Goal: Task Accomplishment & Management: Manage account settings

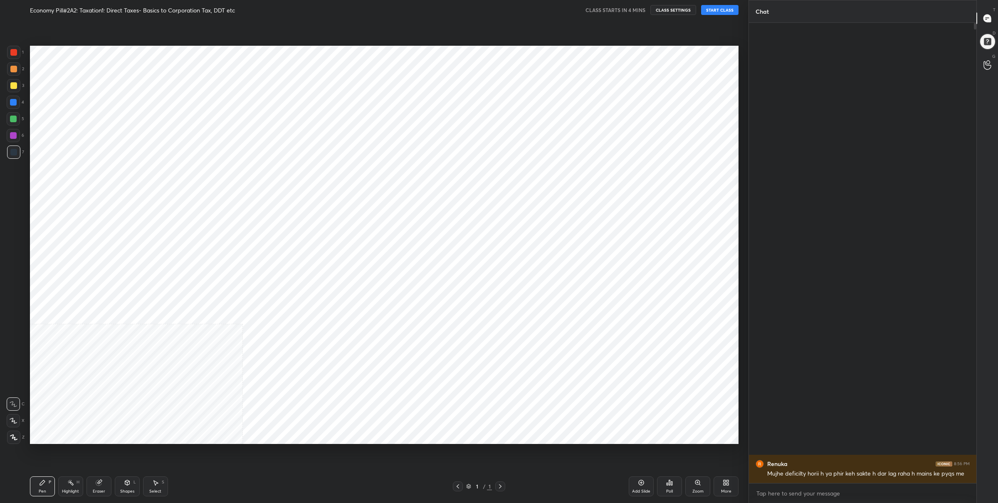
scroll to position [397, 225]
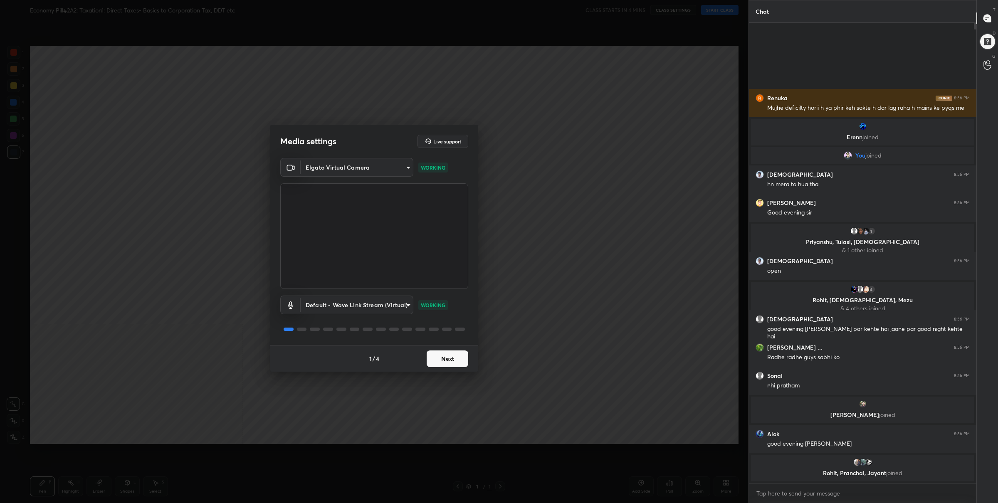
click at [450, 367] on div "1 / 4 Next" at bounding box center [374, 358] width 208 height 27
click at [450, 364] on button "Next" at bounding box center [448, 358] width 42 height 17
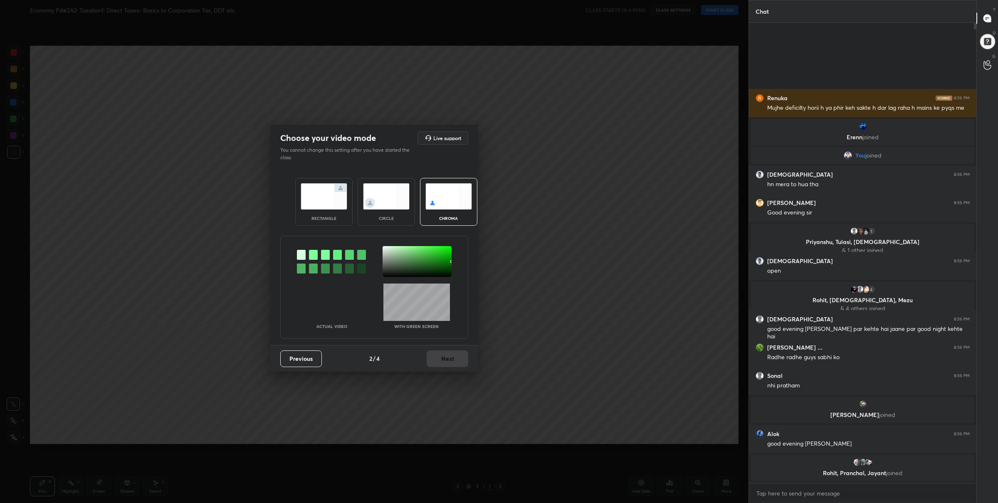
click at [325, 206] on img at bounding box center [324, 196] width 47 height 26
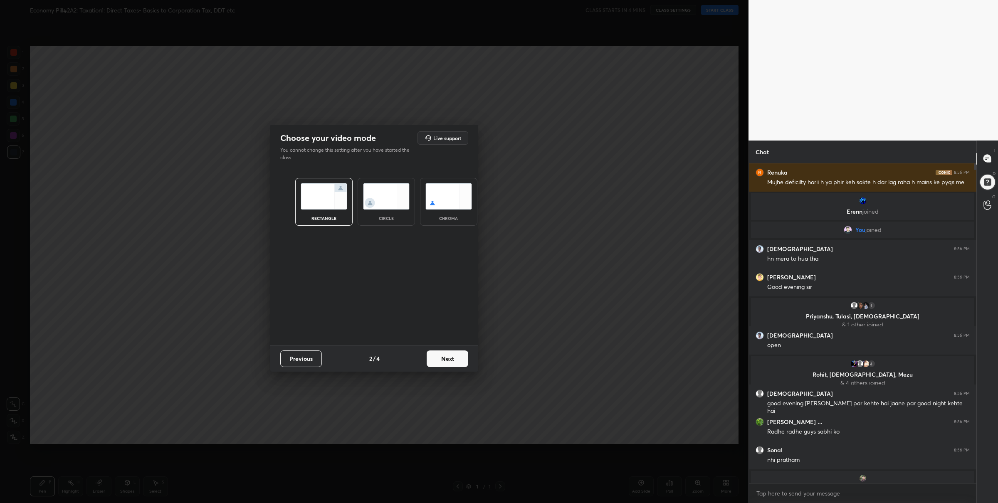
scroll to position [256, 225]
click at [447, 360] on button "Next" at bounding box center [448, 358] width 42 height 17
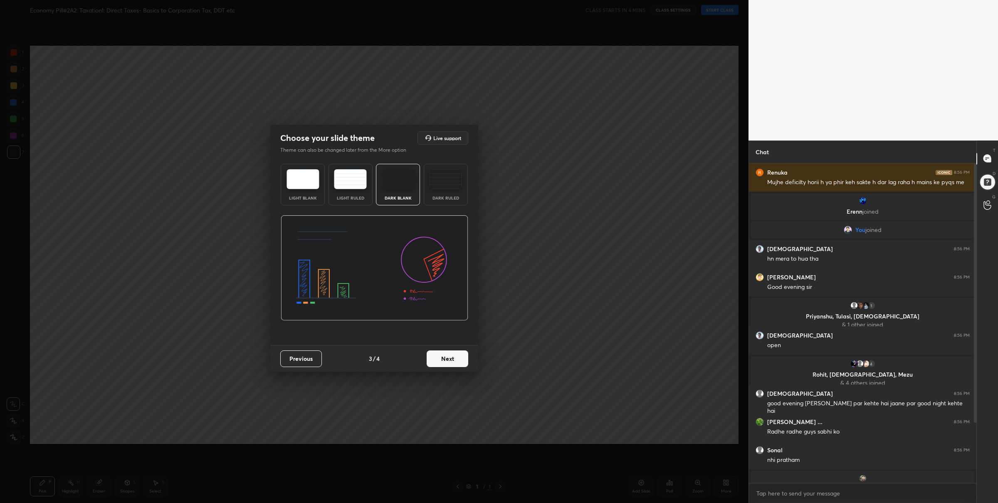
click at [451, 361] on button "Next" at bounding box center [448, 358] width 42 height 17
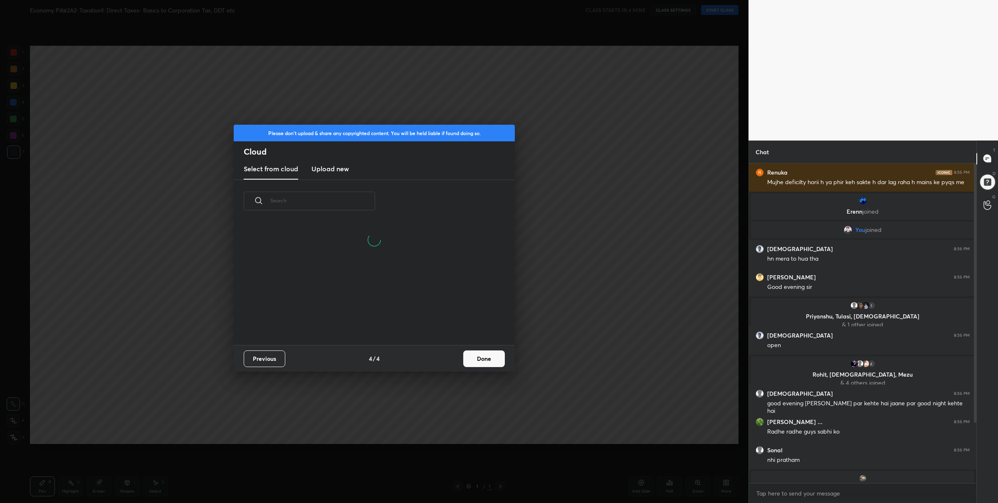
scroll to position [83, 266]
click at [327, 167] on h3 "Upload new" at bounding box center [329, 169] width 37 height 10
click at [369, 311] on label "Browse" at bounding box center [374, 311] width 37 height 13
click at [356, 311] on input "Browse" at bounding box center [356, 311] width 0 height 13
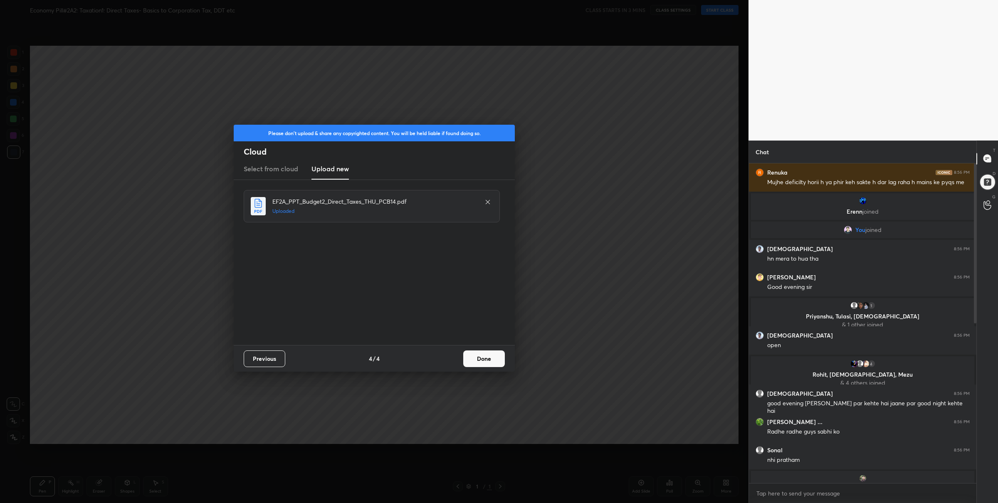
click at [481, 365] on button "Done" at bounding box center [484, 358] width 42 height 17
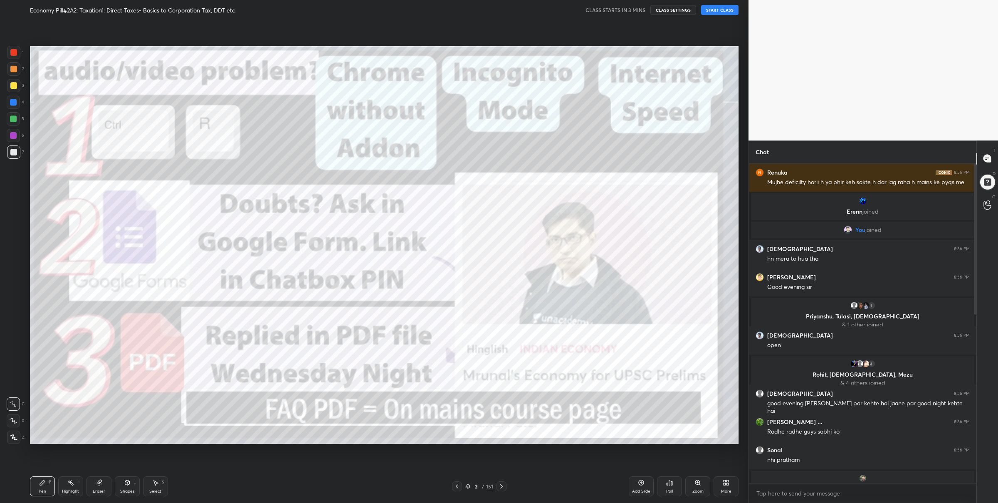
click at [468, 485] on icon at bounding box center [467, 486] width 5 height 5
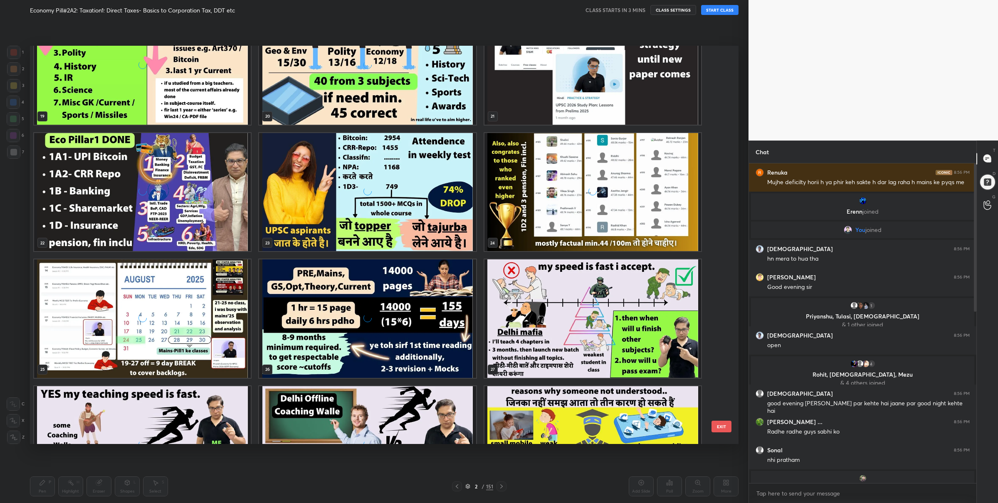
scroll to position [807, 0]
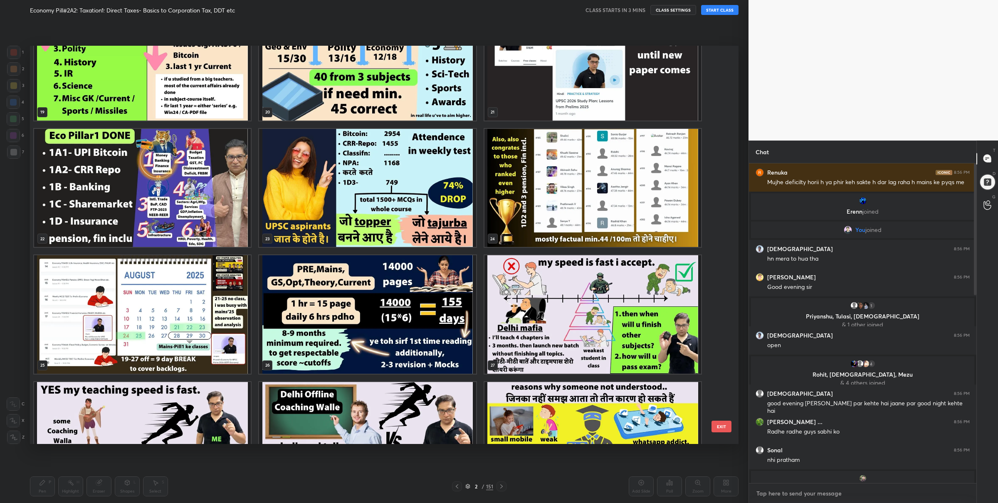
type textarea "x"
click at [783, 496] on textarea at bounding box center [862, 493] width 214 height 13
paste textarea "Doubt Form: [URL][DOMAIN_NAME]"
type textarea "Doubt Form: [URL][DOMAIN_NAME]"
type textarea "x"
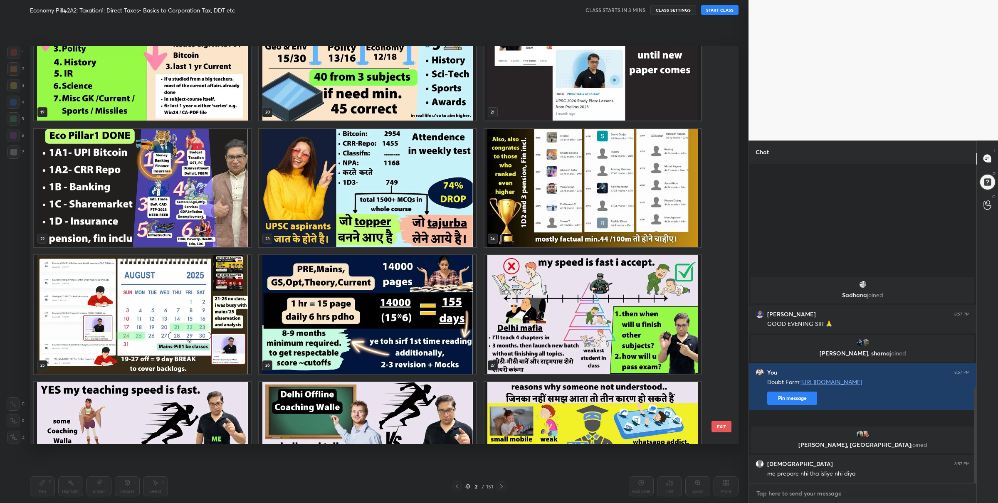
scroll to position [705, 0]
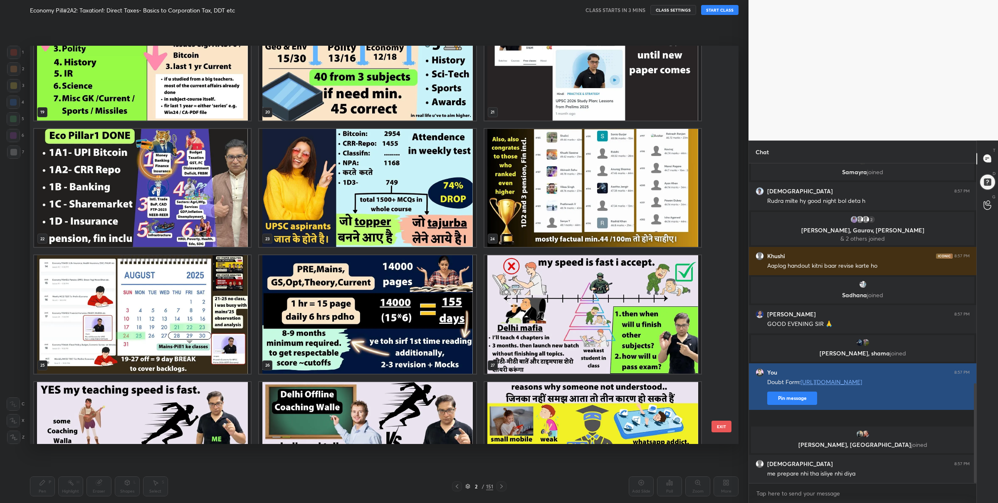
click at [788, 416] on div "Renuka 8:57 PM Sabne kal ka test diya??? [PERSON_NAME] joined [PERSON_NAME] 8:5…" at bounding box center [862, 323] width 227 height 320
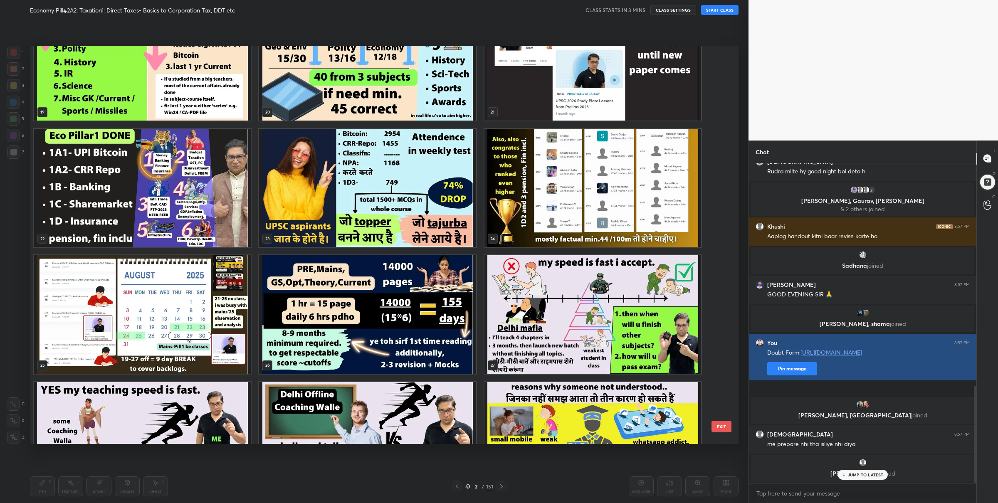
click at [788, 375] on button "Pin message" at bounding box center [792, 368] width 50 height 13
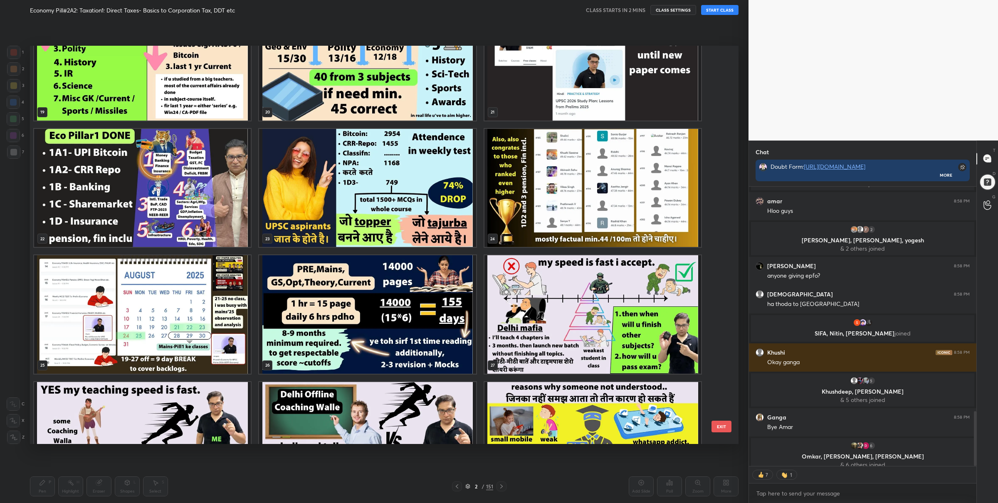
scroll to position [1135, 0]
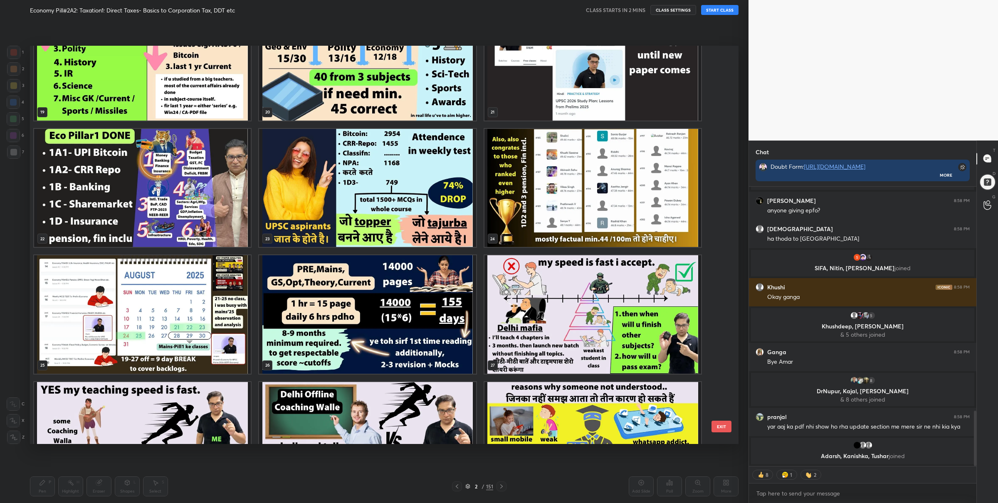
click at [541, 226] on img "grid" at bounding box center [592, 187] width 217 height 118
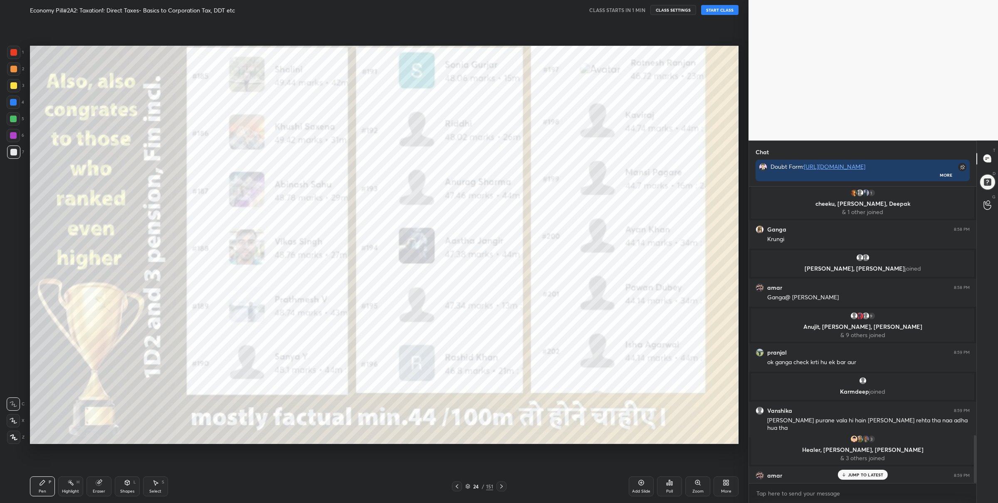
scroll to position [1550, 0]
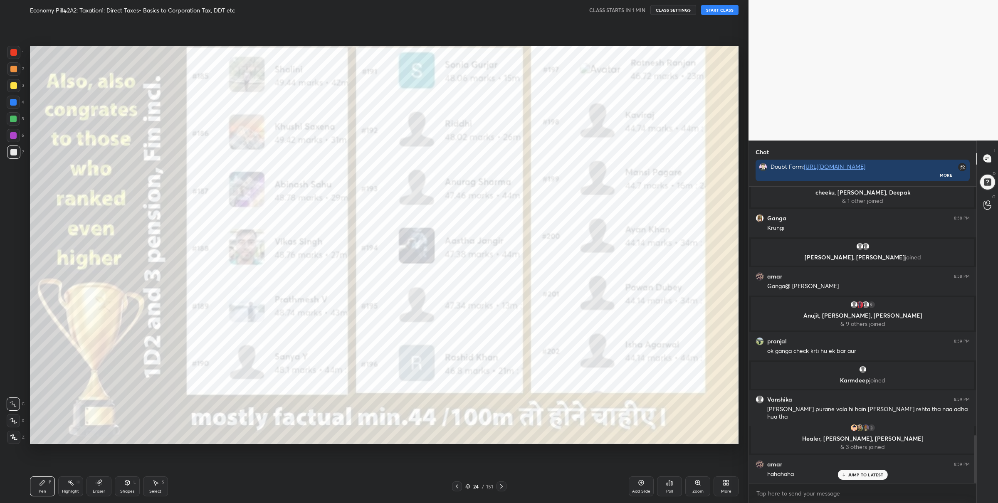
click at [717, 10] on button "START CLASS" at bounding box center [719, 10] width 37 height 10
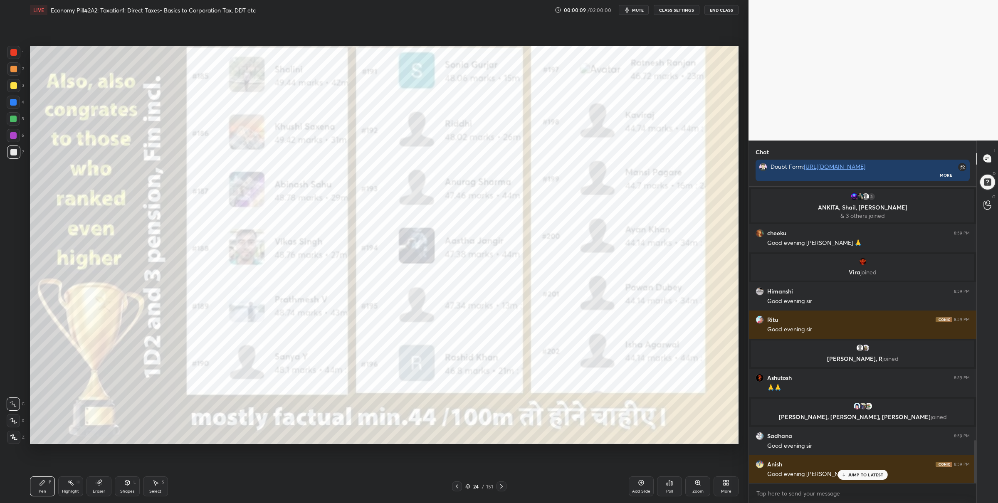
scroll to position [1792, 0]
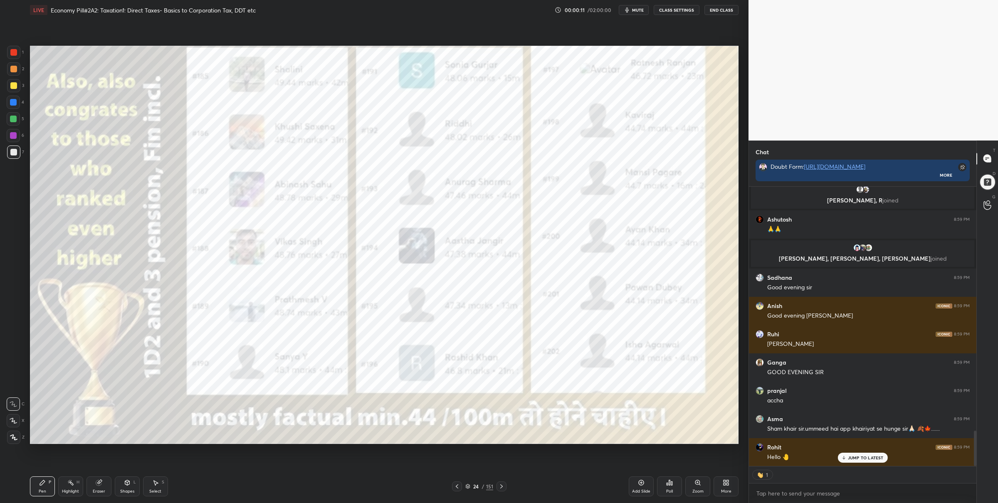
drag, startPoint x: 14, startPoint y: 433, endPoint x: 19, endPoint y: 431, distance: 5.5
click at [13, 433] on div at bounding box center [13, 437] width 13 height 13
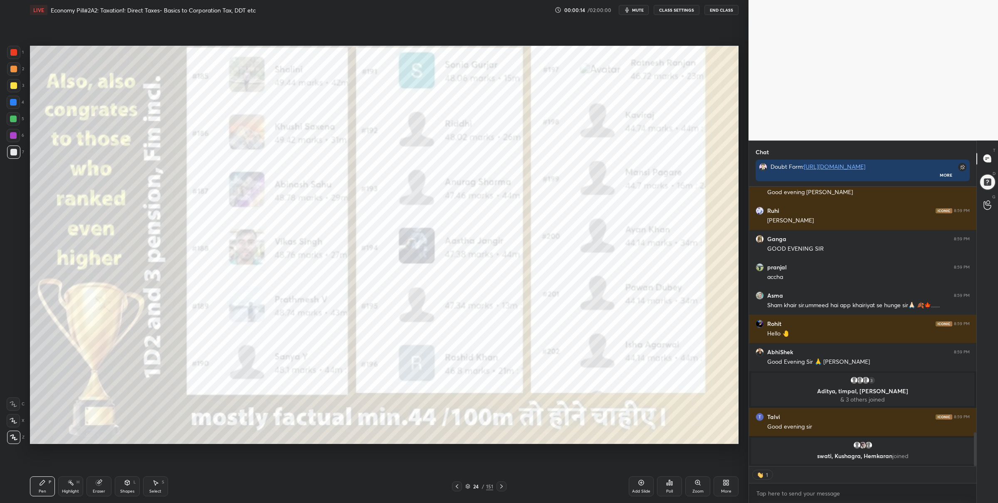
click at [470, 483] on div "24 / 151" at bounding box center [479, 486] width 28 height 7
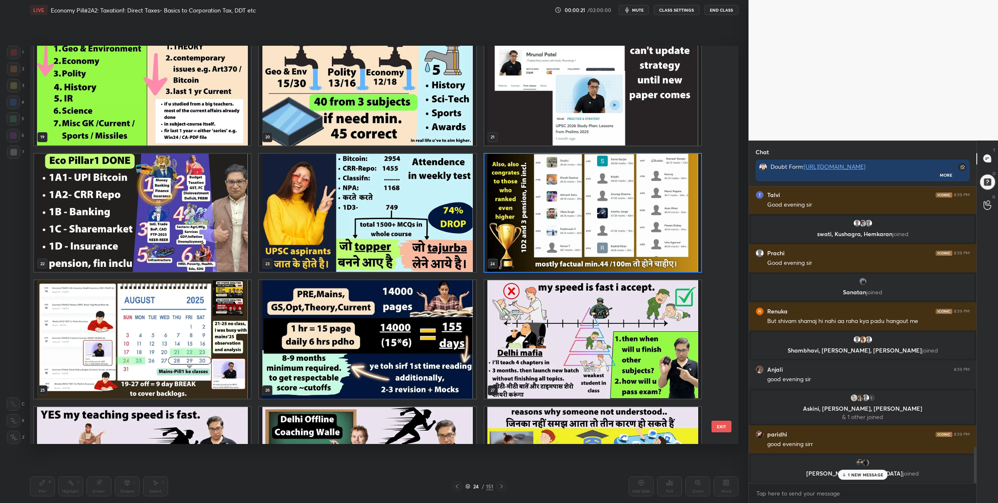
click at [498, 229] on img "grid" at bounding box center [592, 212] width 217 height 118
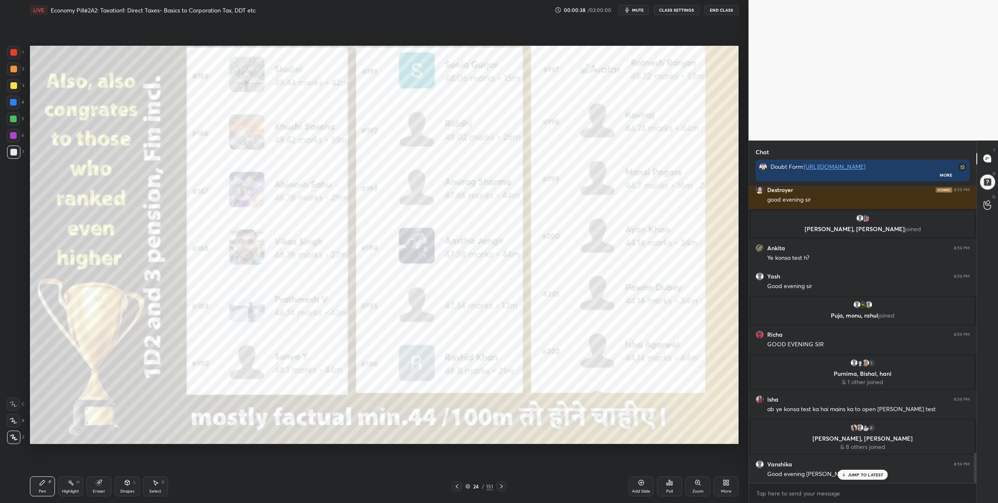
click at [468, 484] on icon at bounding box center [467, 486] width 5 height 5
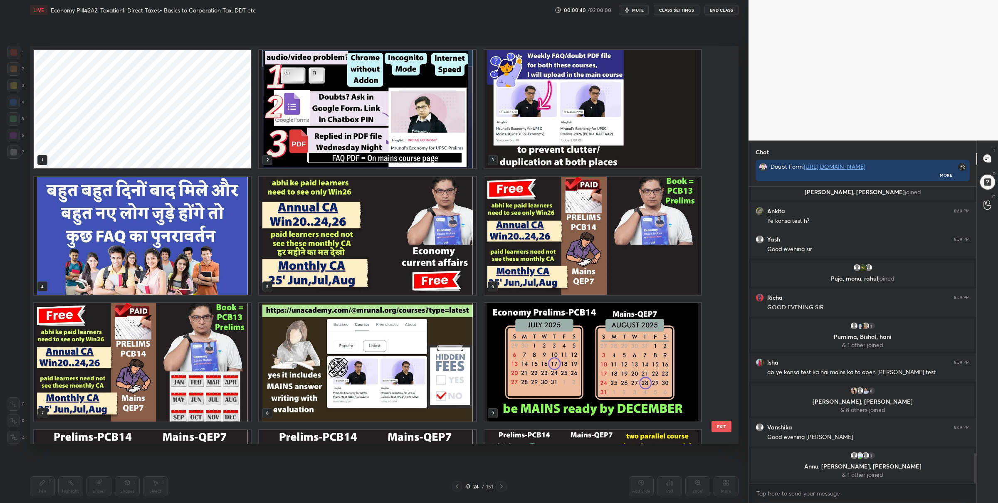
click at [427, 107] on img "grid" at bounding box center [367, 109] width 217 height 118
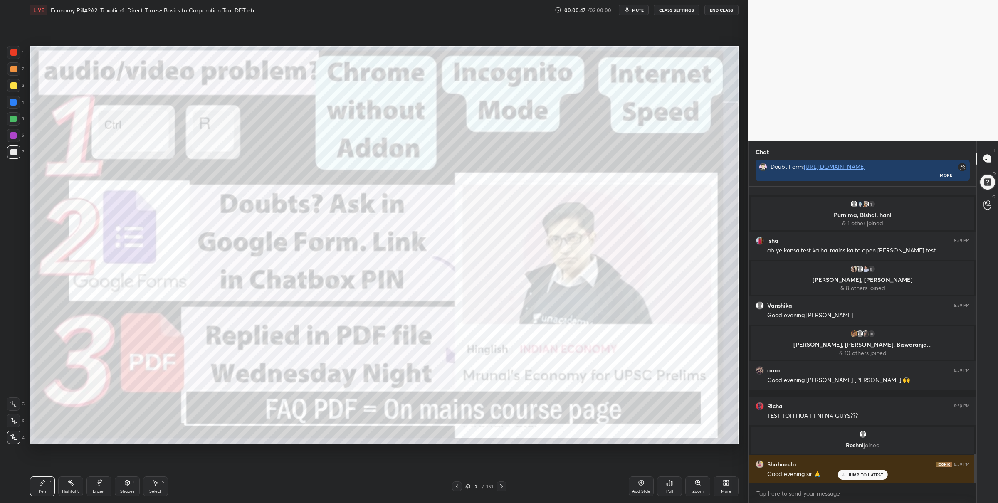
click at [669, 478] on div "Poll" at bounding box center [669, 486] width 25 height 20
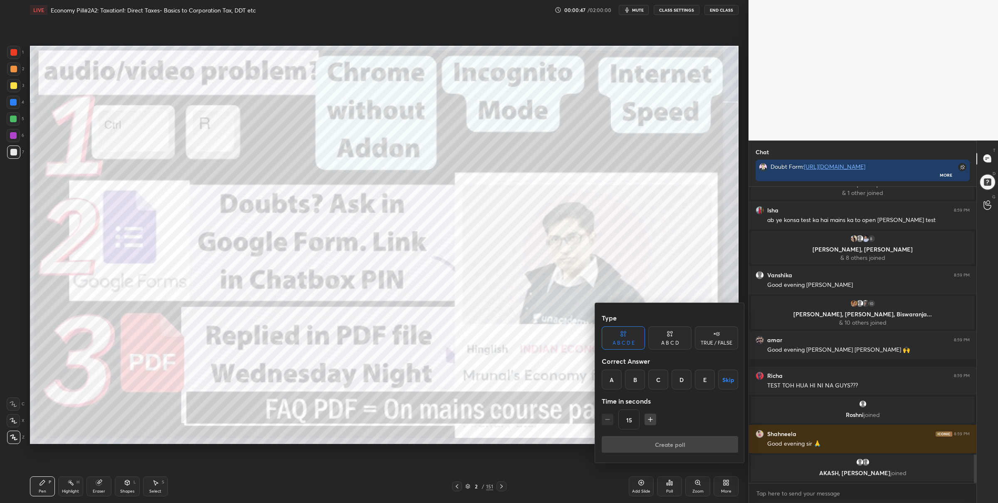
click at [710, 330] on div "TRUE / FALSE" at bounding box center [716, 337] width 43 height 23
drag, startPoint x: 708, startPoint y: 375, endPoint x: 714, endPoint y: 376, distance: 5.5
click at [708, 376] on button "Skip" at bounding box center [716, 380] width 43 height 20
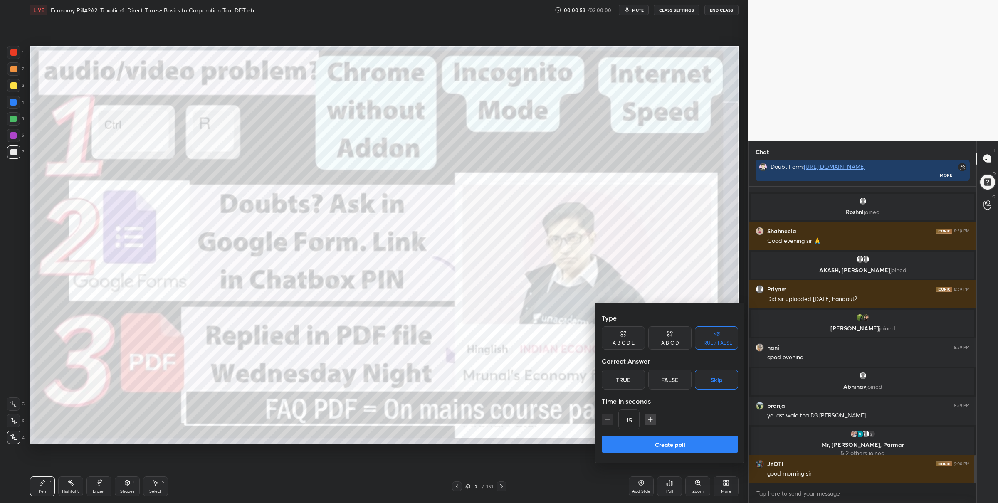
click at [664, 443] on button "Create poll" at bounding box center [670, 444] width 136 height 17
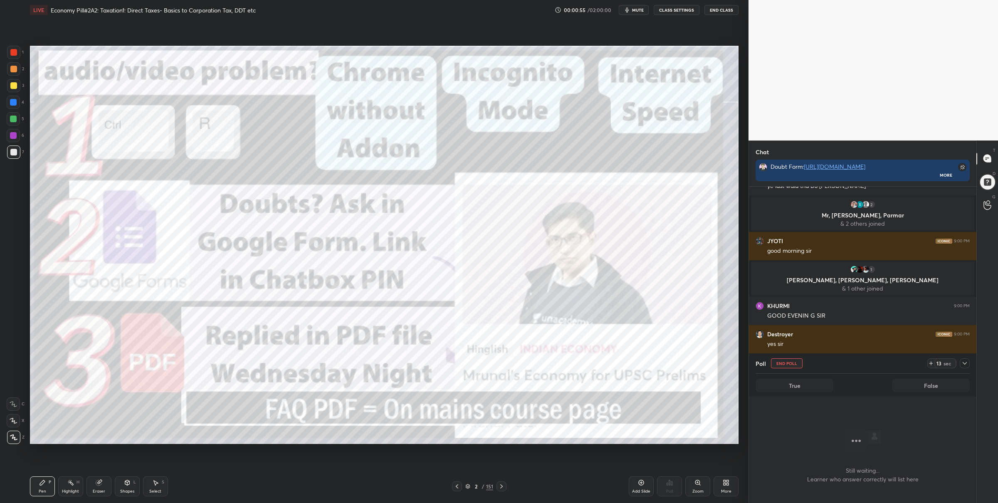
click at [962, 363] on icon at bounding box center [964, 363] width 7 height 7
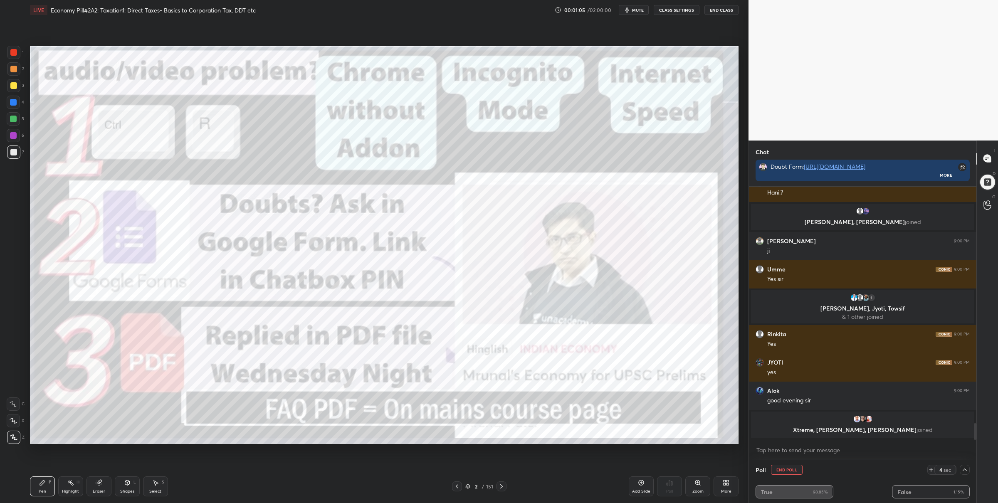
click at [8, 56] on div at bounding box center [13, 52] width 13 height 13
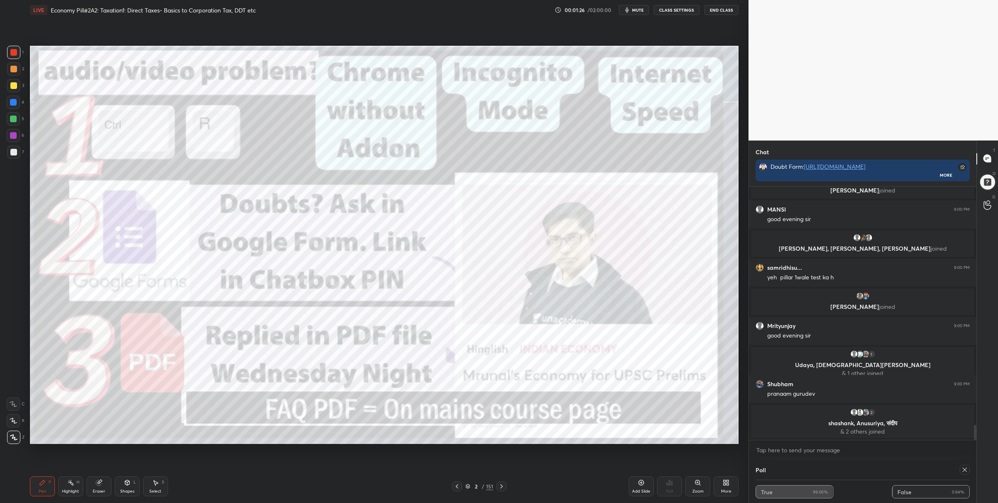
click at [502, 484] on icon at bounding box center [501, 486] width 7 height 7
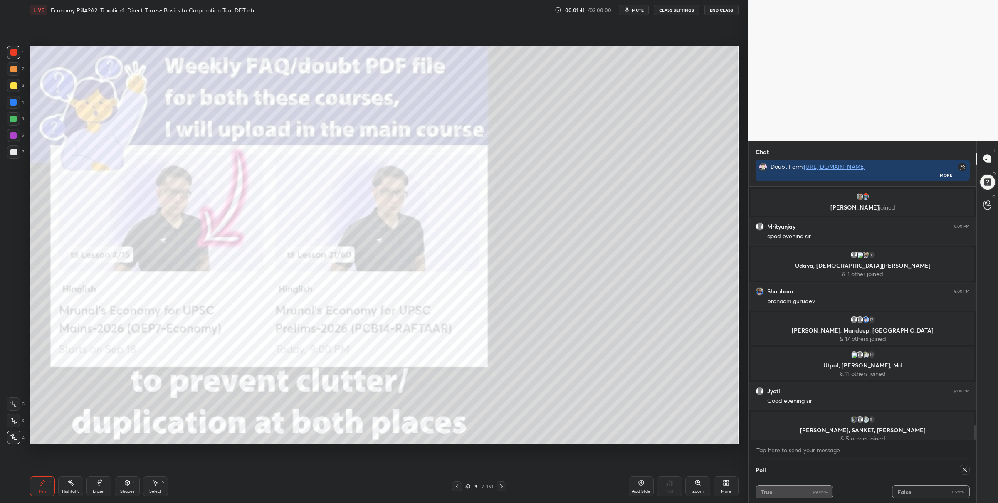
click at [240, 436] on div "Setting up your live class Poll for secs No correct answer Start poll" at bounding box center [384, 245] width 715 height 450
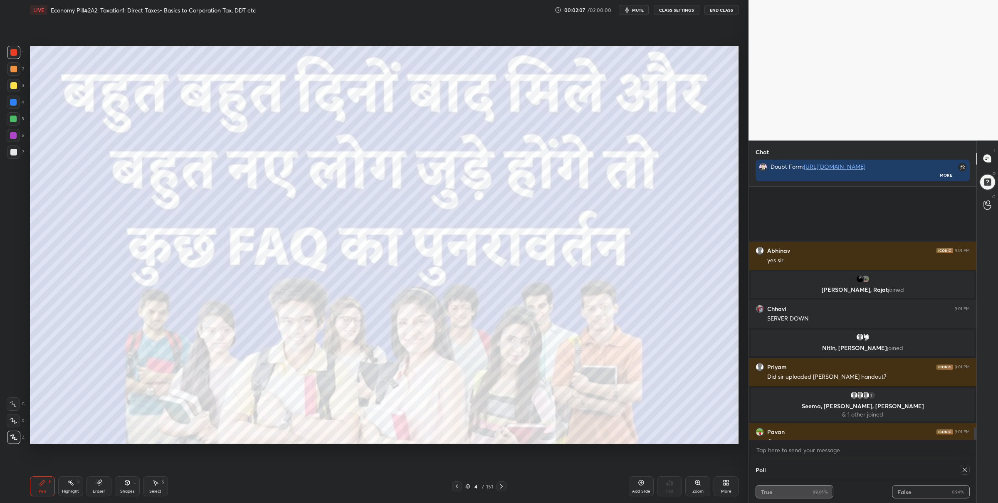
scroll to position [4910, 0]
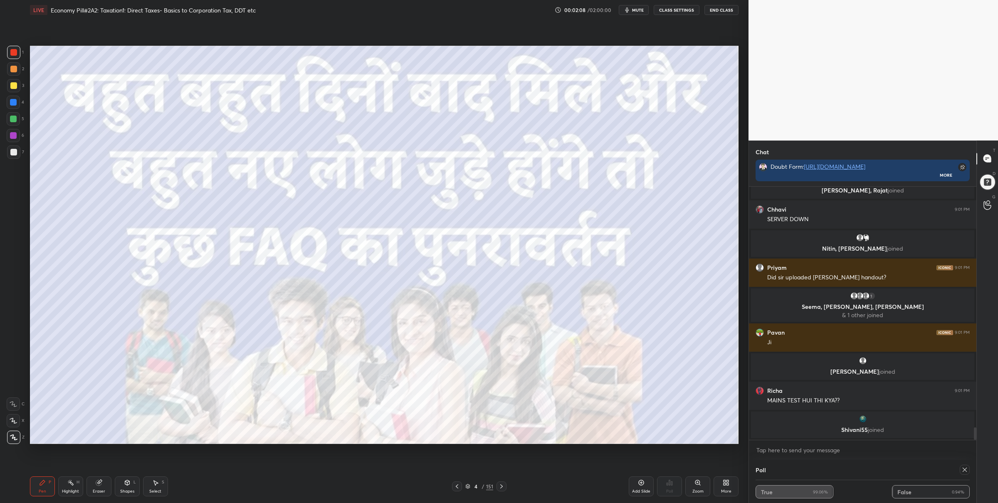
drag, startPoint x: 503, startPoint y: 485, endPoint x: 500, endPoint y: 479, distance: 6.5
click at [503, 485] on icon at bounding box center [501, 486] width 7 height 7
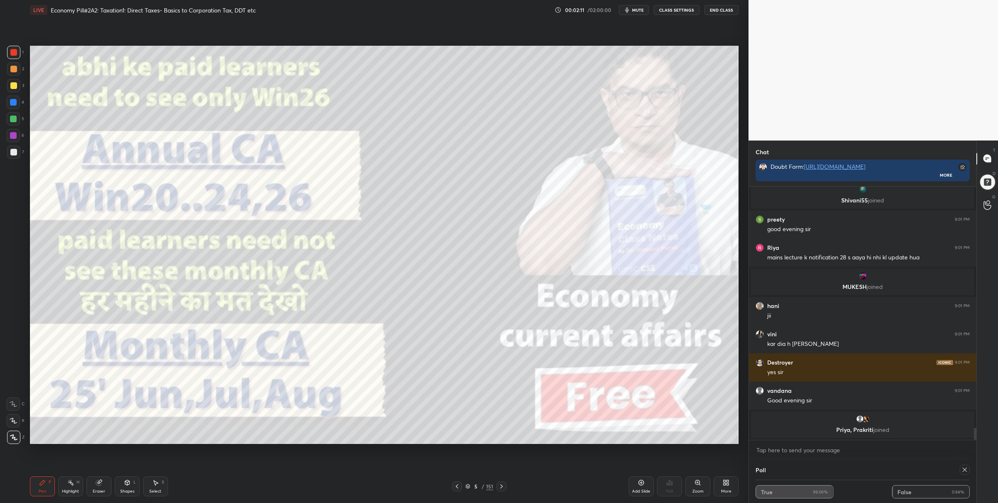
scroll to position [5185, 0]
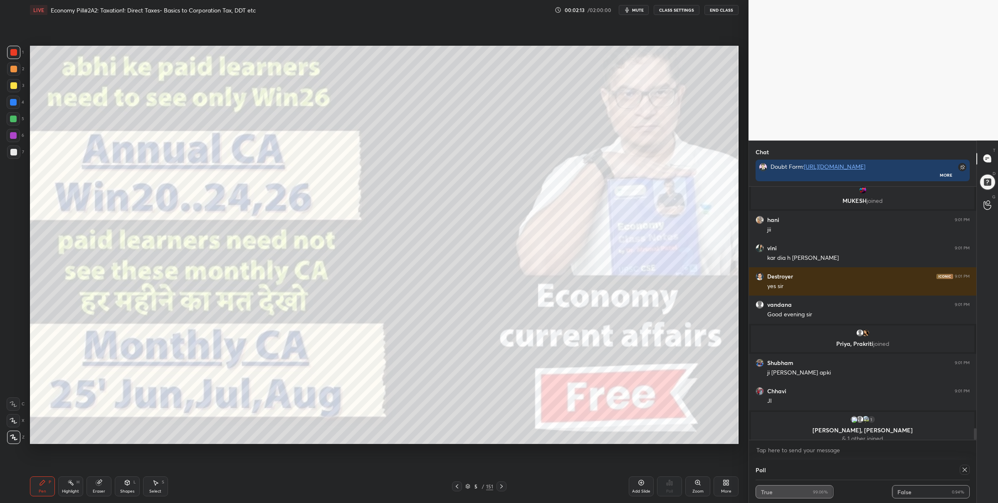
click at [962, 468] on icon at bounding box center [964, 469] width 7 height 7
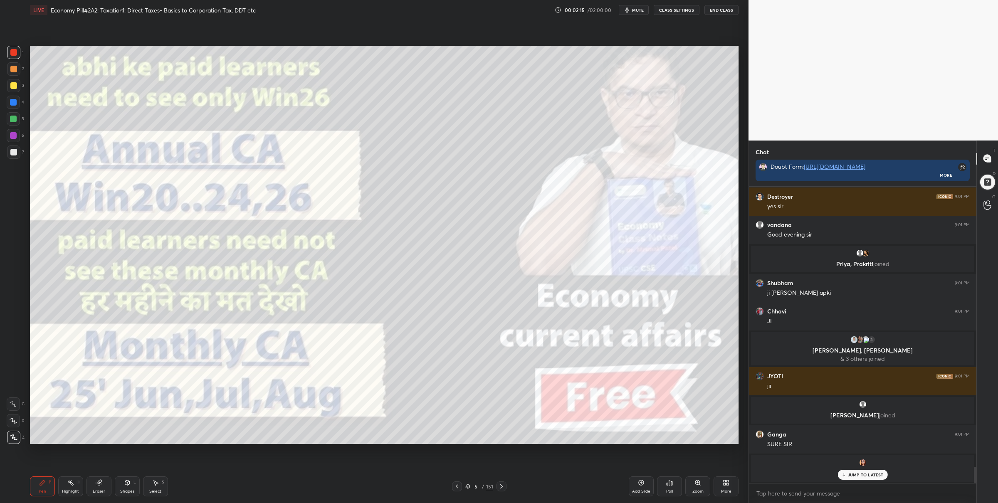
drag, startPoint x: 15, startPoint y: 123, endPoint x: 21, endPoint y: 121, distance: 5.7
click at [16, 122] on div at bounding box center [13, 118] width 13 height 13
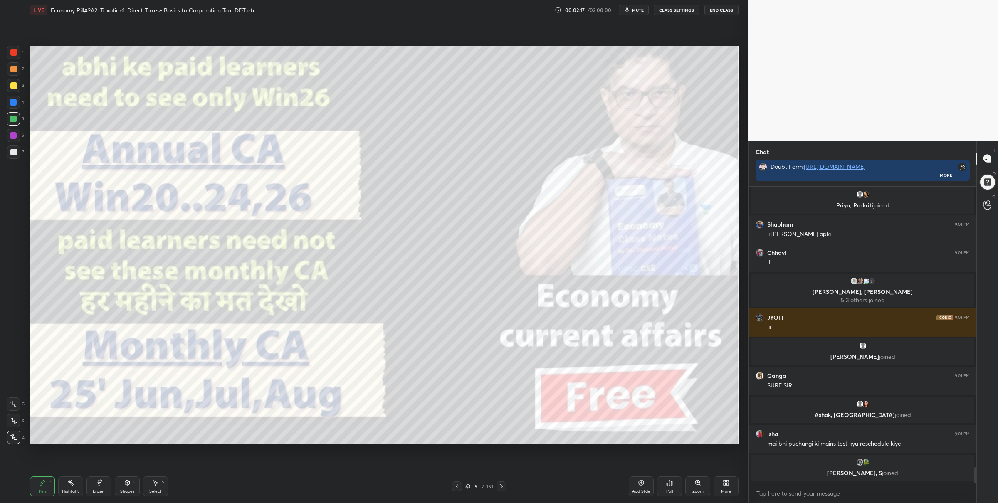
drag, startPoint x: 19, startPoint y: 57, endPoint x: 28, endPoint y: 67, distance: 13.2
click at [19, 57] on div "1" at bounding box center [15, 52] width 17 height 13
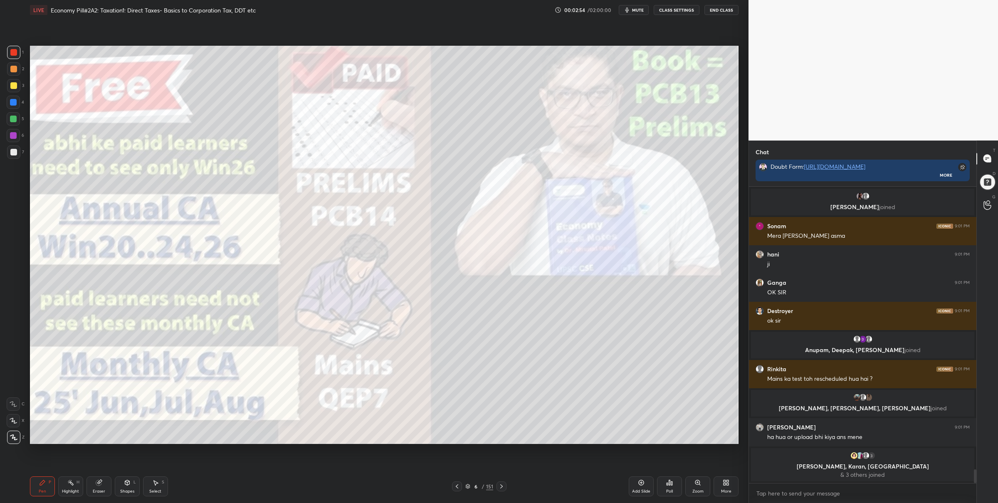
click at [13, 119] on div at bounding box center [13, 119] width 7 height 7
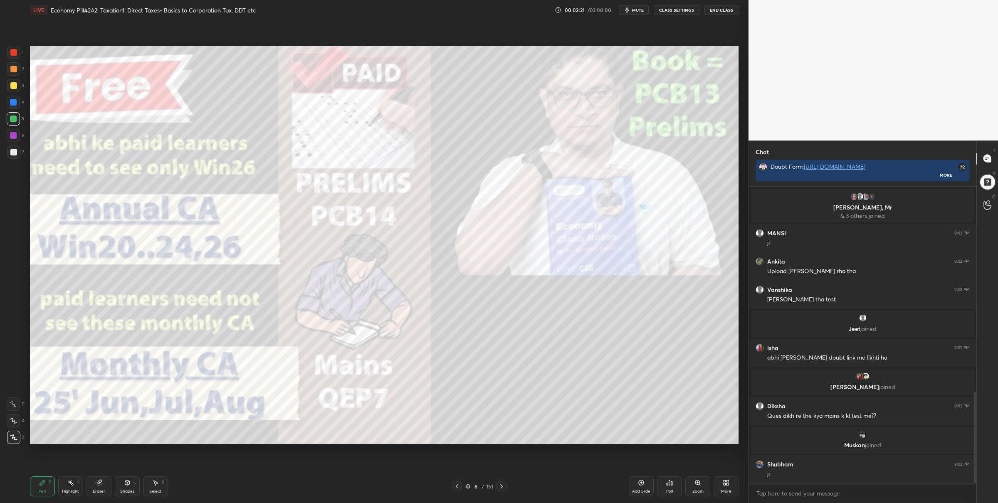
drag, startPoint x: 14, startPoint y: 54, endPoint x: 17, endPoint y: 52, distance: 4.5
click at [13, 54] on div at bounding box center [13, 52] width 7 height 7
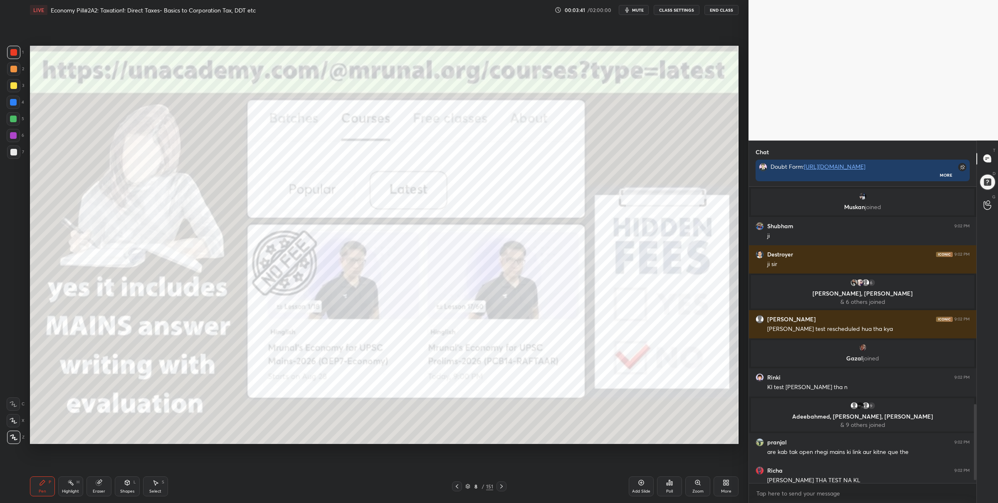
scroll to position [882, 0]
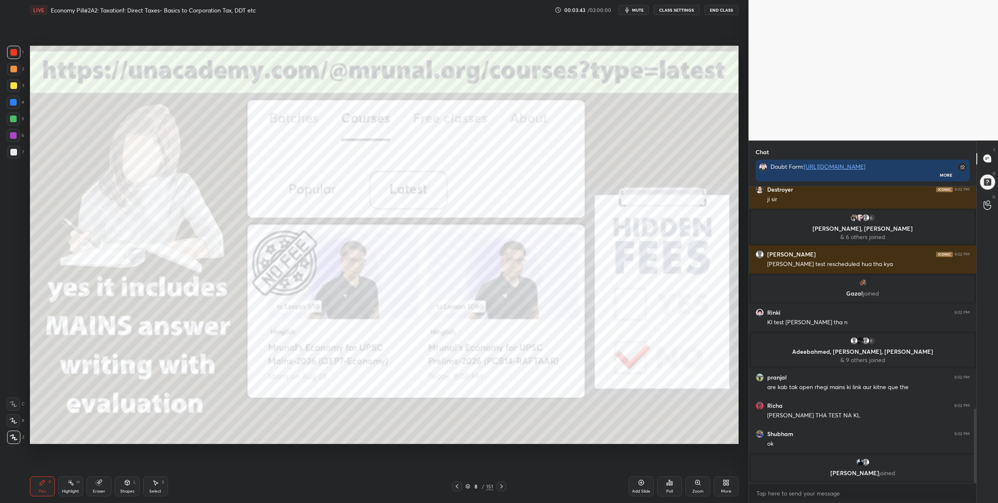
drag, startPoint x: 469, startPoint y: 481, endPoint x: 471, endPoint y: 477, distance: 4.5
click at [470, 481] on div "8 / 151" at bounding box center [479, 486] width 54 height 10
click at [468, 487] on icon at bounding box center [468, 486] width 4 height 1
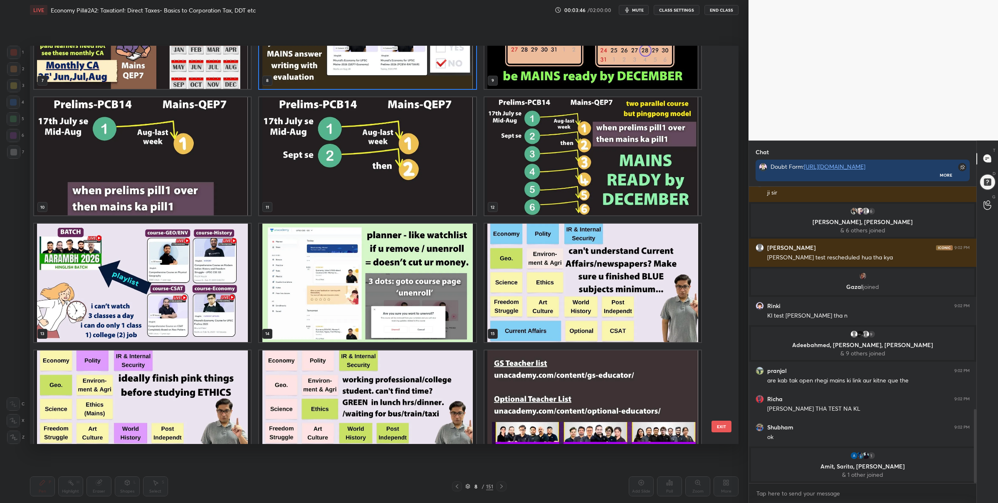
scroll to position [909, 0]
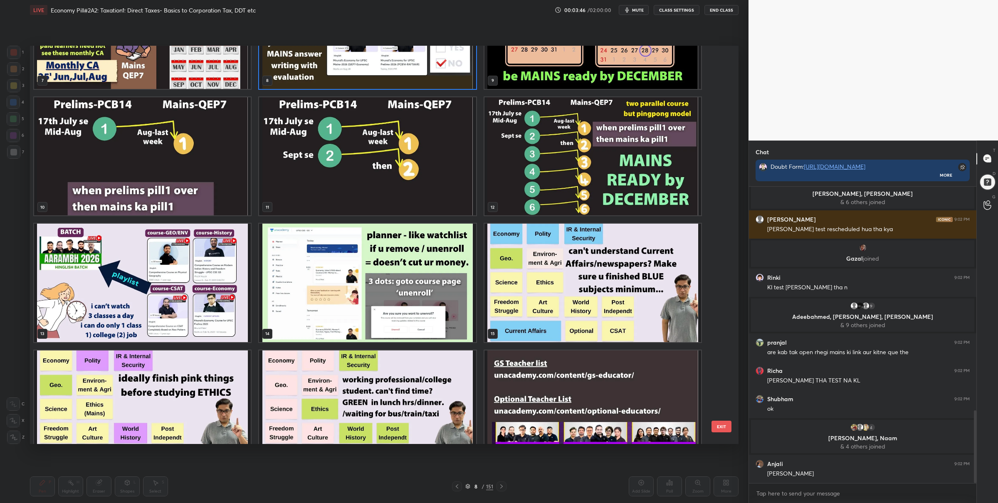
click at [598, 74] on img "grid" at bounding box center [592, 29] width 217 height 118
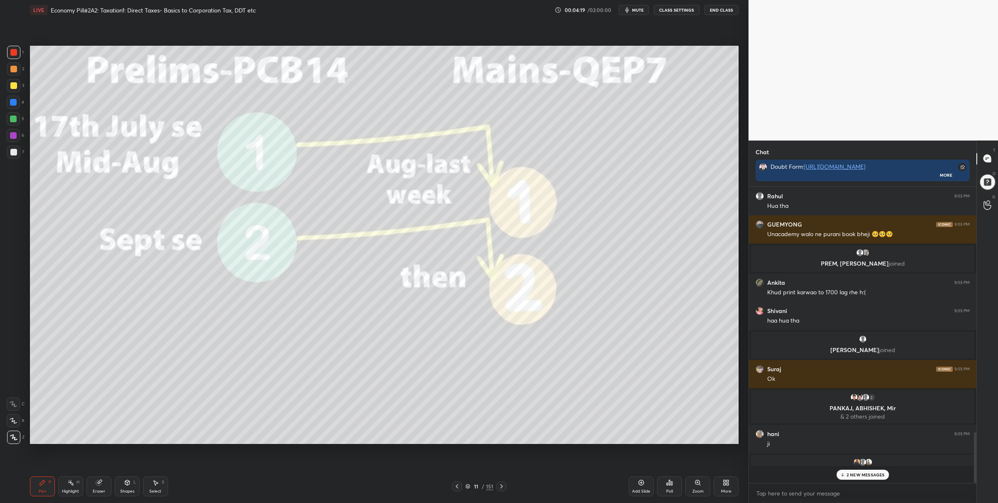
scroll to position [294, 225]
click at [501, 485] on icon at bounding box center [501, 486] width 7 height 7
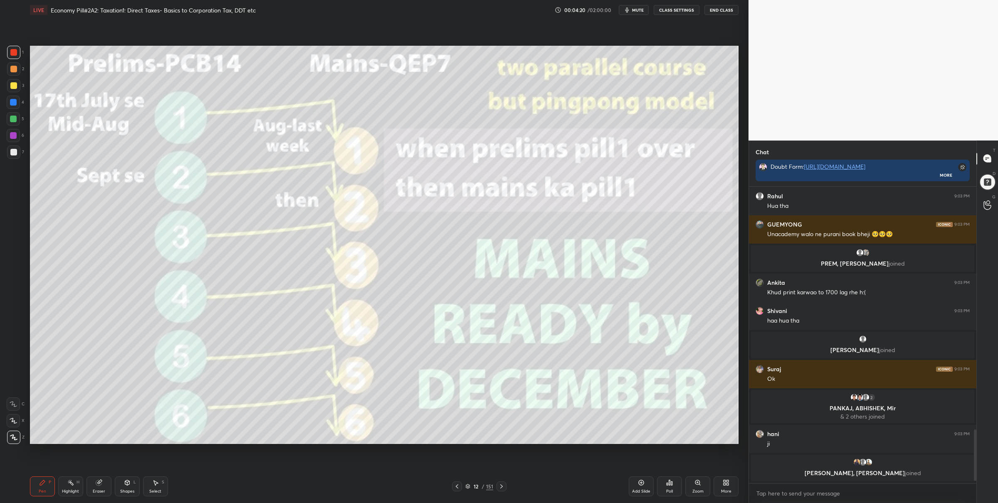
scroll to position [1435, 0]
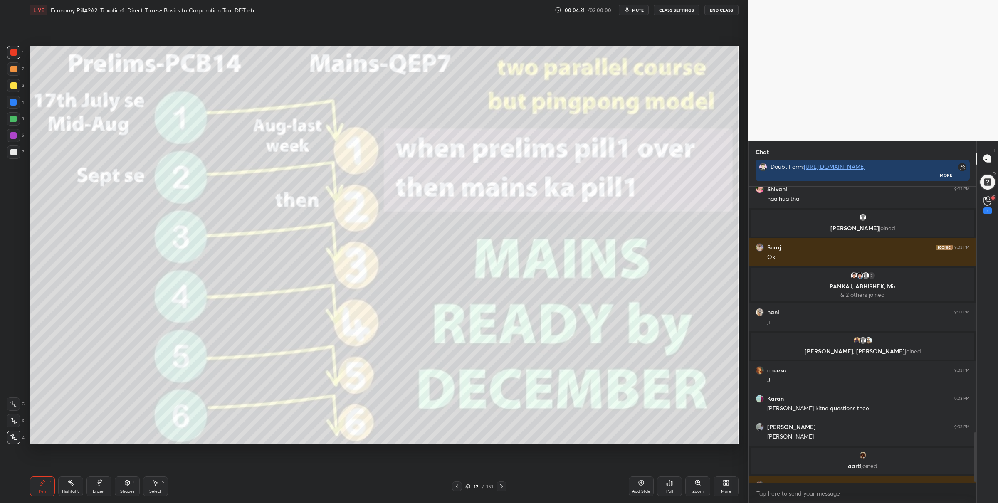
click at [470, 489] on div "12 / 151" at bounding box center [479, 486] width 28 height 7
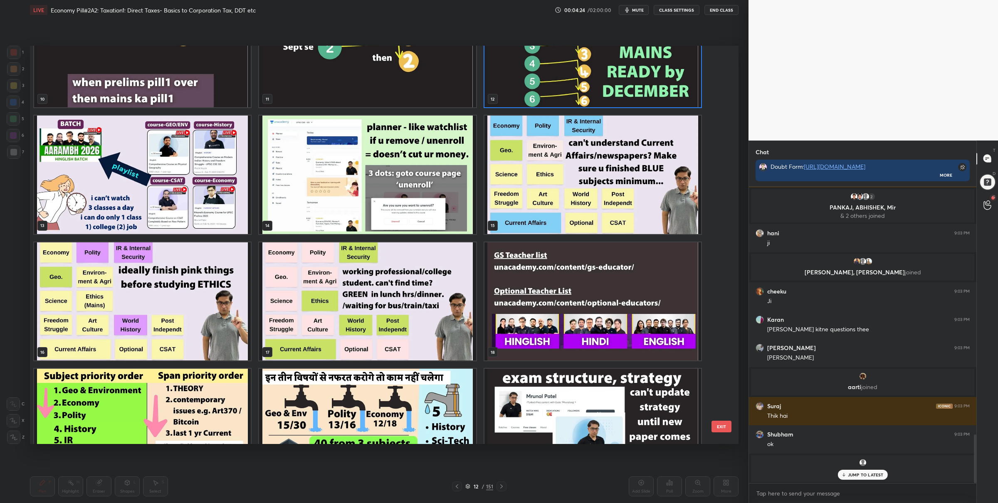
click at [193, 209] on img "grid" at bounding box center [142, 175] width 217 height 118
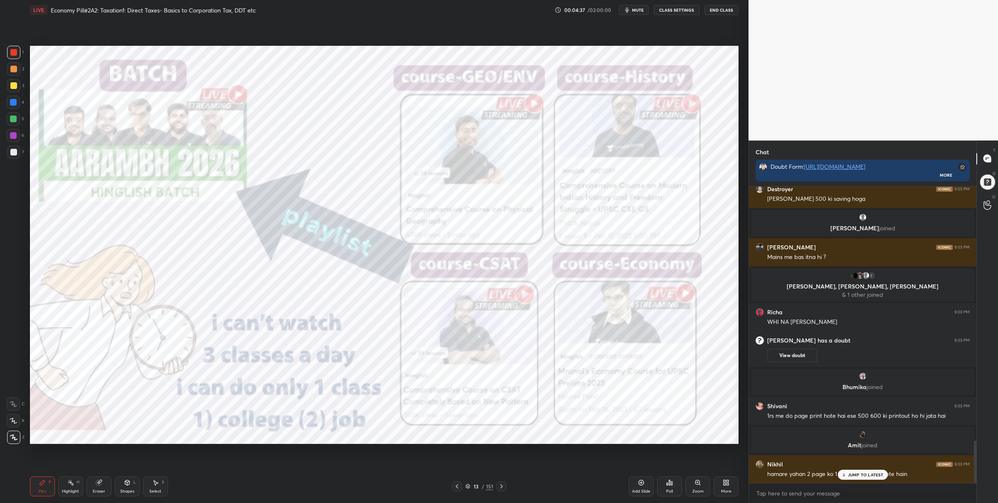
click at [20, 121] on div "5" at bounding box center [15, 118] width 17 height 13
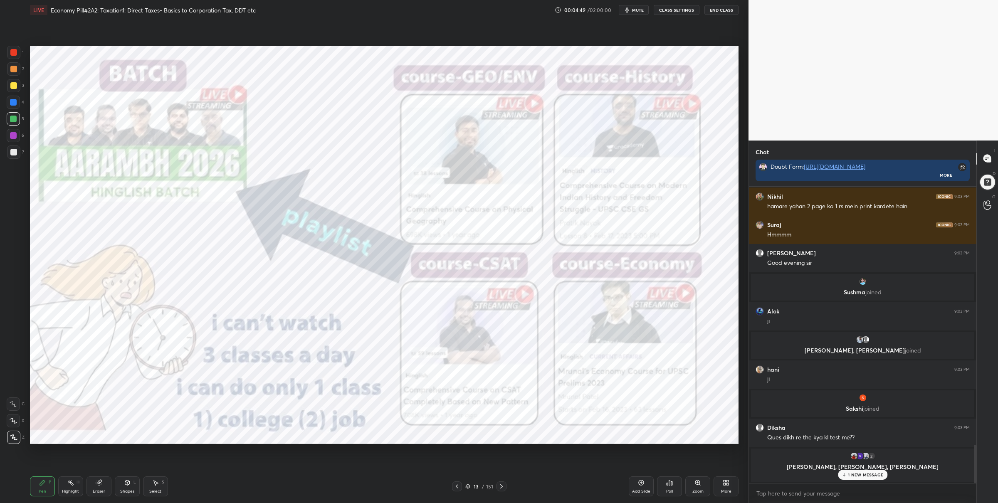
click at [466, 481] on div "Pen P Highlight H Eraser Shapes L Select S 13 / 151 Add Slide Poll Zoom More" at bounding box center [384, 486] width 708 height 33
drag, startPoint x: 469, startPoint y: 483, endPoint x: 470, endPoint y: 477, distance: 6.4
click at [469, 484] on icon at bounding box center [467, 486] width 5 height 5
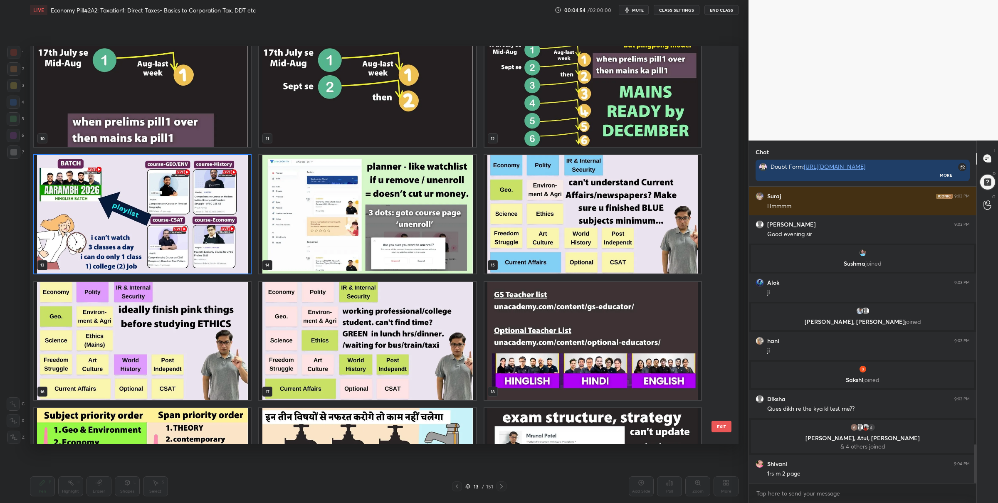
click at [413, 238] on img "grid" at bounding box center [367, 214] width 217 height 118
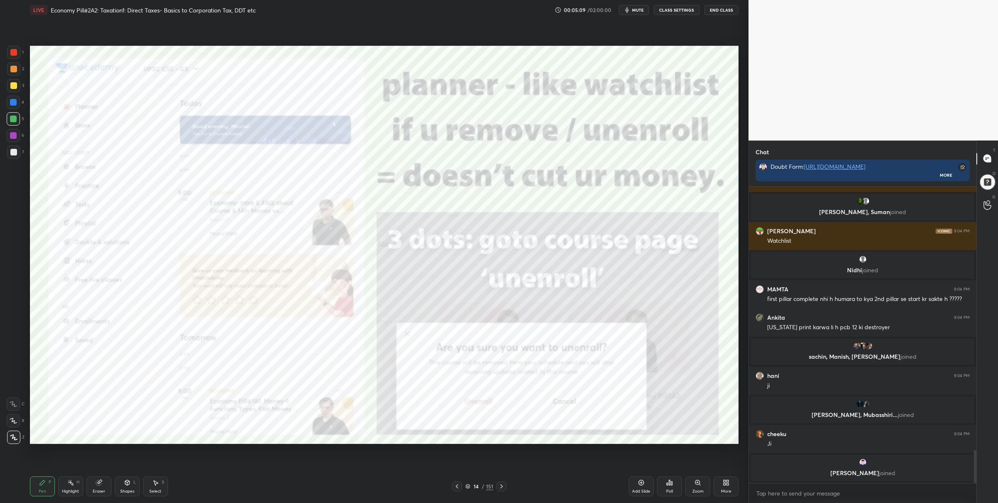
drag, startPoint x: 10, startPoint y: 58, endPoint x: 17, endPoint y: 57, distance: 6.8
click at [10, 57] on div "1" at bounding box center [15, 54] width 17 height 17
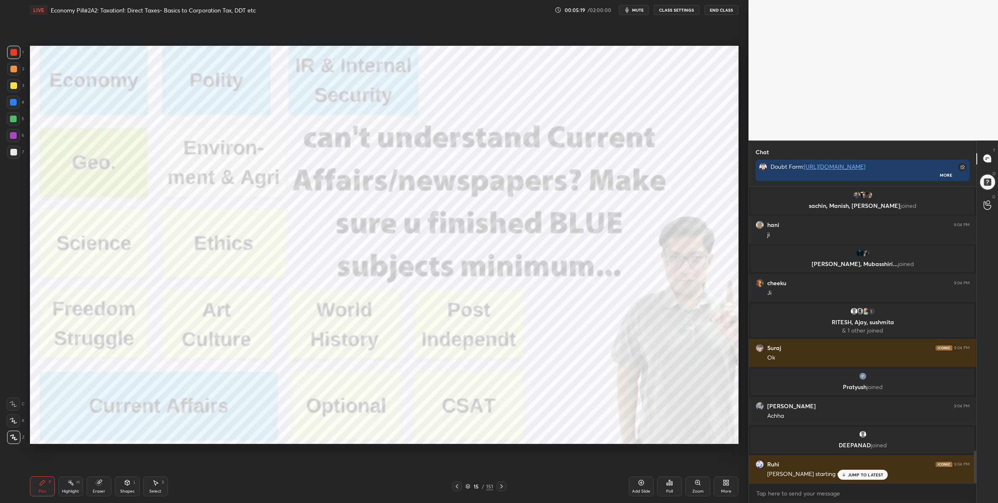
click at [469, 485] on icon at bounding box center [468, 485] width 4 height 2
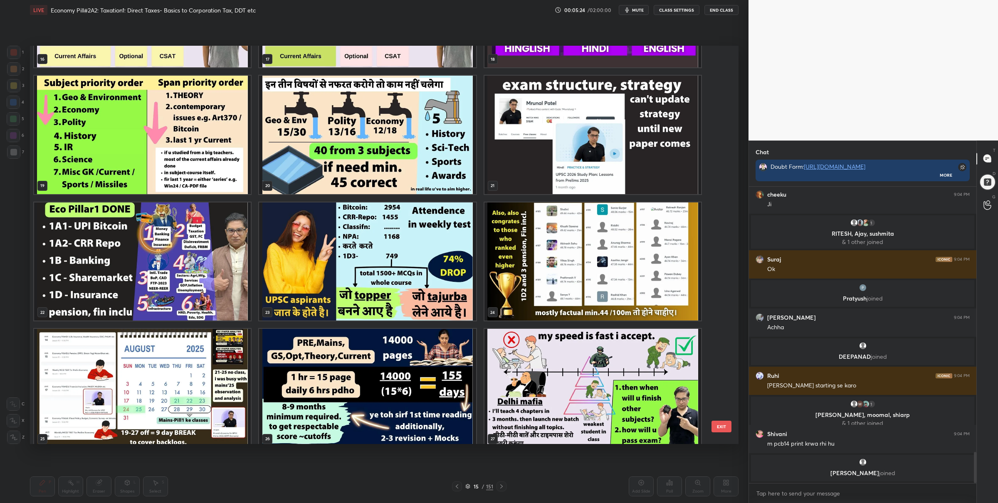
click at [368, 178] on img "grid" at bounding box center [367, 135] width 217 height 118
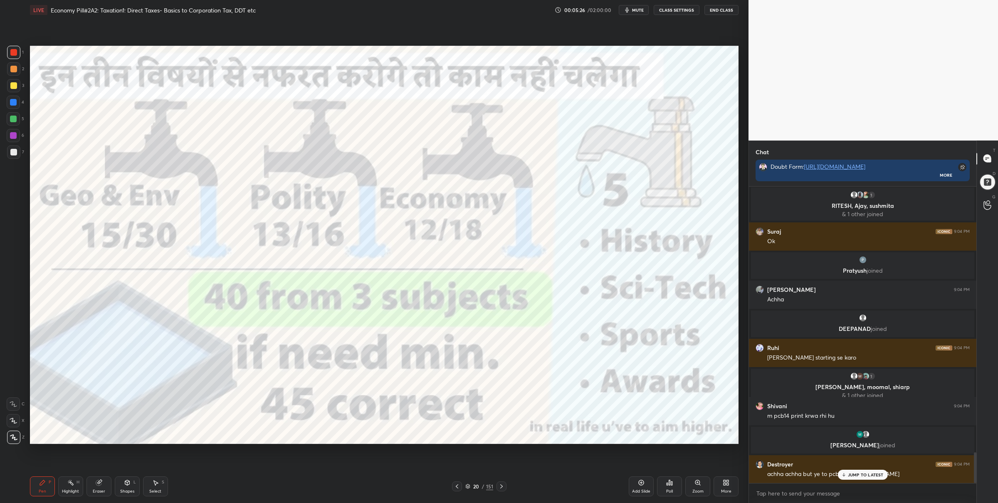
drag, startPoint x: 16, startPoint y: 121, endPoint x: 28, endPoint y: 122, distance: 12.1
click at [17, 118] on div at bounding box center [13, 118] width 13 height 13
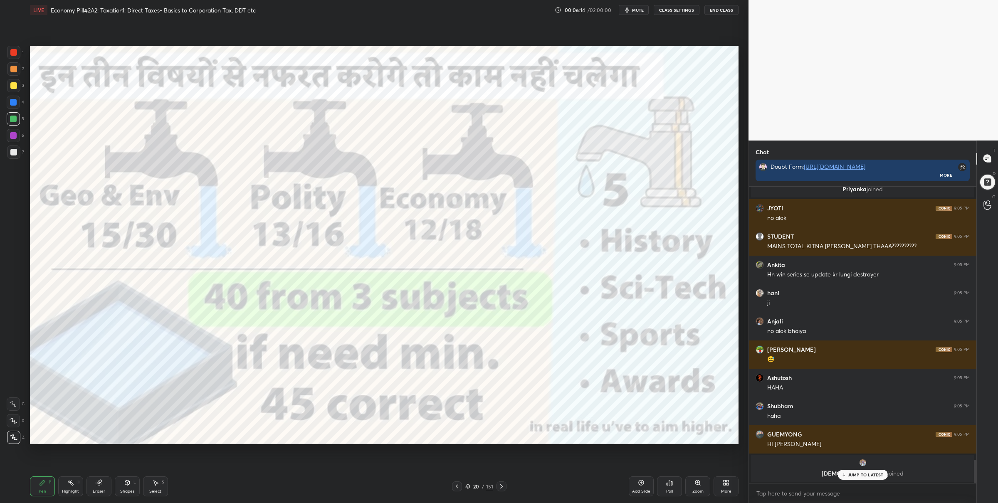
drag, startPoint x: 18, startPoint y: 54, endPoint x: 28, endPoint y: 53, distance: 9.6
click at [18, 53] on div at bounding box center [13, 52] width 13 height 13
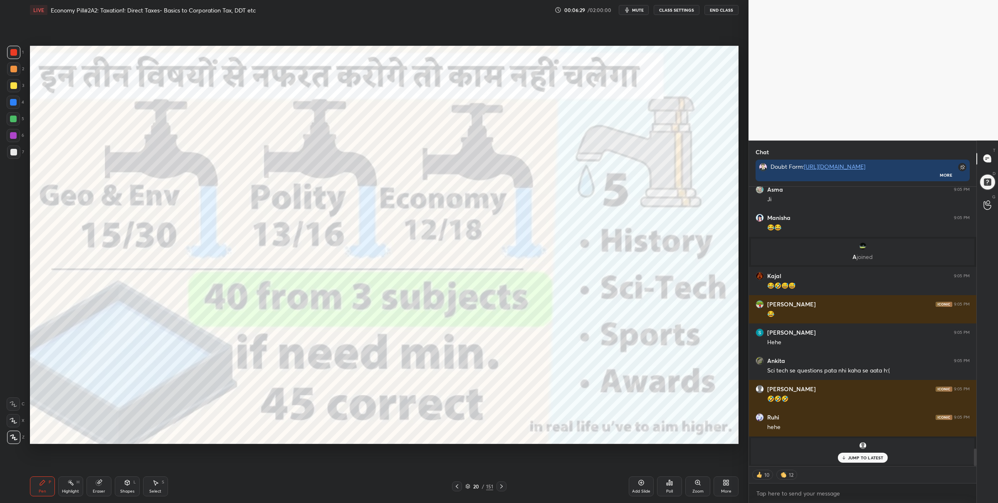
click at [15, 116] on div at bounding box center [13, 119] width 7 height 7
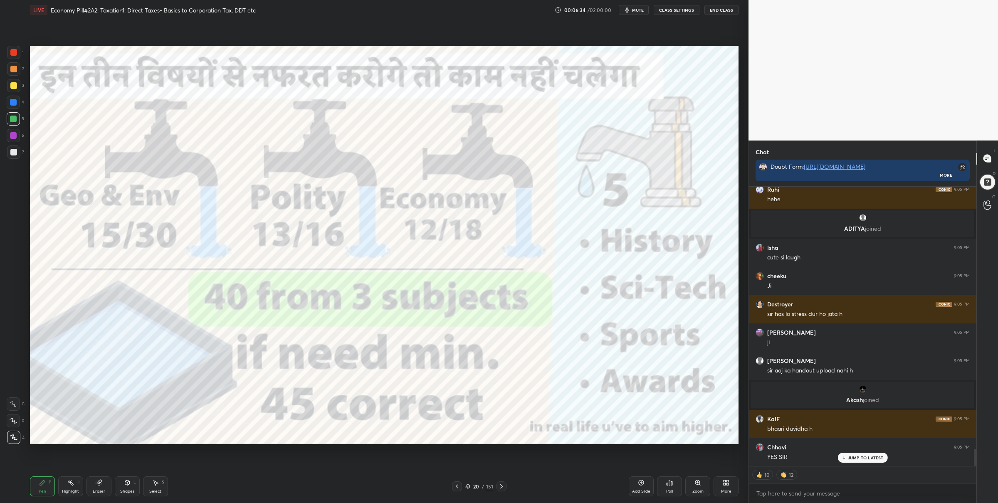
click at [6, 54] on div "1 2 3 4 5 6 7 C X Z C X Z E E Erase all H H" at bounding box center [13, 245] width 27 height 399
click at [17, 55] on div at bounding box center [13, 52] width 13 height 13
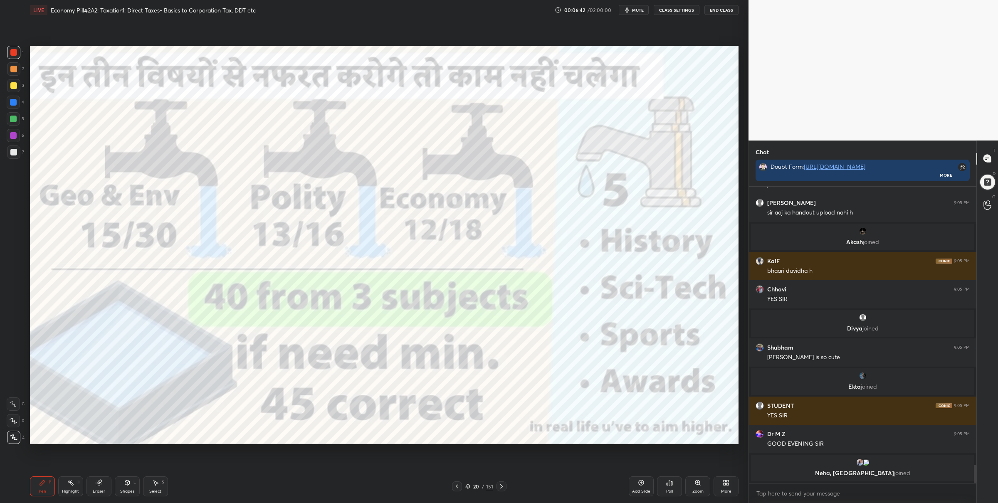
click at [19, 118] on div at bounding box center [13, 118] width 13 height 13
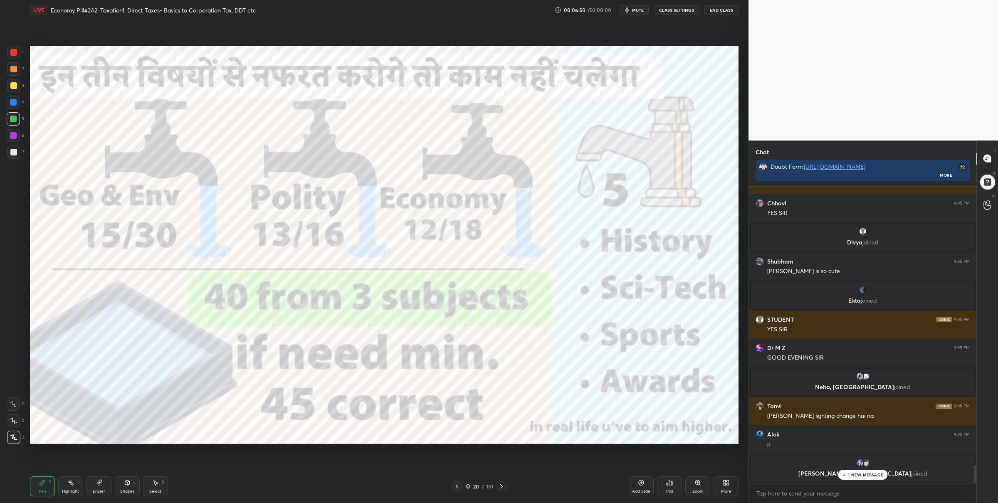
click at [13, 57] on div at bounding box center [13, 52] width 13 height 13
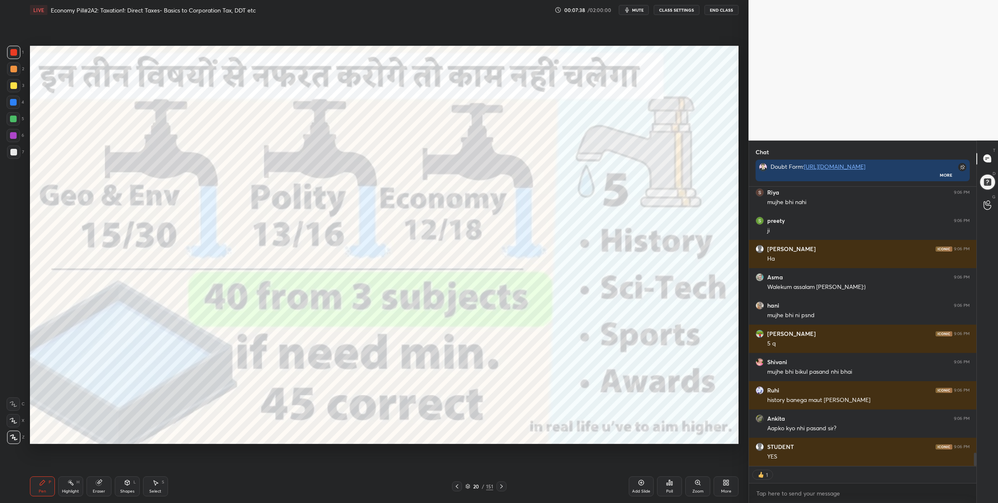
click at [469, 484] on icon at bounding box center [467, 486] width 5 height 5
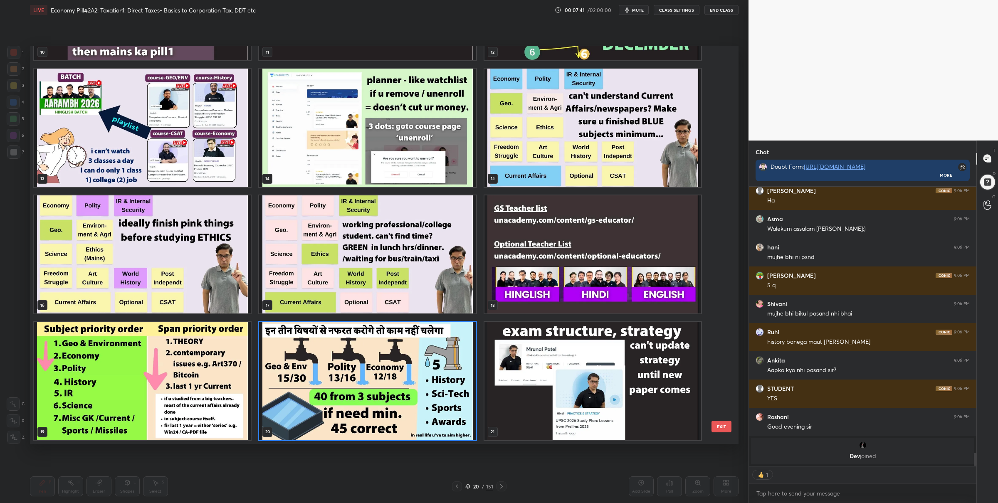
click at [534, 385] on img "grid" at bounding box center [592, 381] width 217 height 118
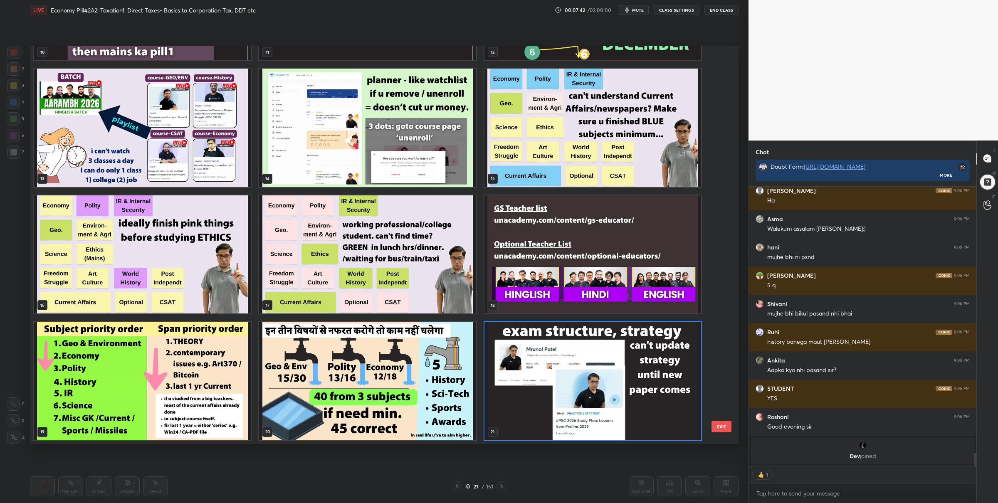
click at [534, 385] on img "grid" at bounding box center [592, 381] width 217 height 118
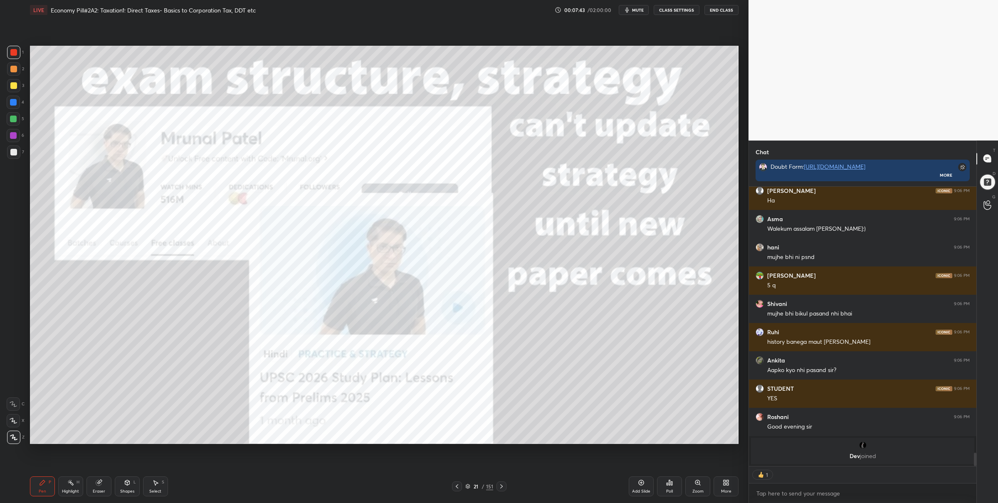
click at [468, 485] on icon at bounding box center [467, 486] width 5 height 5
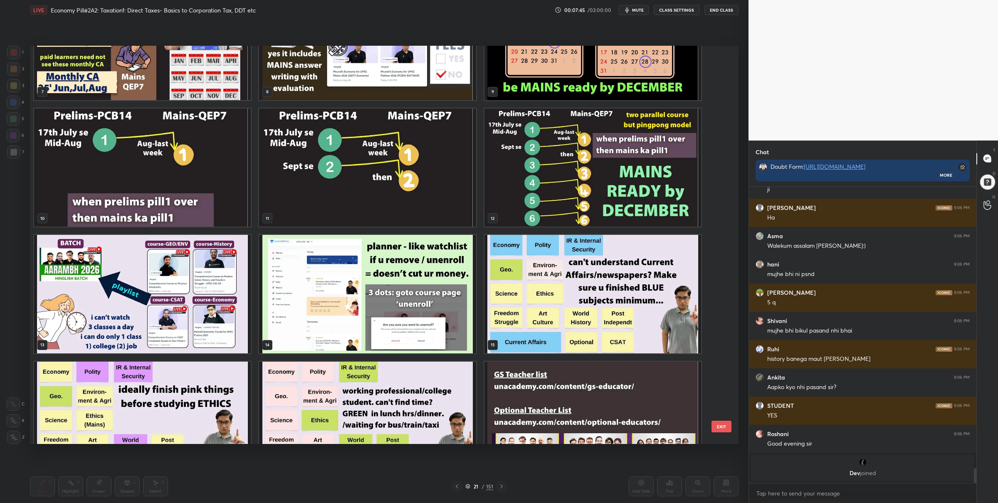
click at [230, 285] on img "grid" at bounding box center [142, 294] width 217 height 118
click at [230, 284] on img "grid" at bounding box center [142, 294] width 217 height 118
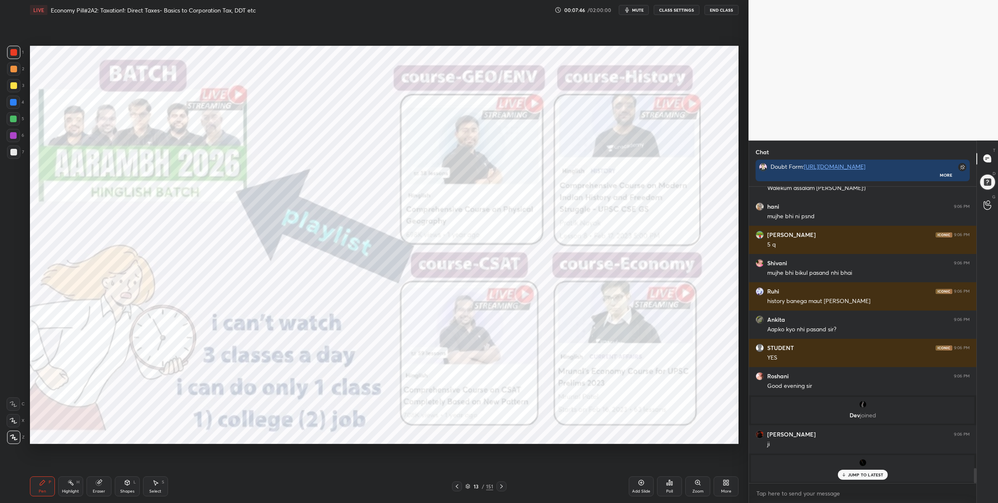
drag, startPoint x: 17, startPoint y: 129, endPoint x: 24, endPoint y: 130, distance: 6.7
click at [16, 127] on div "1 2 3 4 5 6 7" at bounding box center [15, 104] width 17 height 116
click at [500, 482] on div at bounding box center [501, 486] width 10 height 10
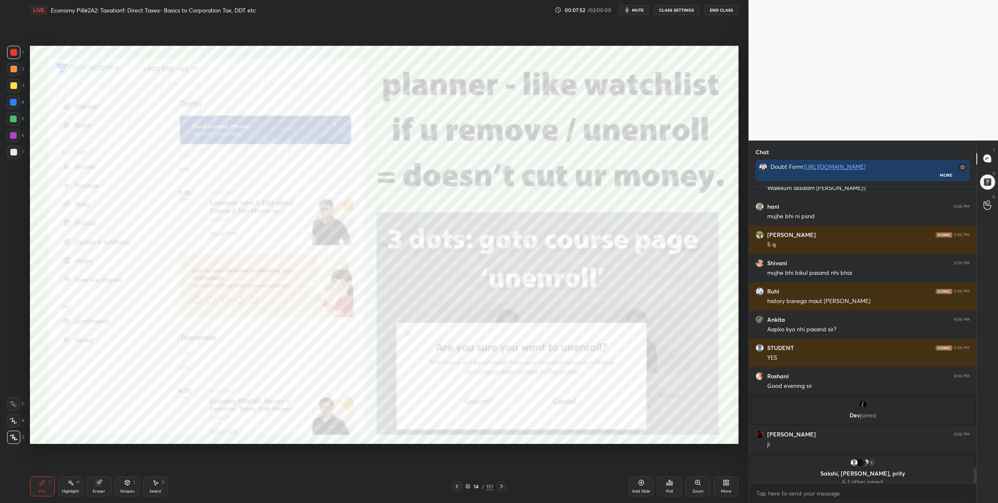
click at [502, 485] on icon at bounding box center [501, 486] width 7 height 7
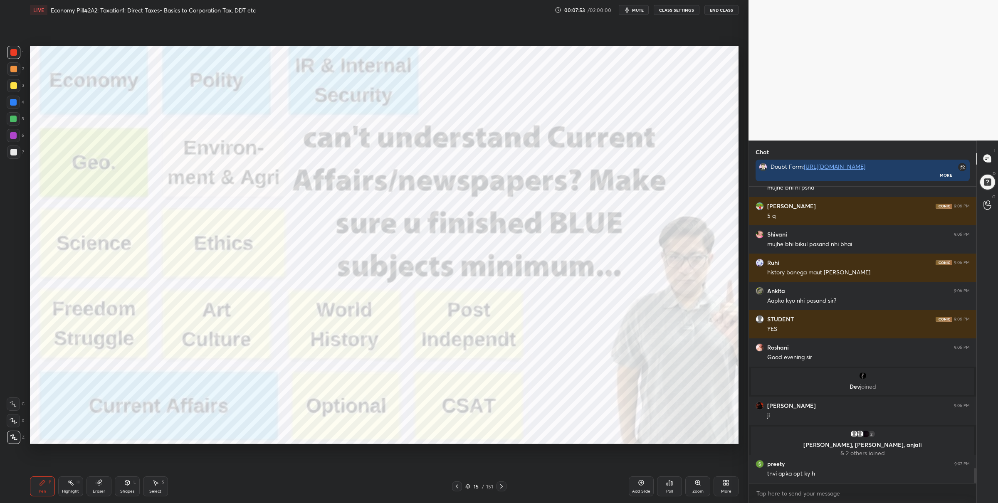
click at [455, 485] on icon at bounding box center [457, 486] width 7 height 7
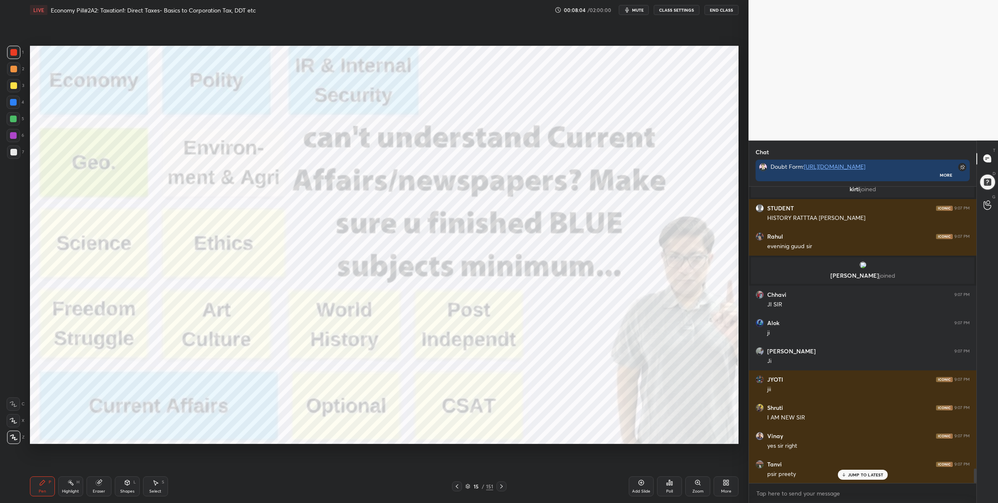
drag, startPoint x: 21, startPoint y: 125, endPoint x: 24, endPoint y: 130, distance: 6.1
click at [22, 124] on div "5" at bounding box center [15, 118] width 17 height 13
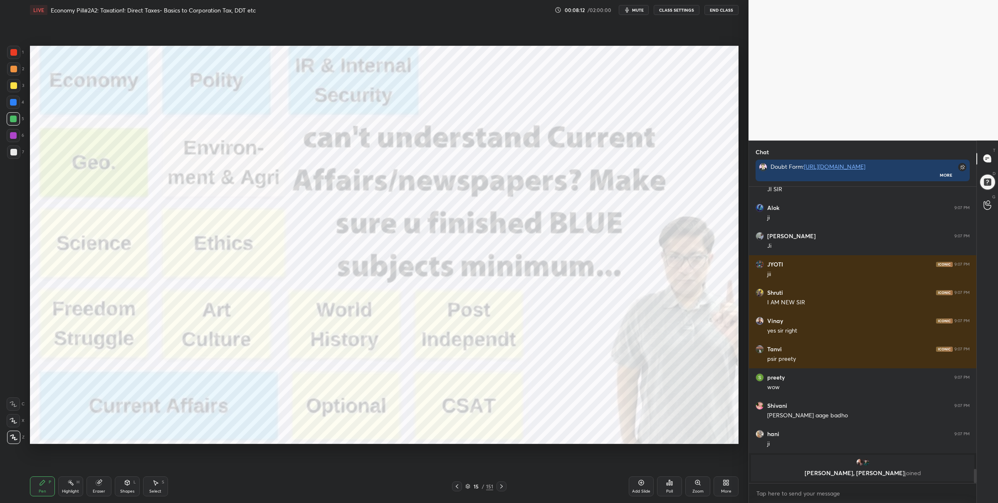
click at [10, 54] on div at bounding box center [13, 52] width 13 height 13
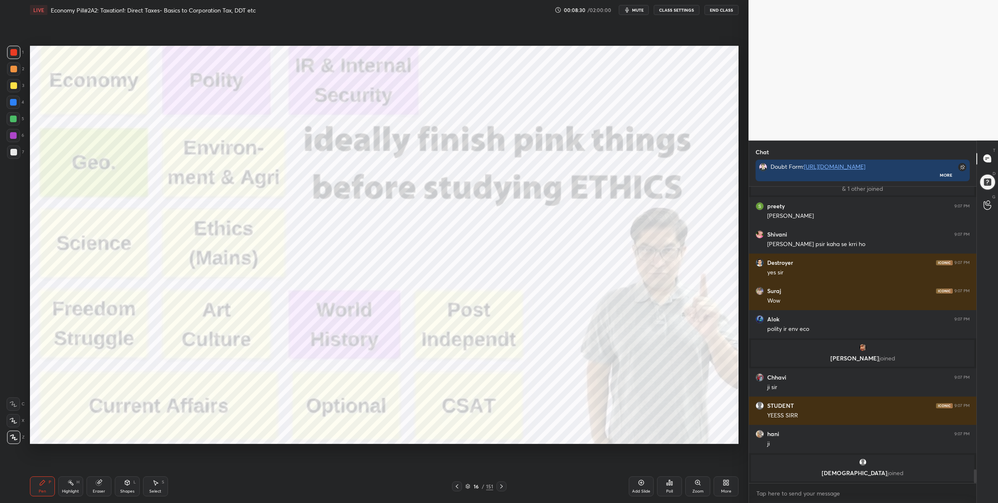
click at [16, 97] on div "4" at bounding box center [15, 102] width 17 height 13
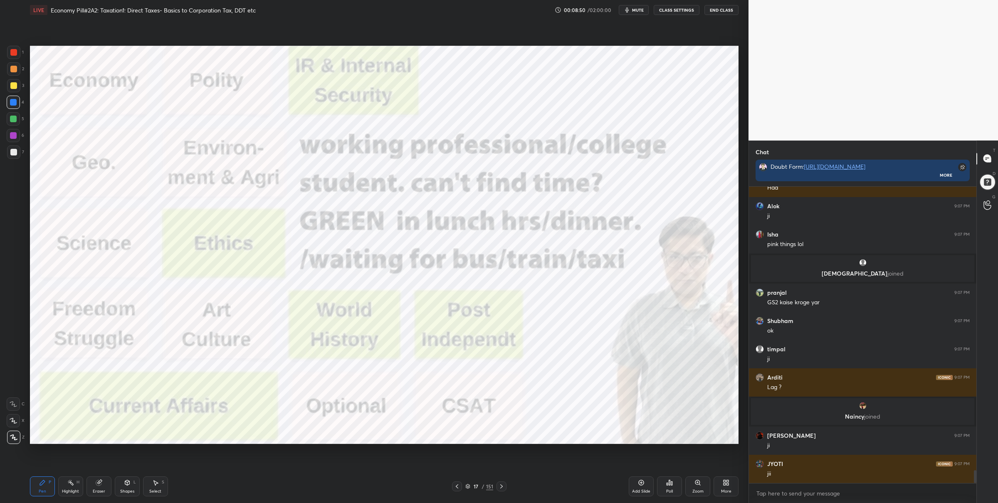
scroll to position [6576, 0]
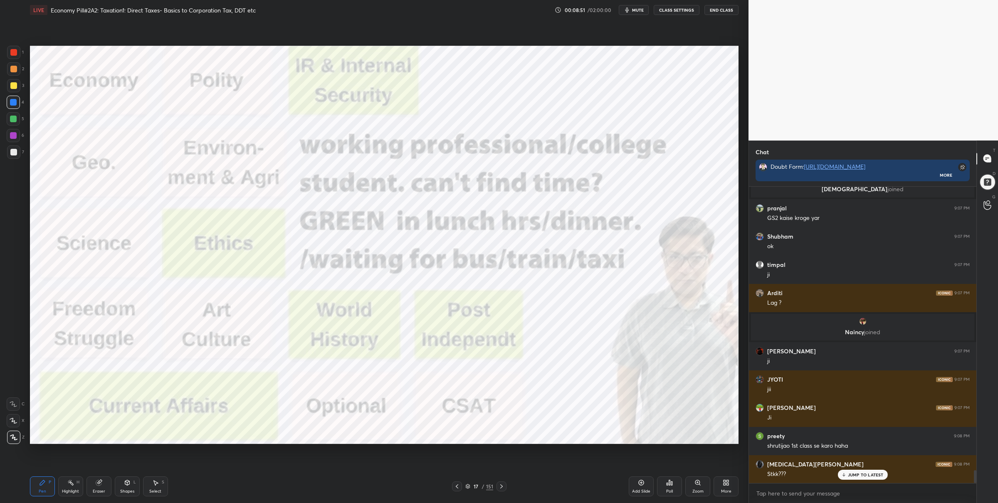
drag, startPoint x: 14, startPoint y: 52, endPoint x: 23, endPoint y: 54, distance: 9.4
click at [15, 52] on div at bounding box center [13, 52] width 7 height 7
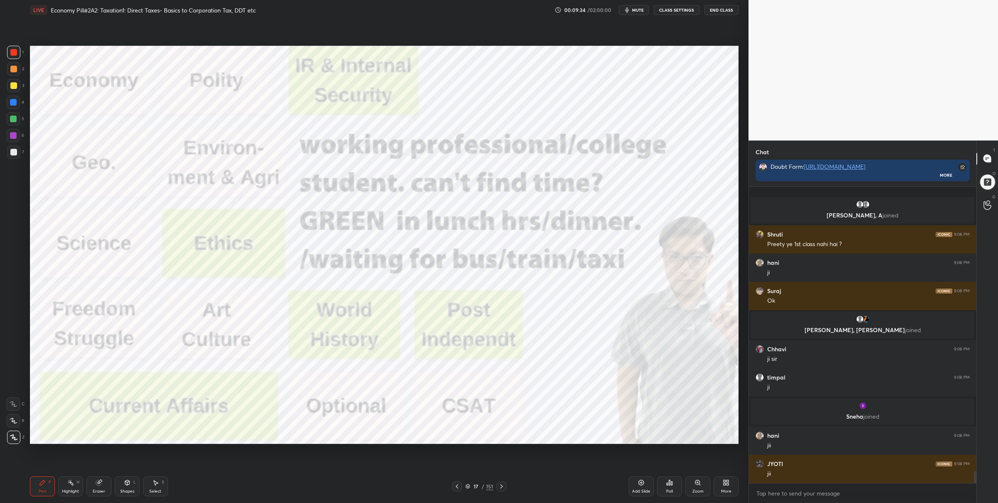
scroll to position [6905, 0]
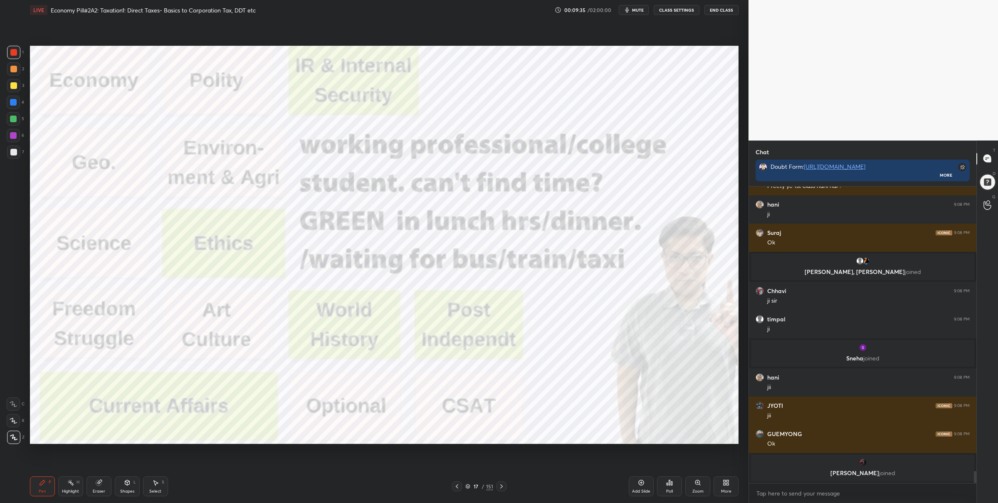
click at [469, 483] on div "17 / 151" at bounding box center [479, 486] width 28 height 7
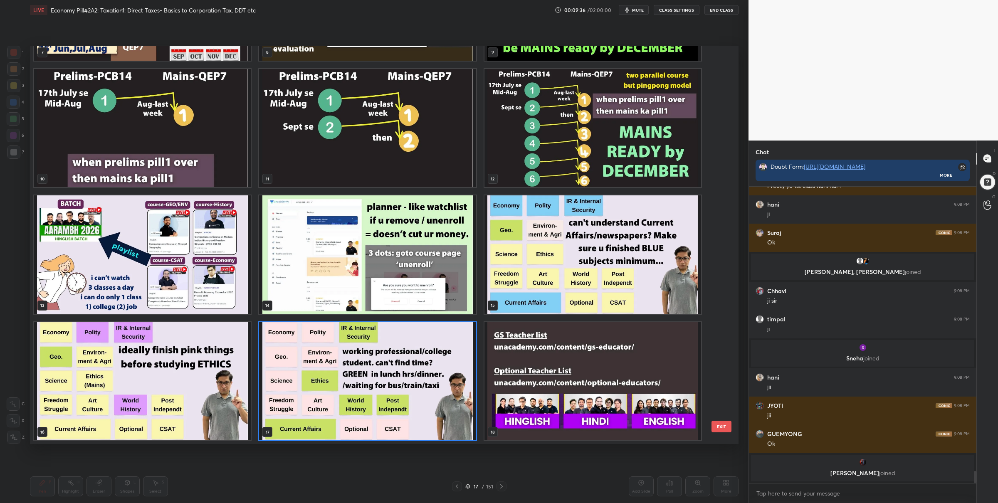
scroll to position [6909, 0]
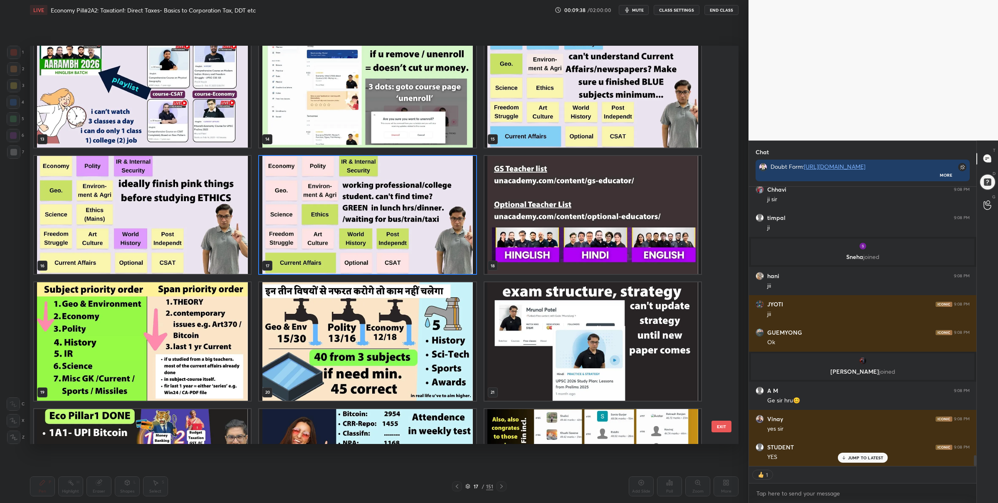
click at [547, 245] on img "grid" at bounding box center [592, 214] width 217 height 118
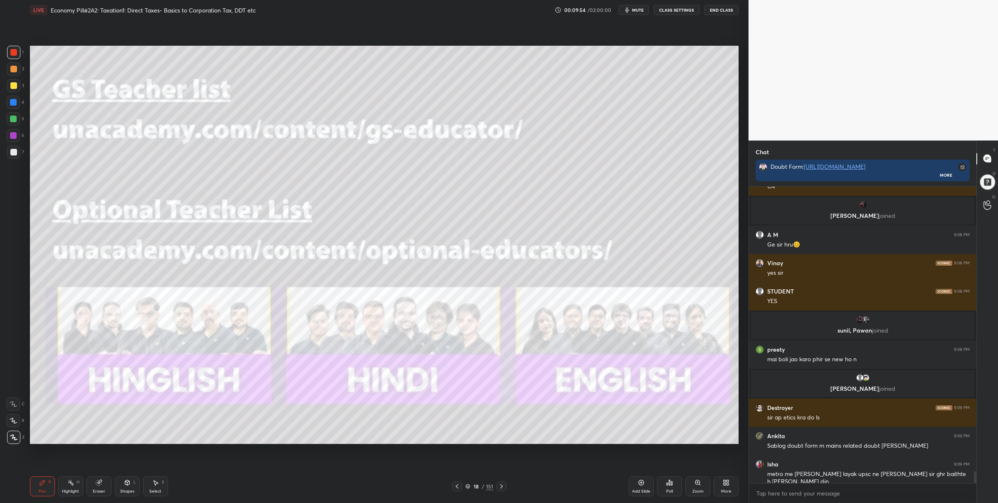
click at [468, 488] on icon at bounding box center [468, 487] width 4 height 1
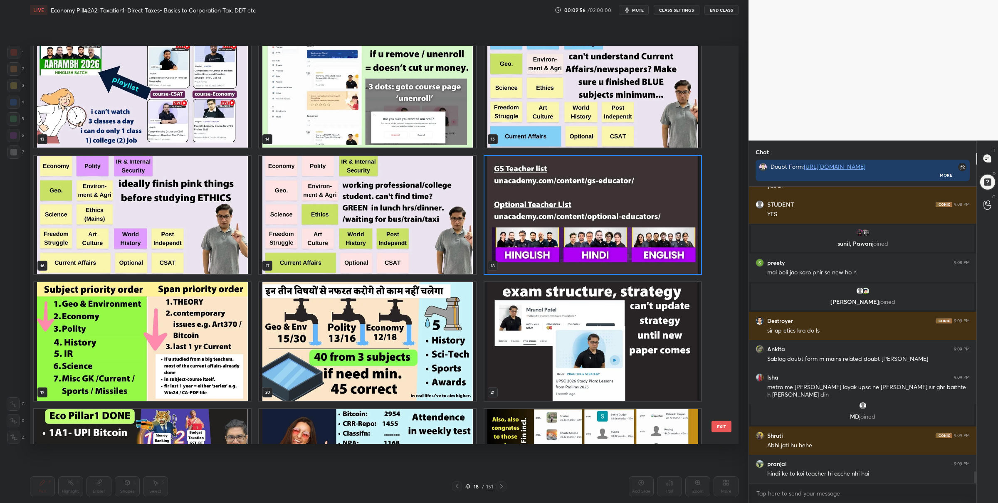
click at [277, 310] on img "grid" at bounding box center [367, 341] width 217 height 118
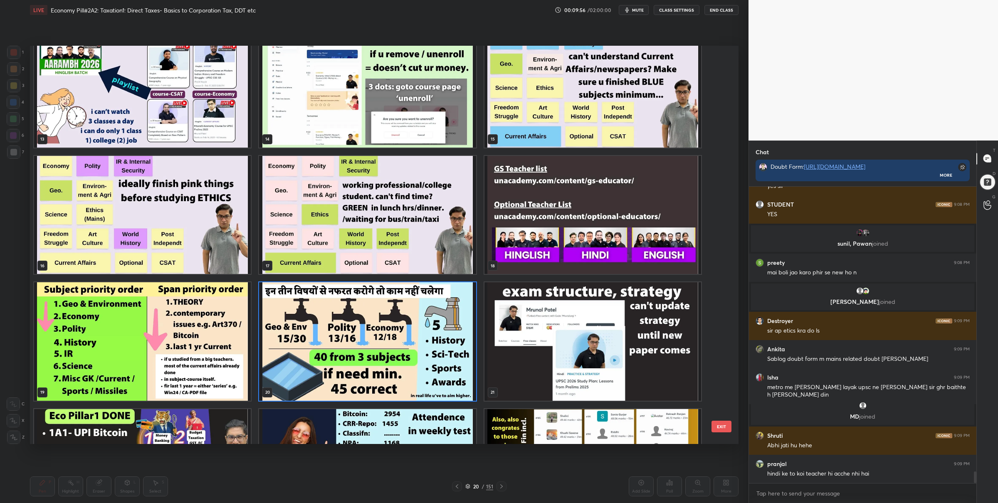
click at [237, 308] on img "grid" at bounding box center [142, 341] width 217 height 118
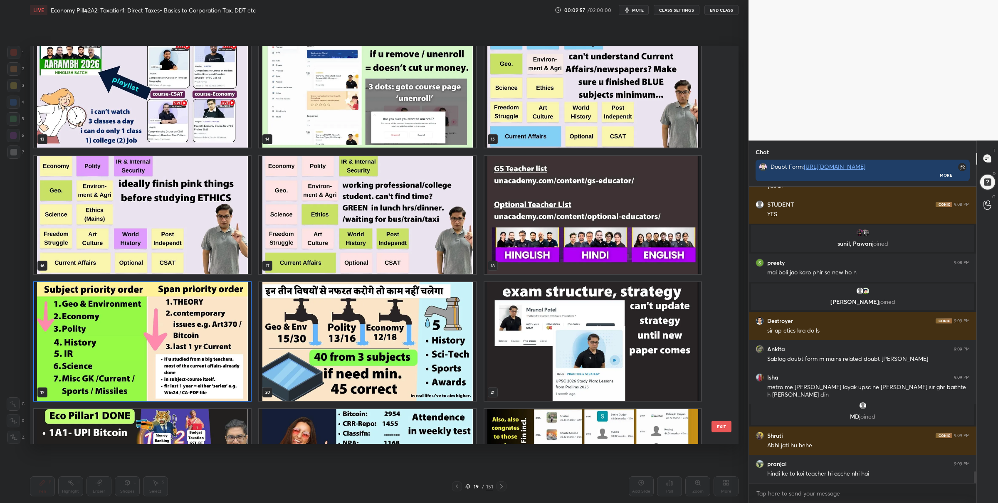
click at [237, 308] on img "grid" at bounding box center [142, 341] width 217 height 118
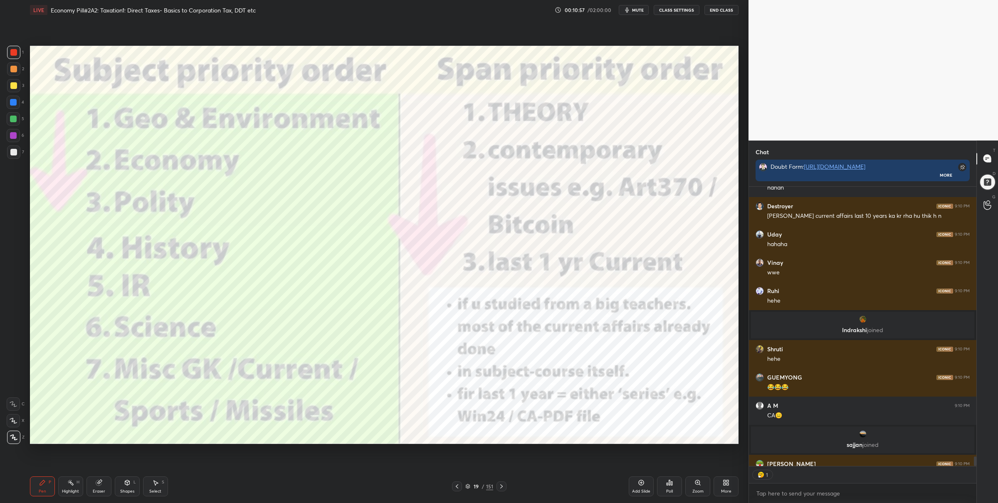
scroll to position [2, 2]
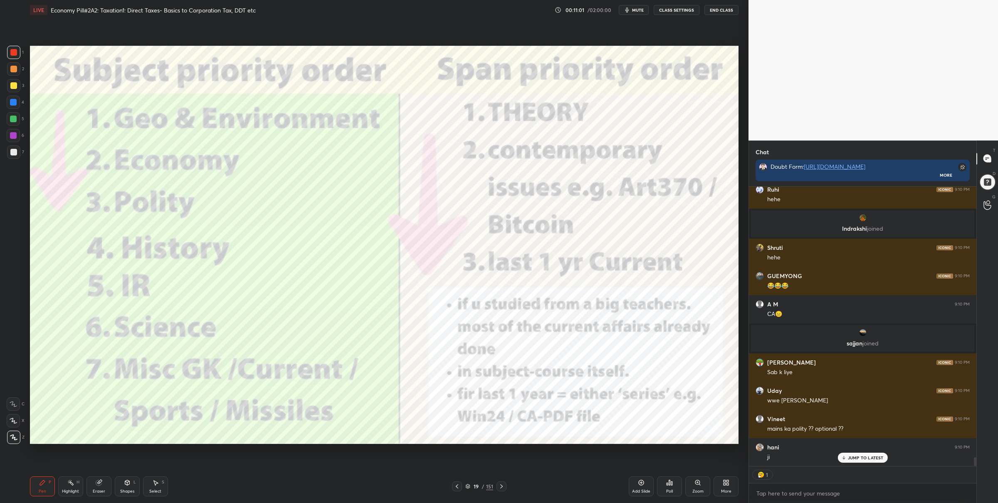
click at [468, 484] on icon at bounding box center [467, 486] width 5 height 5
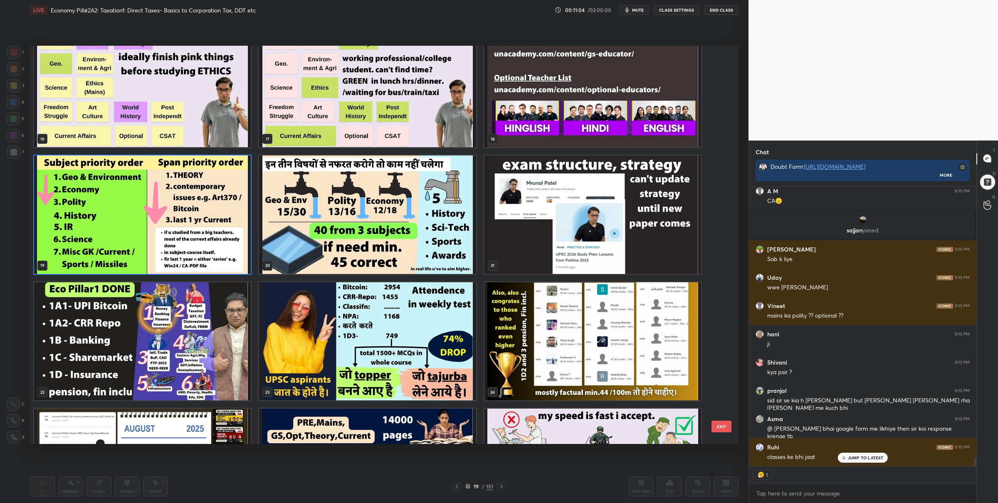
click at [151, 346] on img "grid" at bounding box center [142, 341] width 217 height 118
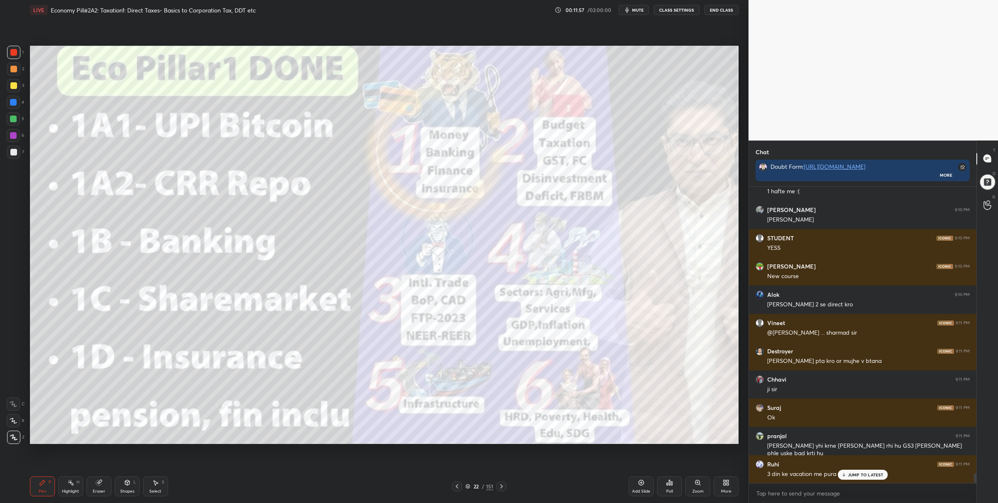
scroll to position [8967, 0]
click at [468, 487] on icon at bounding box center [468, 486] width 4 height 1
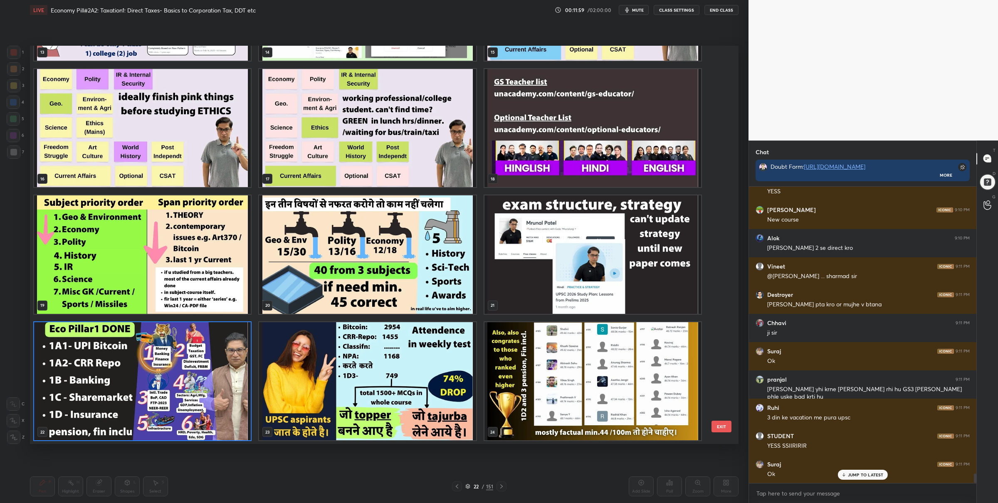
click at [385, 376] on img "grid" at bounding box center [367, 381] width 217 height 118
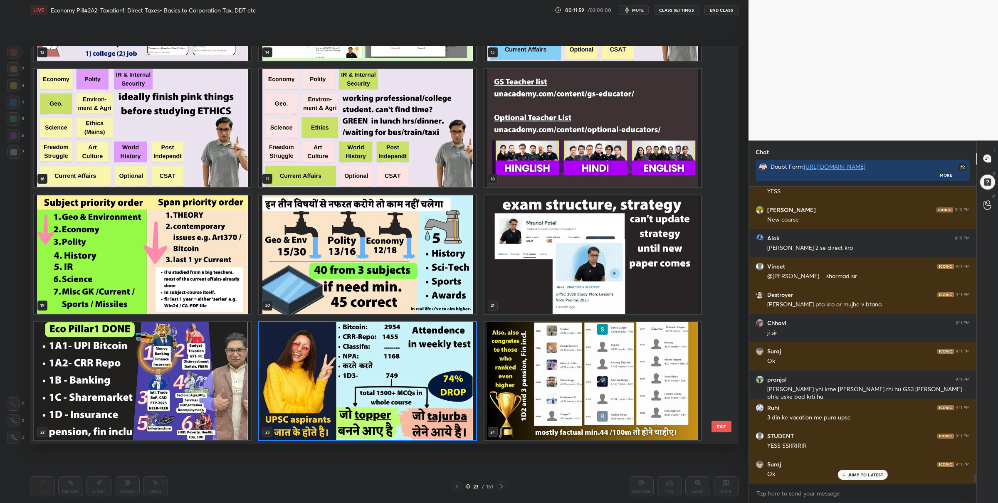
click at [385, 376] on img "grid" at bounding box center [367, 381] width 217 height 118
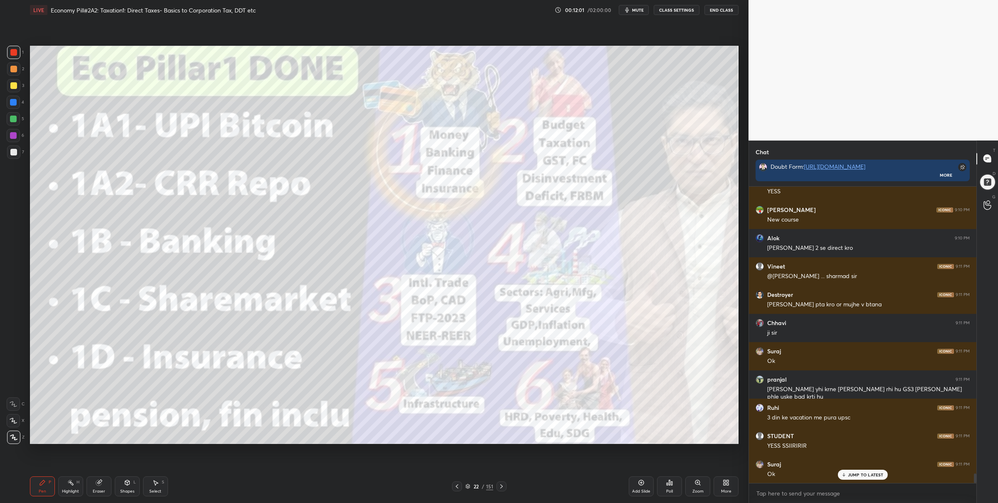
scroll to position [9024, 0]
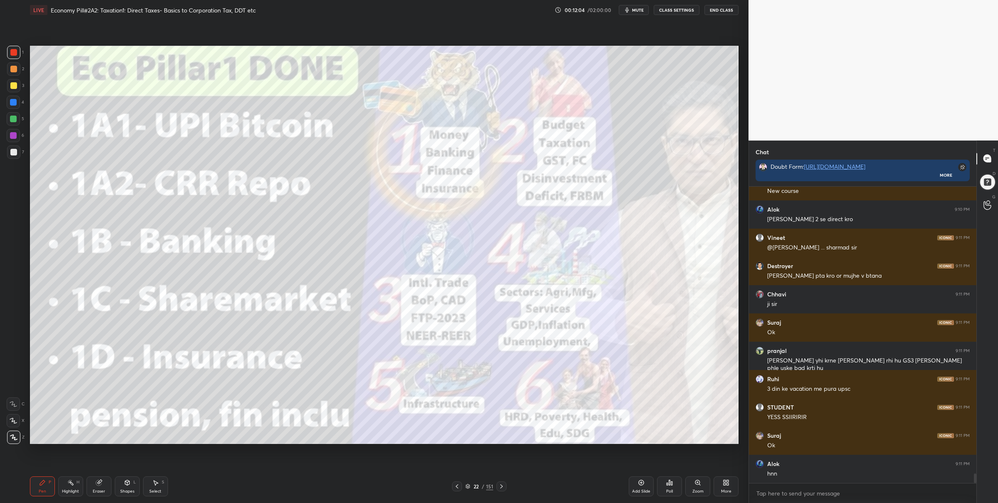
click at [498, 485] on icon at bounding box center [501, 486] width 7 height 7
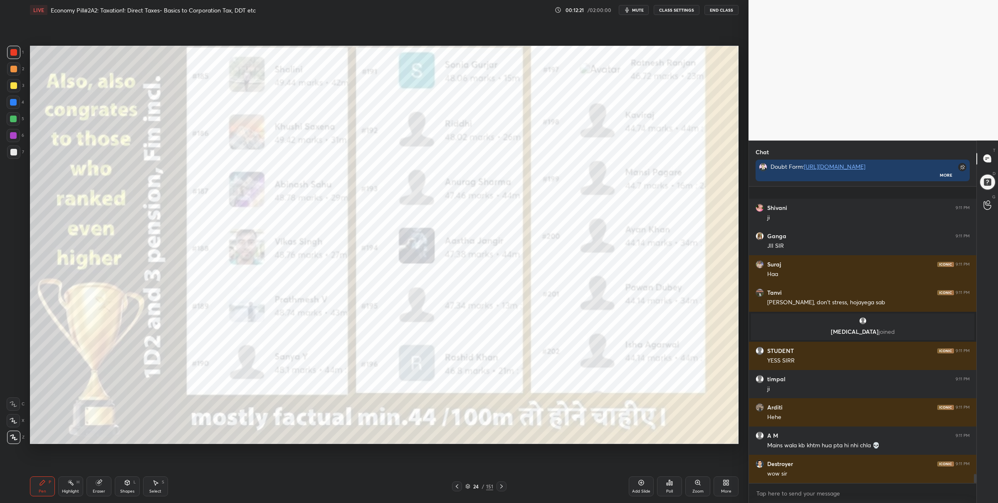
scroll to position [9449, 0]
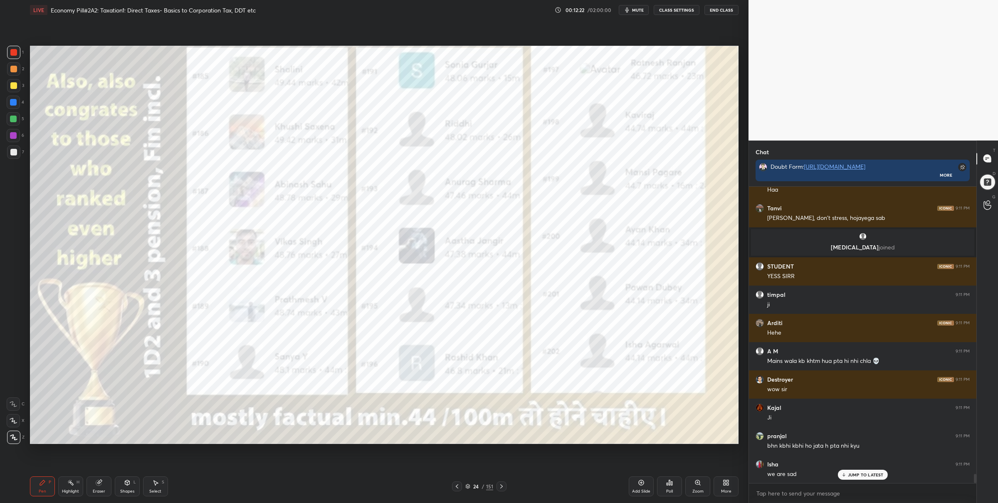
drag, startPoint x: 16, startPoint y: 116, endPoint x: 23, endPoint y: 113, distance: 7.8
click at [16, 114] on div at bounding box center [13, 118] width 13 height 13
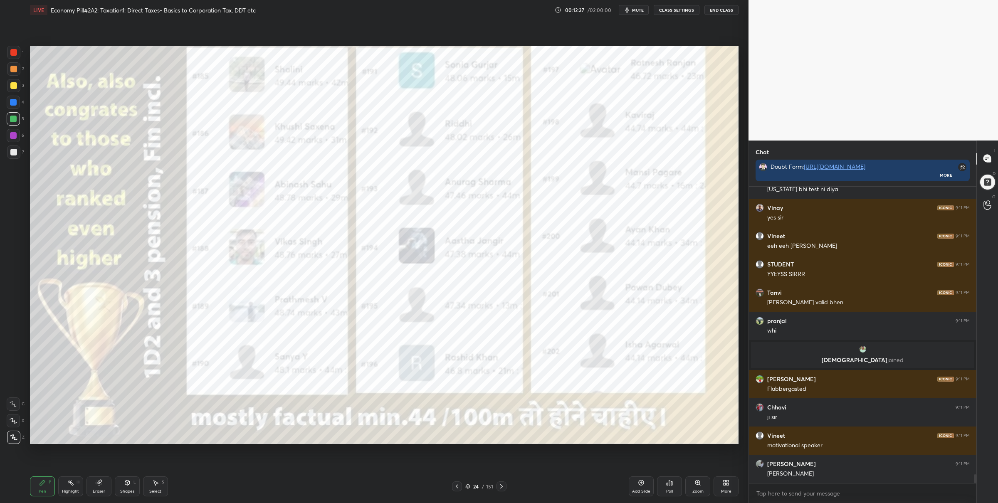
scroll to position [277, 225]
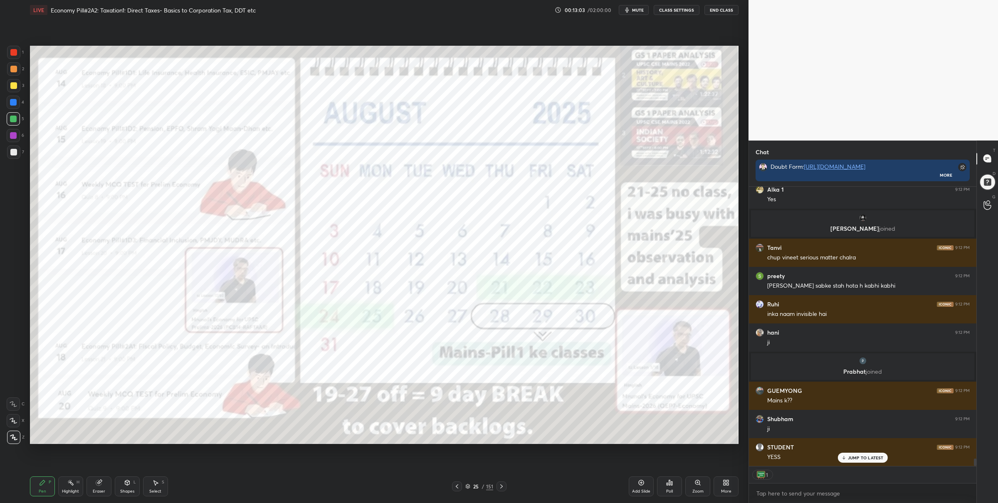
drag, startPoint x: 13, startPoint y: 50, endPoint x: 24, endPoint y: 53, distance: 11.2
click at [14, 52] on div at bounding box center [13, 52] width 7 height 7
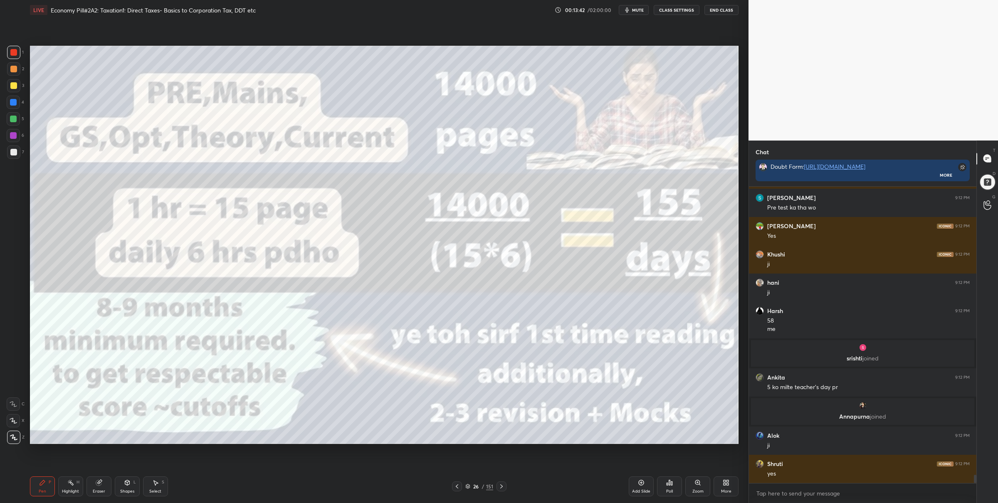
click at [467, 484] on icon at bounding box center [467, 486] width 5 height 5
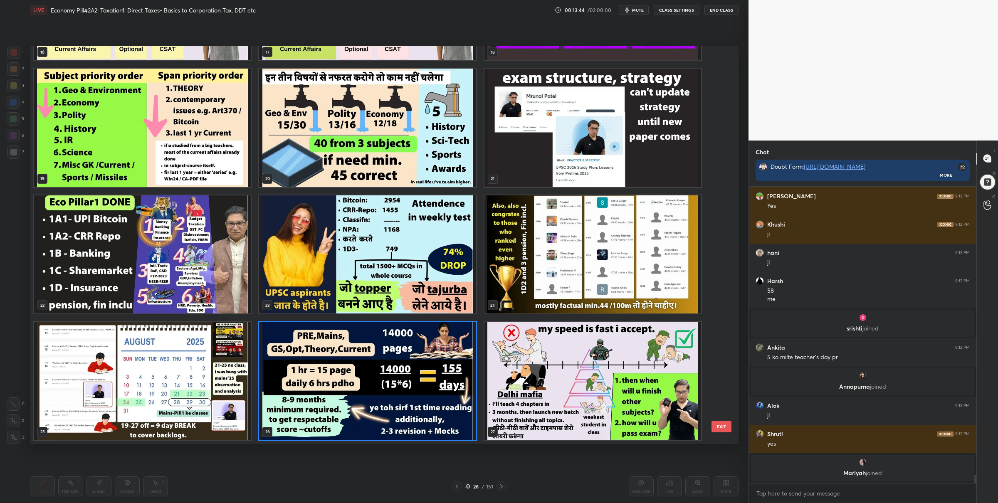
click at [512, 343] on img "grid" at bounding box center [592, 381] width 217 height 118
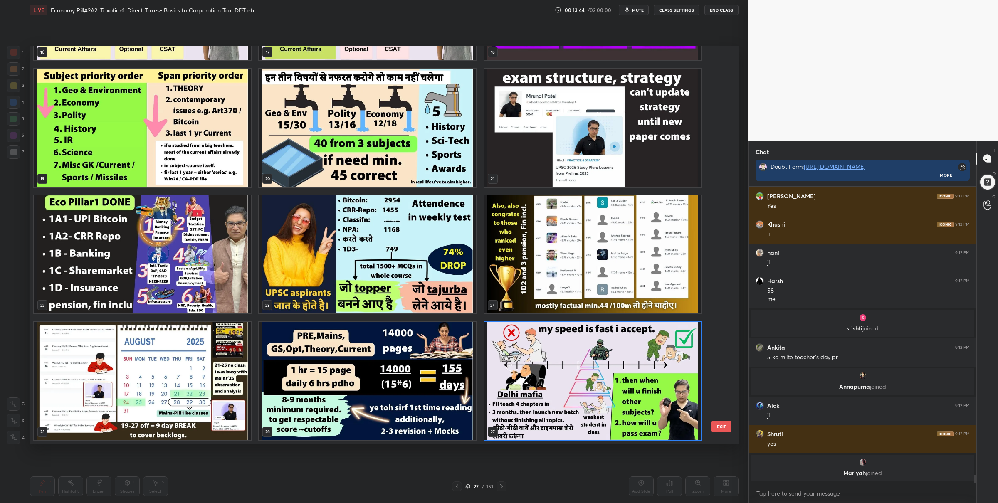
click at [512, 343] on img "grid" at bounding box center [592, 381] width 217 height 118
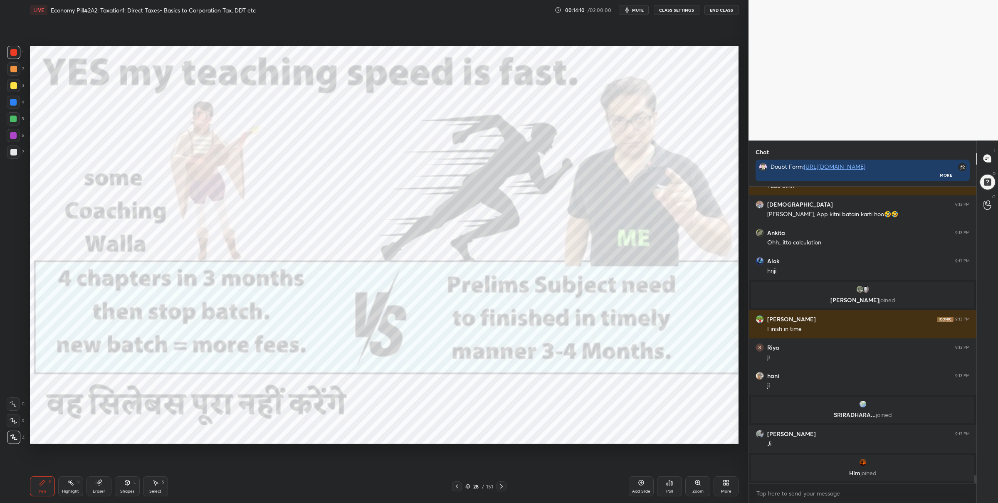
click at [10, 116] on div at bounding box center [13, 119] width 7 height 7
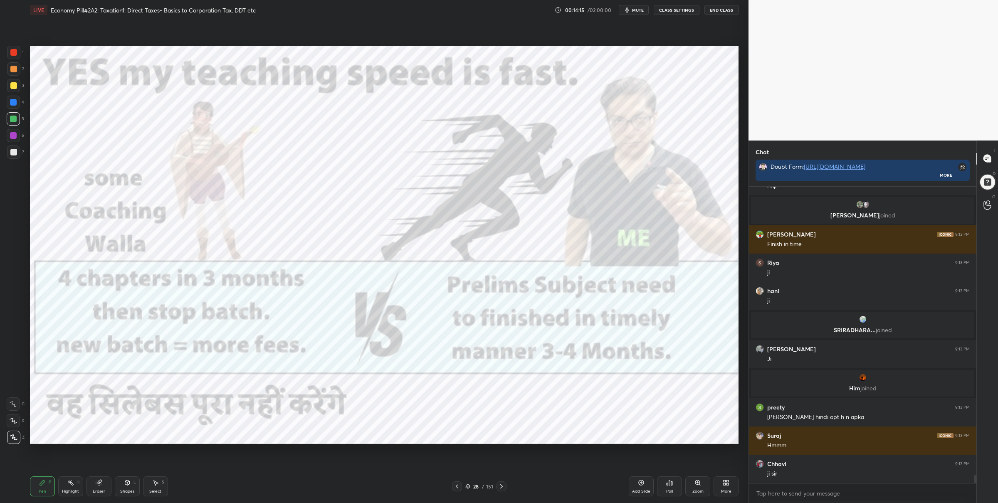
scroll to position [11017, 0]
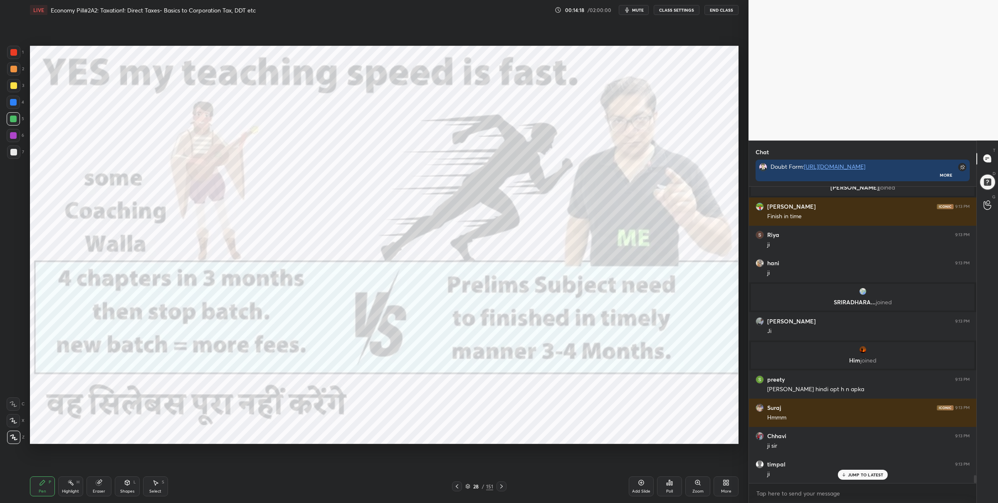
click at [16, 54] on div at bounding box center [13, 52] width 13 height 13
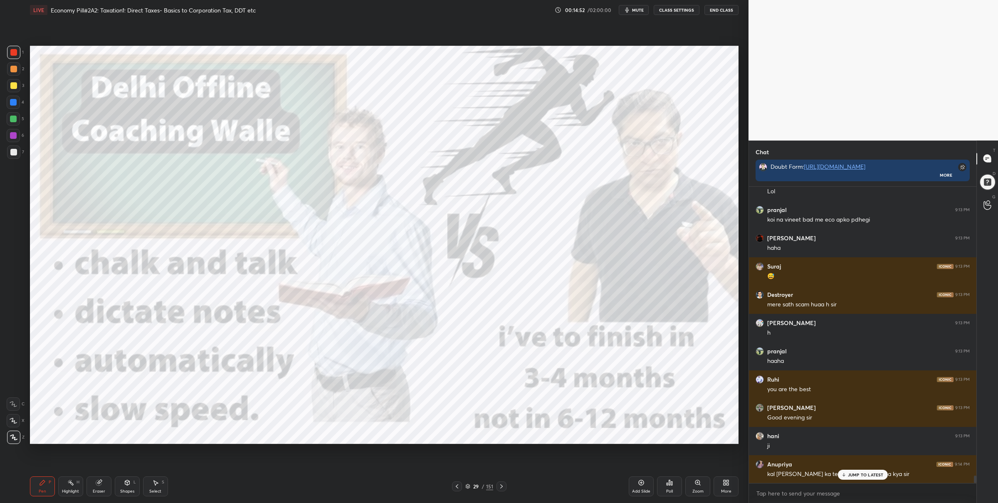
scroll to position [11769, 0]
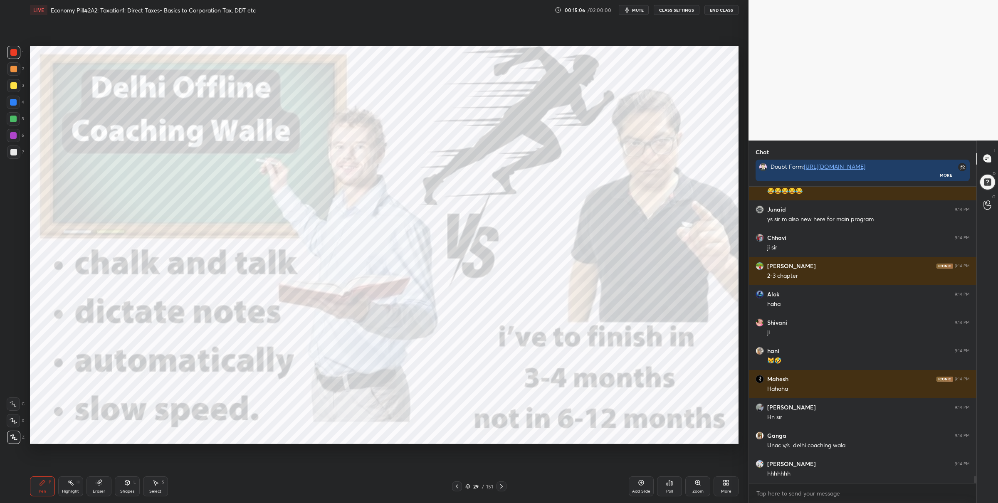
drag, startPoint x: 468, startPoint y: 481, endPoint x: 467, endPoint y: 477, distance: 4.7
click at [468, 481] on div "29 / 151" at bounding box center [479, 486] width 54 height 10
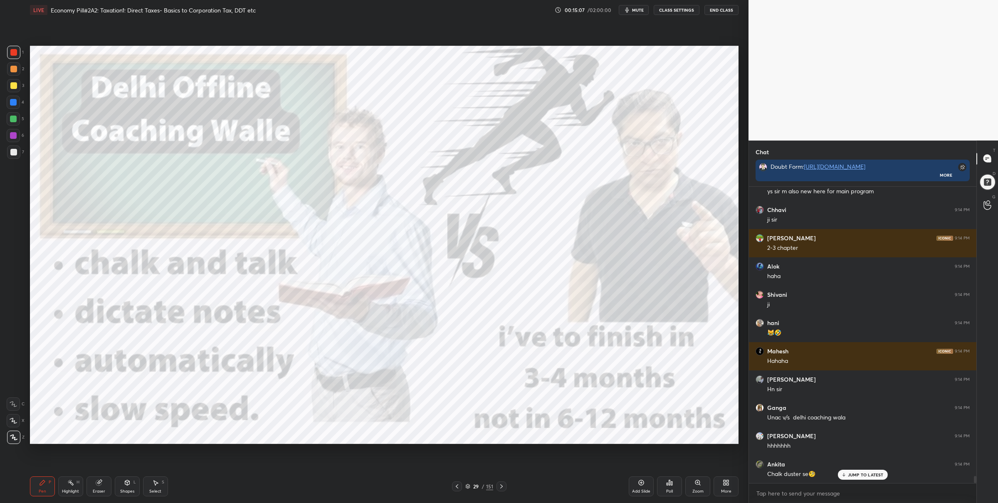
click at [469, 486] on icon at bounding box center [468, 486] width 4 height 1
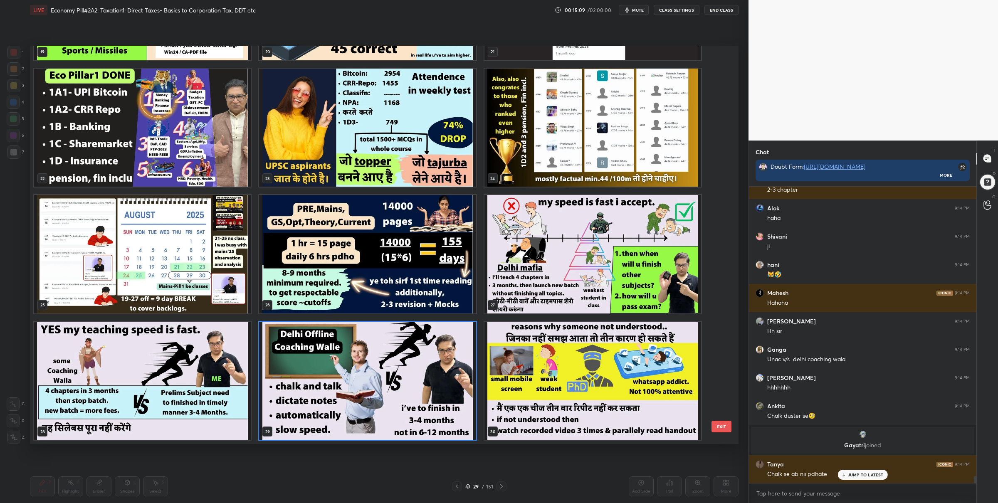
click at [505, 352] on img "grid" at bounding box center [592, 380] width 217 height 118
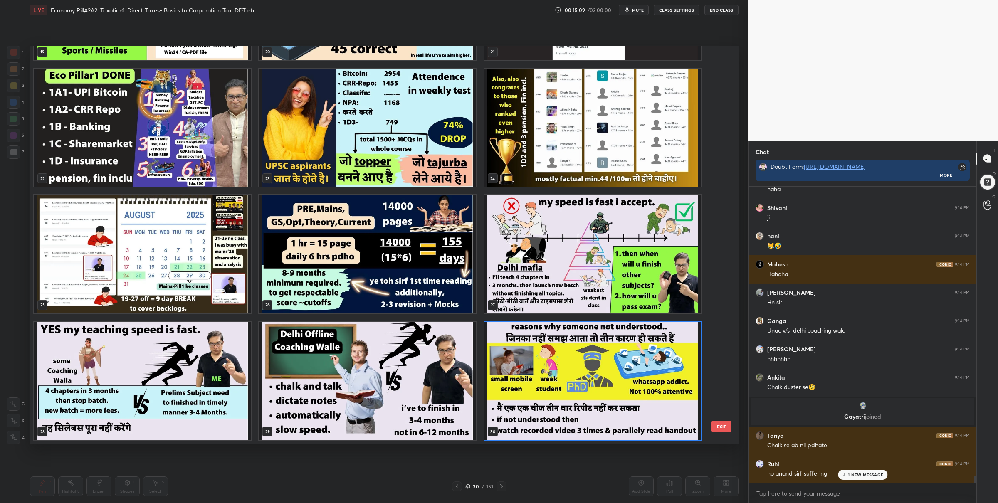
click at [505, 352] on img "grid" at bounding box center [592, 380] width 217 height 118
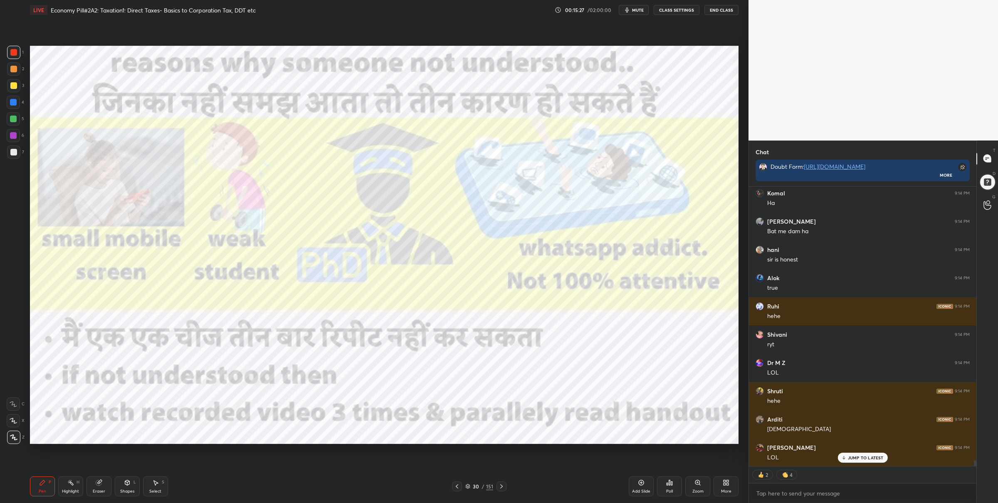
drag, startPoint x: 15, startPoint y: 123, endPoint x: 25, endPoint y: 119, distance: 11.7
click at [16, 121] on div at bounding box center [13, 118] width 13 height 13
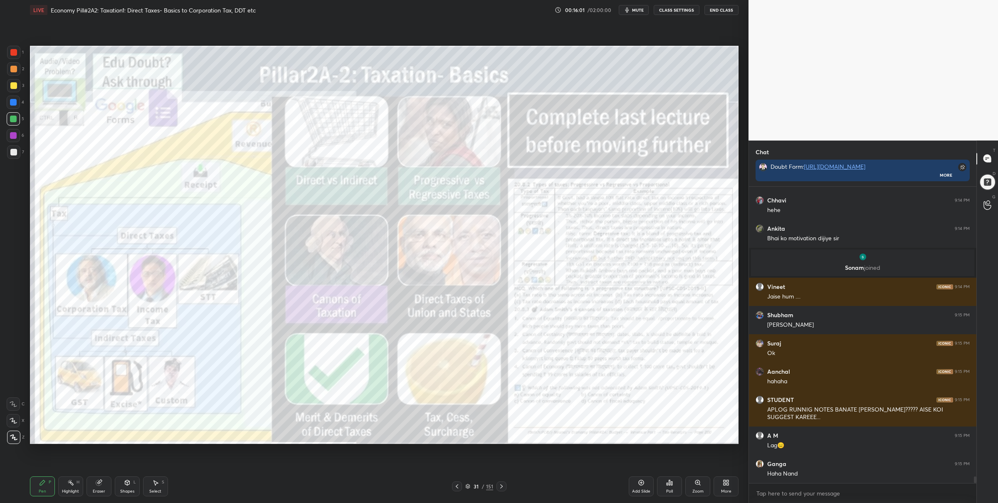
drag, startPoint x: 11, startPoint y: 48, endPoint x: 22, endPoint y: 56, distance: 13.6
click at [10, 47] on div at bounding box center [13, 52] width 13 height 13
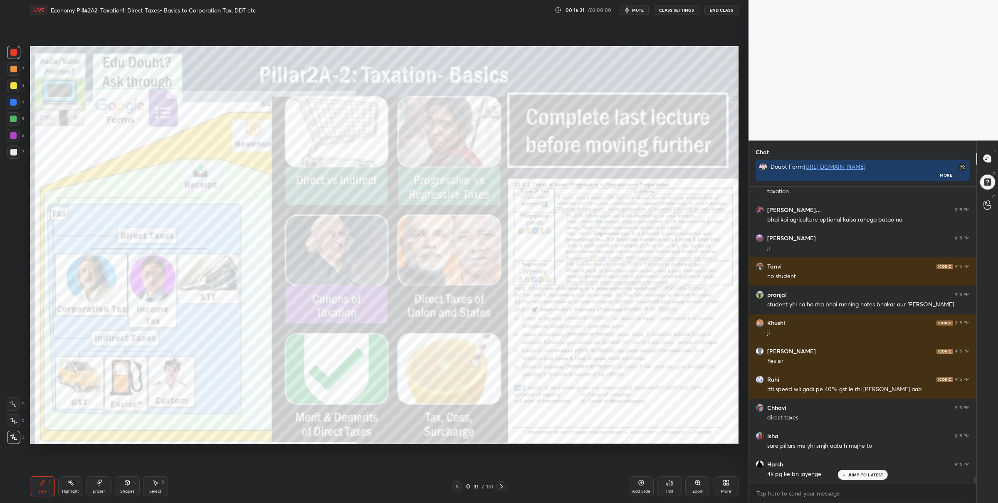
click at [500, 480] on div "Pen P Highlight H Eraser Shapes L Select S 31 / 151 Add Slide Poll Zoom More" at bounding box center [384, 486] width 708 height 33
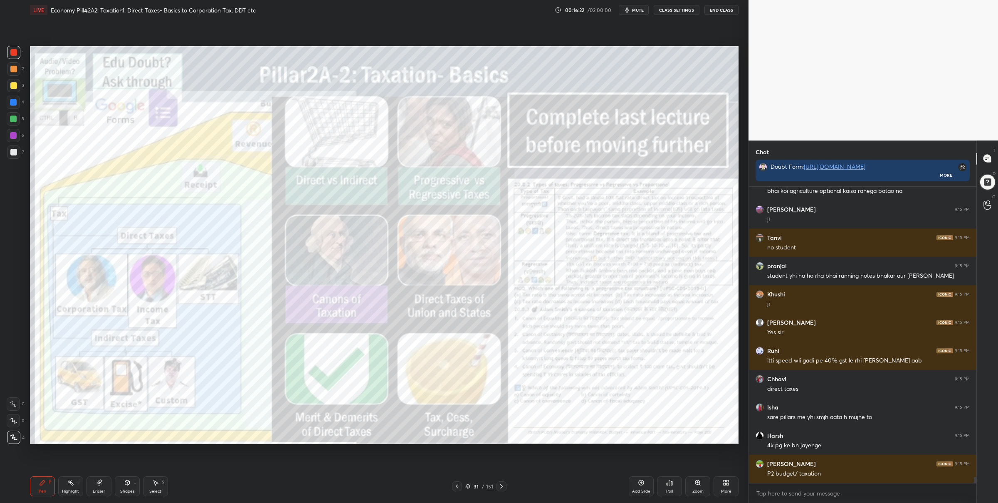
click at [501, 483] on icon at bounding box center [501, 486] width 7 height 7
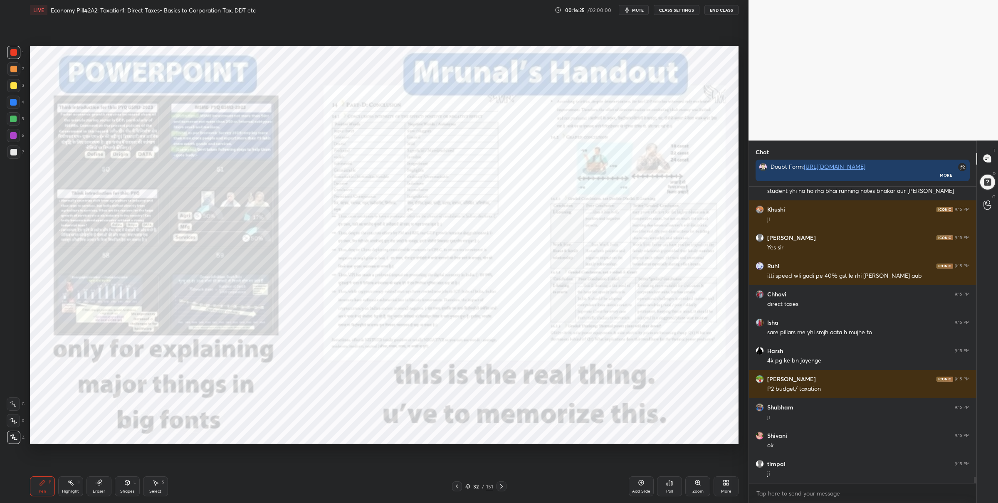
click at [466, 486] on icon at bounding box center [467, 486] width 5 height 5
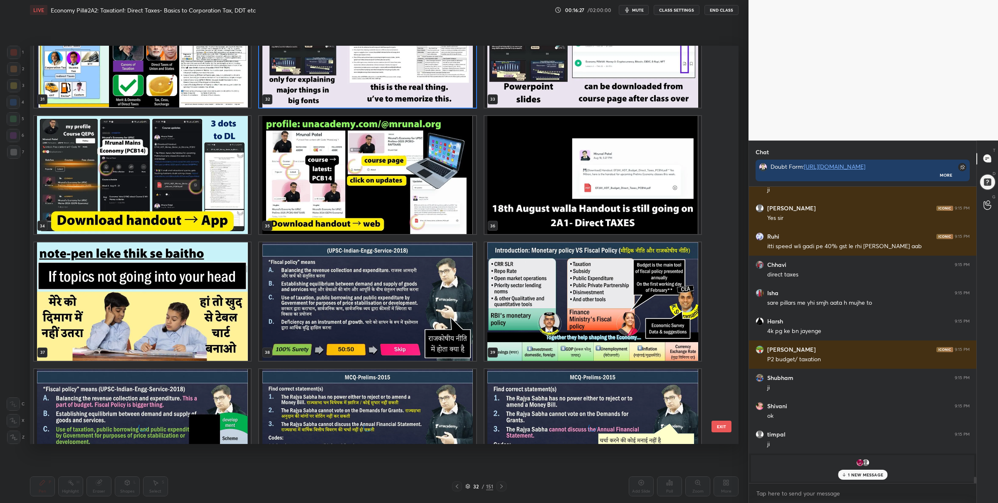
click at [619, 202] on img "grid" at bounding box center [592, 175] width 217 height 118
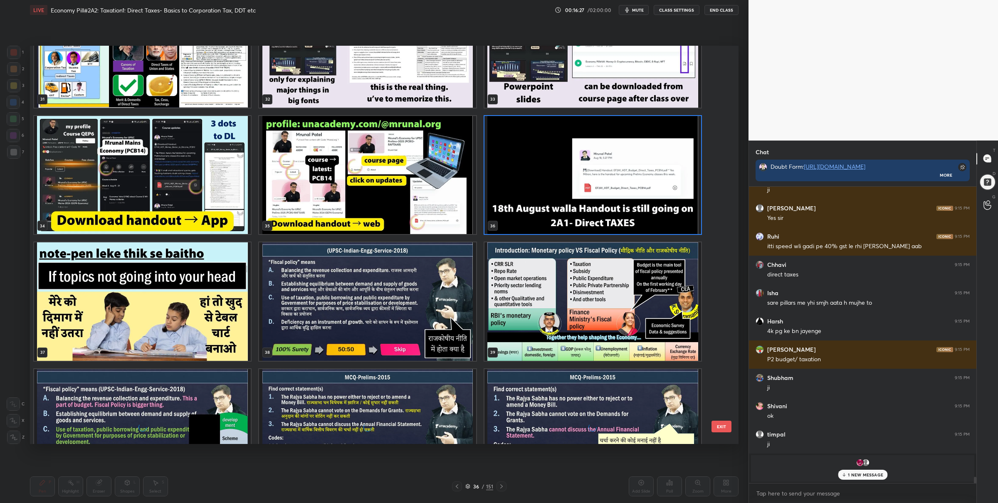
click at [619, 202] on img "grid" at bounding box center [592, 175] width 217 height 118
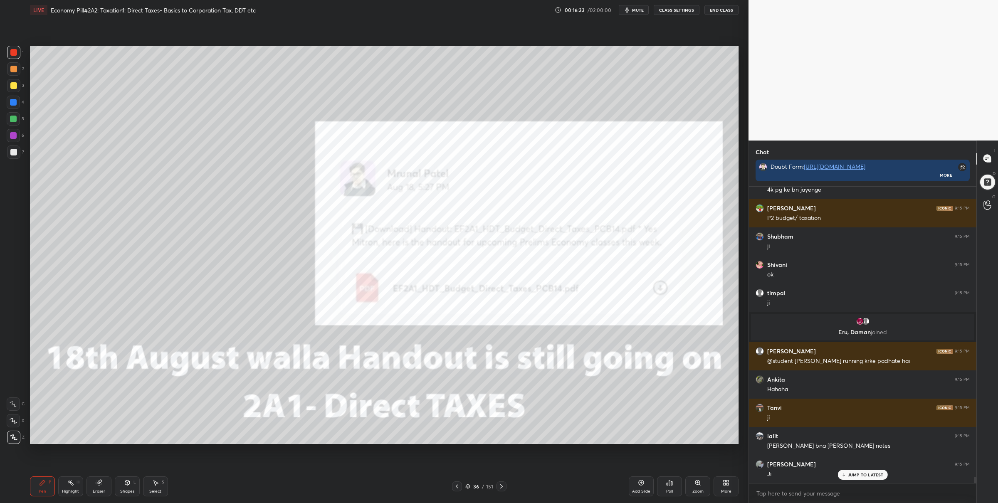
drag, startPoint x: 468, startPoint y: 483, endPoint x: 473, endPoint y: 478, distance: 6.5
click at [468, 483] on div "36 / 151" at bounding box center [479, 486] width 28 height 7
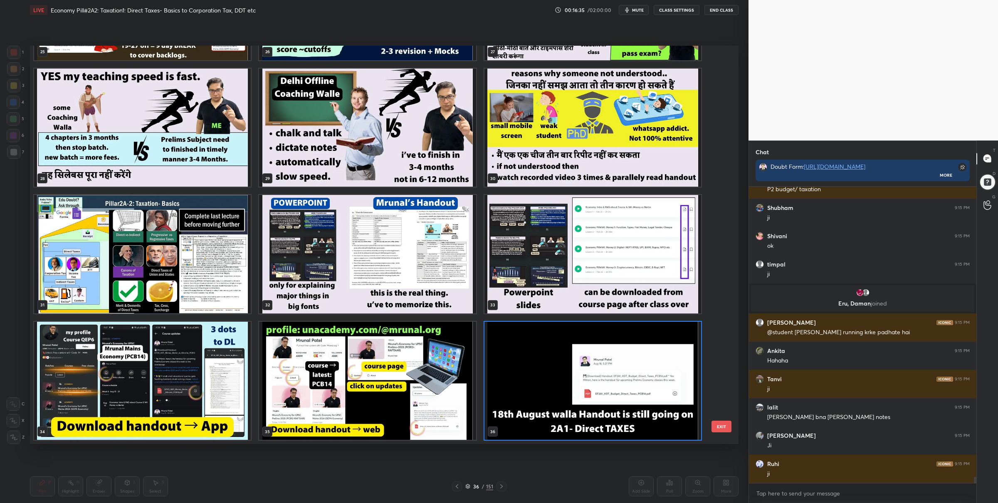
click at [381, 264] on img "grid" at bounding box center [367, 254] width 217 height 118
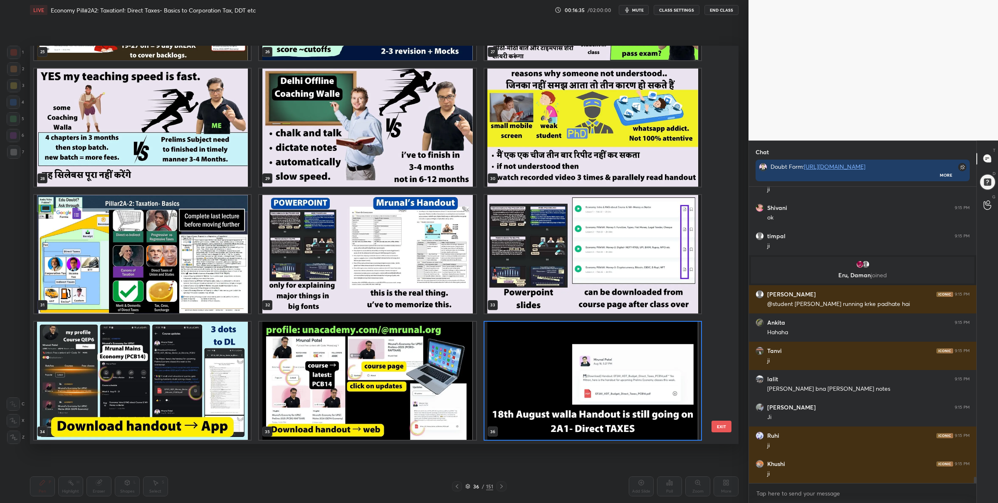
click at [382, 262] on img "grid" at bounding box center [367, 254] width 217 height 118
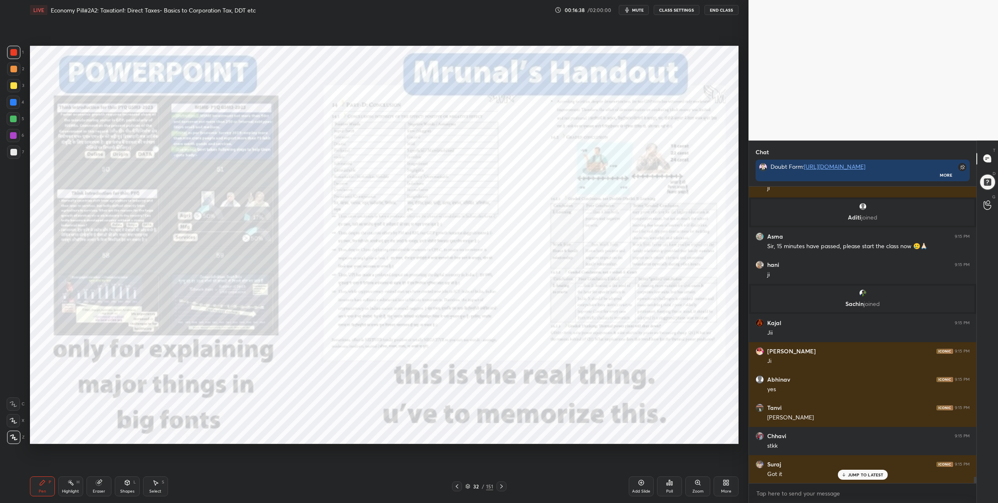
click at [503, 483] on icon at bounding box center [501, 486] width 7 height 7
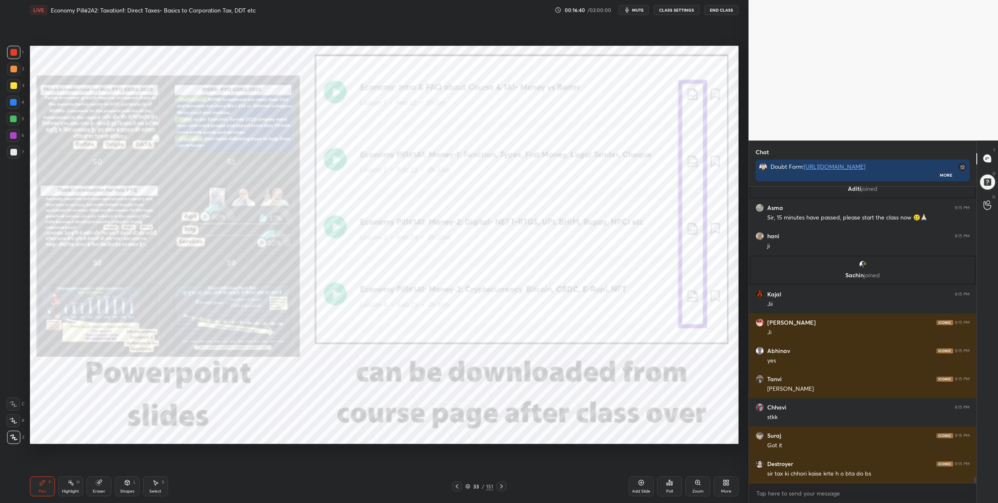
click at [502, 484] on icon at bounding box center [501, 486] width 7 height 7
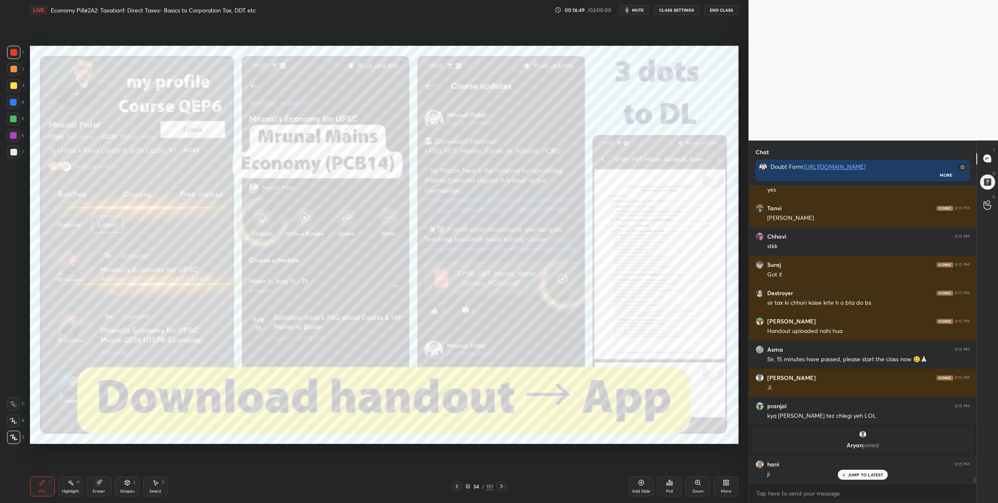
click at [502, 485] on icon at bounding box center [501, 486] width 7 height 7
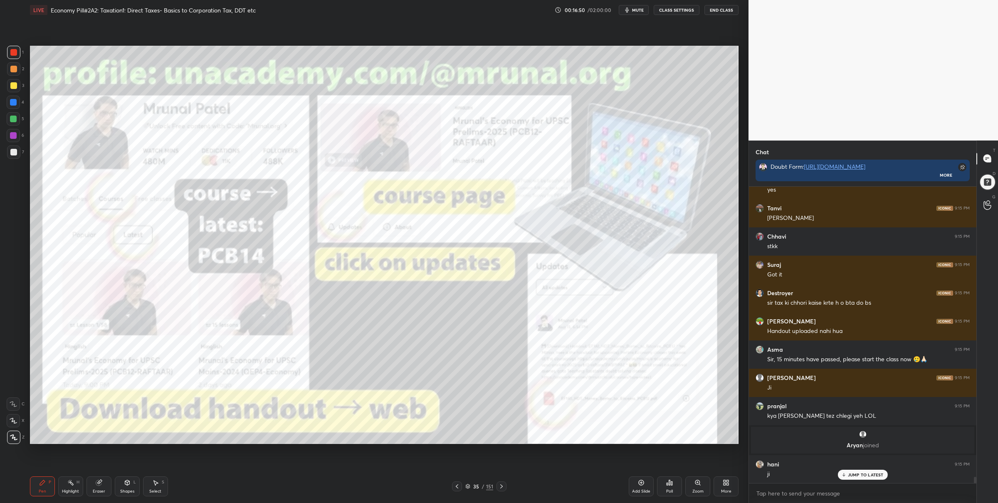
drag, startPoint x: 455, startPoint y: 486, endPoint x: 459, endPoint y: 483, distance: 4.4
click at [455, 486] on icon at bounding box center [457, 486] width 7 height 7
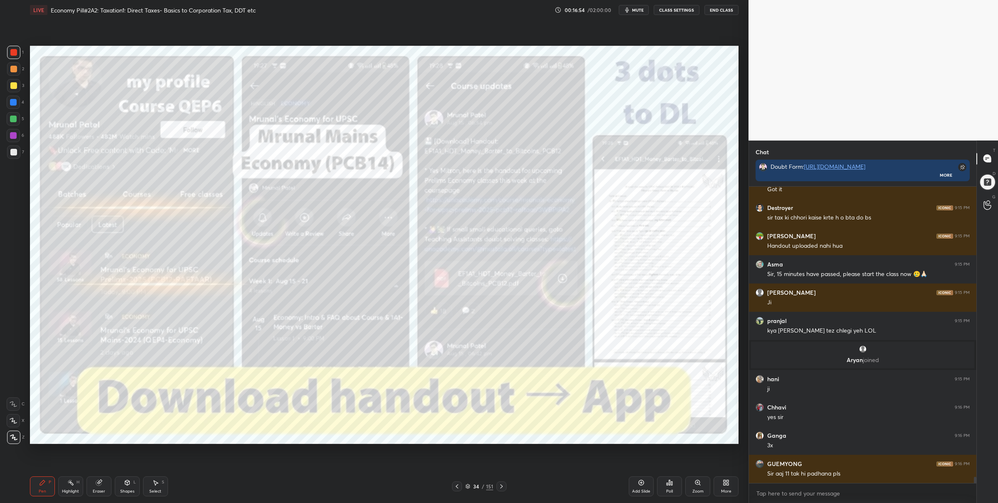
click at [501, 485] on icon at bounding box center [501, 486] width 7 height 7
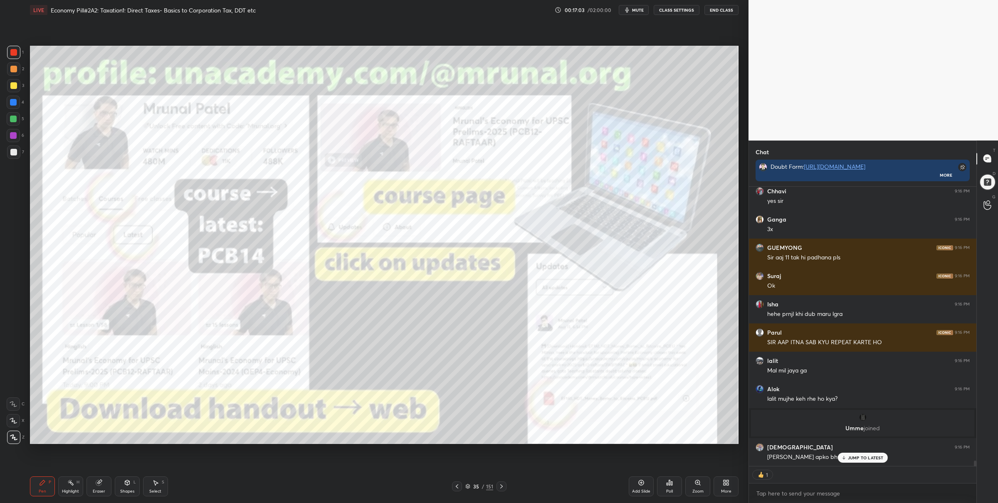
drag, startPoint x: 501, startPoint y: 483, endPoint x: 497, endPoint y: 479, distance: 5.6
click at [501, 482] on div at bounding box center [501, 486] width 10 height 10
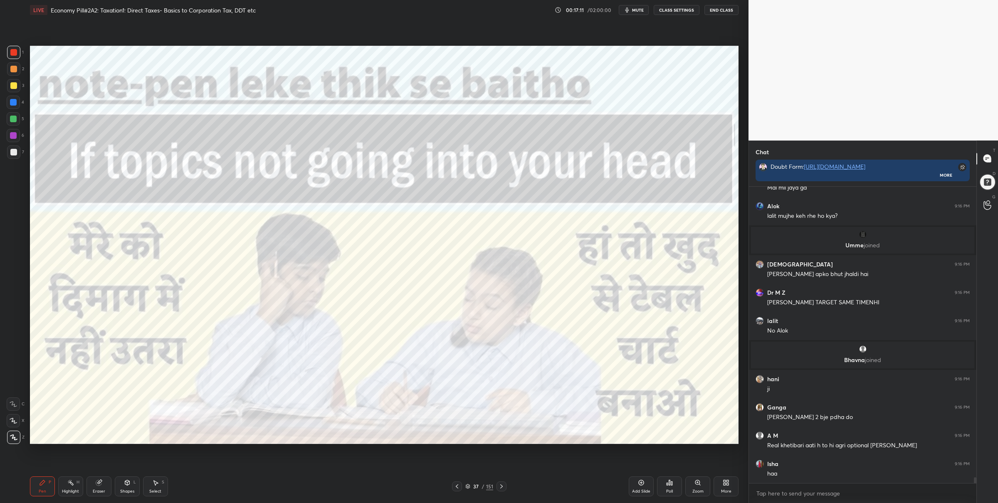
click at [468, 487] on icon at bounding box center [468, 486] width 4 height 1
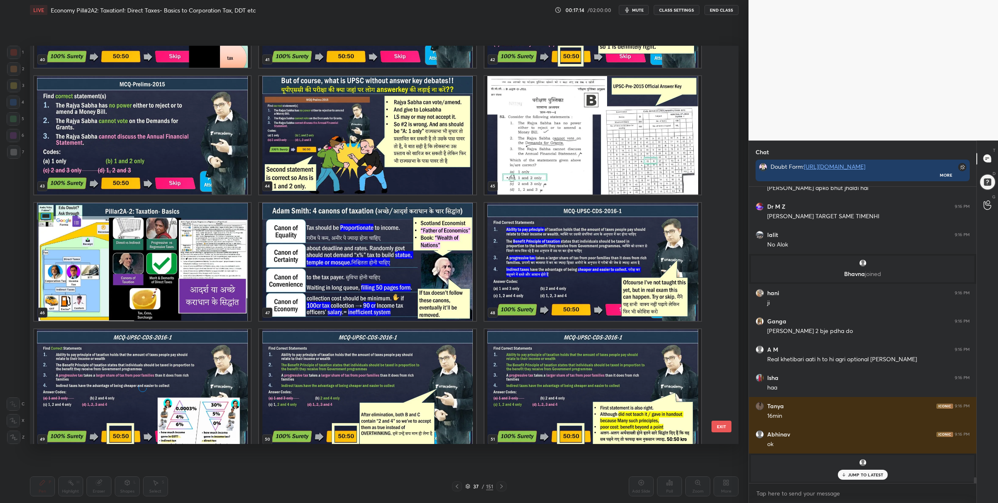
click at [220, 255] on img "grid" at bounding box center [142, 261] width 217 height 118
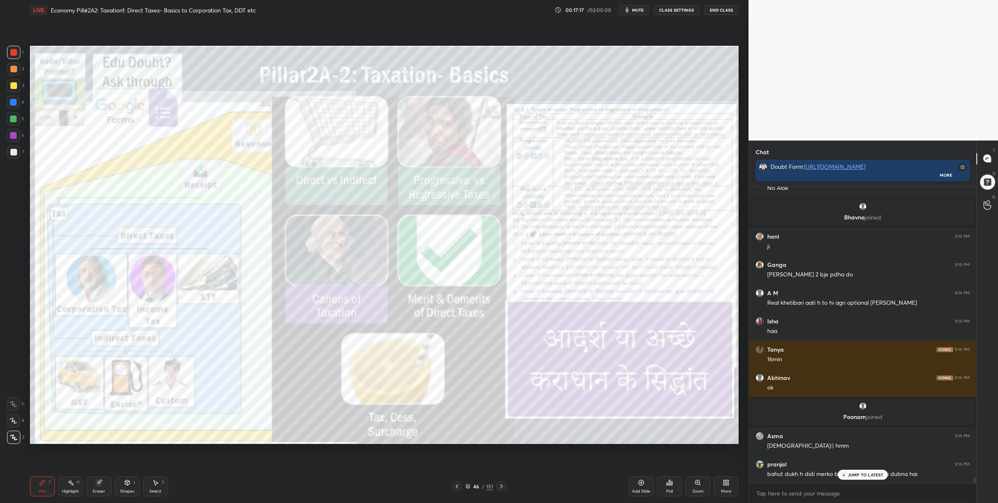
click at [505, 484] on div at bounding box center [501, 486] width 10 height 10
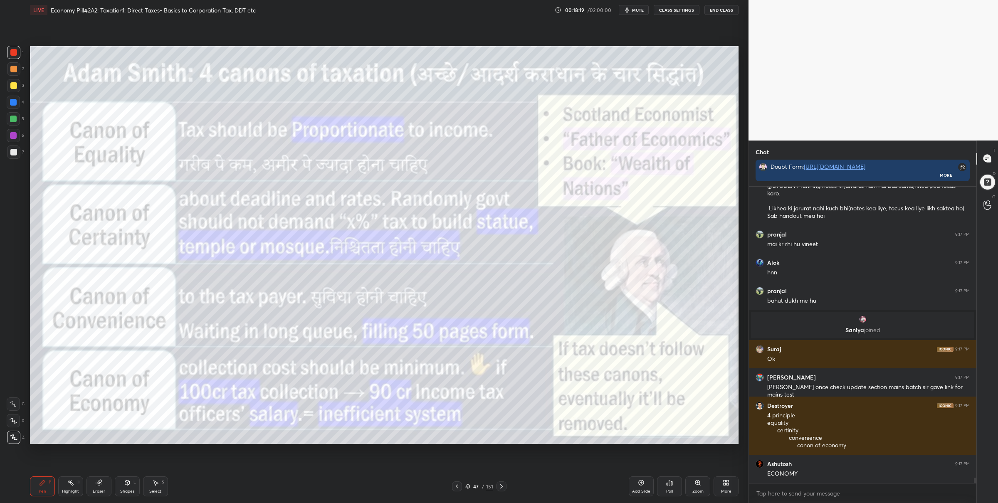
scroll to position [15650, 0]
click at [468, 487] on icon at bounding box center [467, 486] width 5 height 5
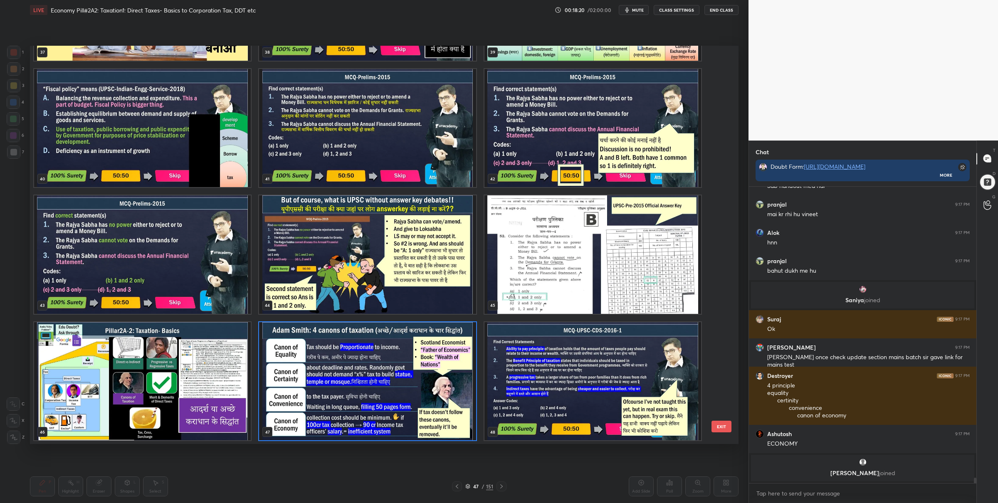
scroll to position [15366, 0]
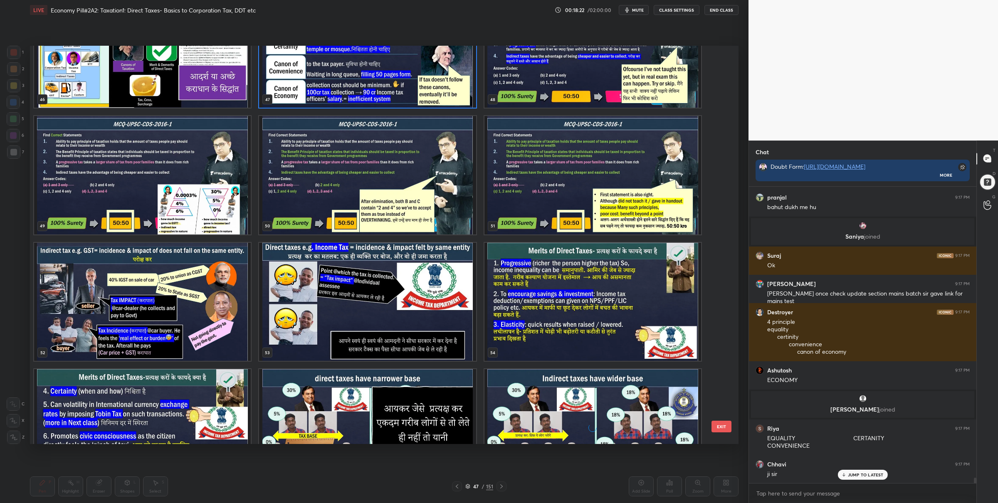
click at [194, 314] on img "grid" at bounding box center [142, 301] width 217 height 118
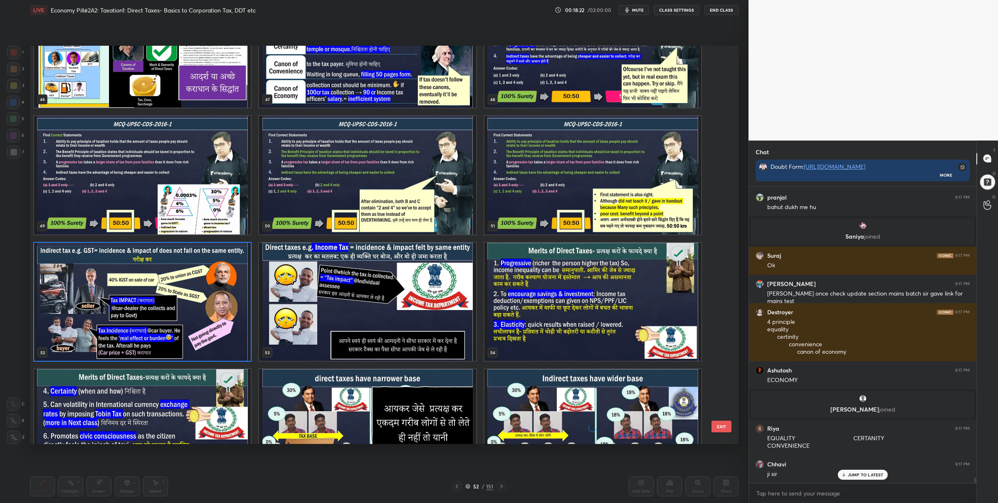
click at [194, 314] on img "grid" at bounding box center [142, 301] width 217 height 118
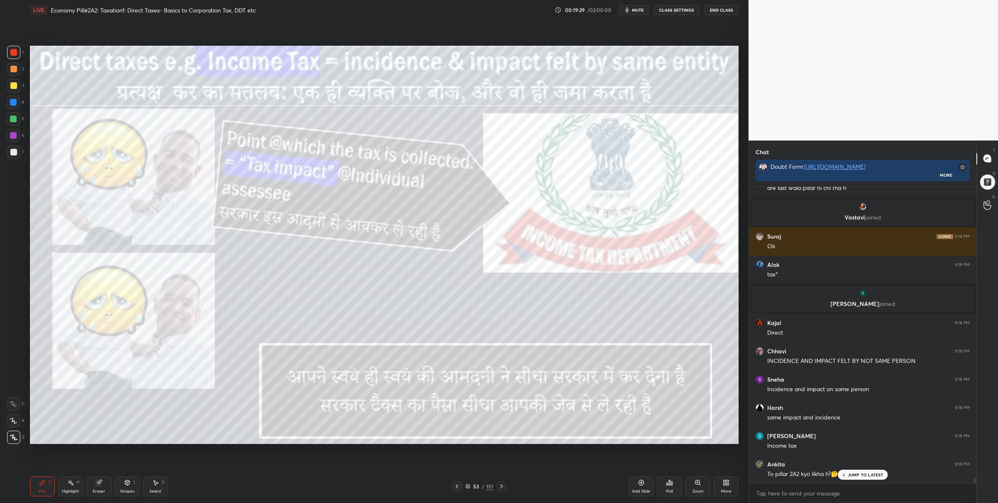
drag, startPoint x: 469, startPoint y: 486, endPoint x: 471, endPoint y: 481, distance: 5.3
click at [468, 486] on icon at bounding box center [467, 486] width 5 height 5
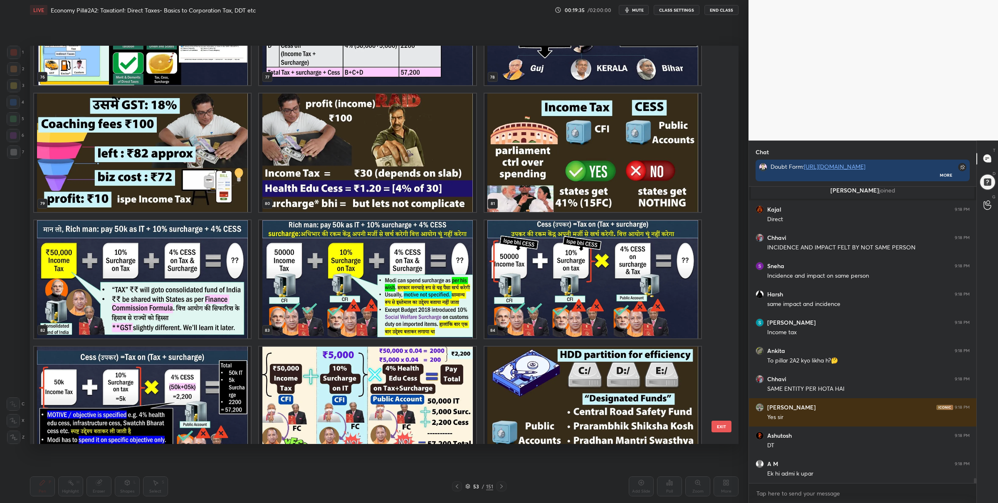
click at [192, 140] on img "grid" at bounding box center [142, 153] width 217 height 118
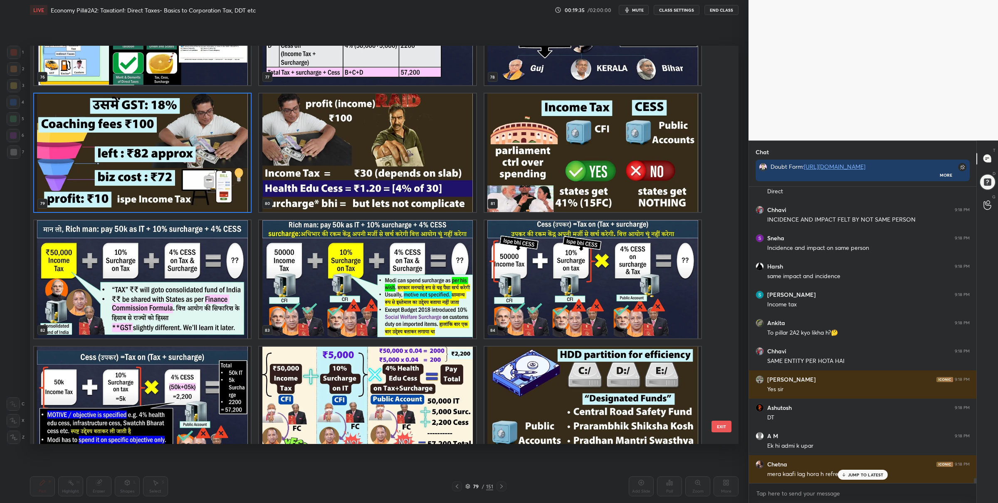
click at [192, 140] on img "grid" at bounding box center [142, 153] width 217 height 118
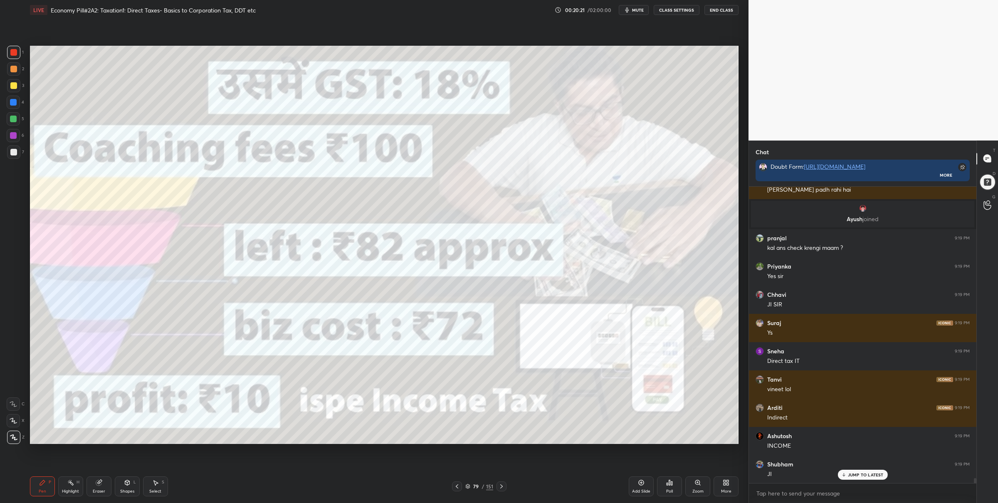
click at [470, 485] on icon at bounding box center [467, 486] width 5 height 5
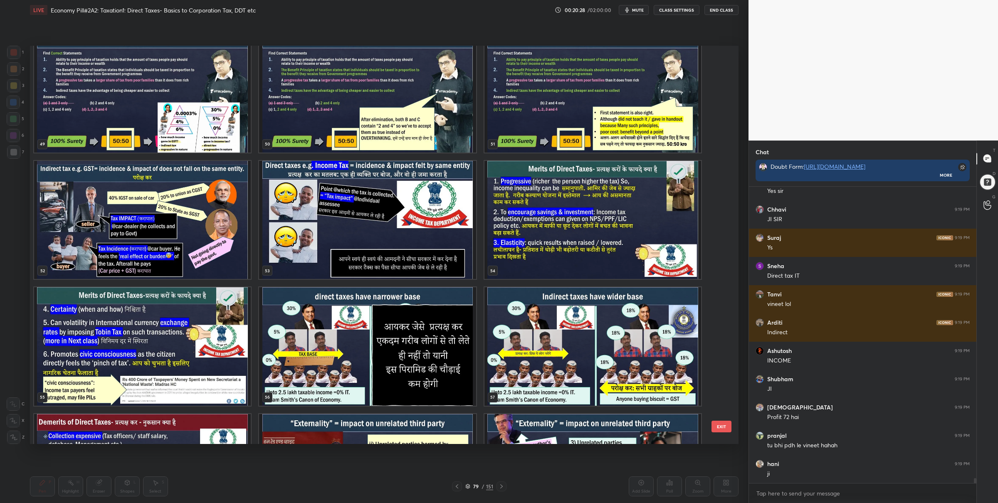
click at [609, 239] on img "grid" at bounding box center [592, 219] width 217 height 118
click at [609, 238] on img "grid" at bounding box center [592, 219] width 217 height 118
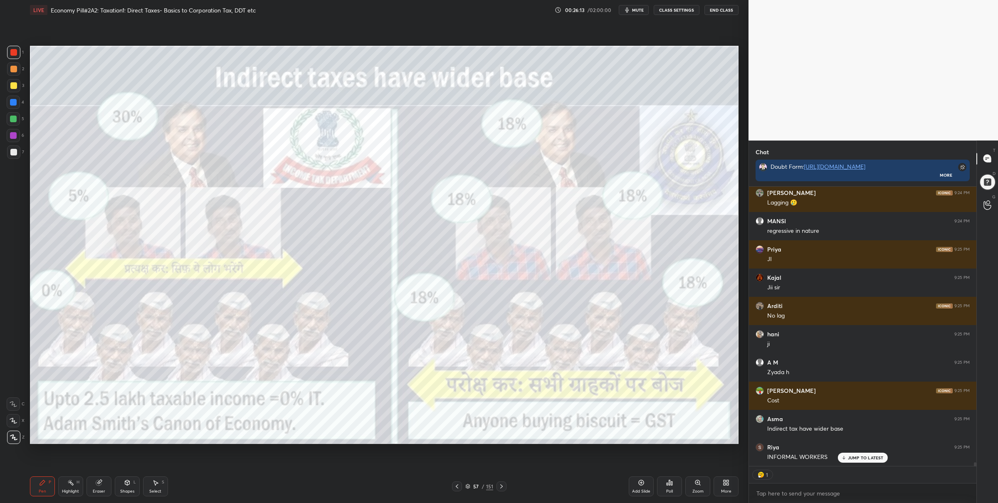
scroll to position [21318, 0]
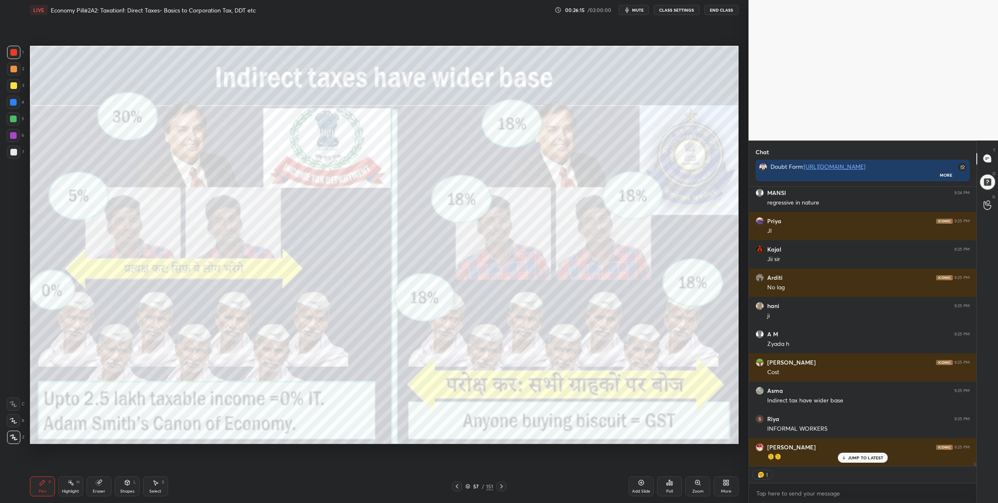
drag, startPoint x: 468, startPoint y: 483, endPoint x: 463, endPoint y: 473, distance: 10.8
click at [468, 484] on icon at bounding box center [467, 486] width 5 height 5
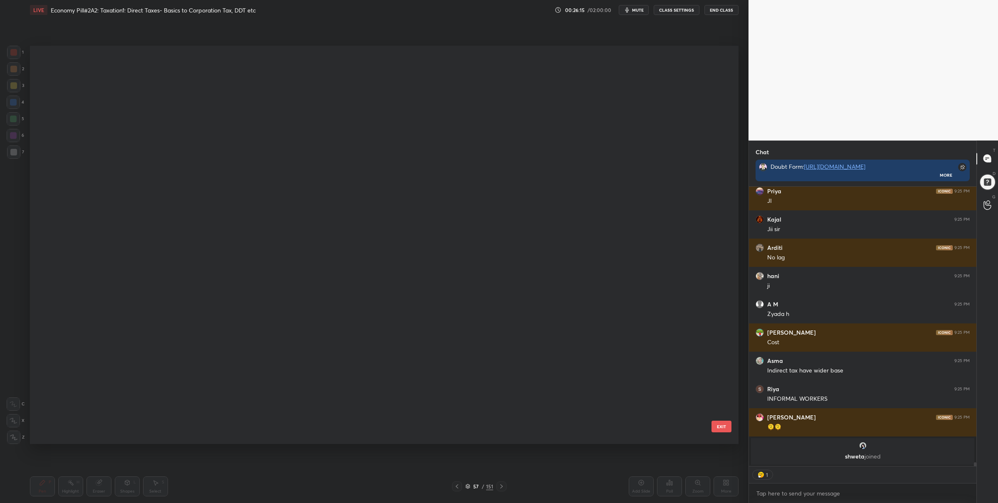
scroll to position [2007, 0]
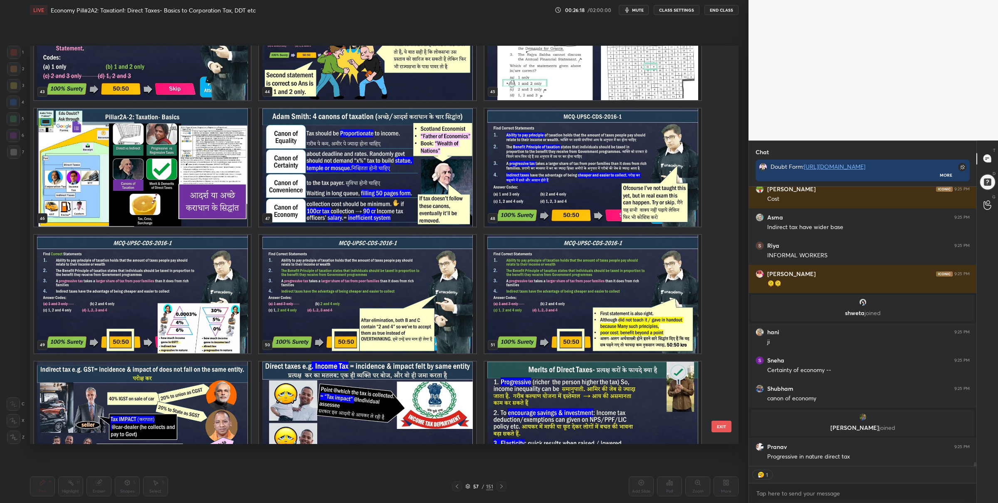
click at [331, 172] on img "grid" at bounding box center [367, 167] width 217 height 118
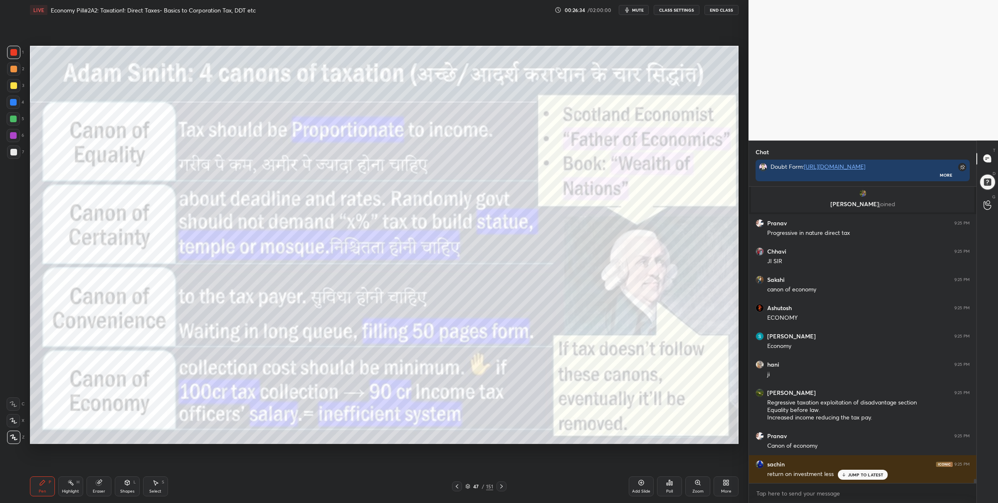
click at [470, 488] on div "47 / 151" at bounding box center [479, 486] width 28 height 7
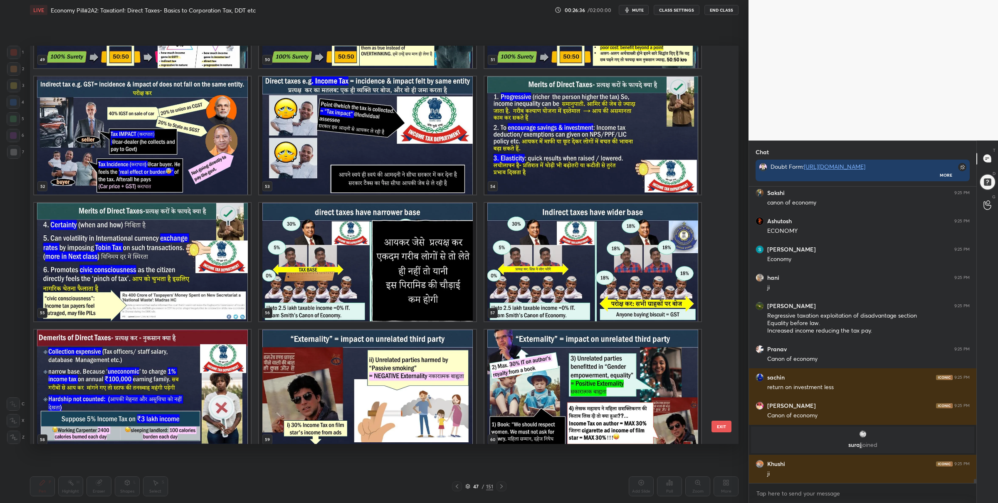
click at [528, 294] on img "grid" at bounding box center [592, 262] width 217 height 118
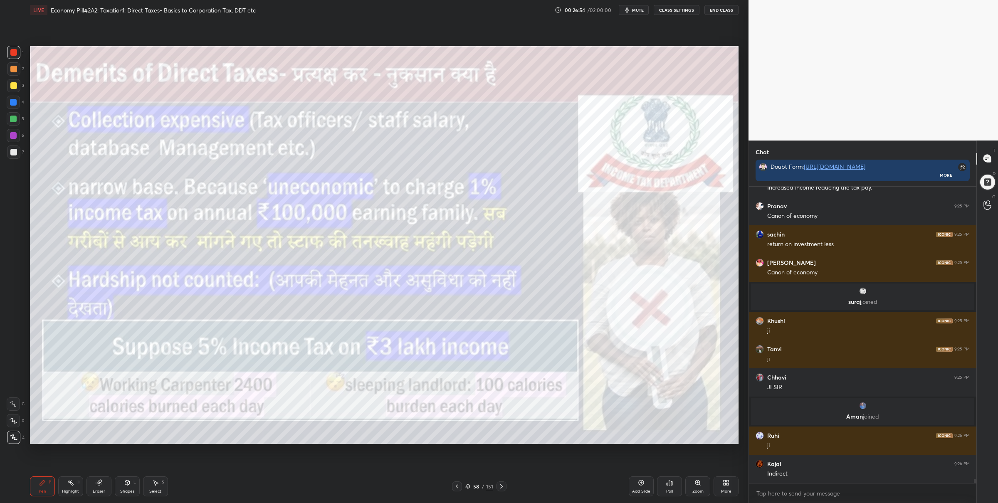
click at [17, 99] on div at bounding box center [13, 102] width 13 height 13
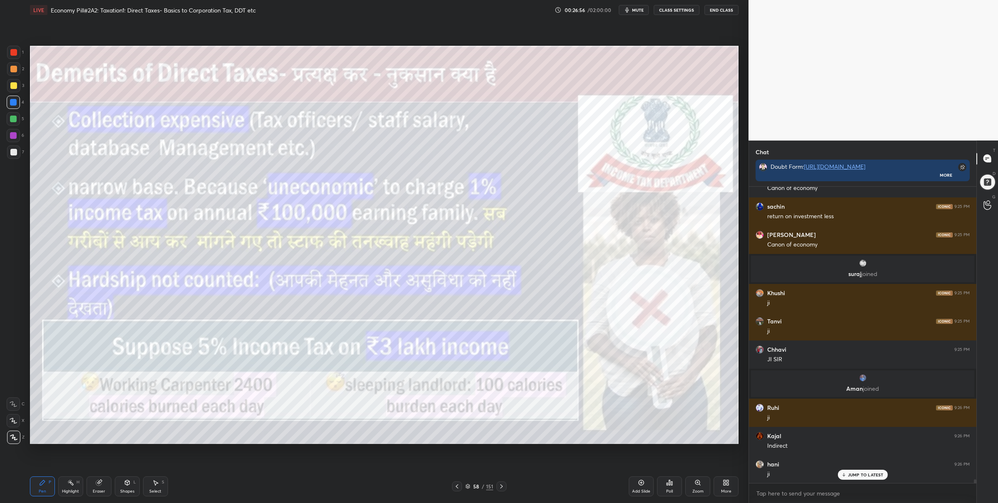
click at [17, 53] on div at bounding box center [13, 52] width 13 height 13
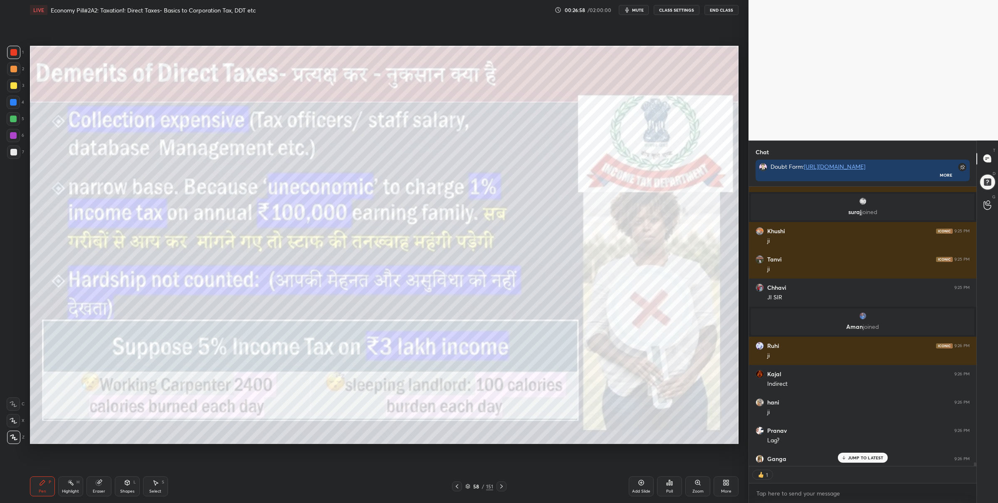
click at [12, 120] on div at bounding box center [13, 118] width 13 height 13
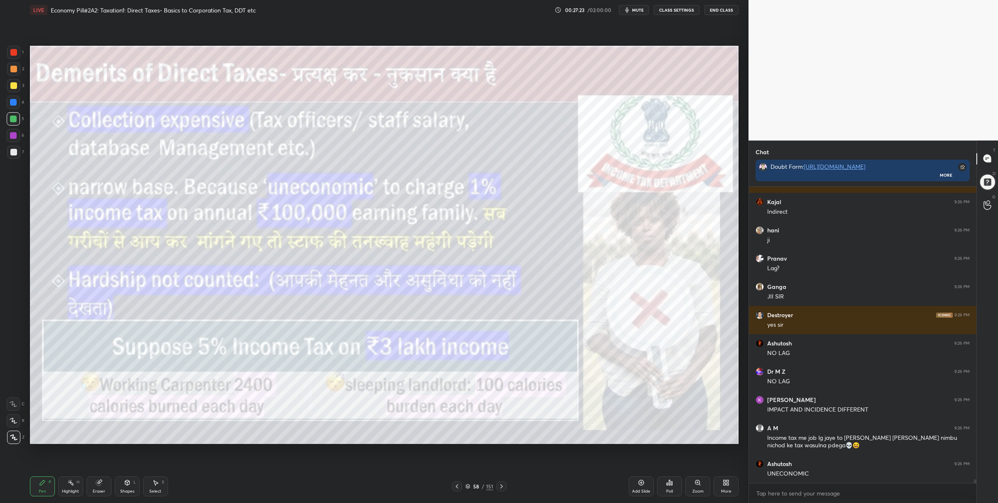
click at [12, 56] on div at bounding box center [13, 52] width 13 height 13
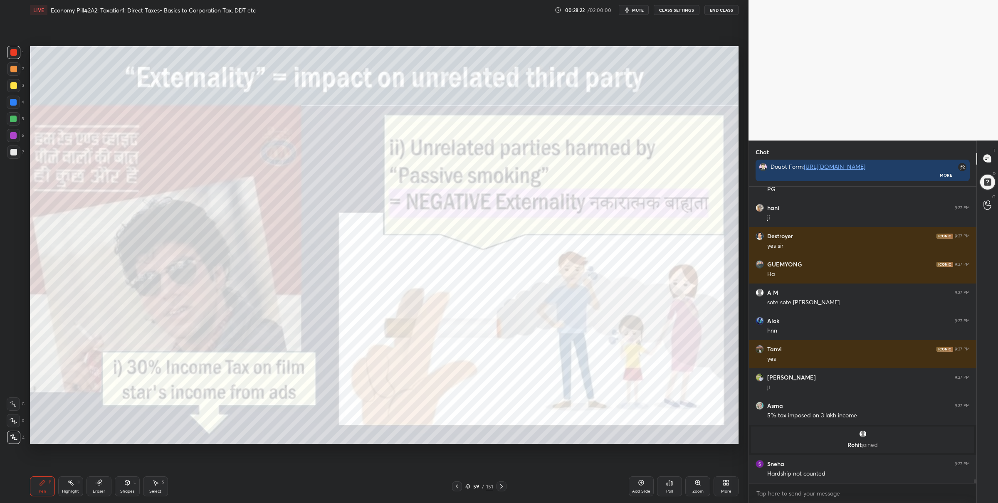
scroll to position [22181, 0]
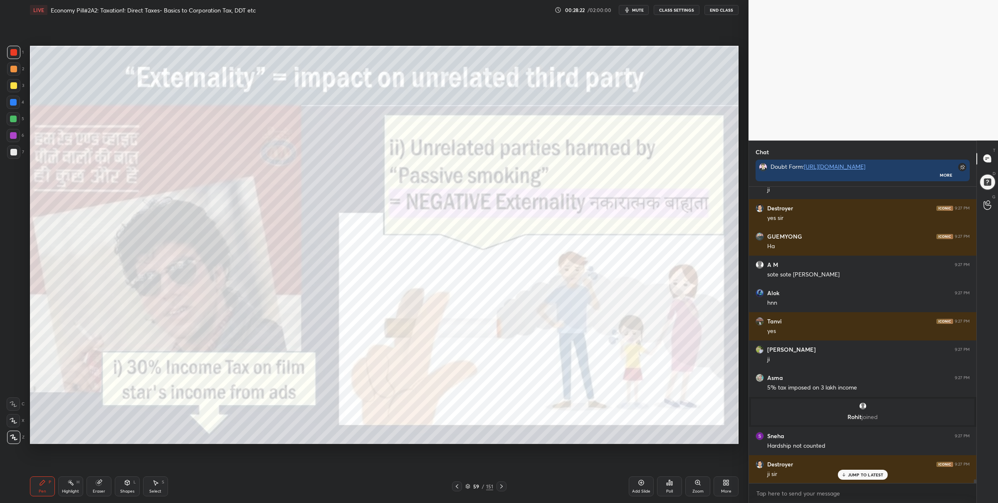
click at [14, 108] on div at bounding box center [13, 102] width 13 height 13
click at [14, 85] on div at bounding box center [13, 85] width 7 height 7
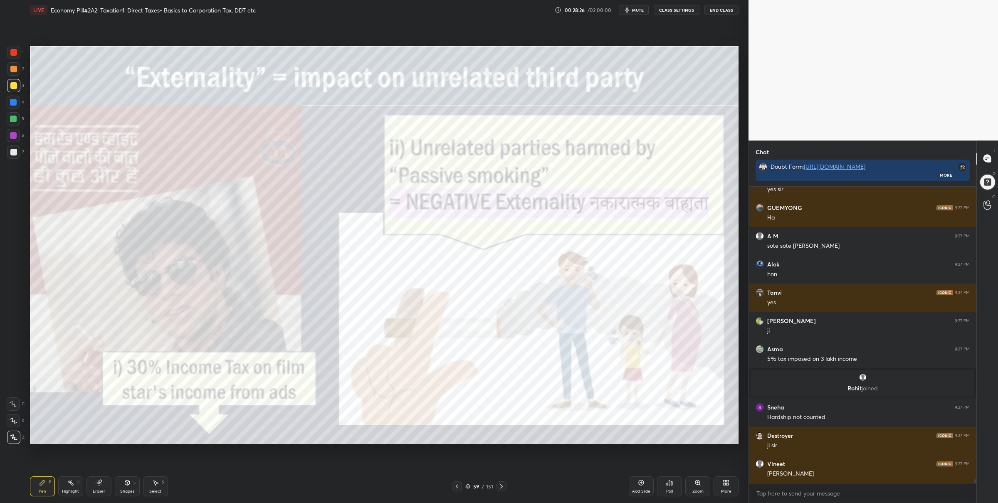
click at [10, 56] on div at bounding box center [13, 52] width 13 height 13
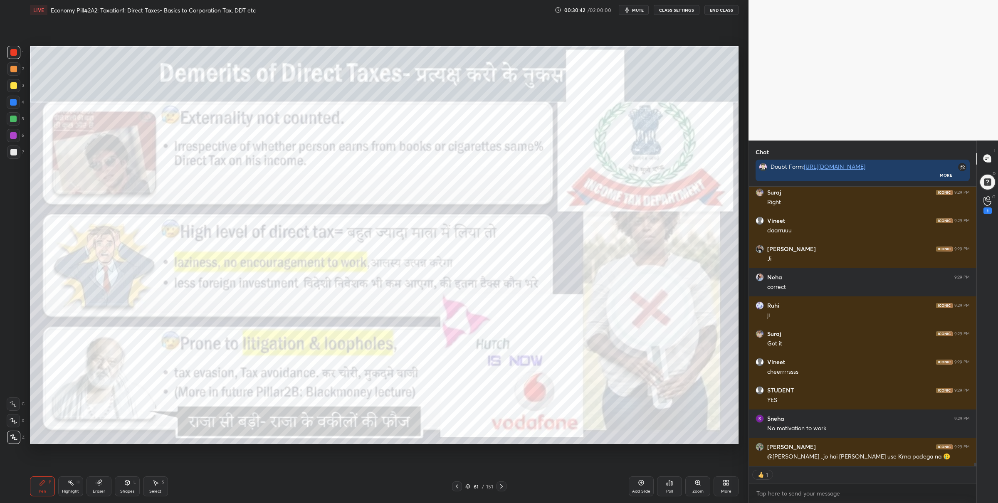
scroll to position [24159, 0]
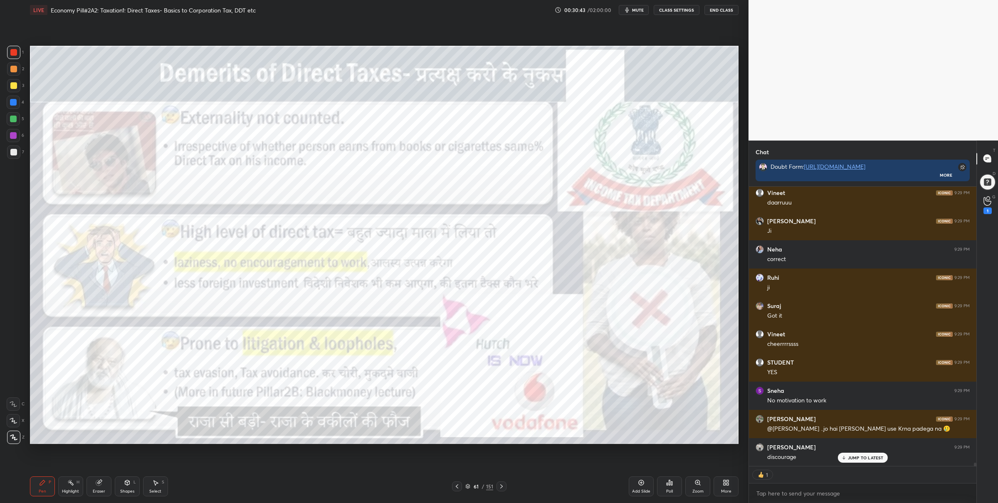
click at [693, 482] on div "Zoom" at bounding box center [697, 486] width 25 height 20
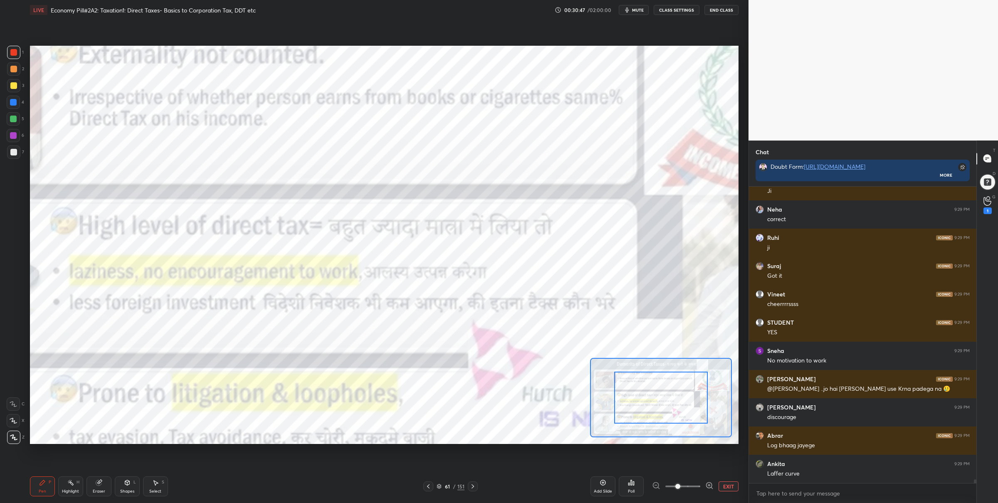
scroll to position [294, 225]
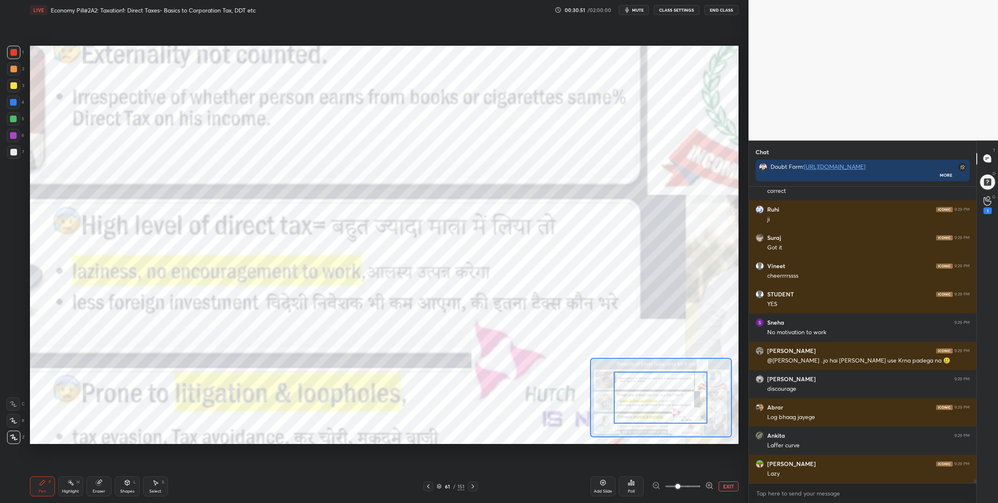
drag, startPoint x: 649, startPoint y: 404, endPoint x: 639, endPoint y: 406, distance: 10.1
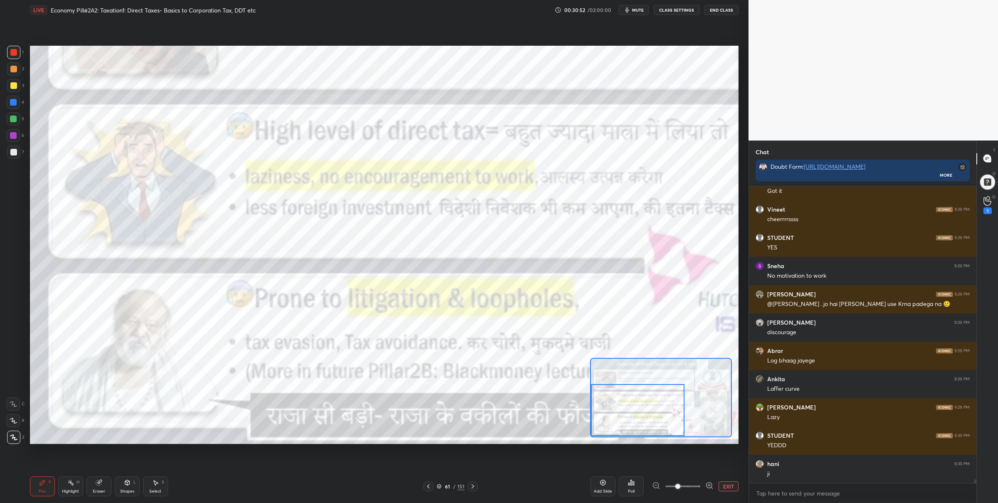
drag, startPoint x: 638, startPoint y: 407, endPoint x: 616, endPoint y: 417, distance: 24.0
click at [616, 417] on div at bounding box center [638, 410] width 94 height 52
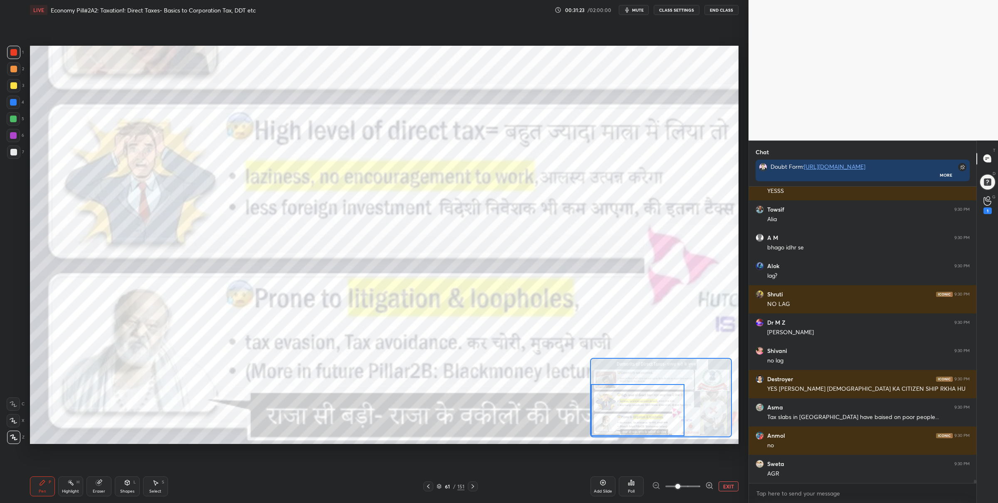
click at [470, 484] on icon at bounding box center [472, 486] width 7 height 7
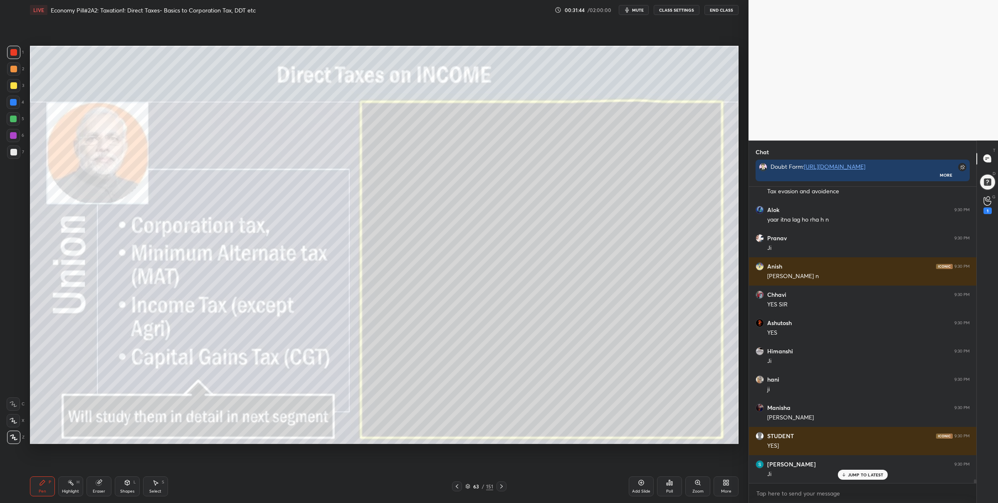
drag, startPoint x: 466, startPoint y: 484, endPoint x: 464, endPoint y: 469, distance: 15.1
click at [466, 484] on icon at bounding box center [467, 486] width 5 height 5
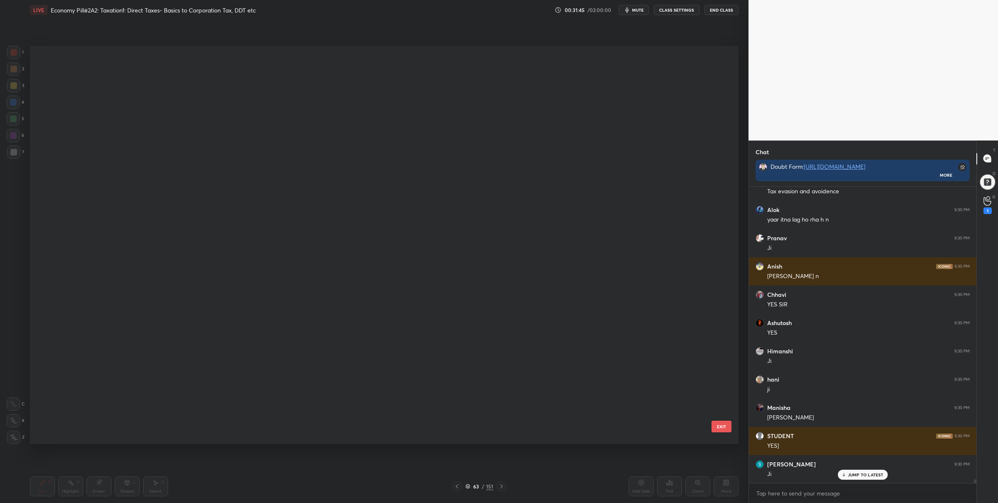
scroll to position [2260, 0]
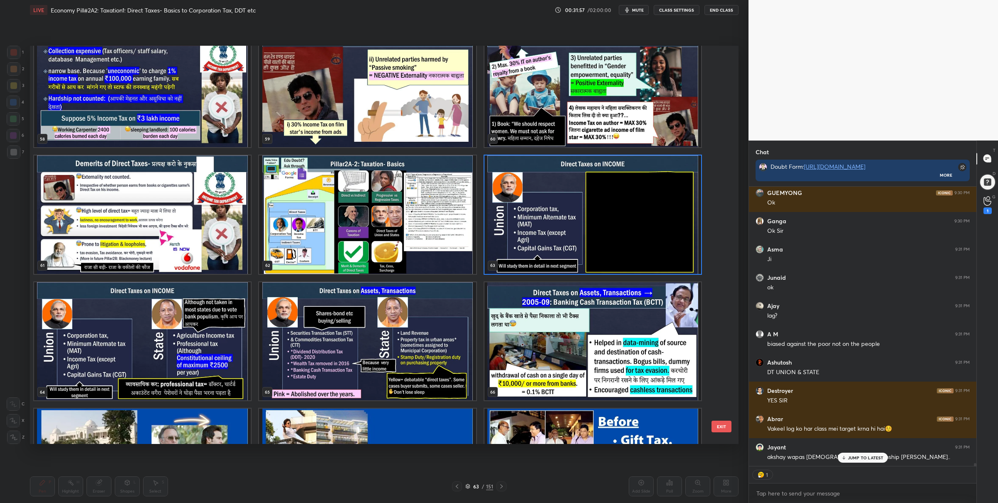
click at [558, 233] on img "grid" at bounding box center [592, 214] width 217 height 118
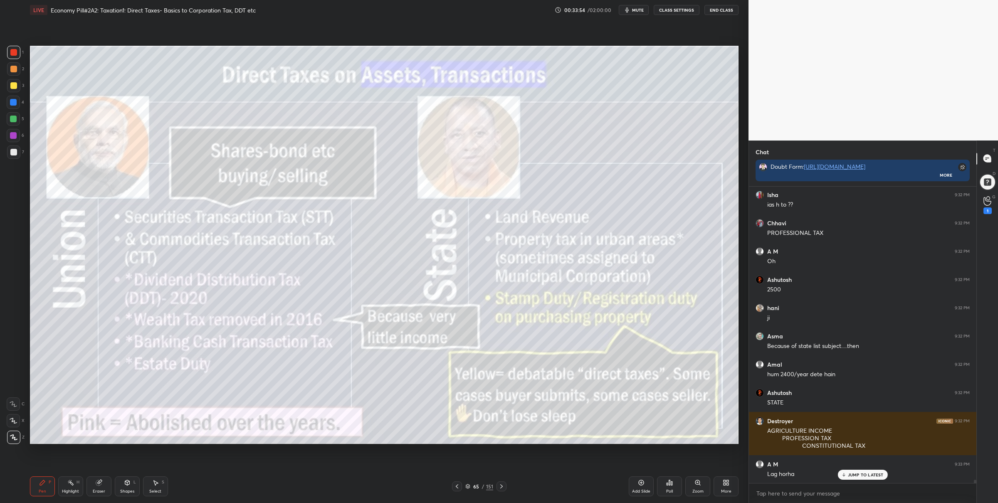
scroll to position [26217, 0]
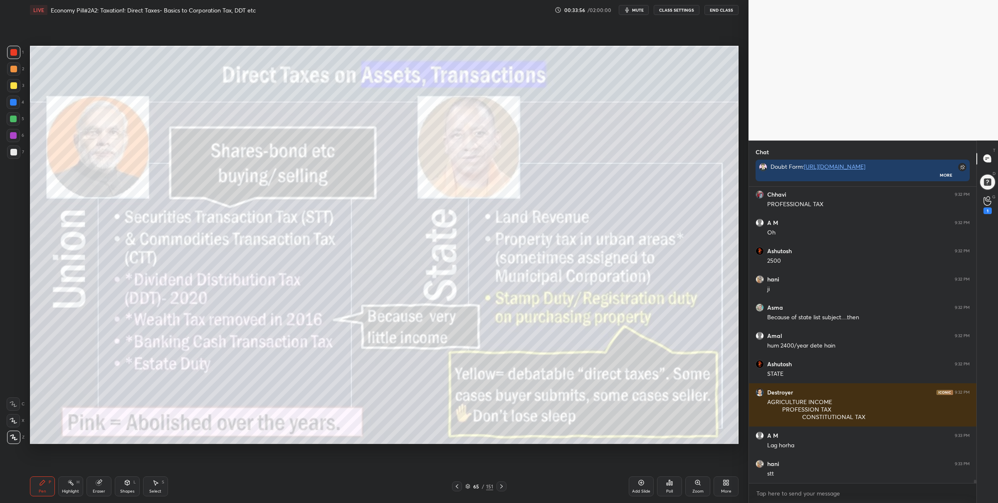
click at [694, 486] on div "Zoom" at bounding box center [697, 486] width 25 height 20
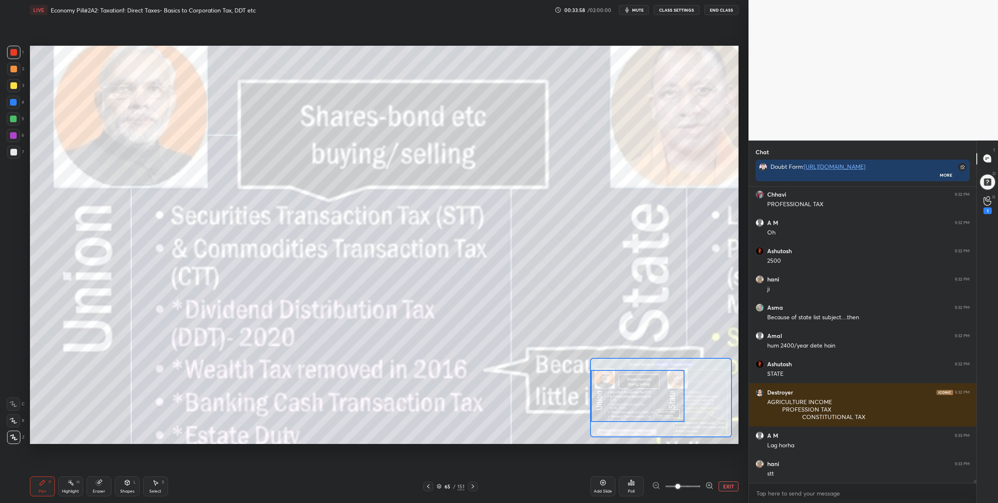
drag, startPoint x: 638, startPoint y: 389, endPoint x: 605, endPoint y: 383, distance: 32.9
click at [607, 389] on div at bounding box center [638, 396] width 94 height 52
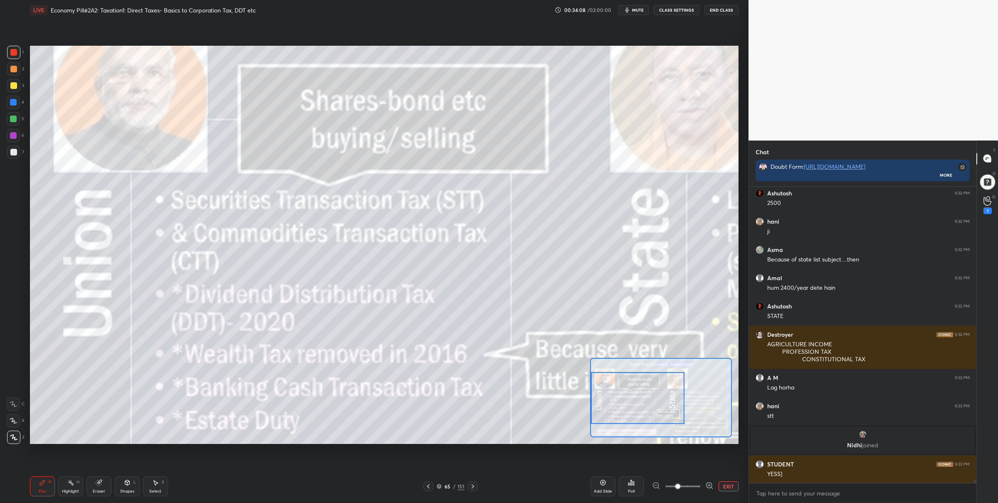
scroll to position [25745, 0]
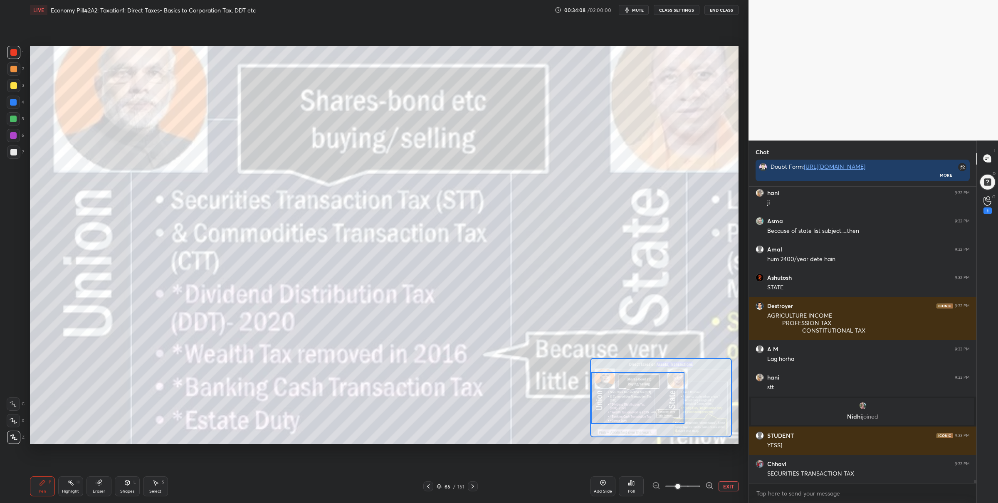
click at [329, 446] on div "Setting up your live class Poll for secs No correct answer Start poll" at bounding box center [384, 245] width 715 height 450
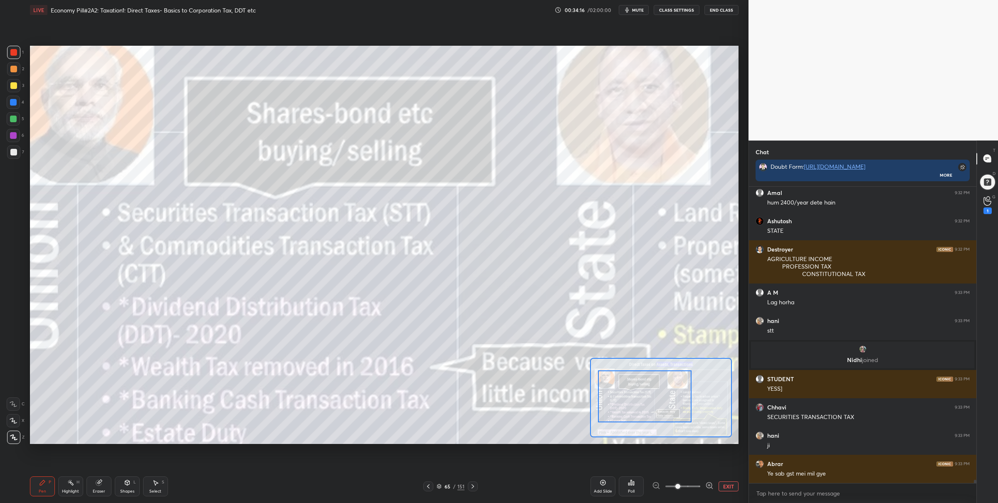
scroll to position [25829, 0]
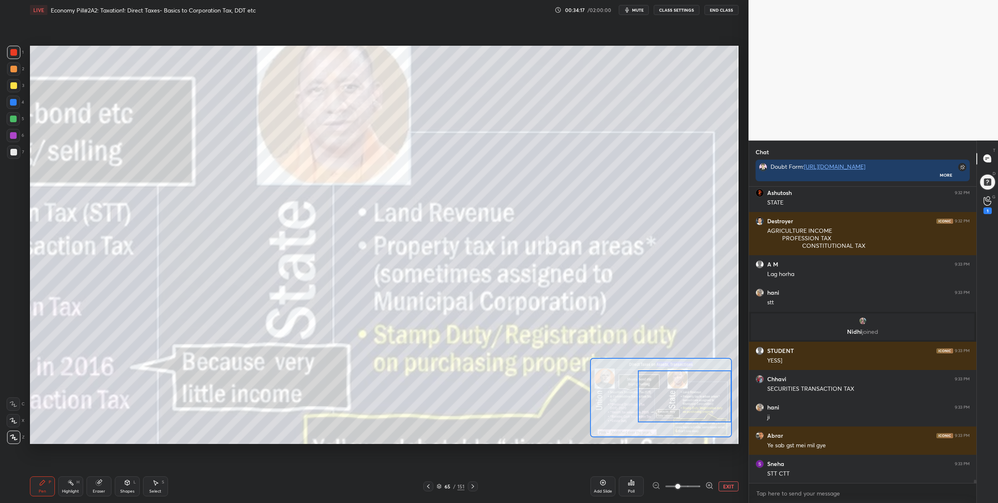
drag, startPoint x: 631, startPoint y: 404, endPoint x: 676, endPoint y: 403, distance: 44.1
click at [682, 402] on div at bounding box center [685, 396] width 94 height 52
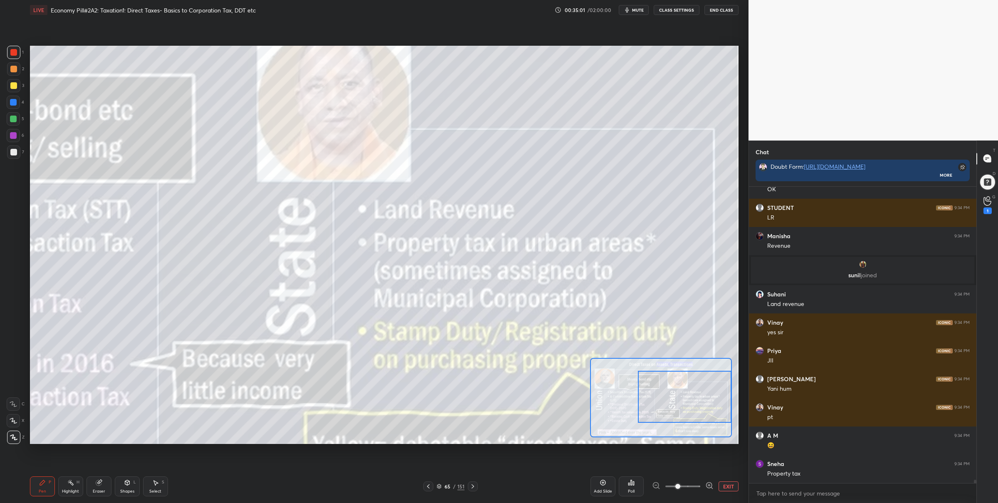
scroll to position [26774, 0]
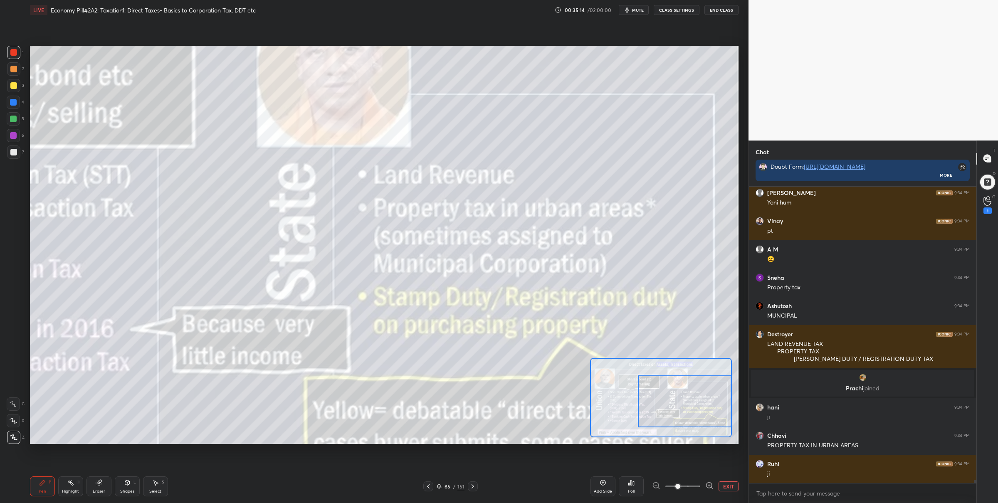
drag, startPoint x: 663, startPoint y: 399, endPoint x: 666, endPoint y: 403, distance: 4.8
click at [666, 404] on div at bounding box center [685, 401] width 94 height 52
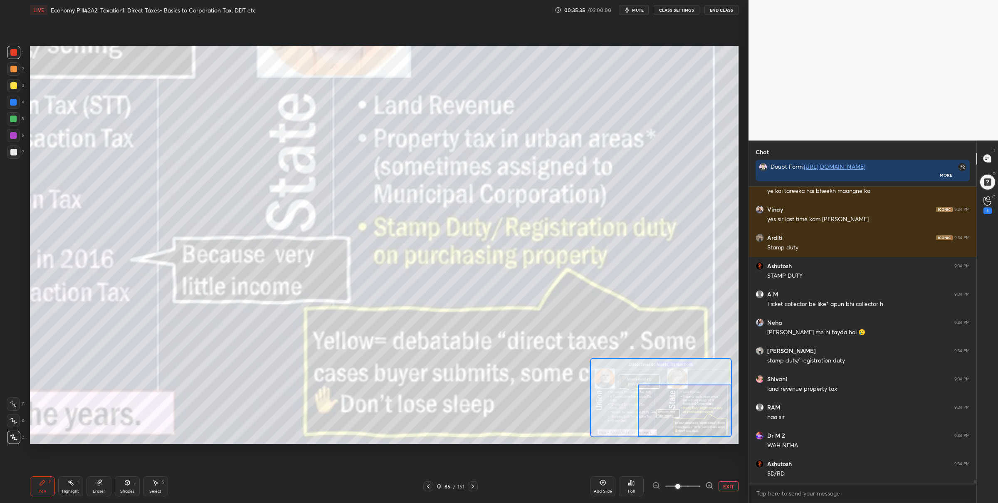
drag, startPoint x: 678, startPoint y: 408, endPoint x: 660, endPoint y: 400, distance: 20.3
click at [680, 421] on div at bounding box center [685, 411] width 94 height 52
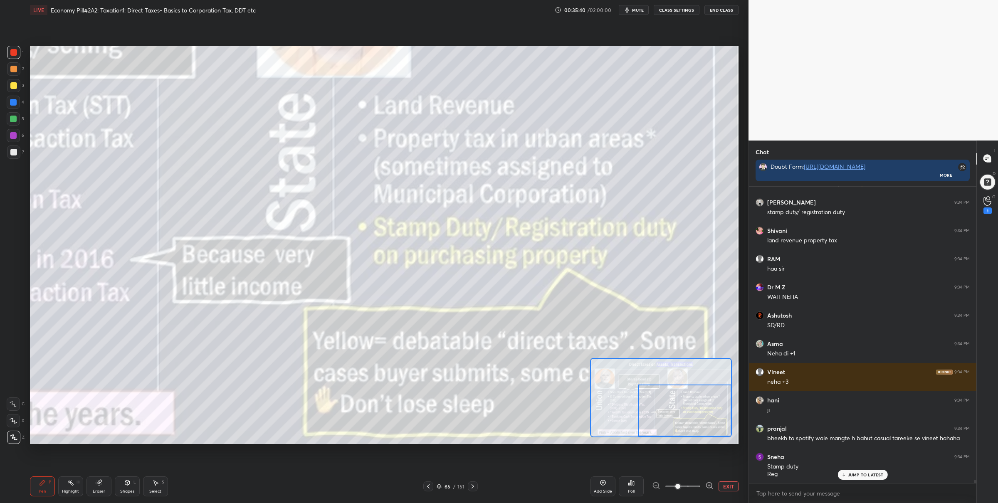
click at [727, 487] on button "EXIT" at bounding box center [728, 486] width 20 height 10
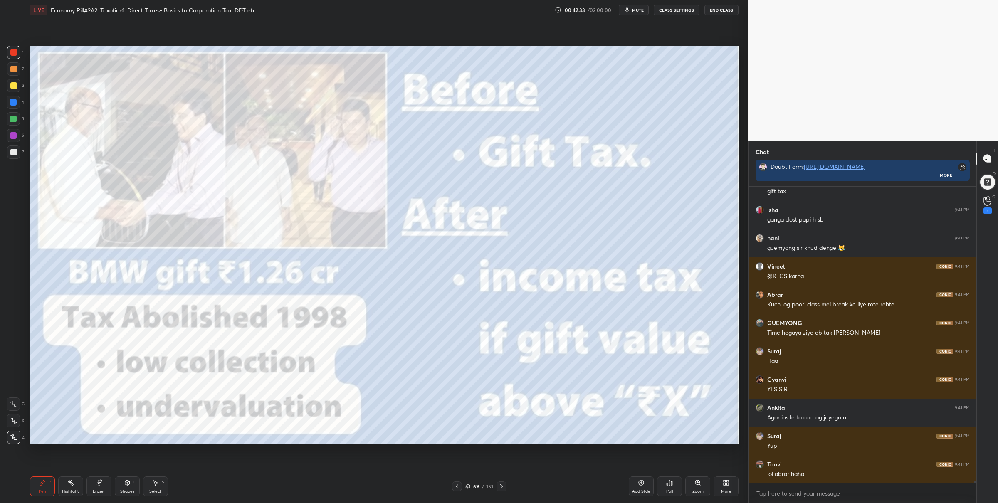
scroll to position [32993, 0]
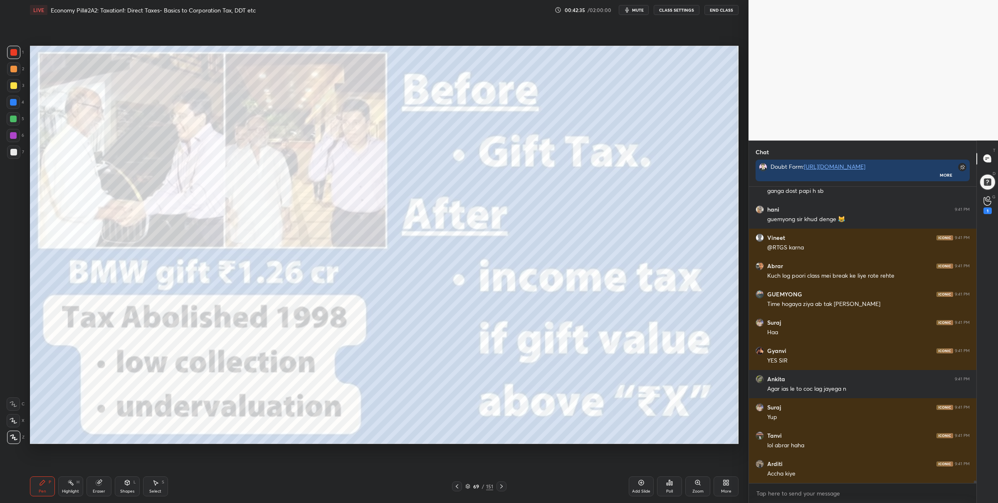
click at [468, 484] on icon at bounding box center [467, 486] width 5 height 5
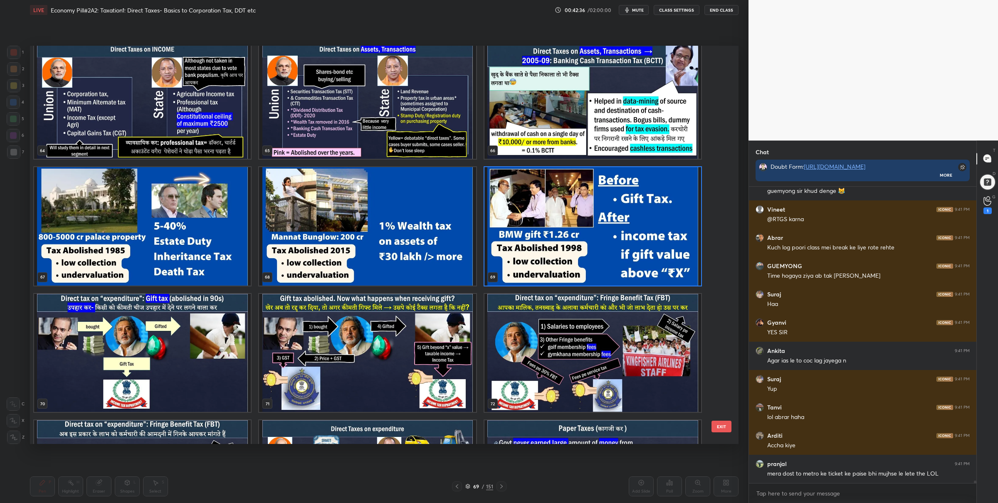
scroll to position [2679, 0]
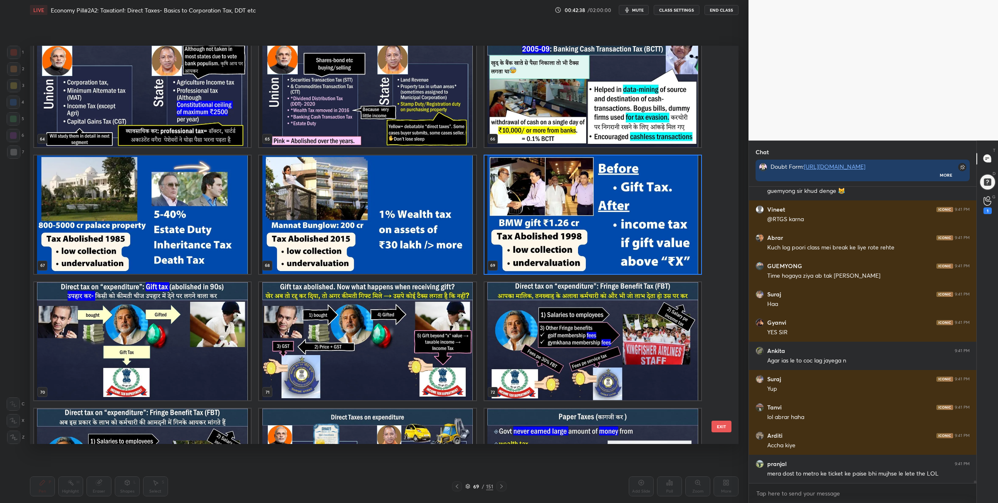
click at [583, 359] on img "grid" at bounding box center [592, 341] width 217 height 118
click at [574, 356] on img "grid" at bounding box center [592, 341] width 217 height 118
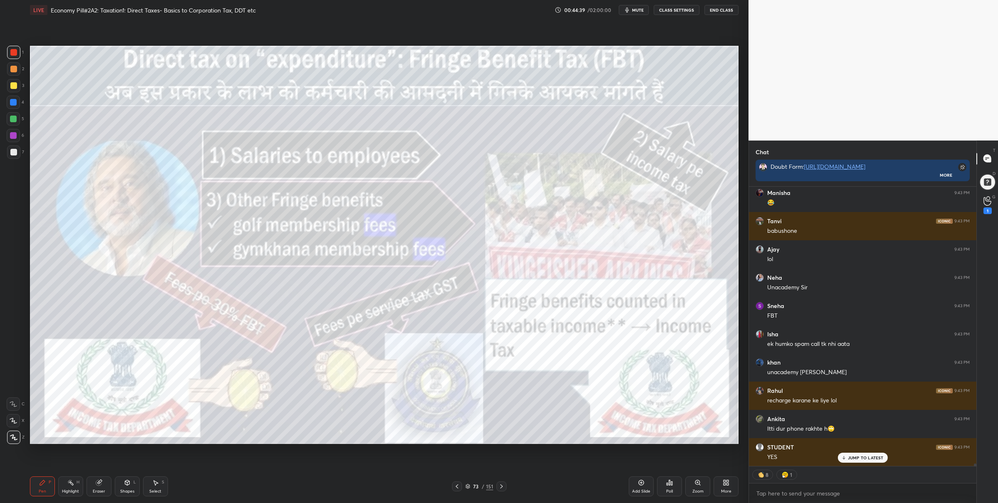
scroll to position [294, 225]
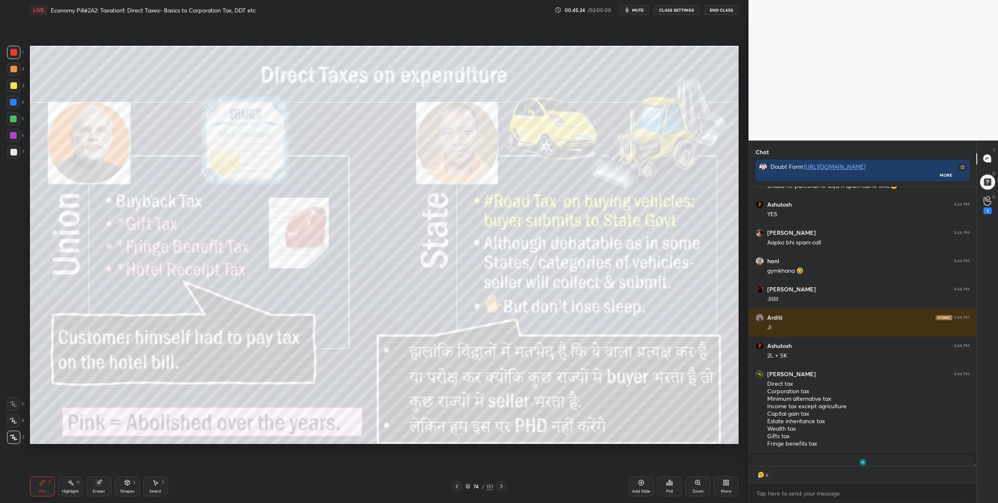
click at [691, 483] on div "Zoom" at bounding box center [697, 486] width 25 height 20
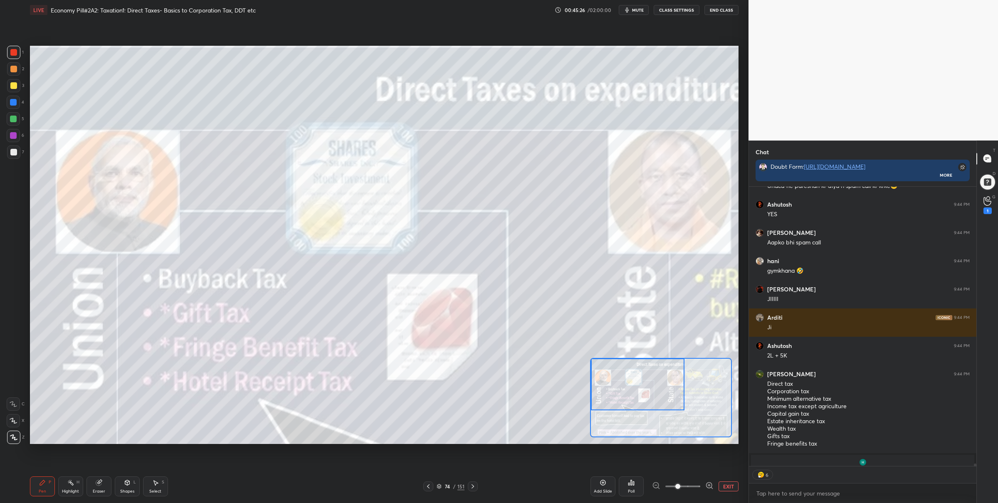
scroll to position [33844, 0]
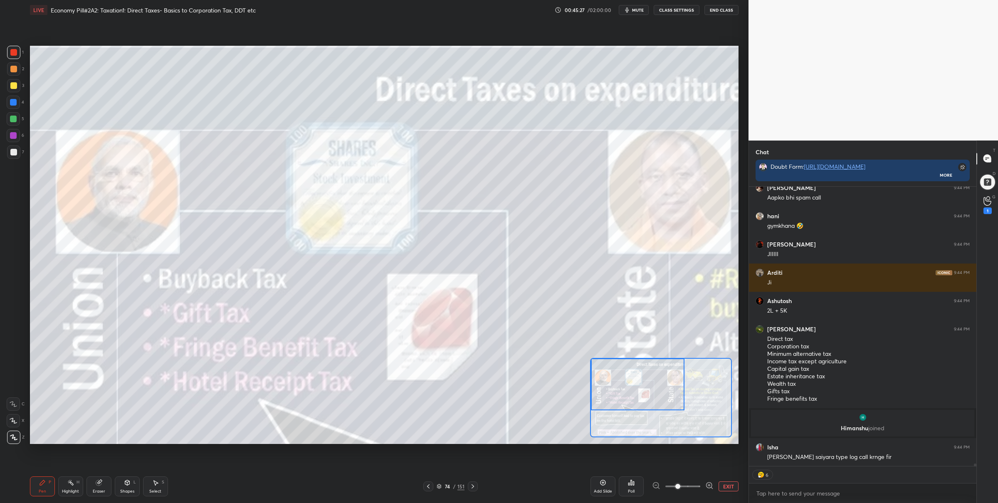
drag, startPoint x: 648, startPoint y: 394, endPoint x: 614, endPoint y: 384, distance: 36.3
click at [614, 383] on div at bounding box center [638, 384] width 94 height 52
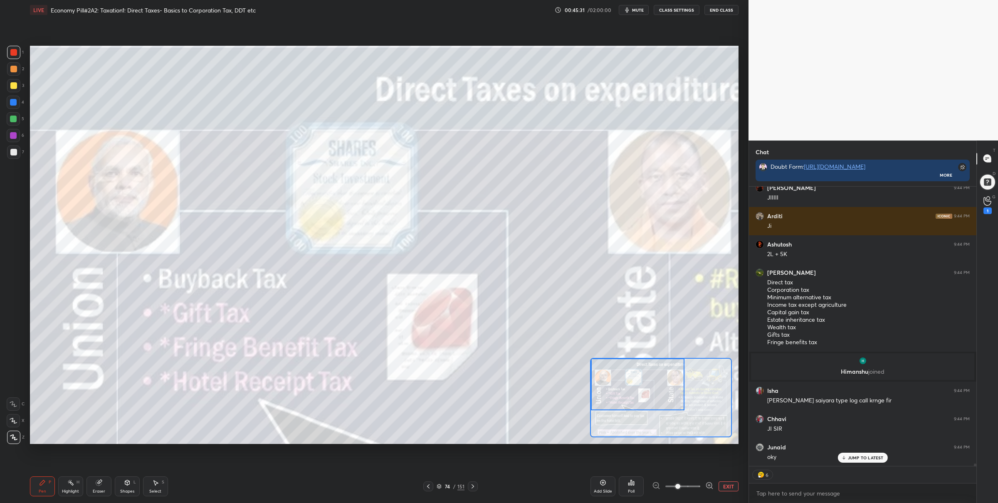
scroll to position [294, 225]
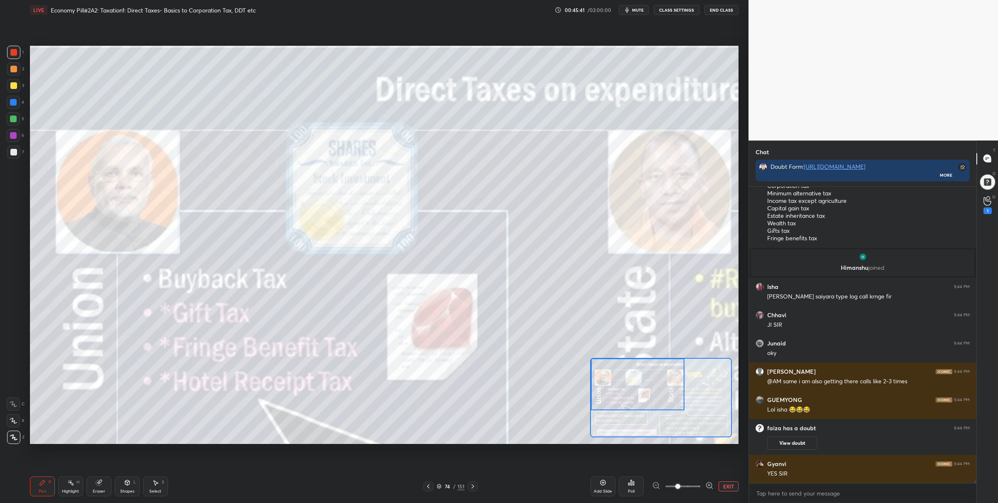
click at [340, 446] on div "Setting up your live class Poll for secs No correct answer Start poll" at bounding box center [384, 245] width 715 height 450
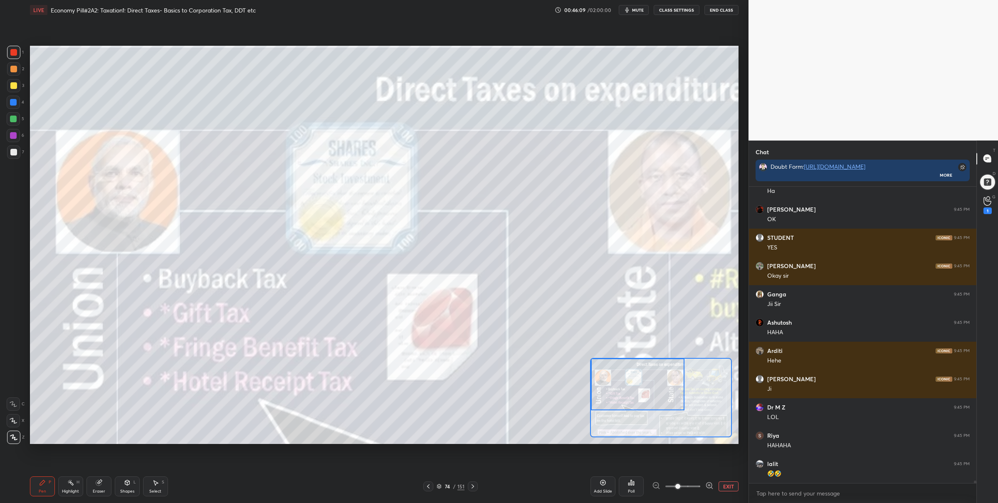
scroll to position [34573, 0]
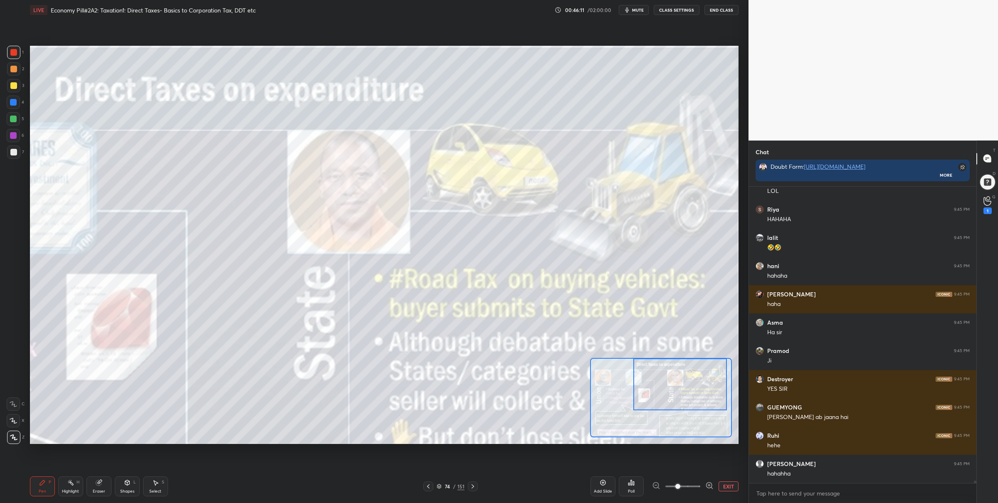
drag, startPoint x: 636, startPoint y: 406, endPoint x: 661, endPoint y: 377, distance: 38.6
click at [678, 403] on div at bounding box center [680, 384] width 94 height 52
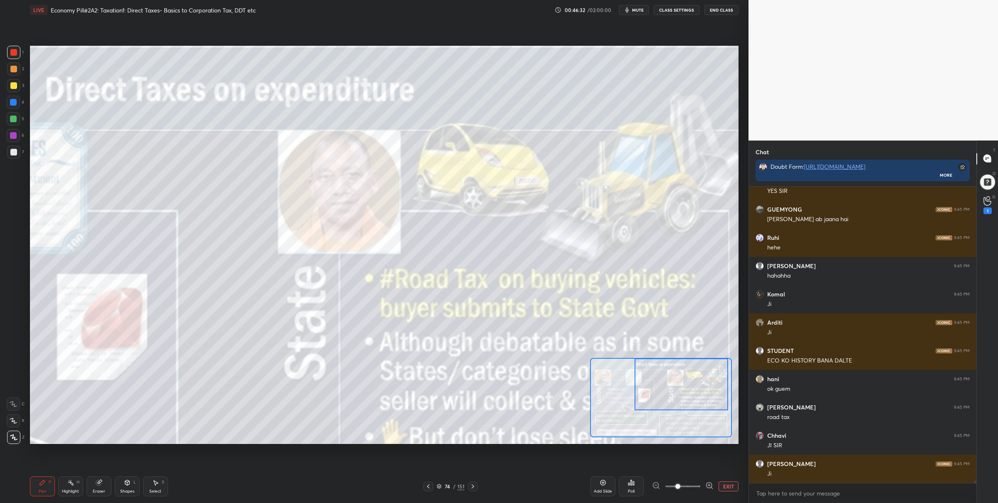
scroll to position [35082, 0]
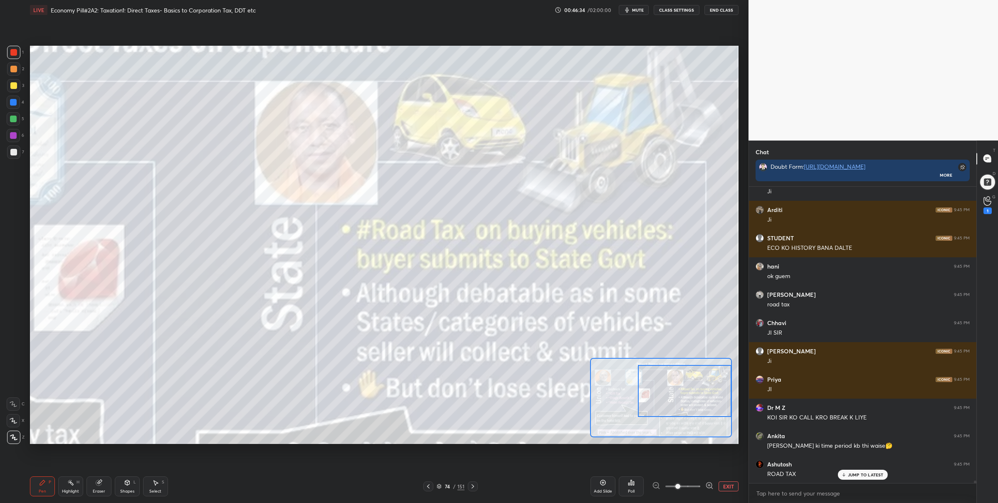
drag, startPoint x: 664, startPoint y: 392, endPoint x: 674, endPoint y: 397, distance: 11.2
click at [674, 398] on div at bounding box center [685, 391] width 94 height 52
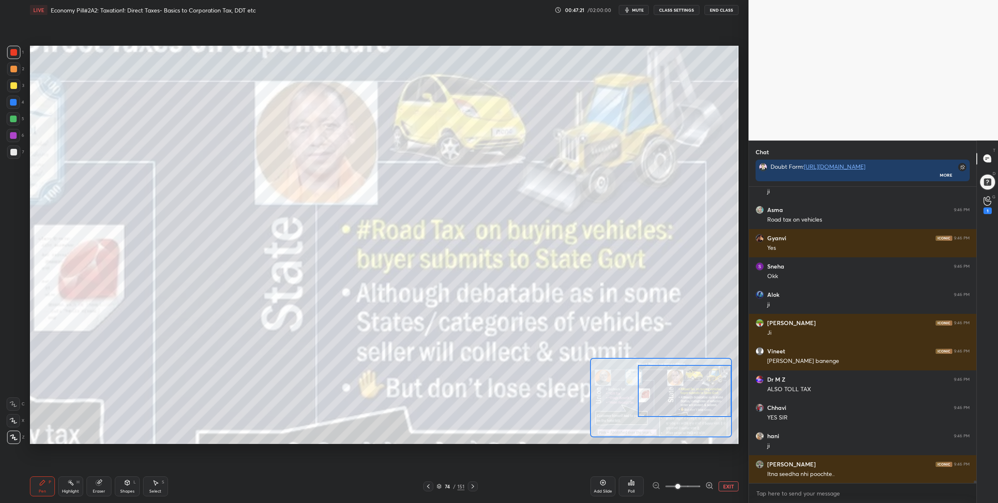
scroll to position [35283, 0]
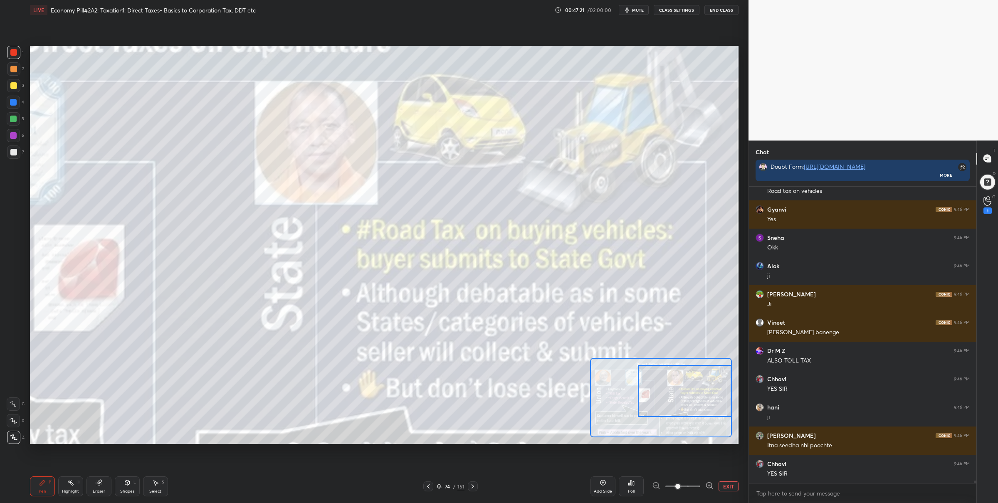
click at [729, 486] on button "EXIT" at bounding box center [728, 486] width 20 height 10
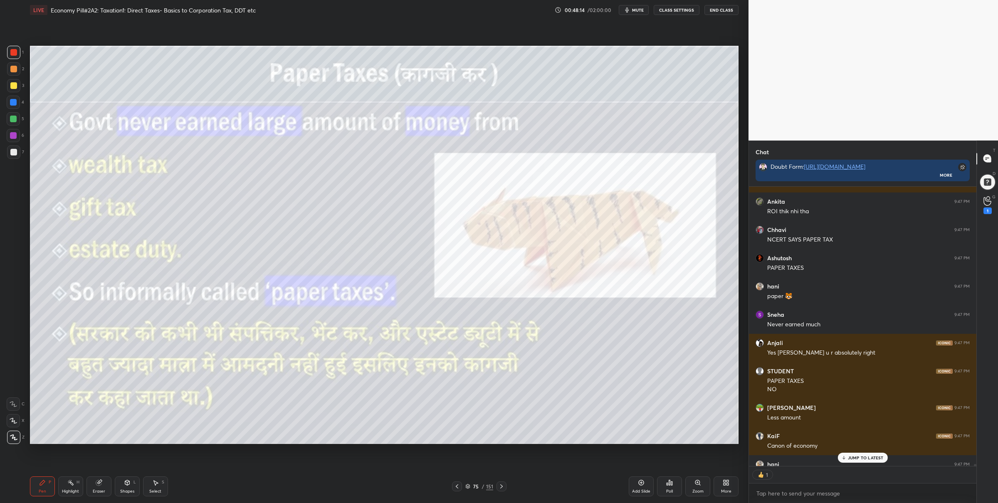
scroll to position [36015, 0]
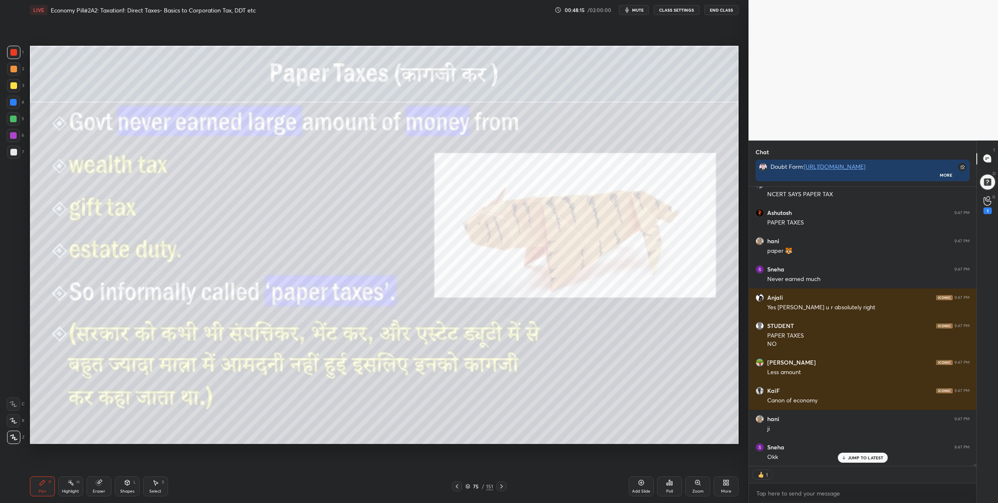
click at [467, 482] on div "Pen P Highlight H Eraser Shapes L Select S 75 / 151 Add Slide Poll Zoom More" at bounding box center [384, 486] width 708 height 33
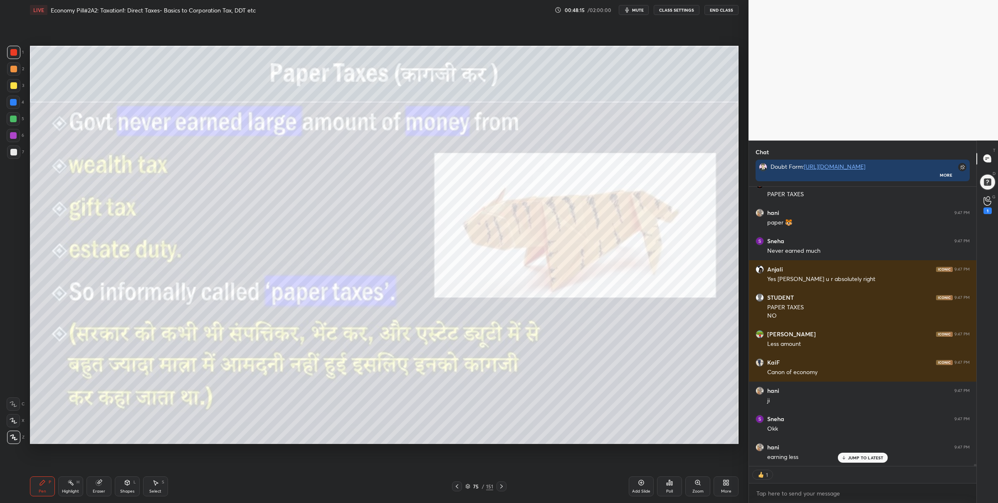
scroll to position [36071, 0]
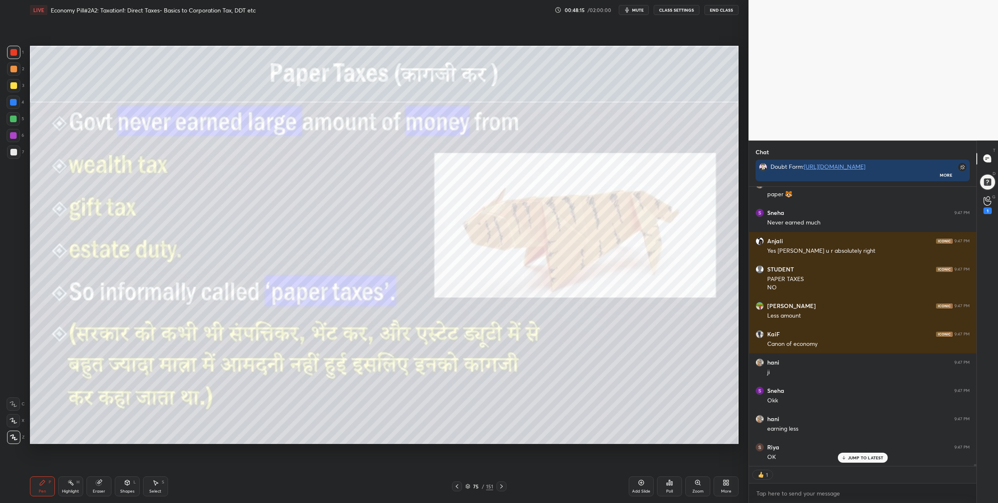
click at [469, 483] on div "75 / 151" at bounding box center [479, 486] width 28 height 7
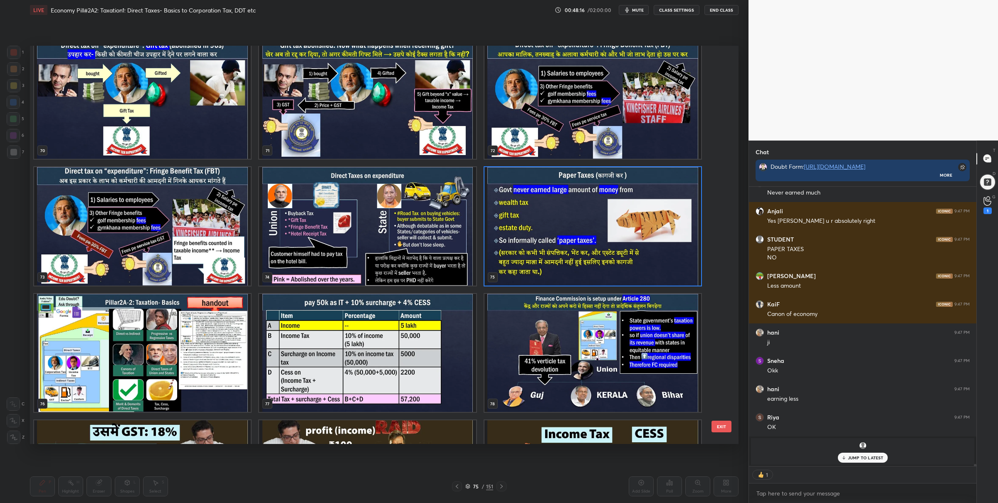
scroll to position [2933, 0]
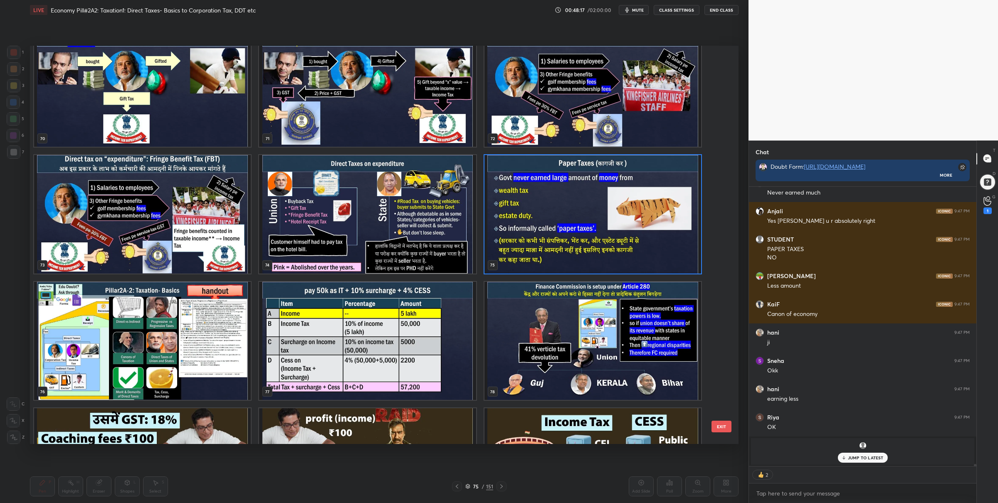
click at [225, 378] on img "grid" at bounding box center [142, 340] width 217 height 118
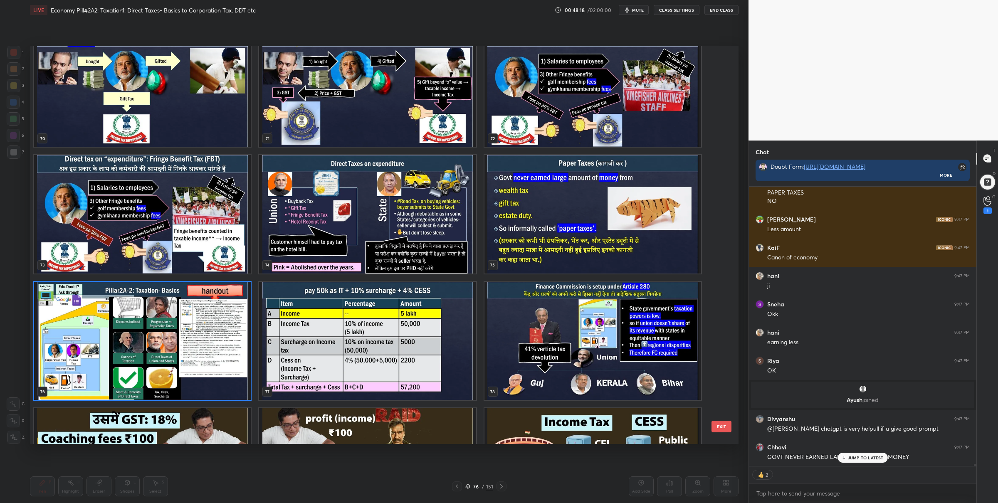
click at [225, 378] on img "grid" at bounding box center [142, 340] width 217 height 118
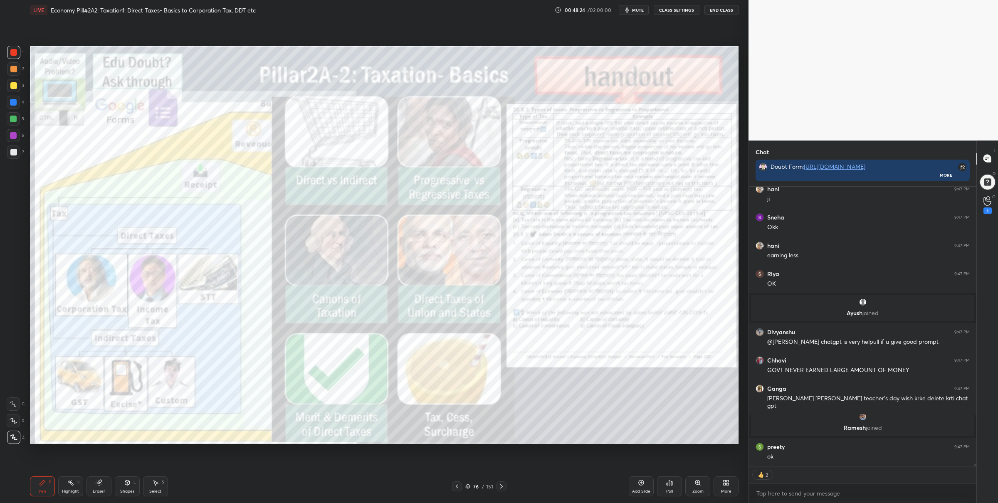
scroll to position [36273, 0]
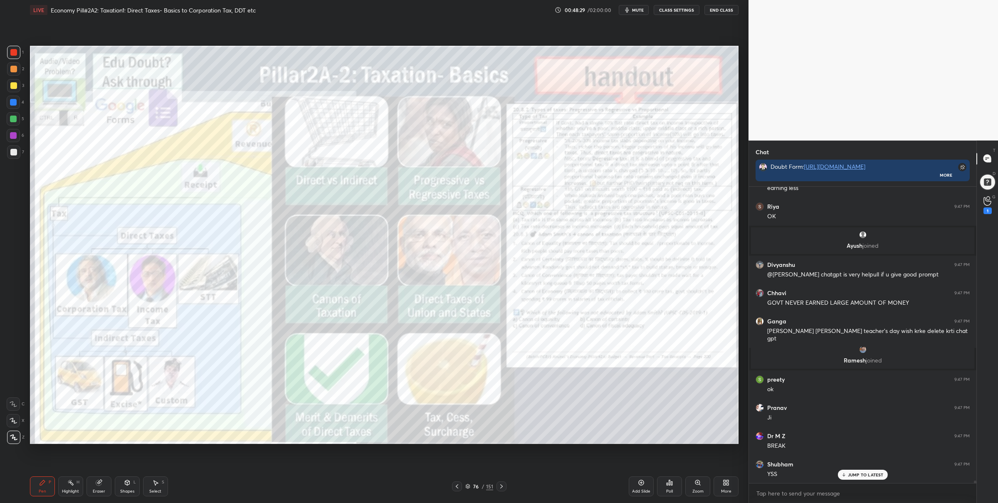
click at [468, 485] on icon at bounding box center [467, 486] width 5 height 5
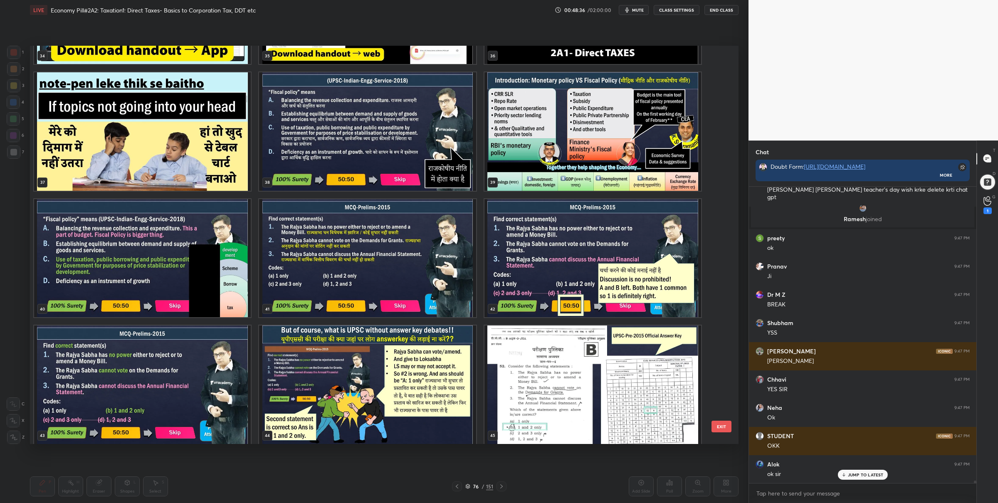
click at [395, 270] on img "grid" at bounding box center [367, 258] width 217 height 118
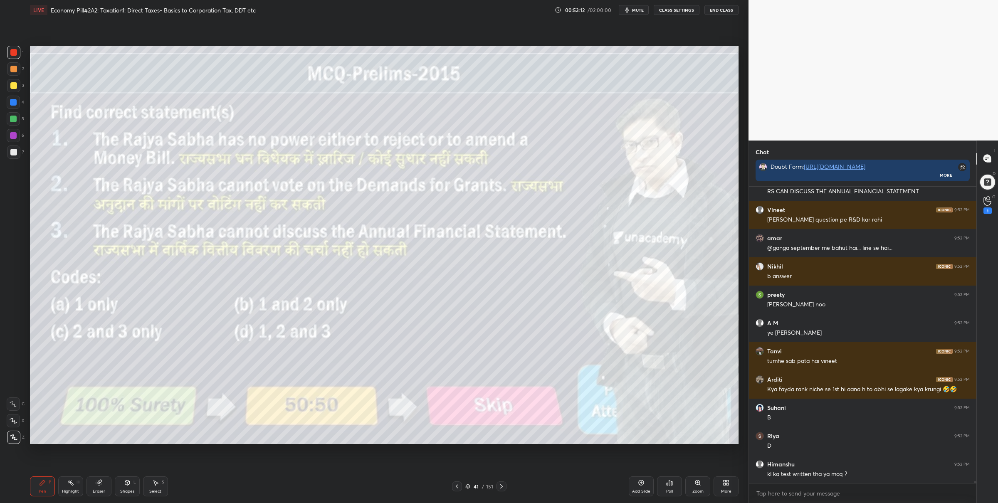
scroll to position [39059, 0]
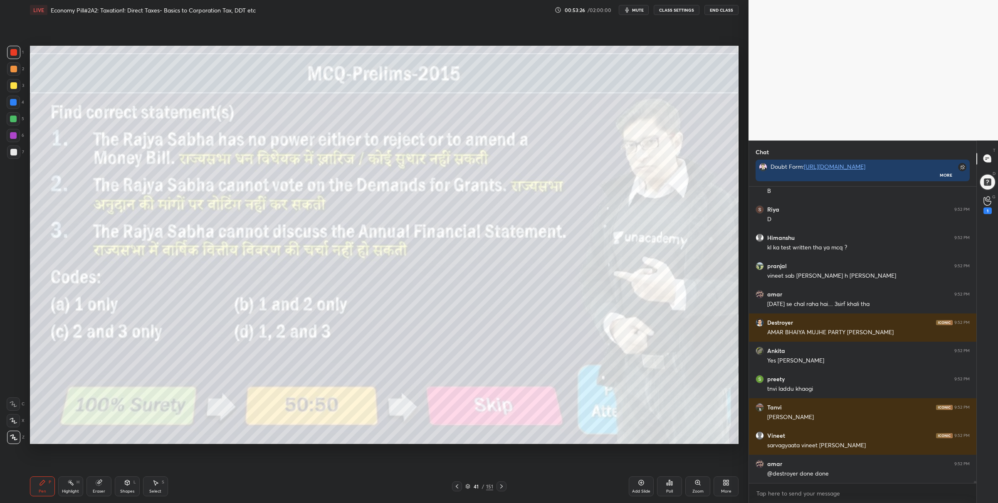
click at [470, 485] on div "41 / 151" at bounding box center [479, 486] width 28 height 7
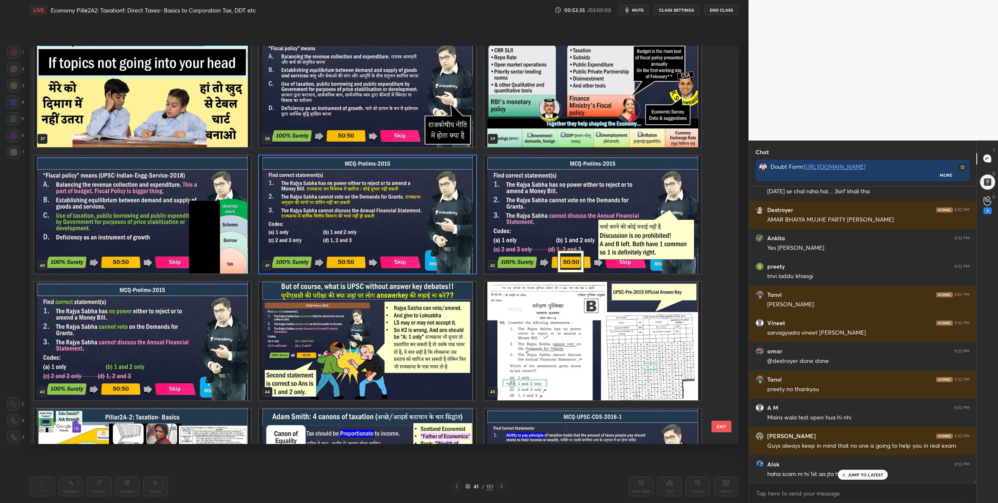
click at [375, 205] on img "grid" at bounding box center [367, 214] width 217 height 118
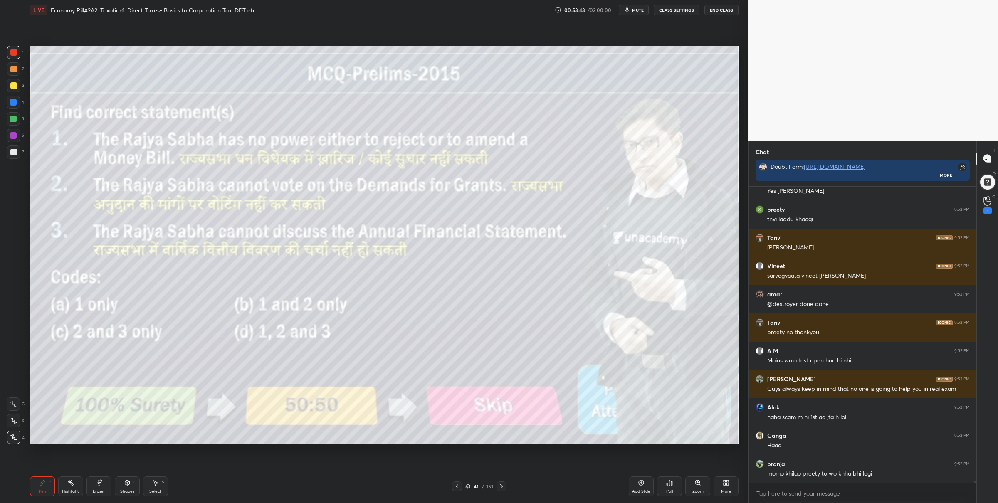
scroll to position [39455, 0]
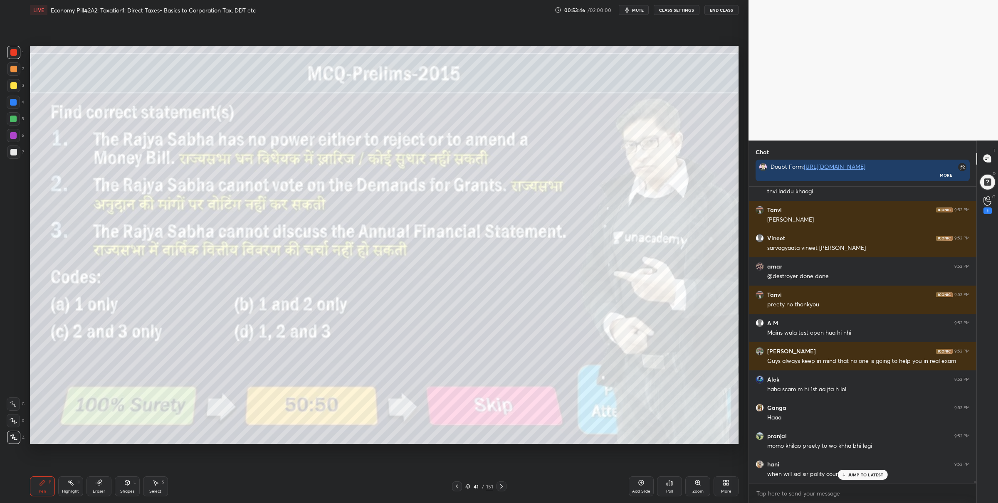
click at [676, 484] on div "Poll" at bounding box center [669, 486] width 25 height 20
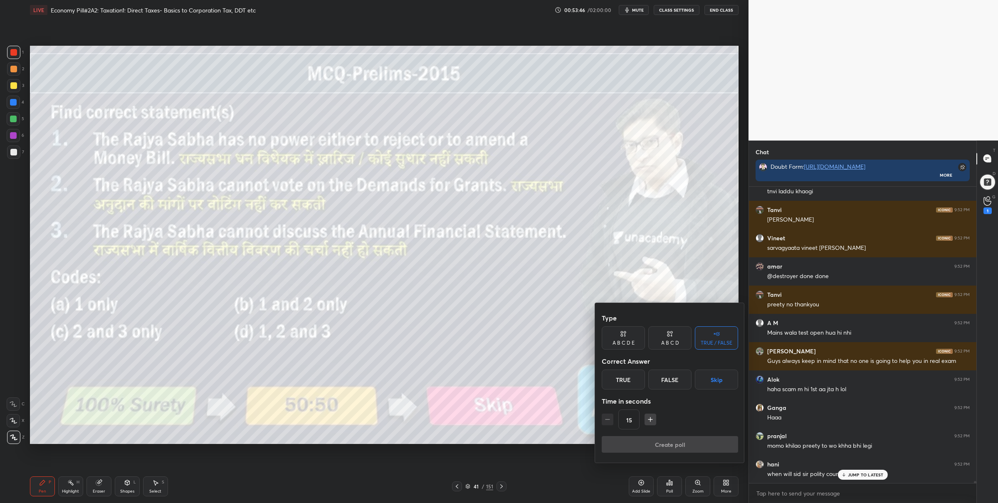
click at [634, 340] on div "A B C D E" at bounding box center [623, 337] width 43 height 23
click at [638, 385] on div "B" at bounding box center [635, 380] width 20 height 20
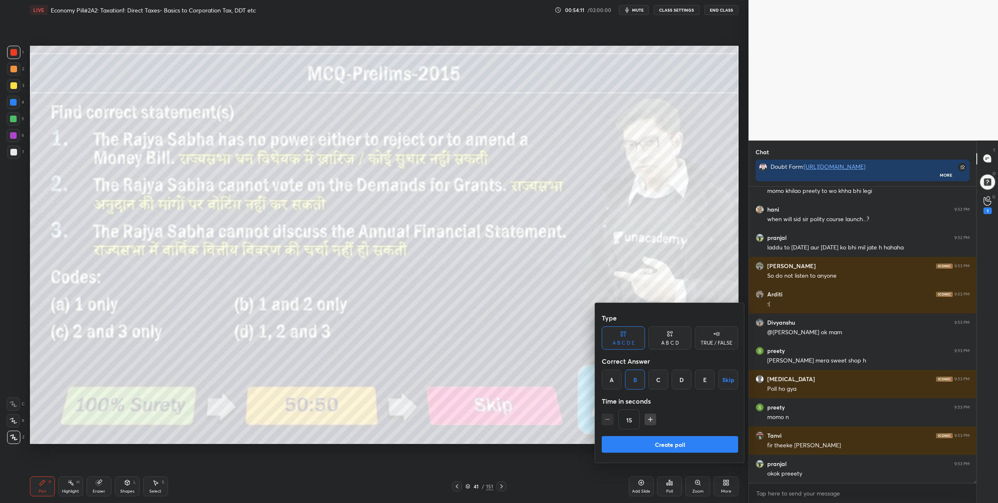
scroll to position [39740, 0]
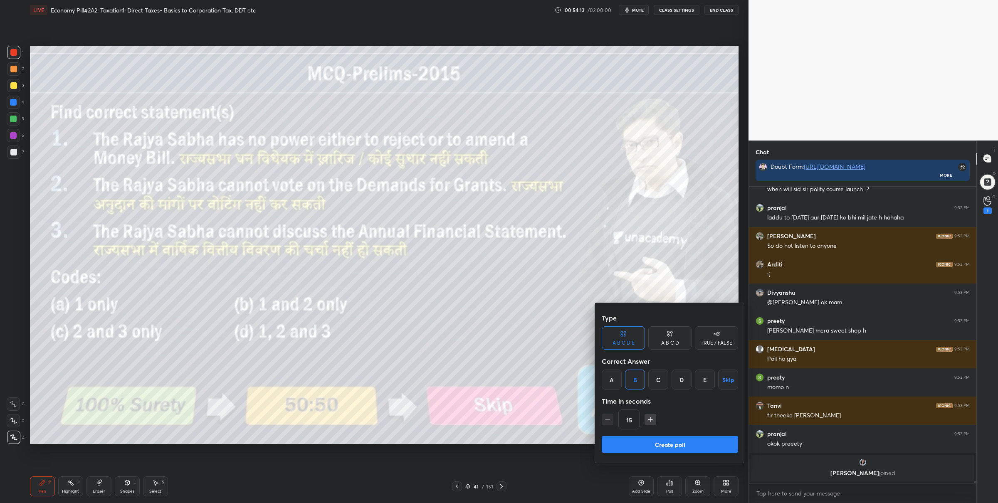
click at [640, 441] on button "Create poll" at bounding box center [670, 444] width 136 height 17
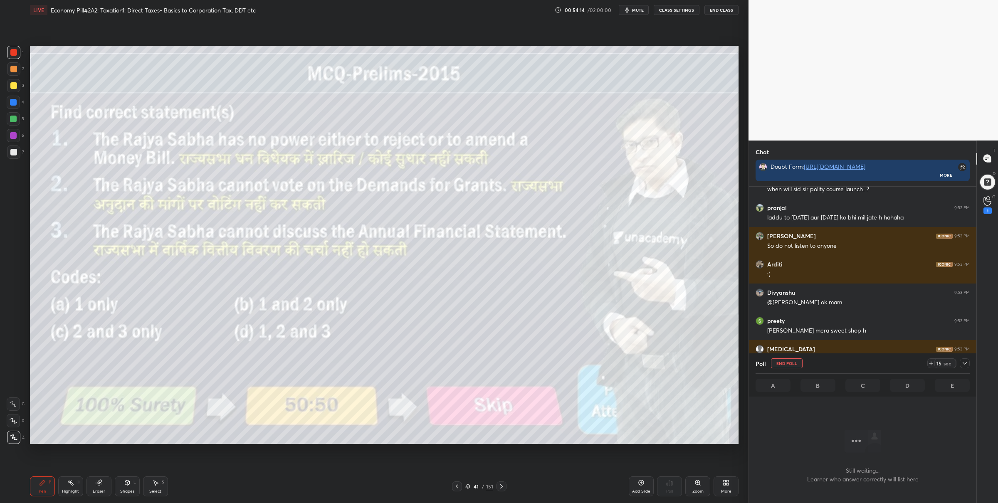
scroll to position [192, 225]
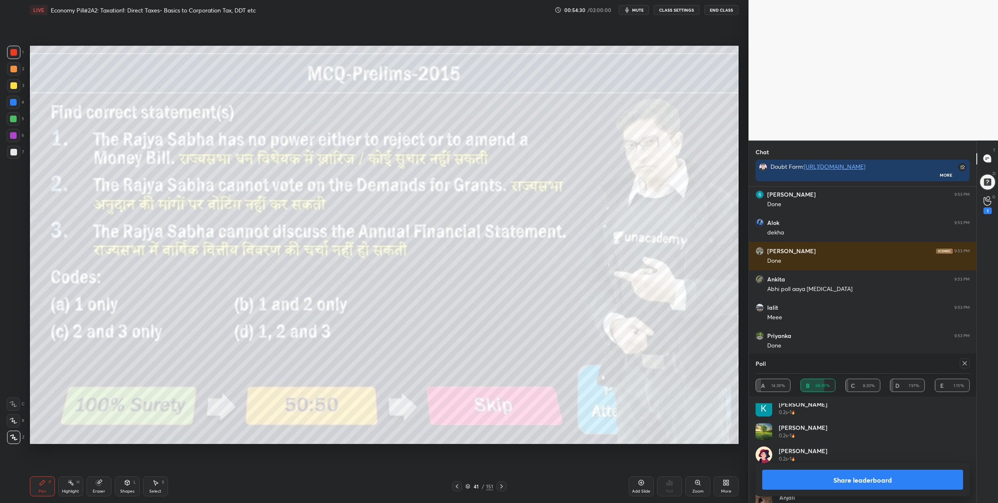
click at [836, 472] on button "Share leaderboard" at bounding box center [862, 480] width 201 height 20
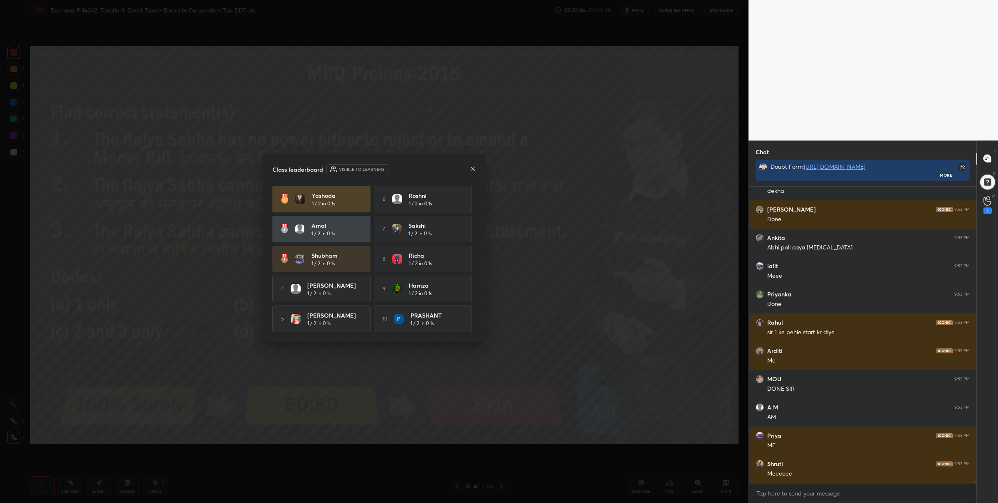
click at [475, 167] on icon at bounding box center [472, 168] width 7 height 7
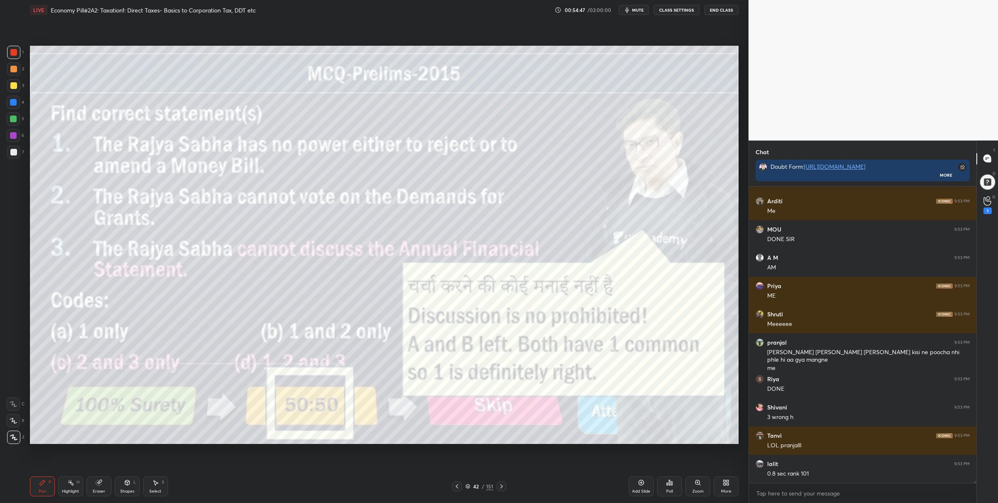
drag, startPoint x: 17, startPoint y: 115, endPoint x: 27, endPoint y: 115, distance: 10.0
click at [17, 117] on div at bounding box center [13, 118] width 13 height 13
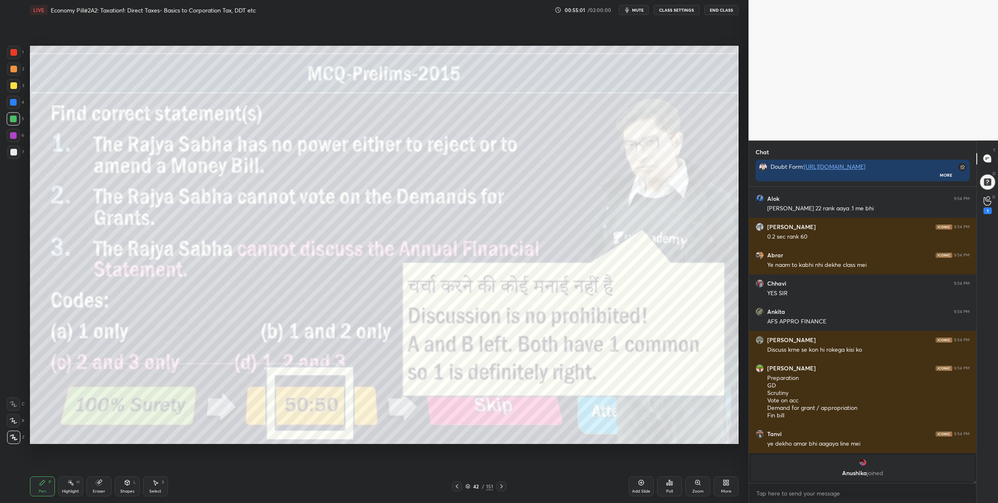
drag, startPoint x: 8, startPoint y: 48, endPoint x: 12, endPoint y: 55, distance: 7.4
click at [8, 48] on div at bounding box center [13, 52] width 13 height 13
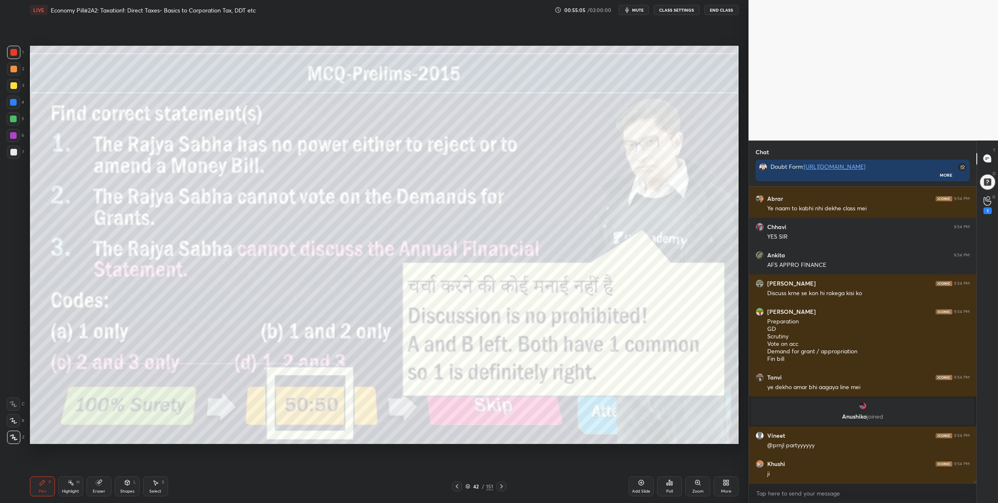
click at [10, 87] on div at bounding box center [13, 85] width 7 height 7
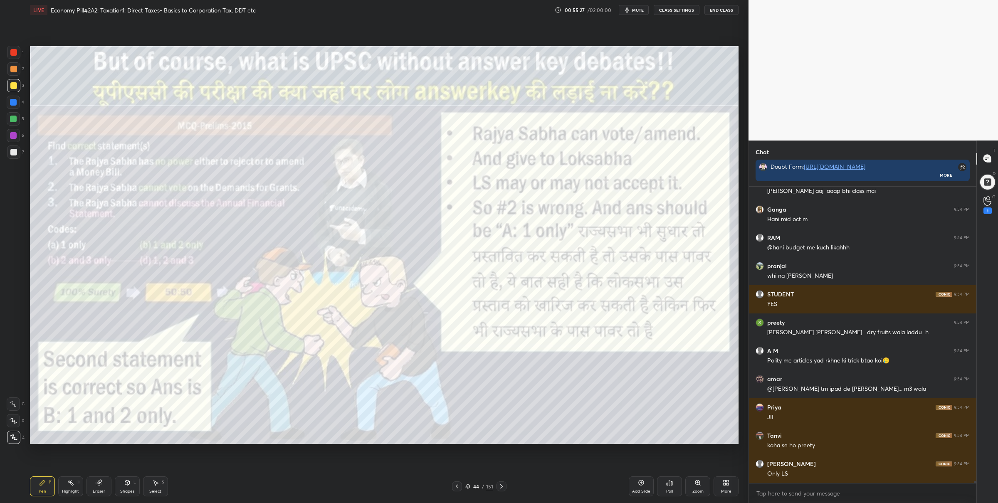
click at [456, 488] on icon at bounding box center [457, 486] width 7 height 7
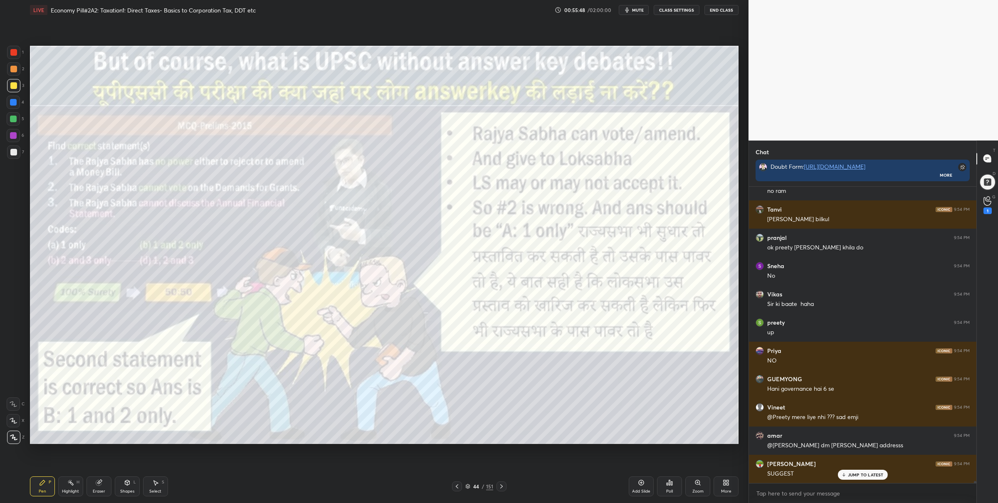
scroll to position [40378, 0]
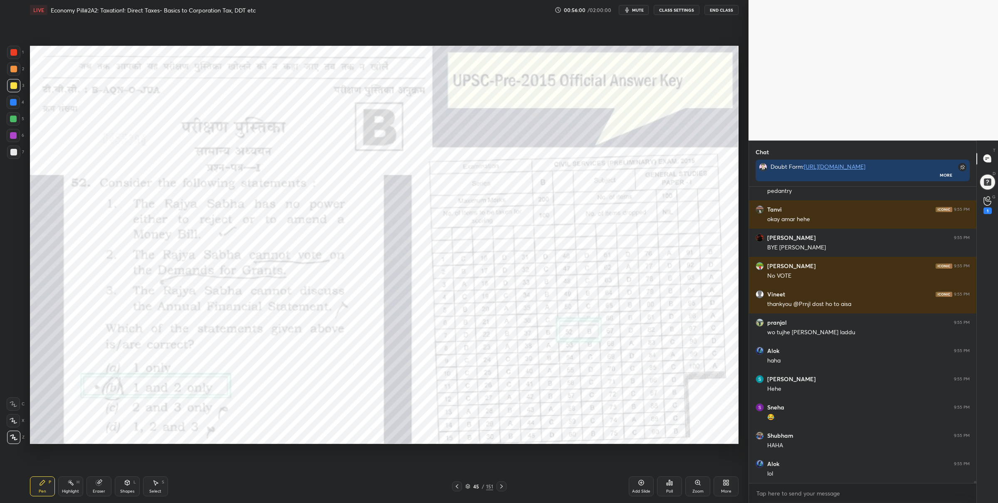
click at [15, 47] on div at bounding box center [13, 52] width 13 height 13
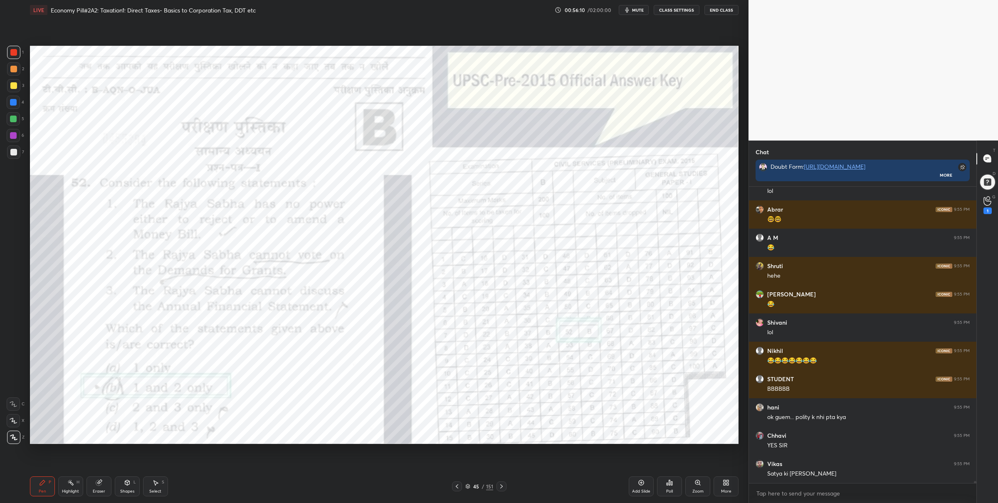
click at [470, 484] on icon at bounding box center [467, 486] width 5 height 5
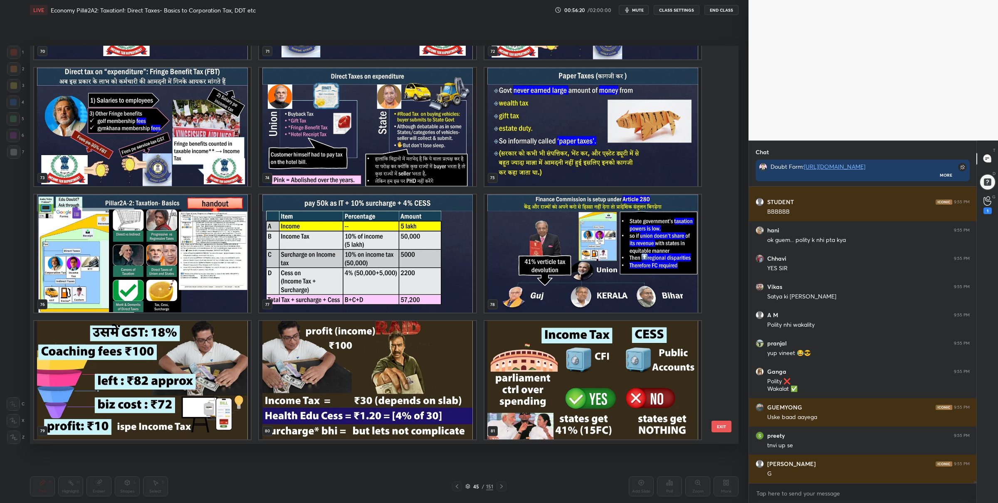
click at [206, 256] on img "grid" at bounding box center [142, 253] width 217 height 118
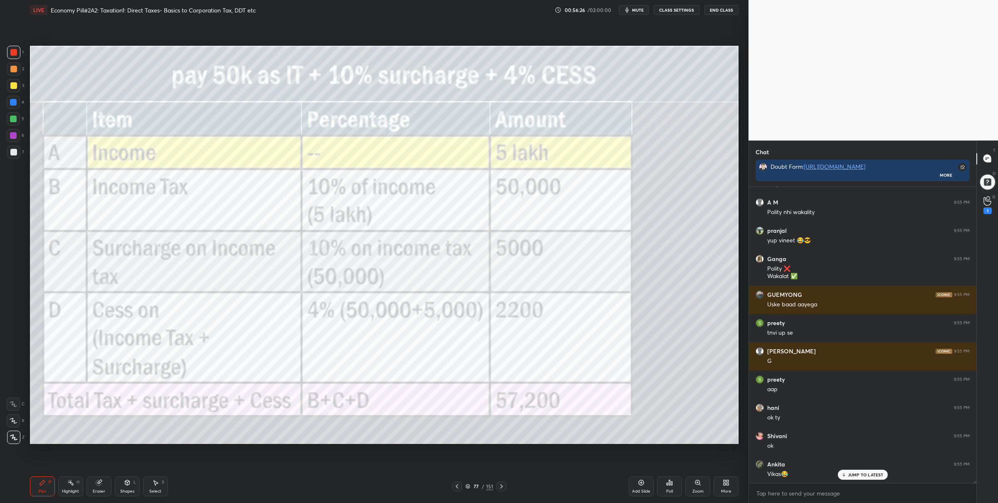
drag, startPoint x: 468, startPoint y: 488, endPoint x: 468, endPoint y: 478, distance: 9.2
click at [468, 489] on div "77 / 151" at bounding box center [479, 486] width 28 height 7
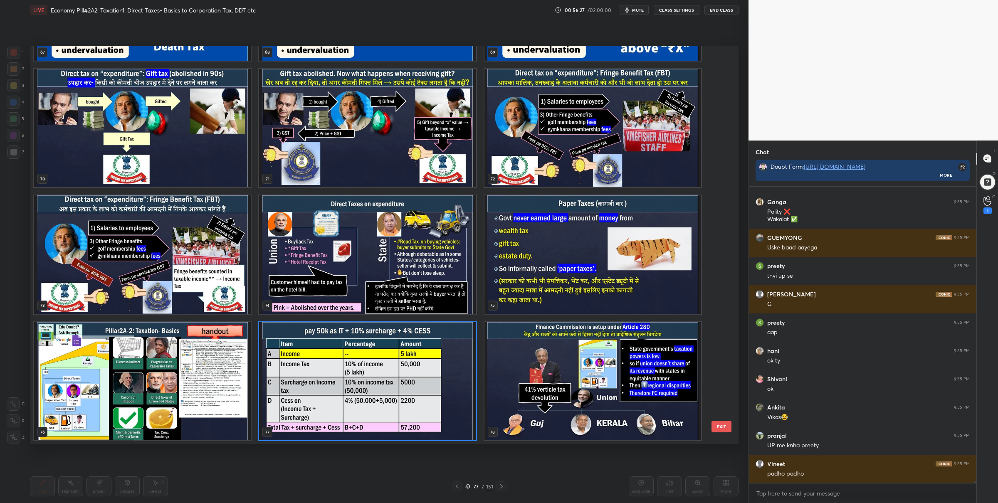
click at [547, 365] on img "grid" at bounding box center [592, 381] width 217 height 118
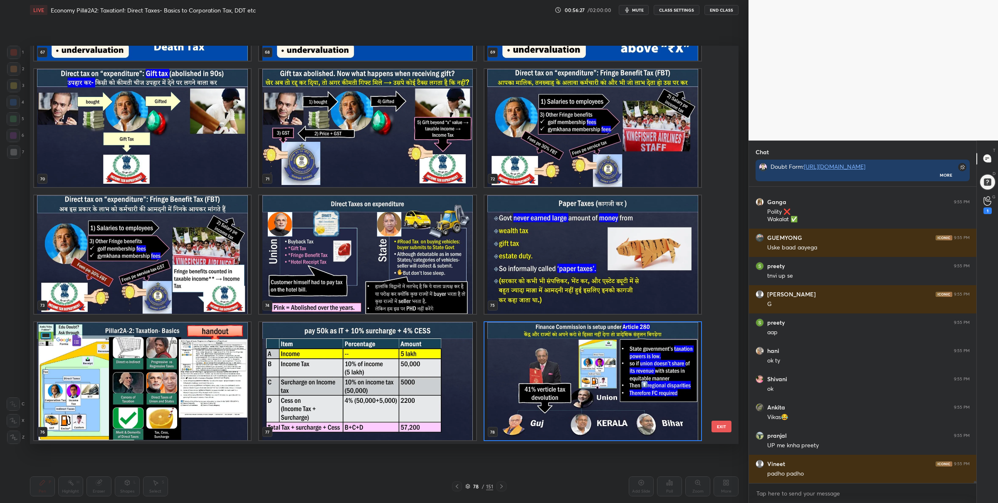
click at [547, 365] on img "grid" at bounding box center [592, 381] width 217 height 118
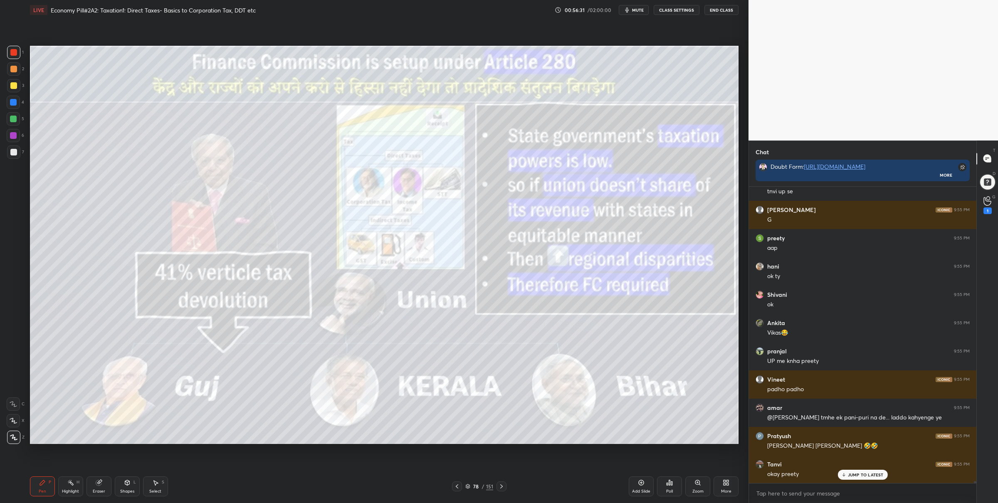
click at [10, 48] on div at bounding box center [13, 52] width 13 height 13
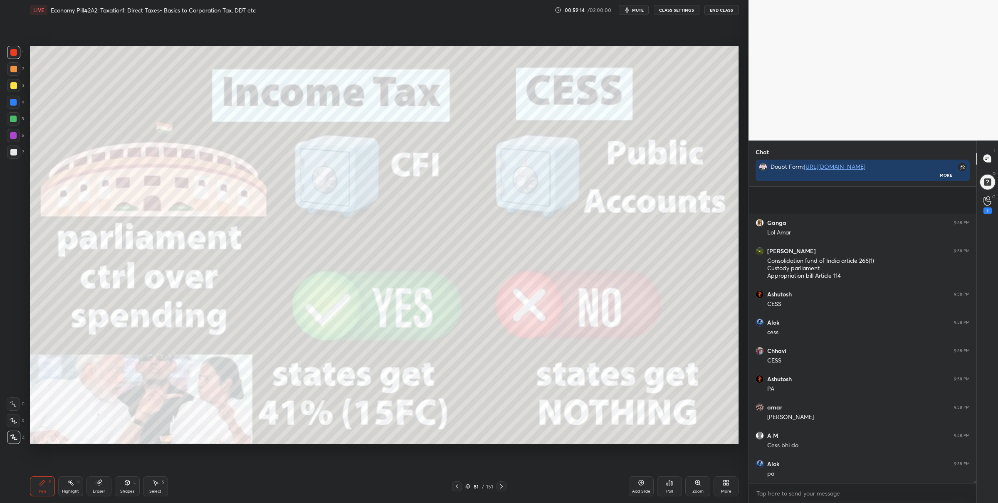
scroll to position [43189, 0]
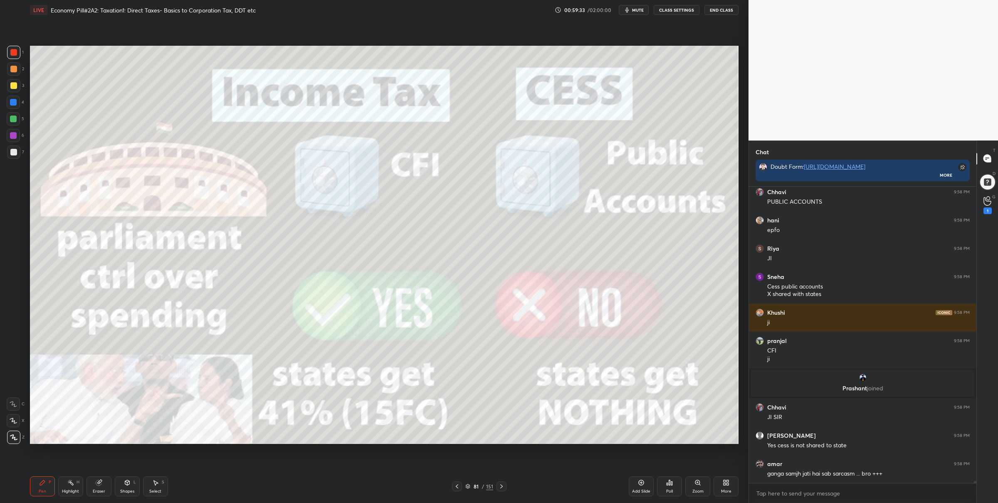
click at [455, 487] on icon at bounding box center [457, 486] width 7 height 7
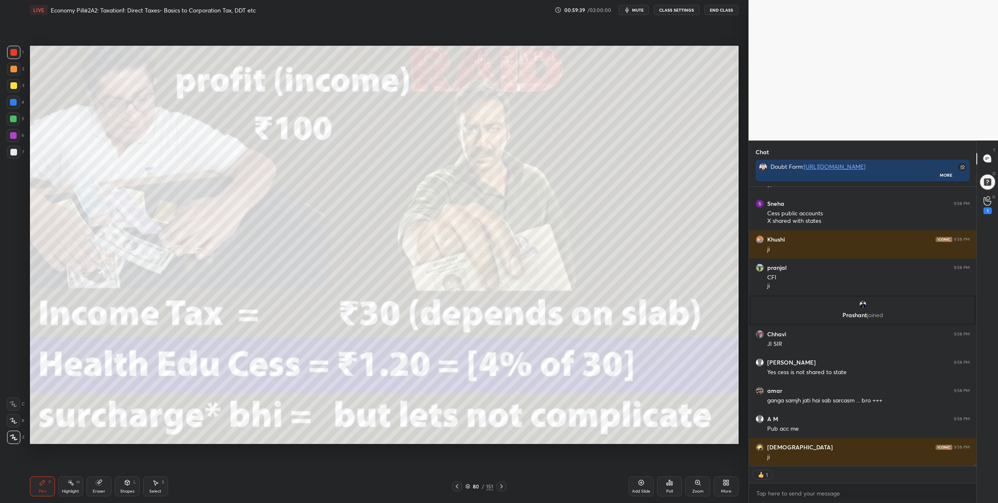
click at [502, 486] on icon at bounding box center [501, 486] width 7 height 7
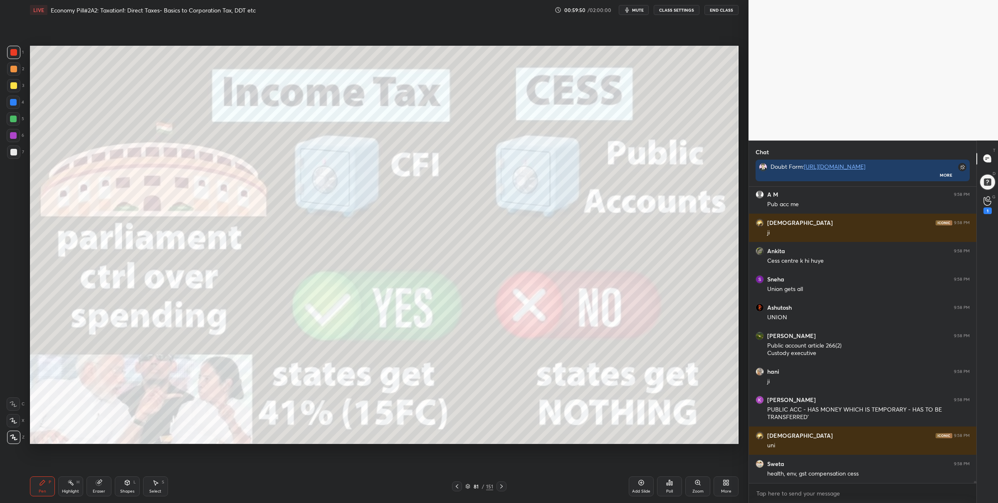
click at [472, 485] on div "81" at bounding box center [476, 486] width 8 height 5
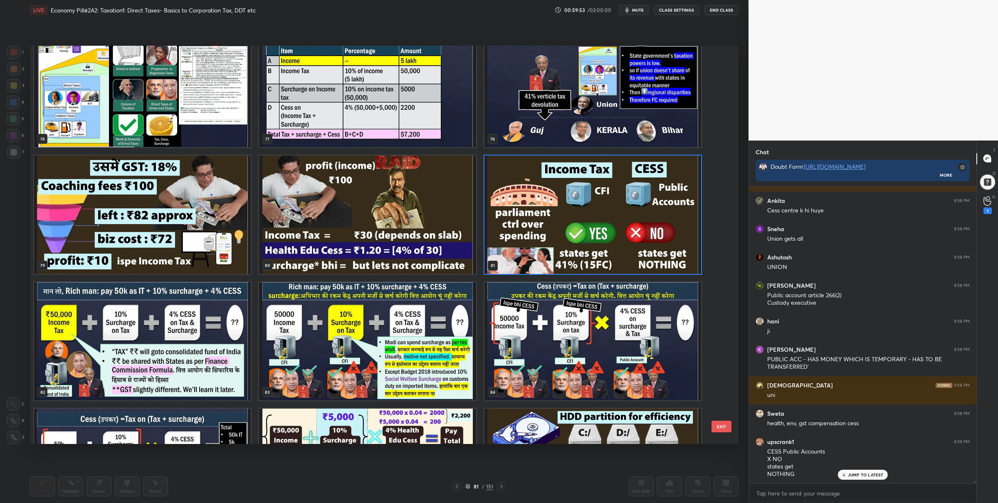
click at [591, 206] on img "grid" at bounding box center [592, 214] width 217 height 118
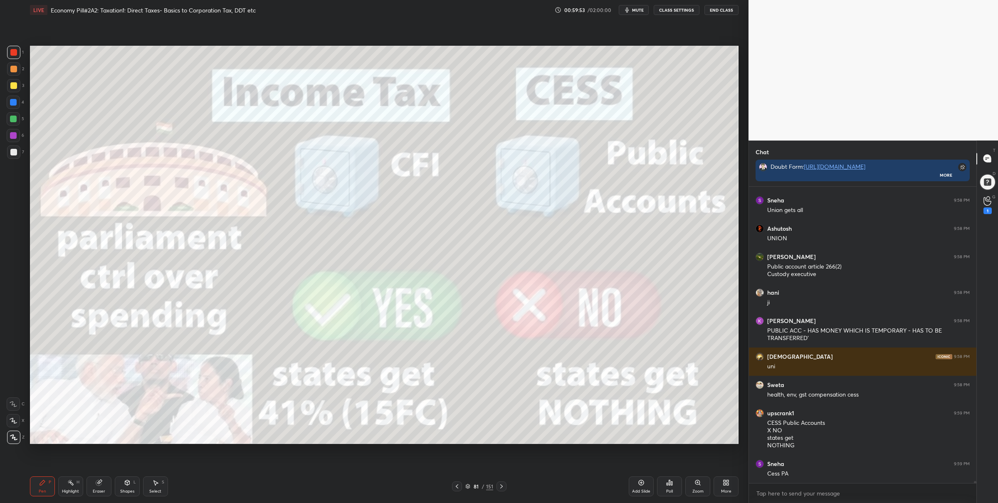
click at [591, 206] on img "grid" at bounding box center [592, 214] width 217 height 118
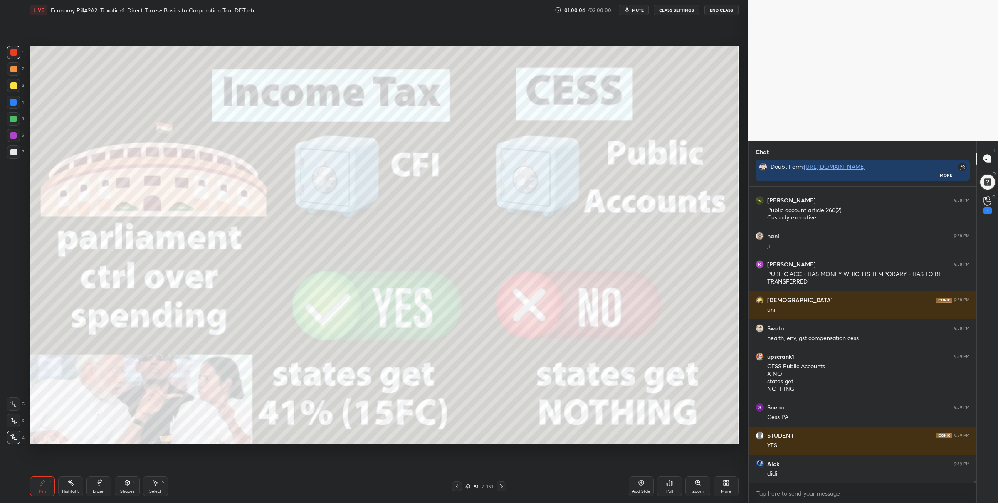
click at [471, 483] on div "81 / 151" at bounding box center [479, 486] width 28 height 7
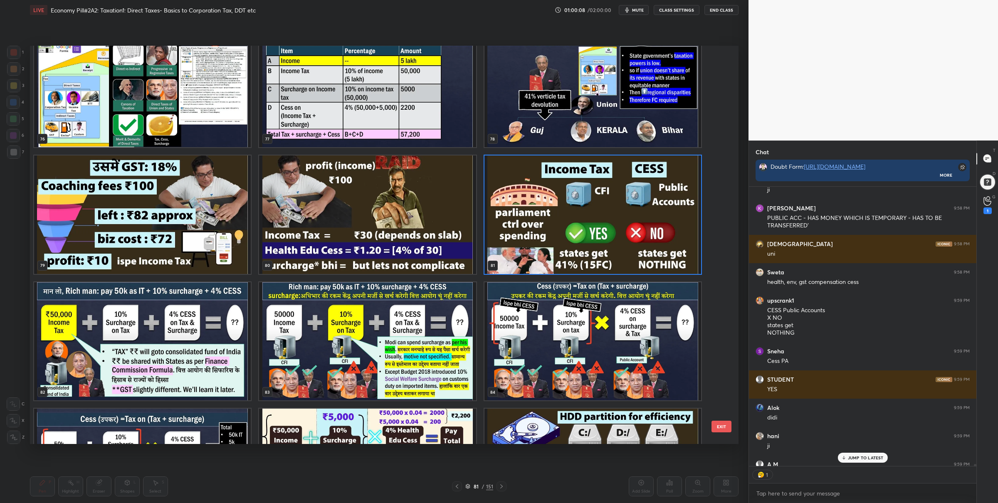
click at [204, 334] on img "grid" at bounding box center [142, 341] width 217 height 118
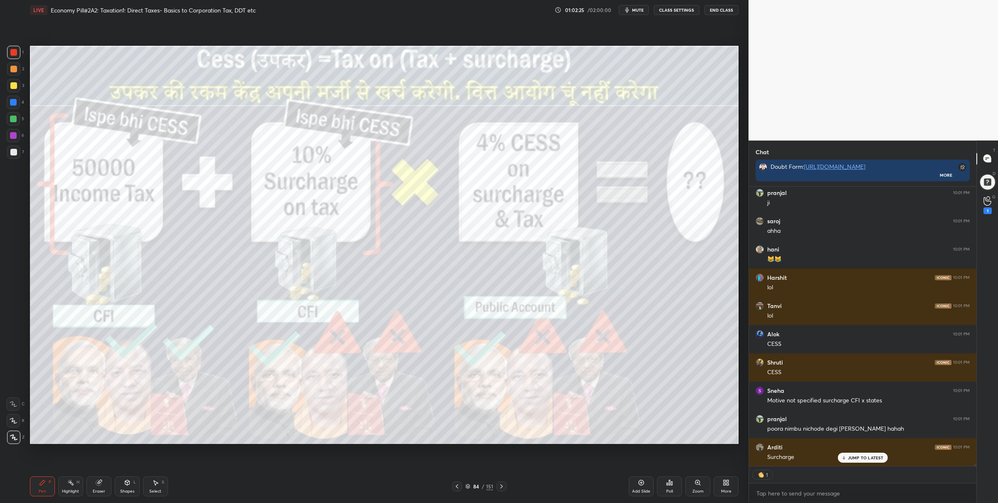
scroll to position [44607, 0]
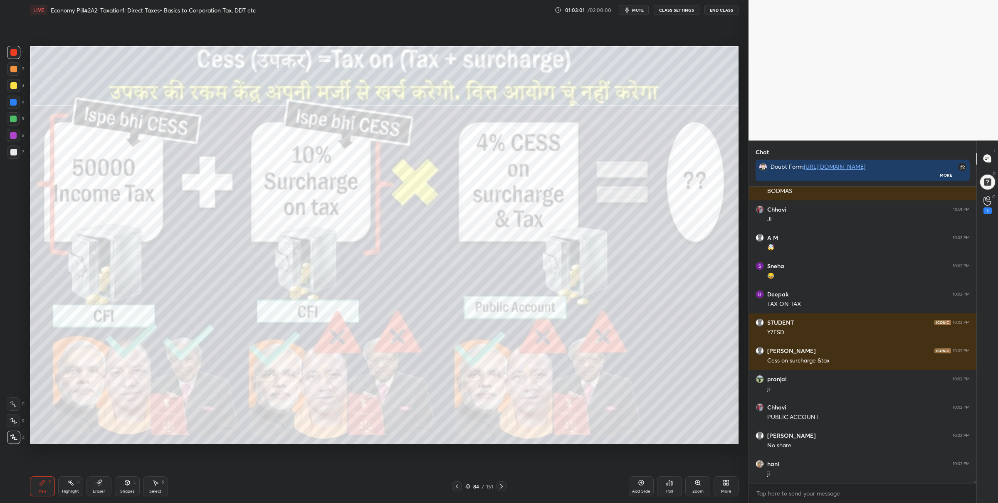
click at [470, 483] on div "84 / 151" at bounding box center [479, 486] width 28 height 7
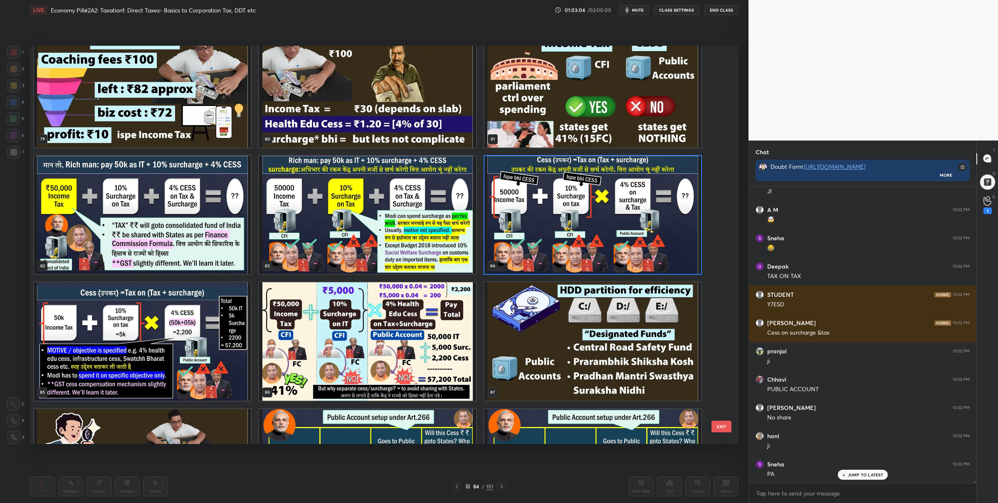
click at [418, 341] on img "grid" at bounding box center [367, 341] width 217 height 118
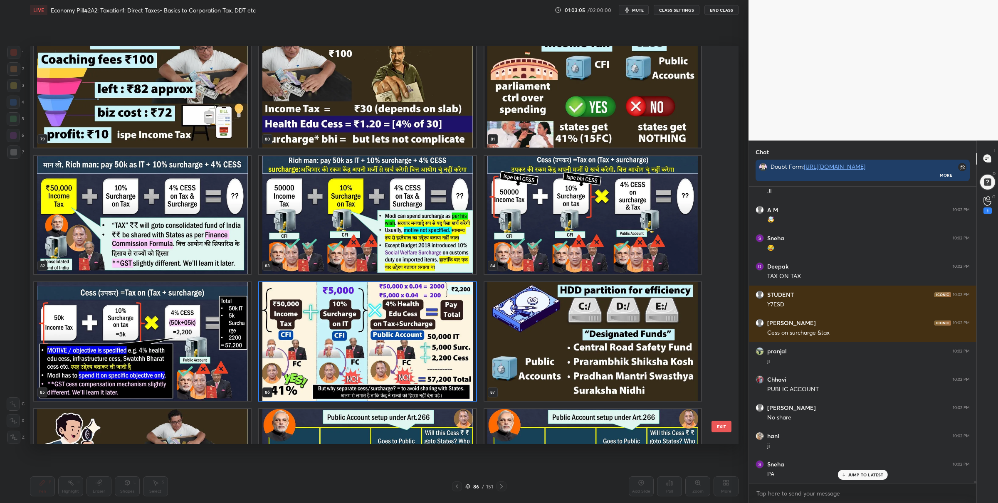
click at [418, 341] on img "grid" at bounding box center [367, 341] width 217 height 118
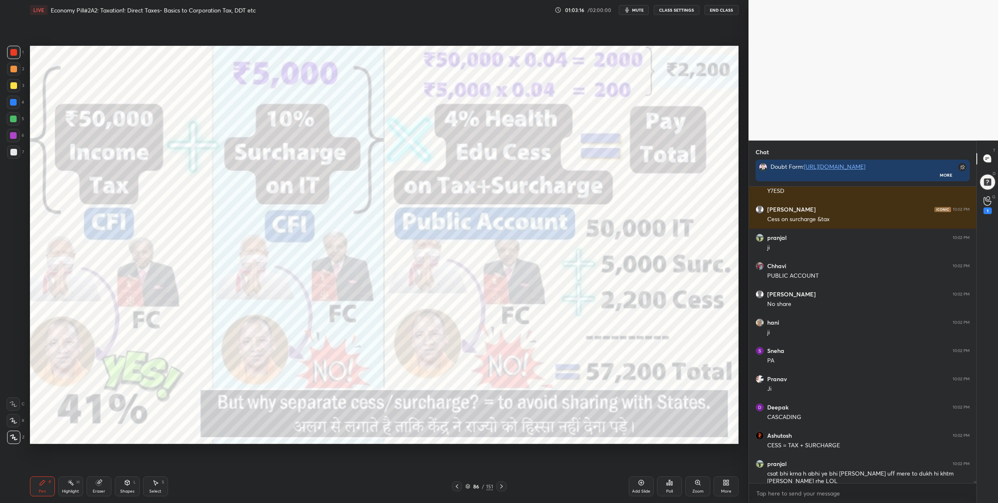
click at [12, 118] on div at bounding box center [13, 119] width 7 height 7
drag, startPoint x: 17, startPoint y: 50, endPoint x: 28, endPoint y: 60, distance: 15.3
click at [17, 54] on div at bounding box center [13, 52] width 13 height 13
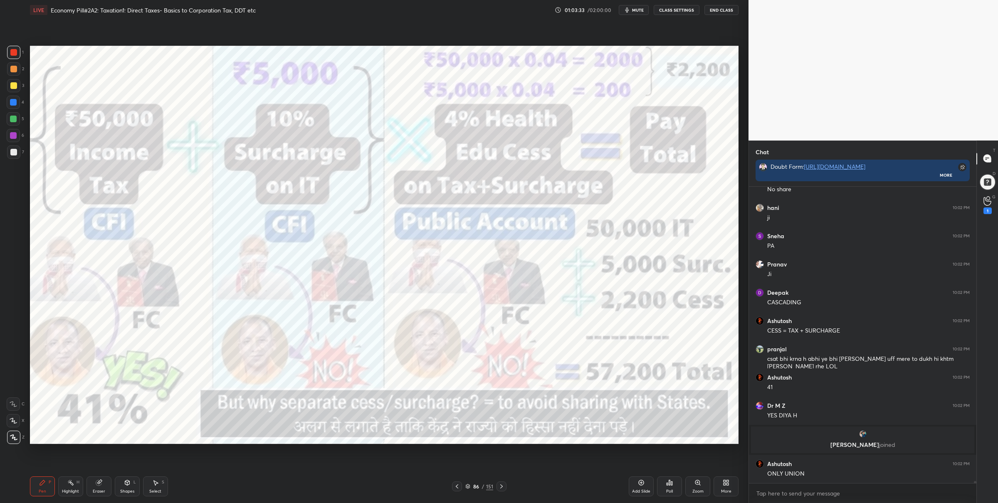
click at [690, 487] on div "Zoom" at bounding box center [697, 486] width 25 height 20
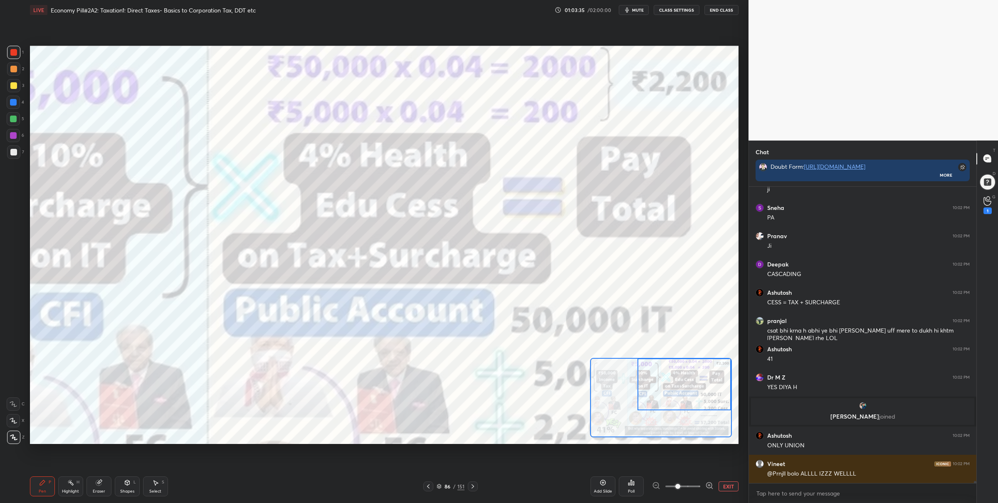
drag, startPoint x: 678, startPoint y: 380, endPoint x: 699, endPoint y: 360, distance: 29.1
click at [699, 360] on div at bounding box center [684, 384] width 94 height 52
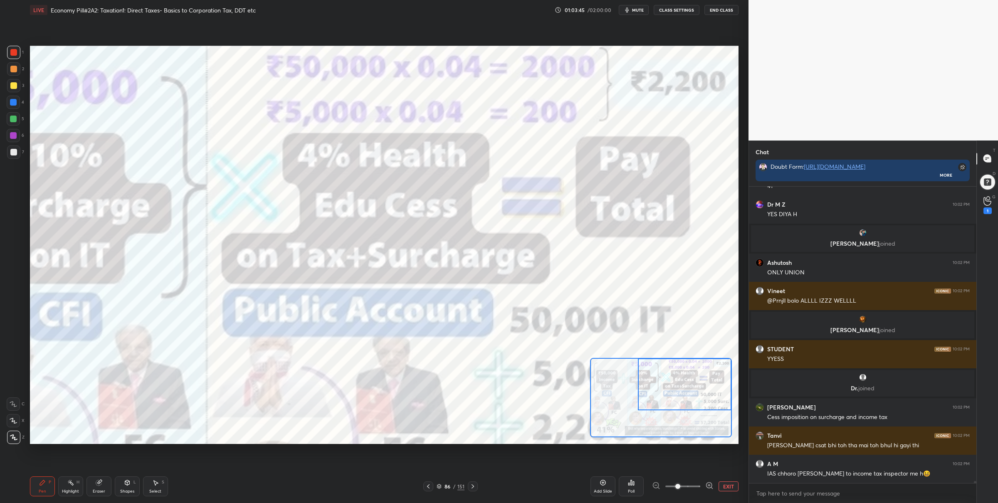
scroll to position [45312, 0]
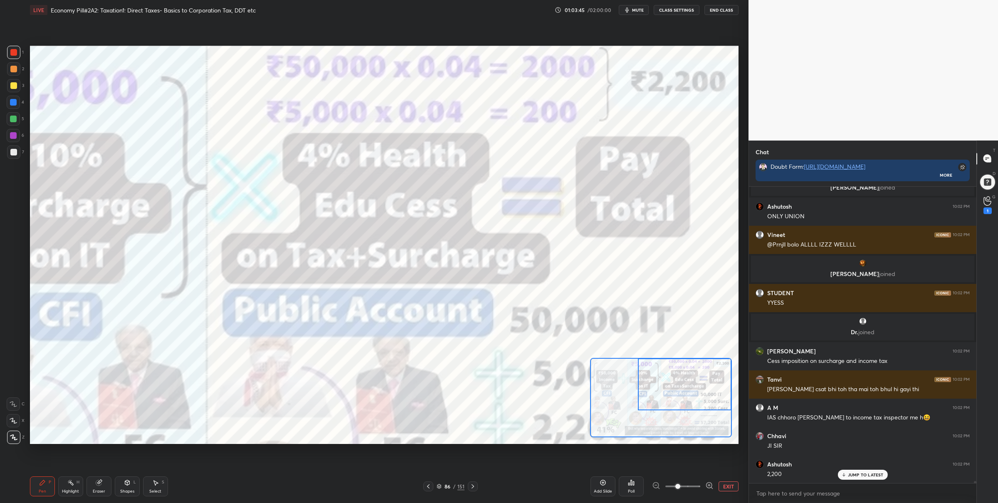
click at [719, 483] on button "EXIT" at bounding box center [728, 486] width 20 height 10
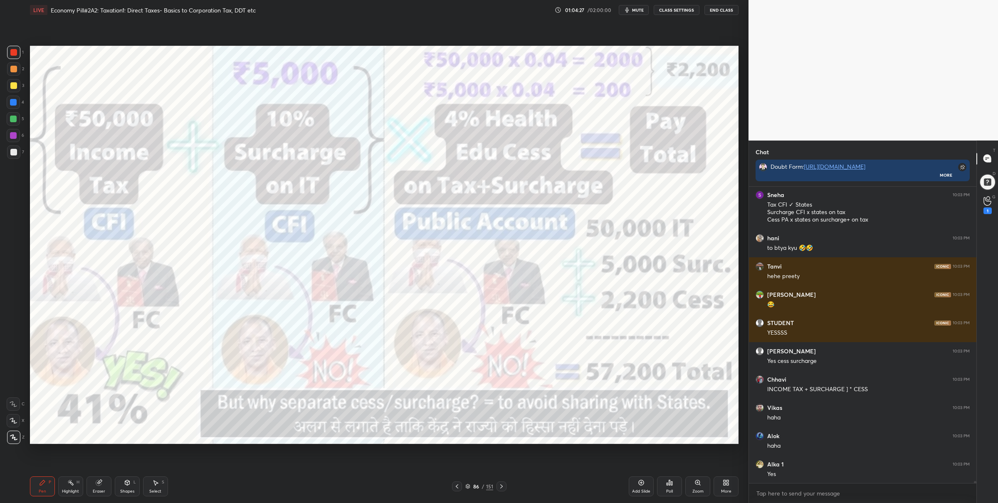
scroll to position [46010, 0]
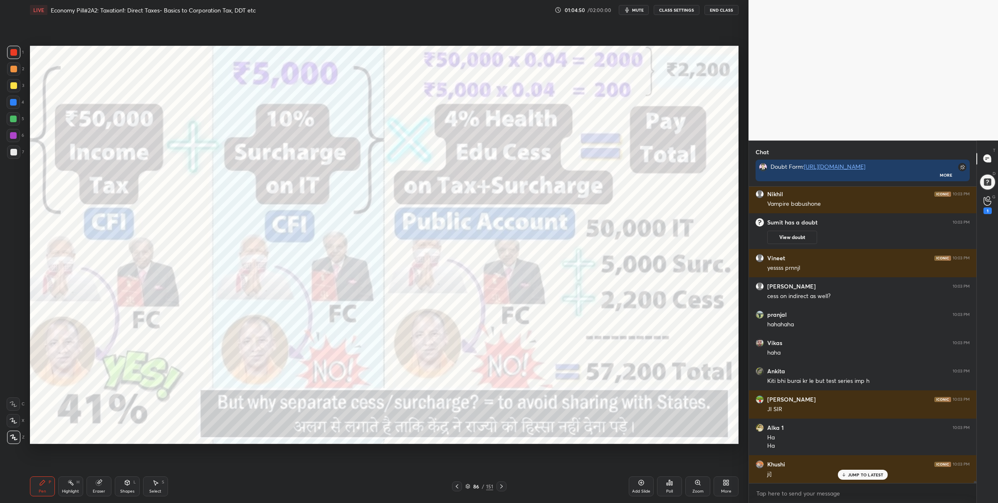
click at [467, 486] on icon at bounding box center [468, 485] width 4 height 2
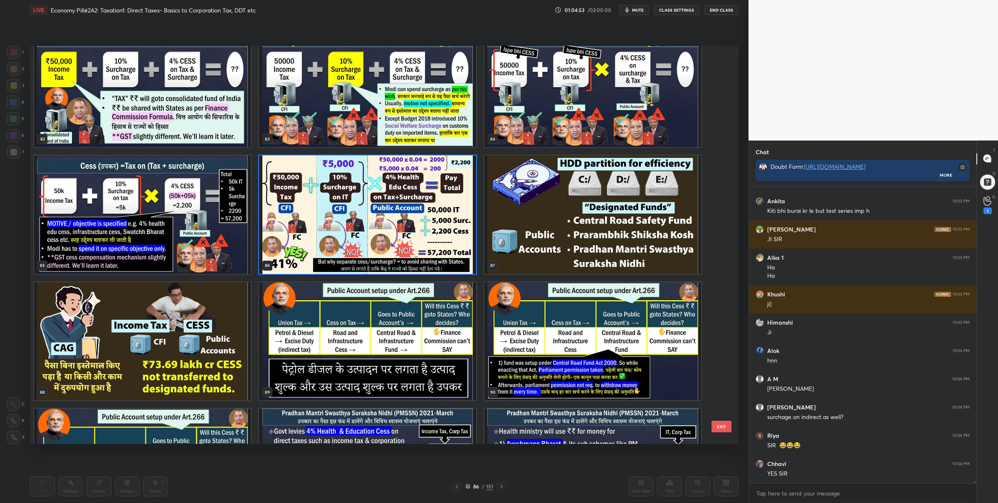
click at [542, 220] on img "grid" at bounding box center [592, 214] width 217 height 118
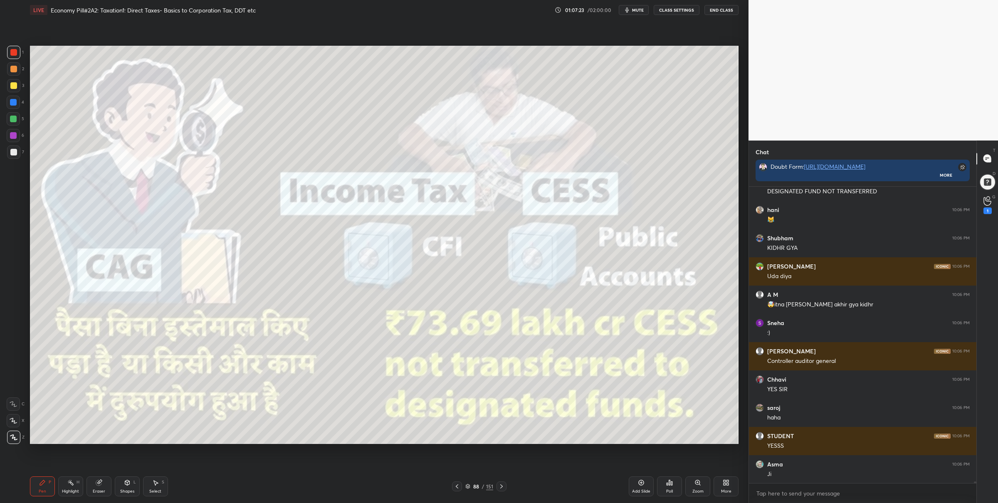
scroll to position [48914, 0]
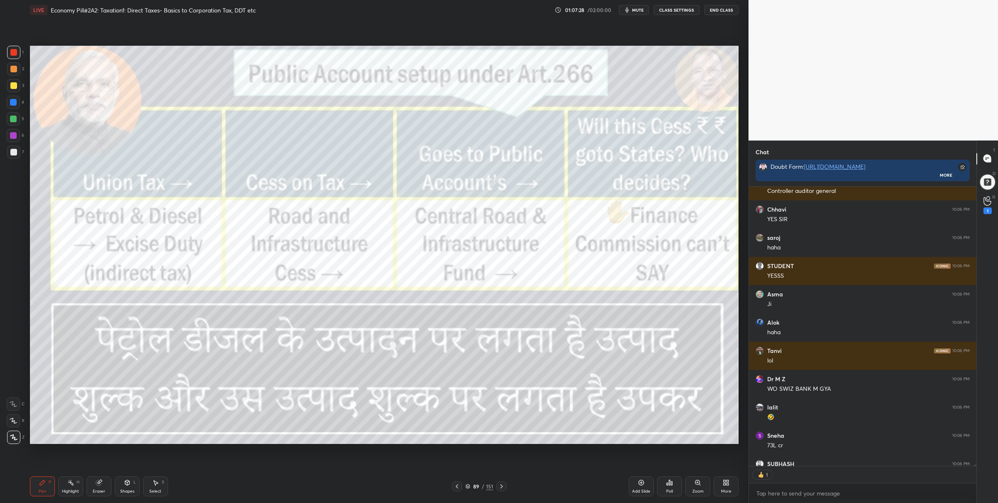
click at [469, 486] on icon at bounding box center [467, 486] width 5 height 5
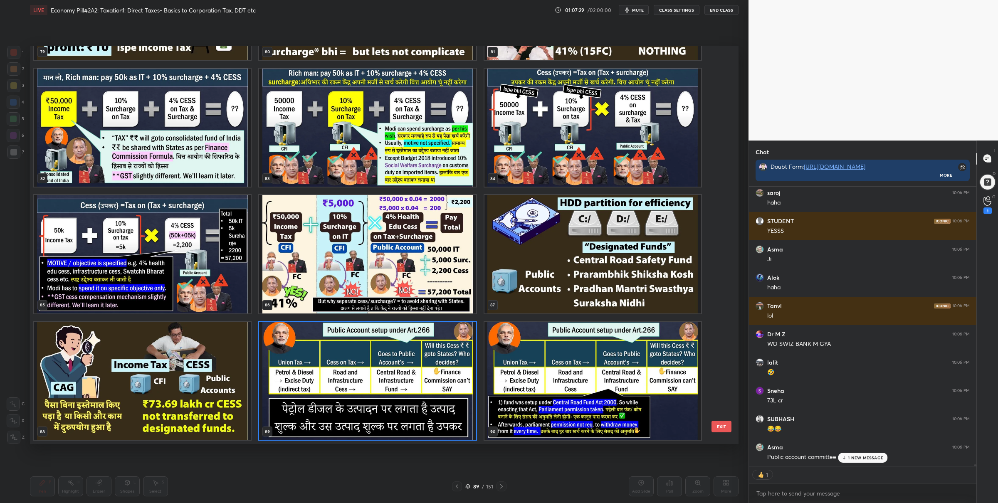
click at [537, 252] on img "grid" at bounding box center [592, 254] width 217 height 118
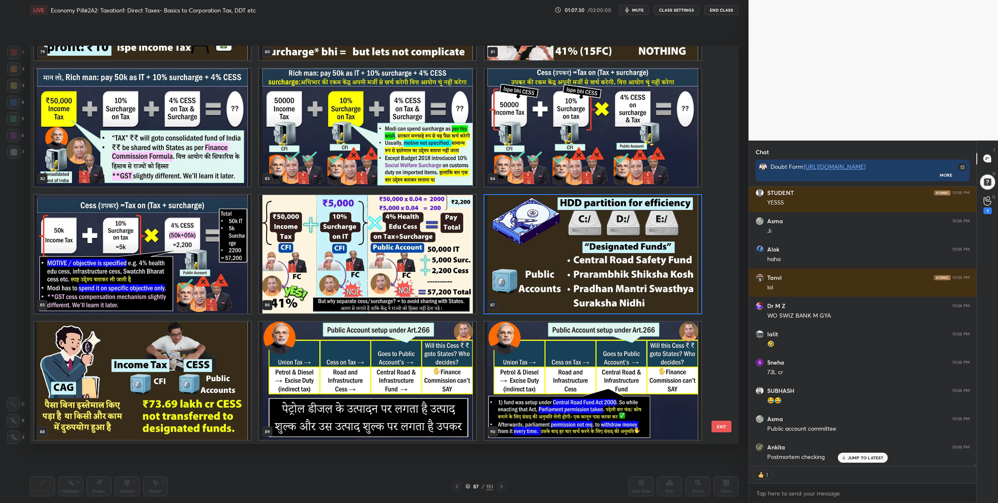
click at [537, 252] on img "grid" at bounding box center [592, 254] width 217 height 118
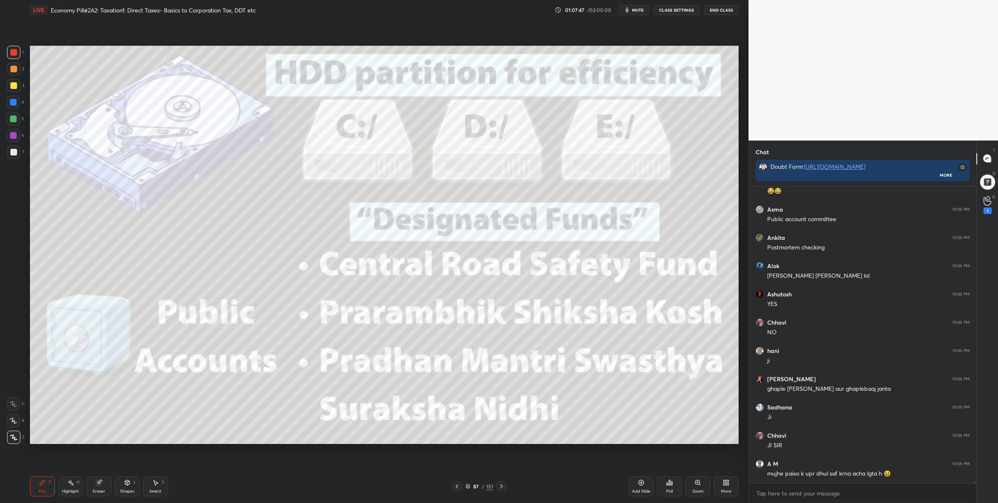
click at [469, 483] on div "87 / 151" at bounding box center [479, 486] width 28 height 7
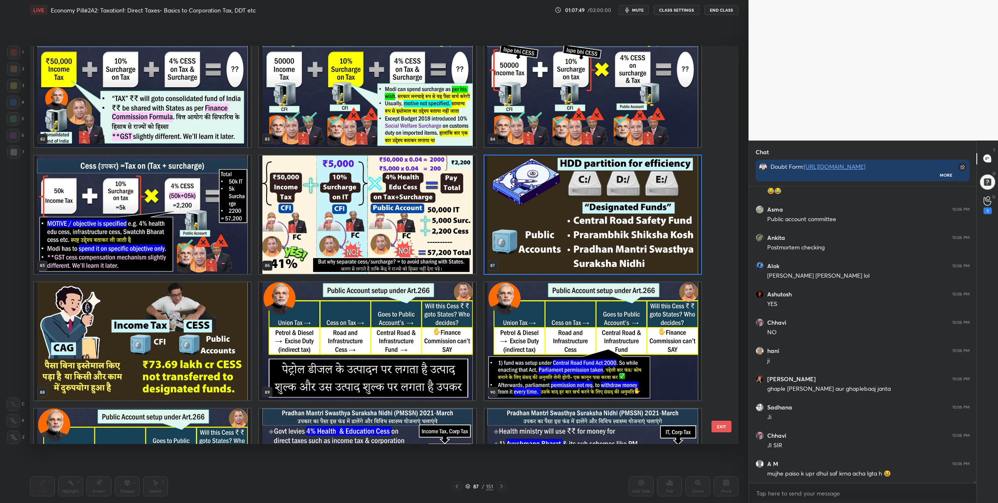
click at [365, 347] on img "grid" at bounding box center [367, 341] width 217 height 118
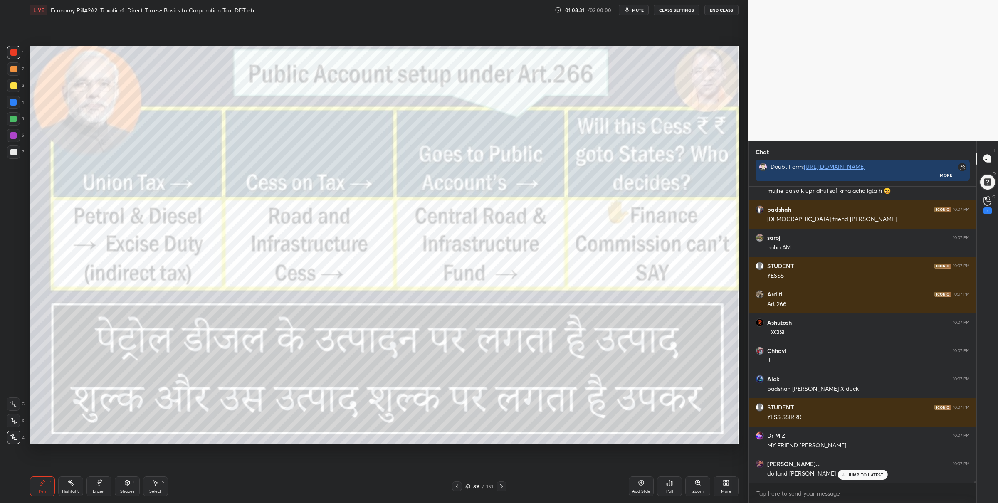
scroll to position [49656, 0]
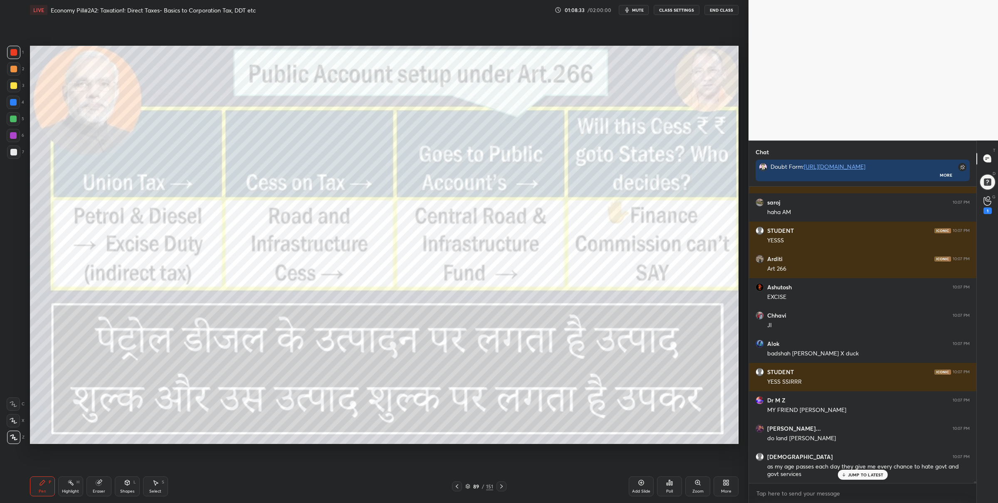
click at [504, 486] on icon at bounding box center [501, 486] width 7 height 7
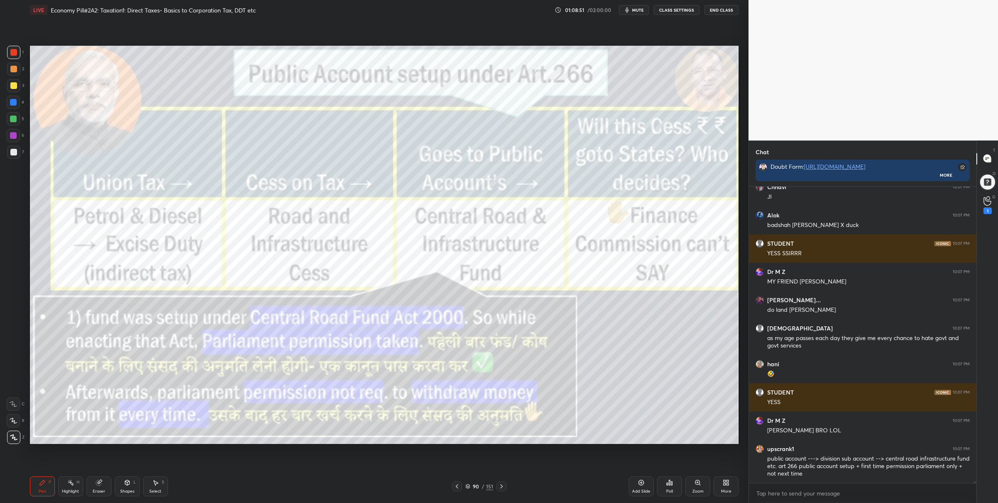
scroll to position [49812, 0]
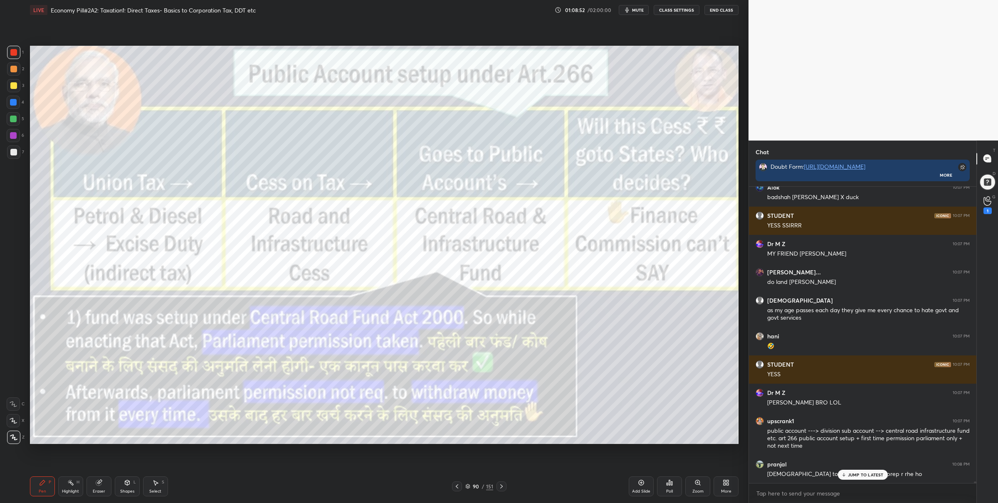
click at [702, 488] on div "Zoom" at bounding box center [697, 486] width 25 height 20
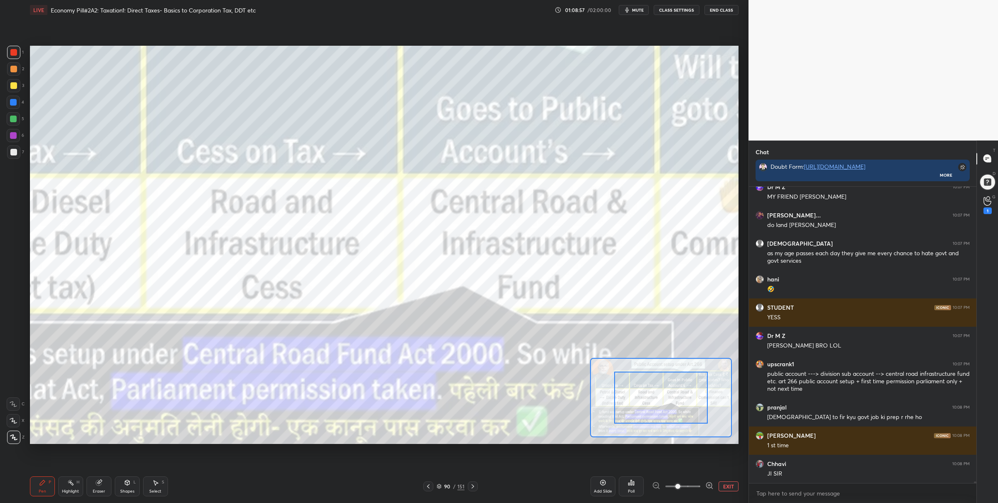
scroll to position [49897, 0]
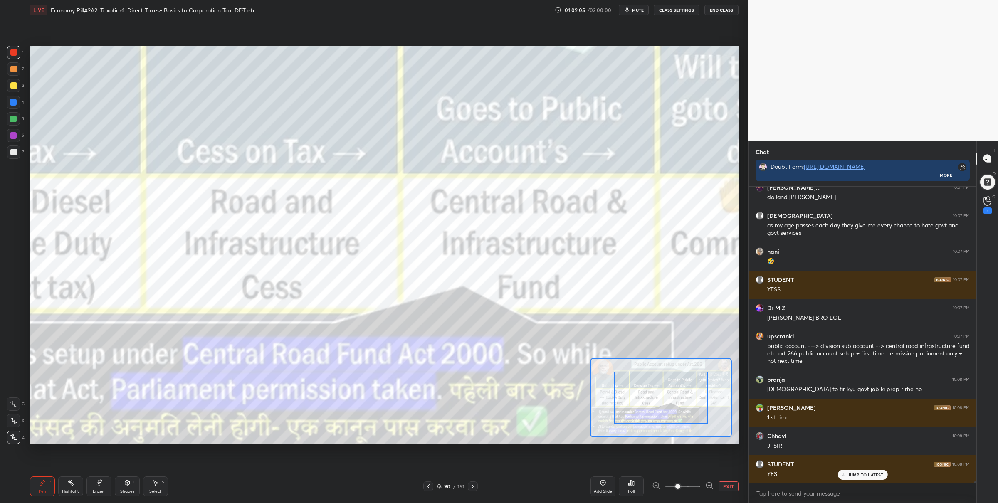
click at [721, 483] on button "EXIT" at bounding box center [728, 486] width 20 height 10
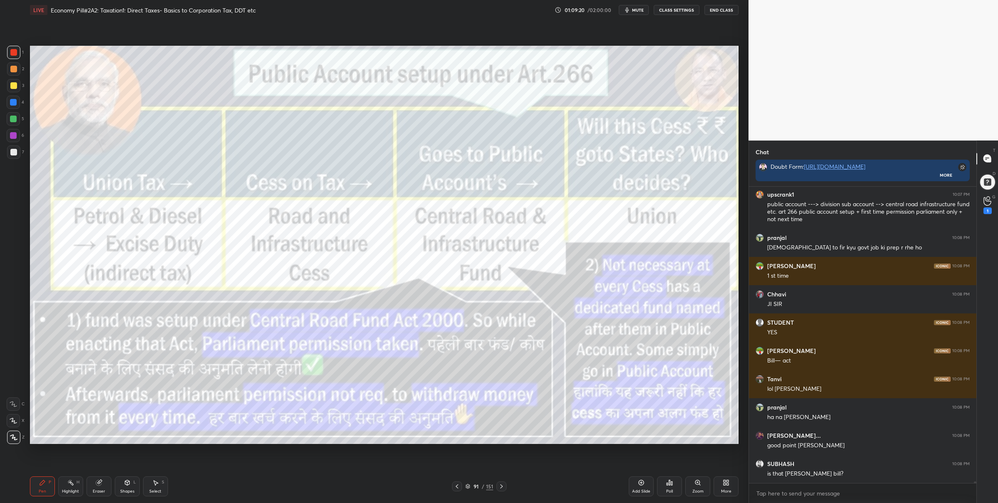
scroll to position [50067, 0]
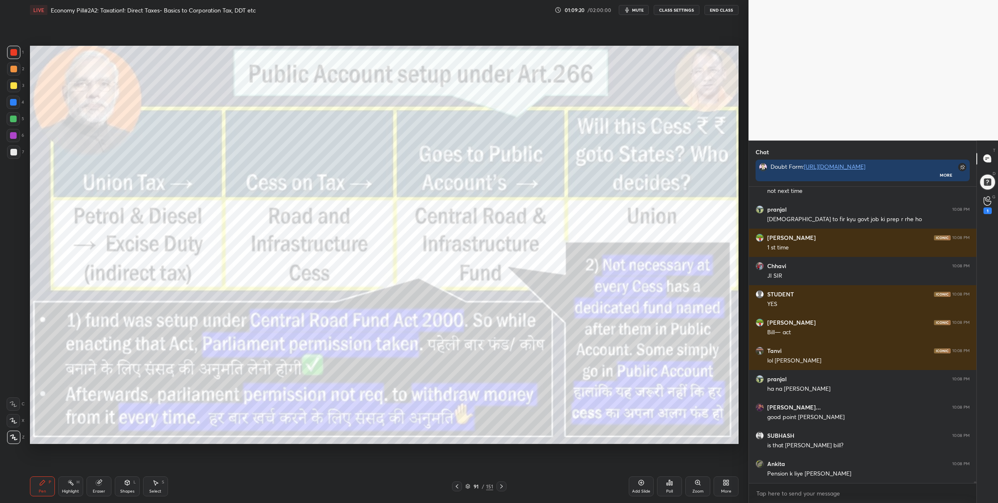
click at [689, 490] on div "Zoom" at bounding box center [697, 486] width 25 height 20
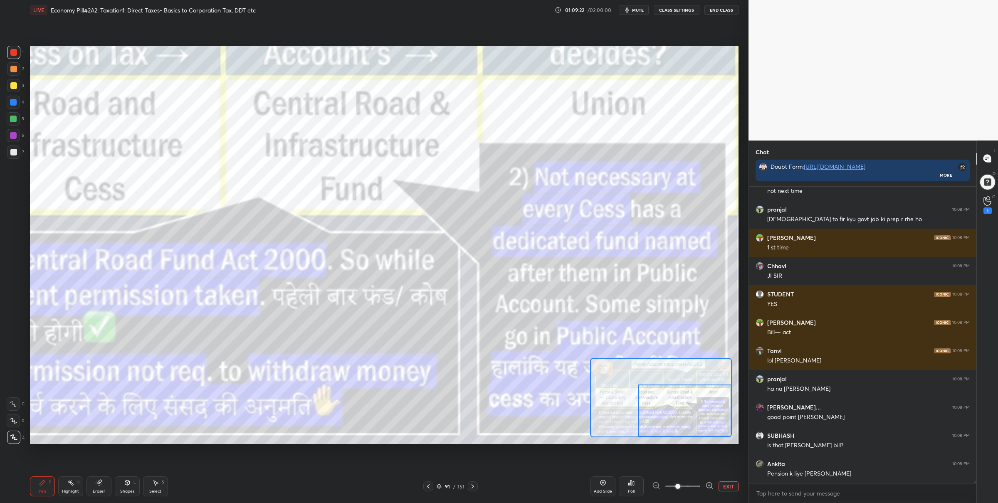
drag, startPoint x: 664, startPoint y: 400, endPoint x: 699, endPoint y: 396, distance: 35.6
click at [708, 418] on div at bounding box center [685, 411] width 94 height 52
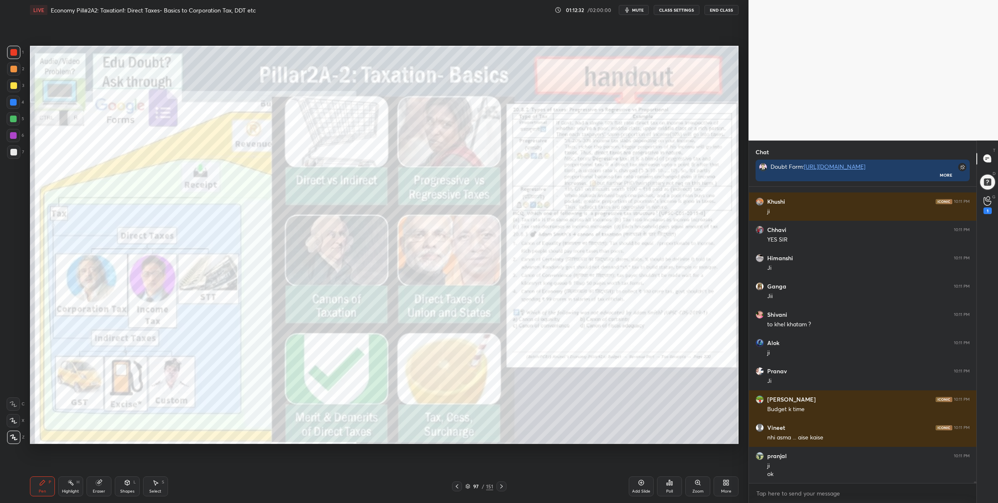
scroll to position [50593, 0]
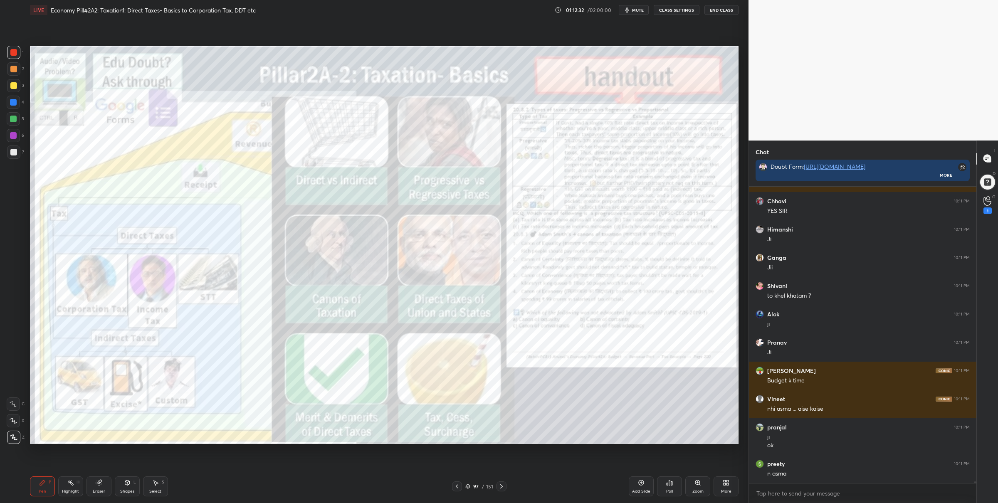
click at [504, 485] on icon at bounding box center [501, 486] width 7 height 7
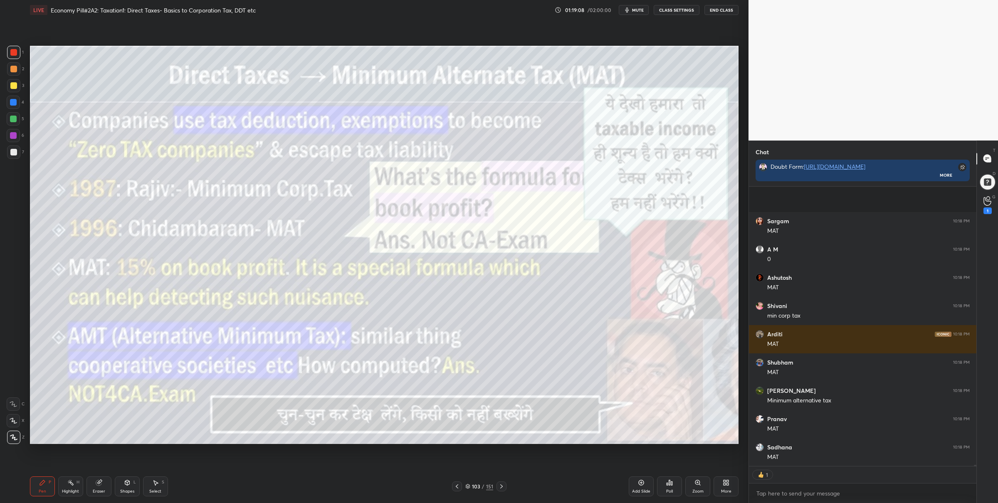
scroll to position [54303, 0]
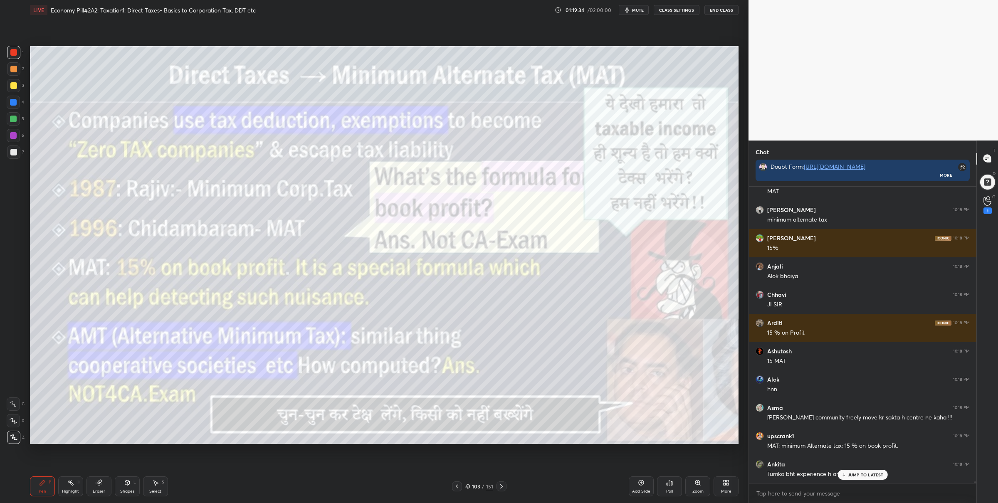
drag, startPoint x: 466, startPoint y: 485, endPoint x: 467, endPoint y: 479, distance: 6.0
click at [467, 485] on icon at bounding box center [467, 486] width 5 height 5
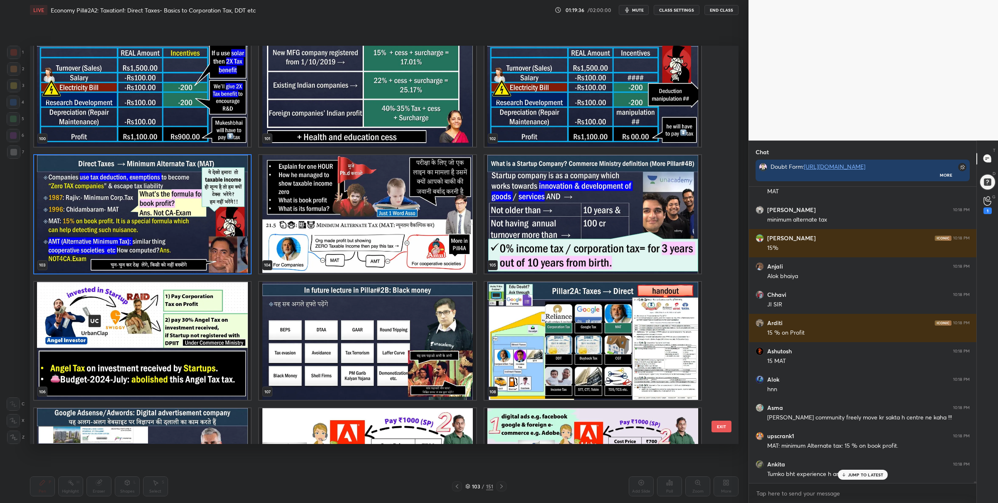
click at [382, 219] on img "grid" at bounding box center [367, 214] width 217 height 118
click at [383, 219] on img "grid" at bounding box center [367, 214] width 217 height 118
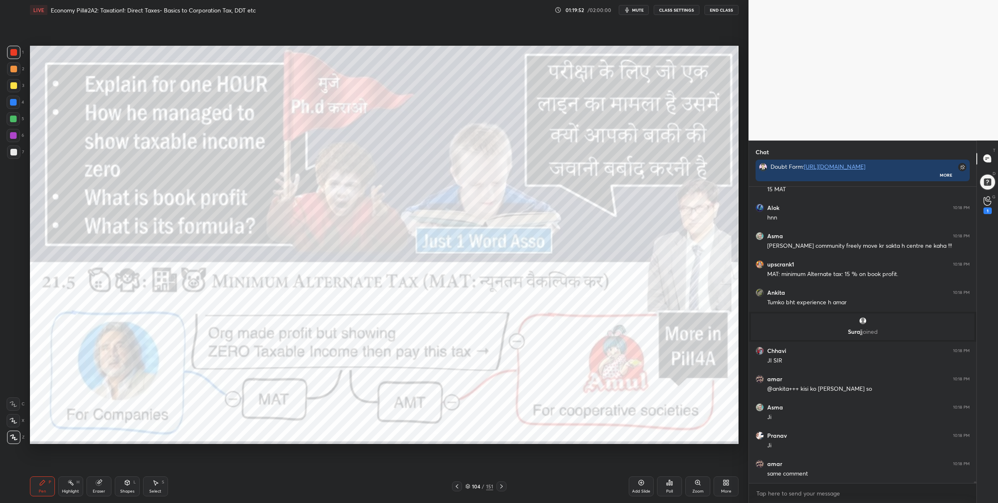
click at [695, 481] on icon at bounding box center [697, 482] width 7 height 7
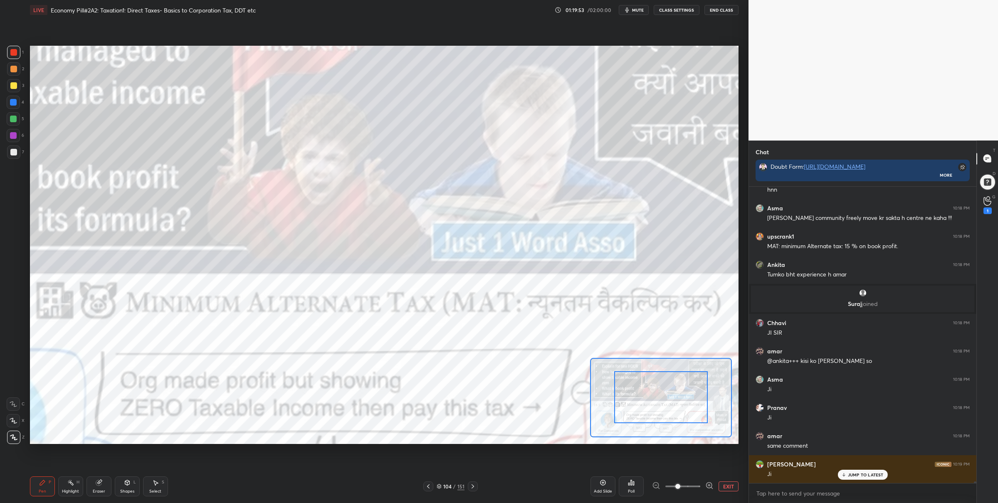
click at [639, 402] on div at bounding box center [661, 397] width 94 height 52
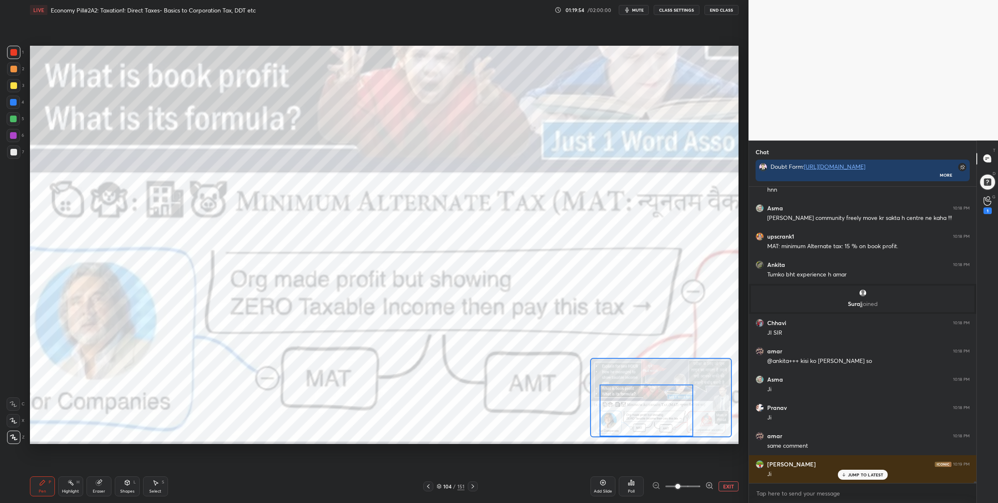
drag, startPoint x: 641, startPoint y: 399, endPoint x: 633, endPoint y: 410, distance: 14.1
click at [631, 411] on div at bounding box center [646, 411] width 94 height 52
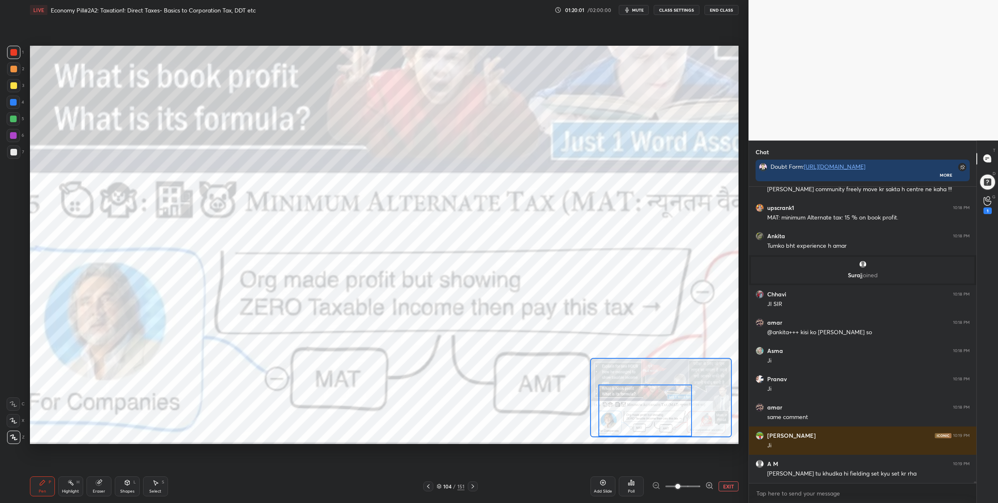
scroll to position [54909, 0]
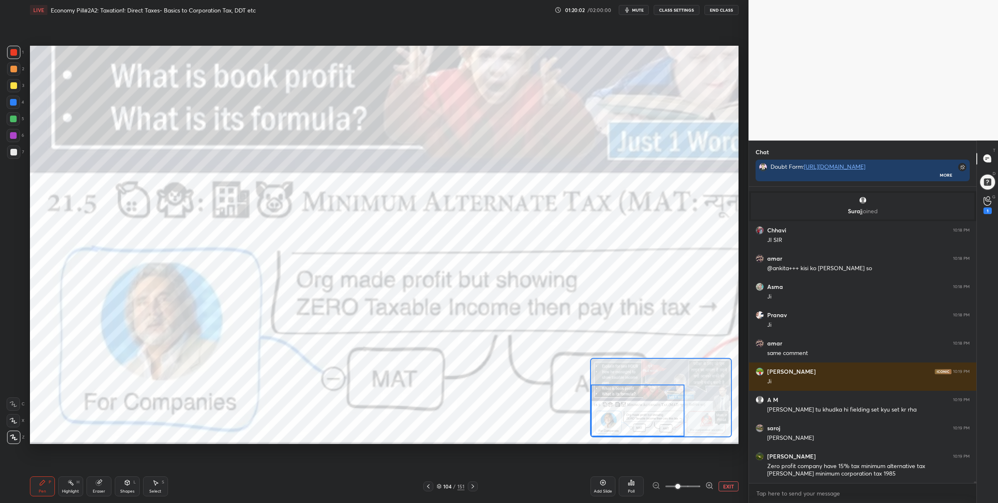
drag, startPoint x: 646, startPoint y: 407, endPoint x: 636, endPoint y: 409, distance: 9.8
click at [637, 409] on div at bounding box center [638, 411] width 94 height 52
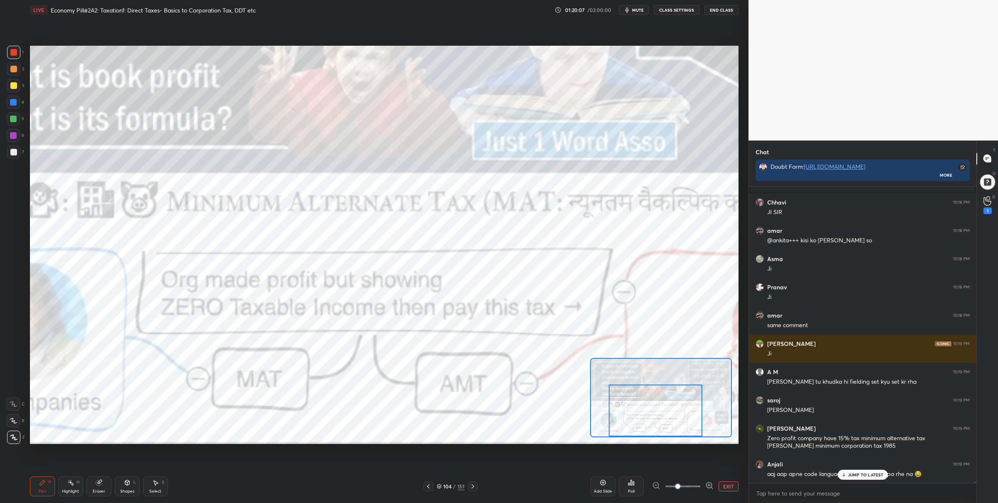
scroll to position [55002, 0]
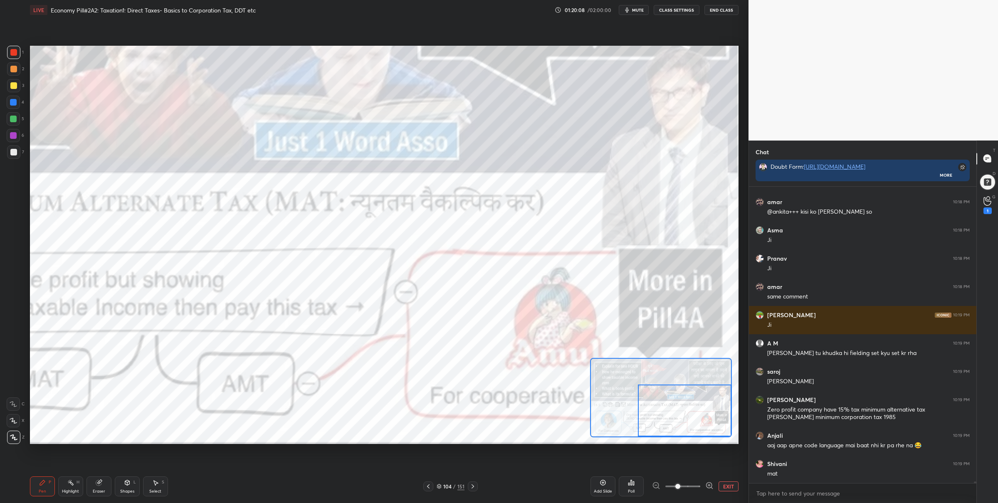
drag, startPoint x: 639, startPoint y: 414, endPoint x: 688, endPoint y: 422, distance: 50.4
click at [689, 422] on div at bounding box center [685, 411] width 94 height 52
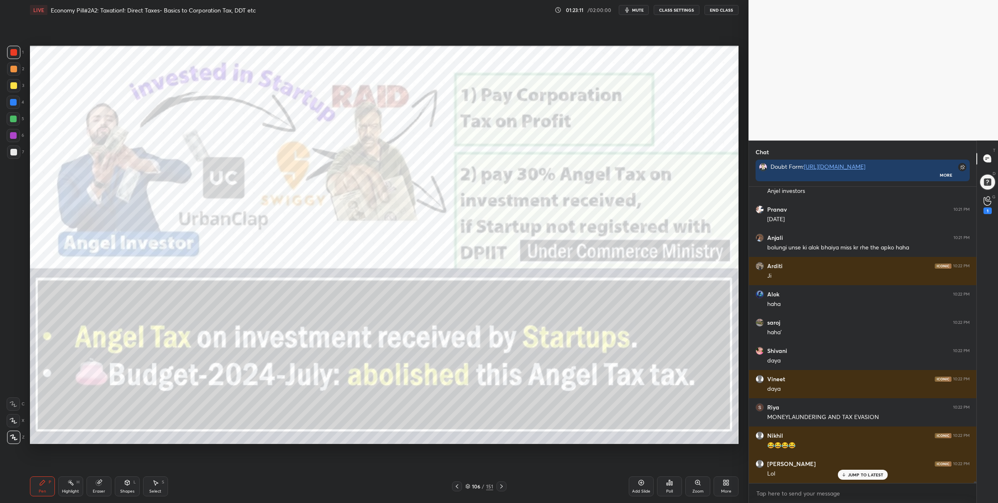
scroll to position [57072, 0]
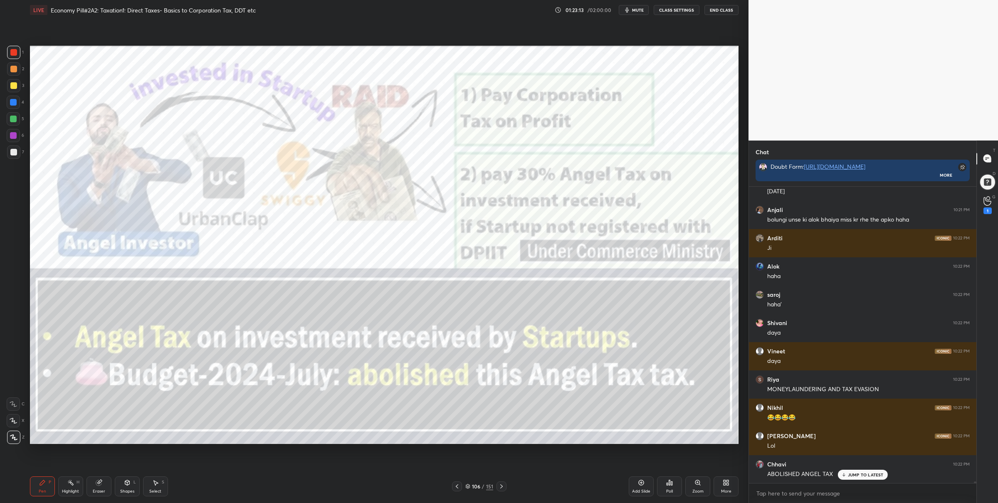
click at [698, 488] on div "Zoom" at bounding box center [697, 486] width 25 height 20
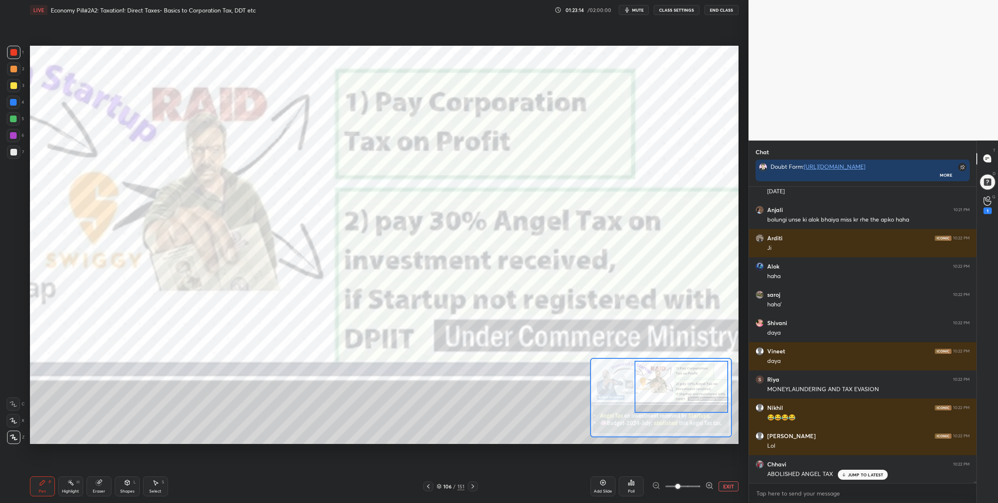
drag, startPoint x: 674, startPoint y: 392, endPoint x: 696, endPoint y: 383, distance: 23.7
click at [696, 385] on div at bounding box center [681, 387] width 94 height 52
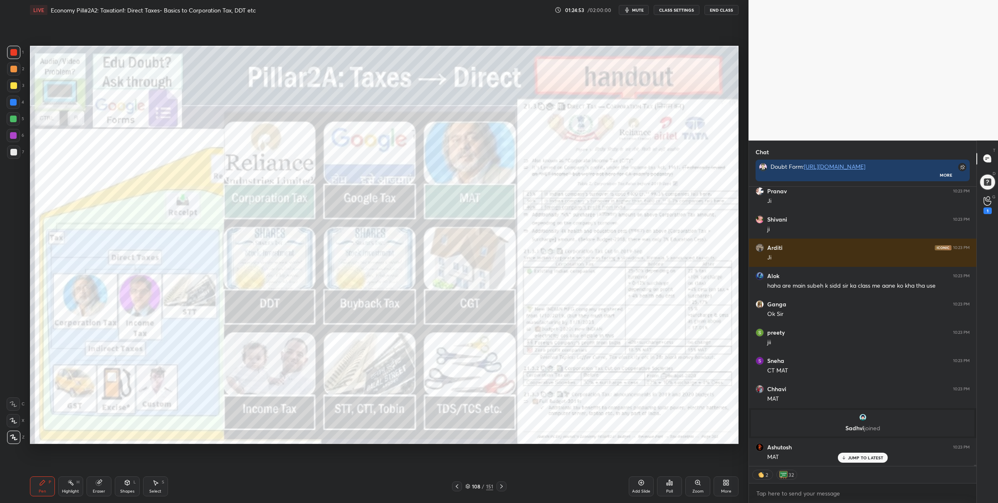
scroll to position [58195, 0]
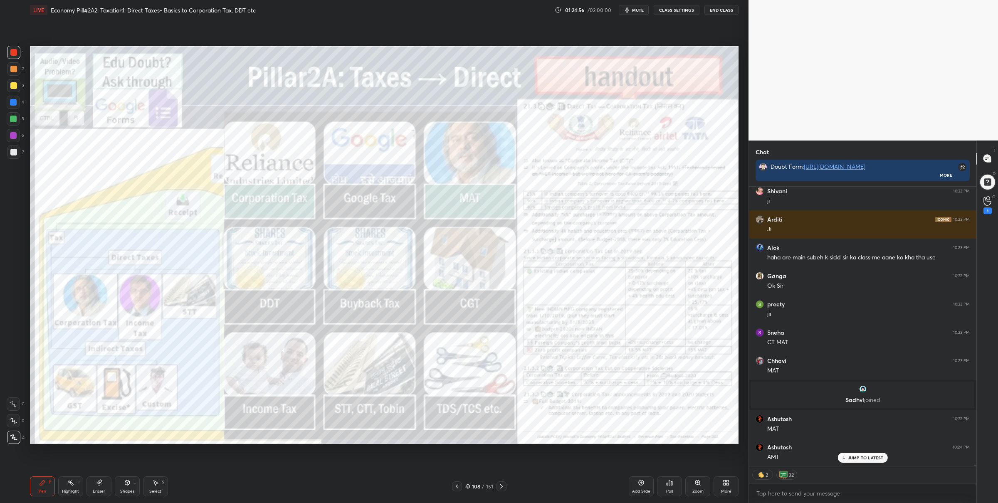
click at [466, 481] on div "Pen P Highlight H Eraser Shapes L Select S 108 / 151 Add Slide Poll Zoom More" at bounding box center [384, 486] width 708 height 33
click at [469, 483] on div "108 / 151" at bounding box center [479, 486] width 54 height 10
click at [468, 485] on icon at bounding box center [467, 486] width 5 height 5
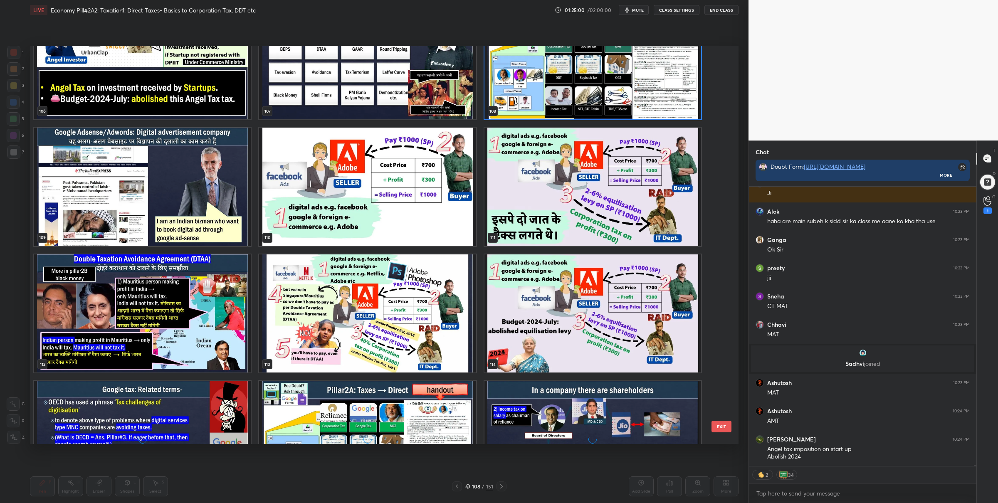
scroll to position [4491, 0]
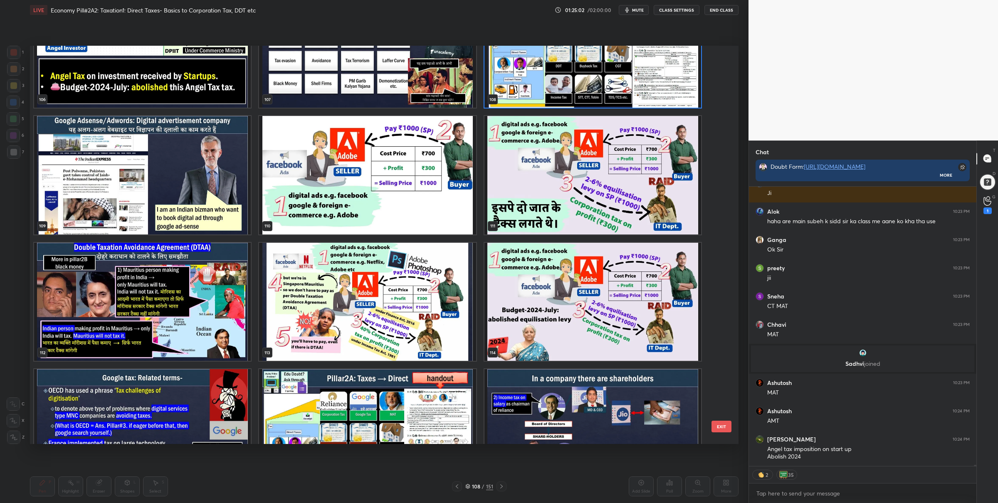
click at [541, 314] on img "grid" at bounding box center [592, 301] width 217 height 118
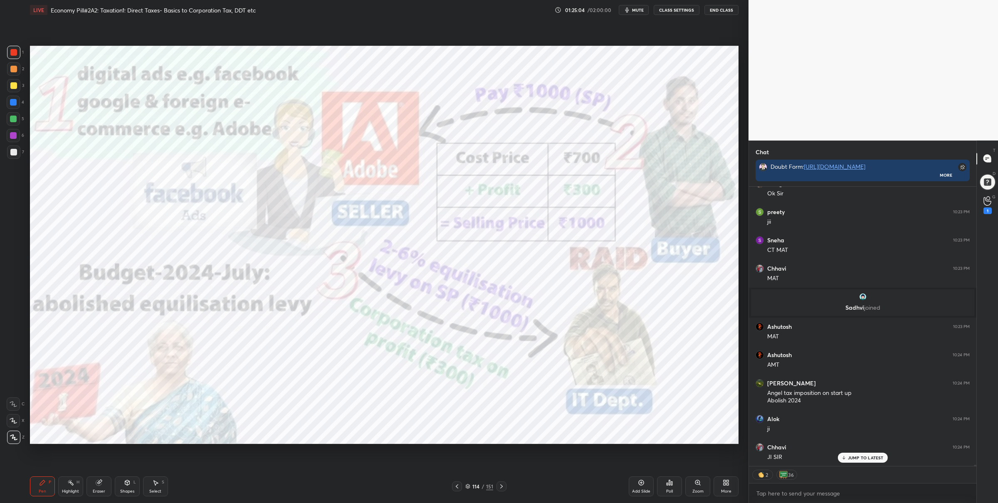
scroll to position [58315, 0]
click at [468, 484] on icon at bounding box center [467, 486] width 5 height 5
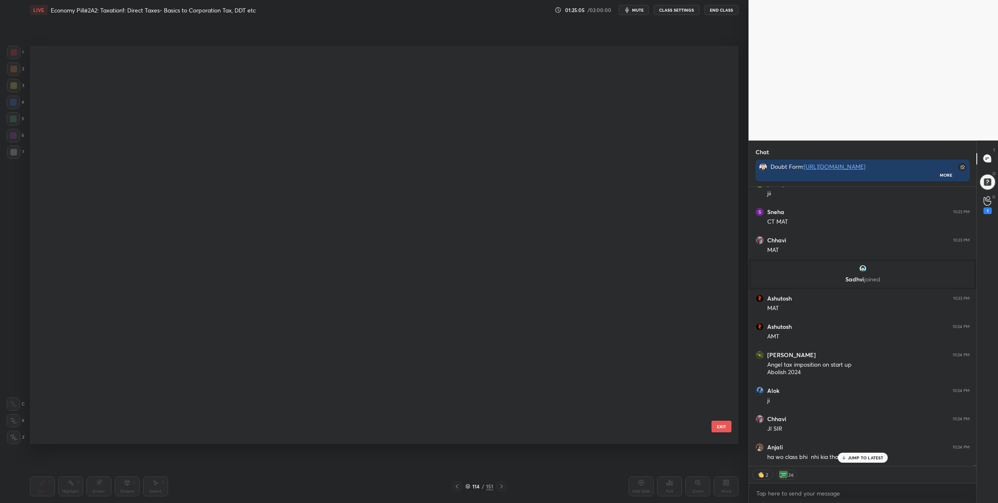
scroll to position [2, 5]
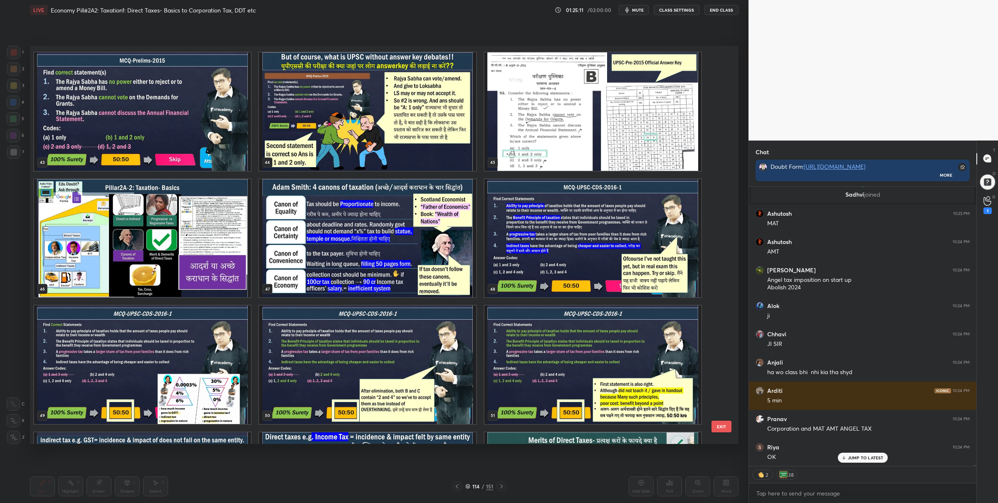
click at [326, 226] on img "grid" at bounding box center [367, 238] width 217 height 118
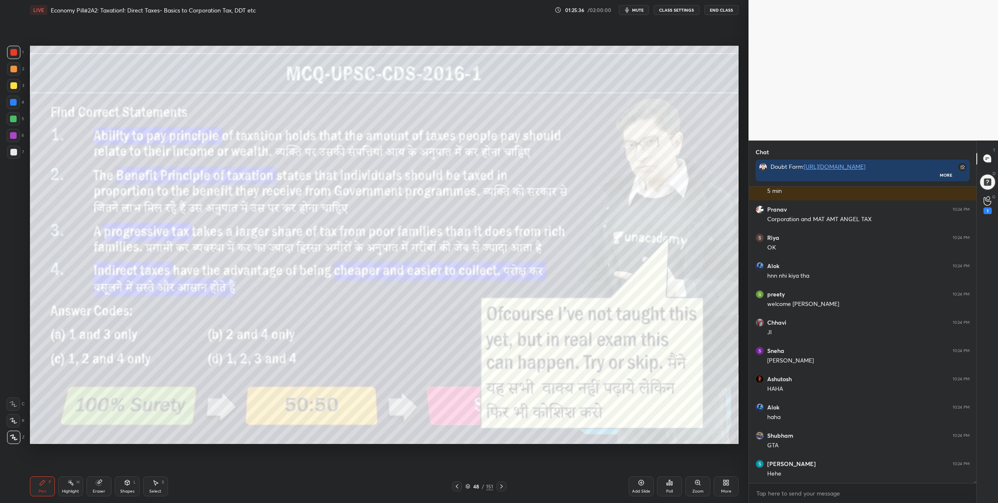
click at [694, 486] on div "Zoom" at bounding box center [697, 486] width 25 height 20
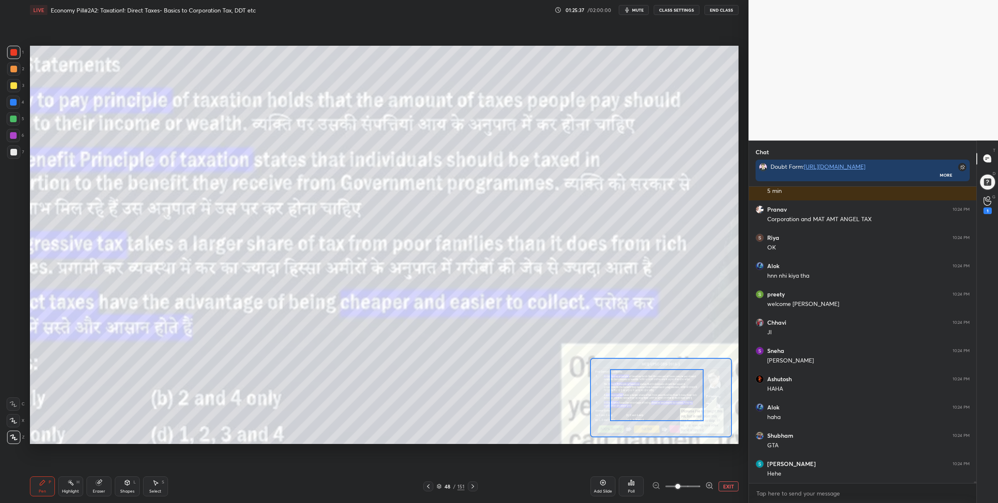
click at [639, 383] on div at bounding box center [657, 395] width 94 height 52
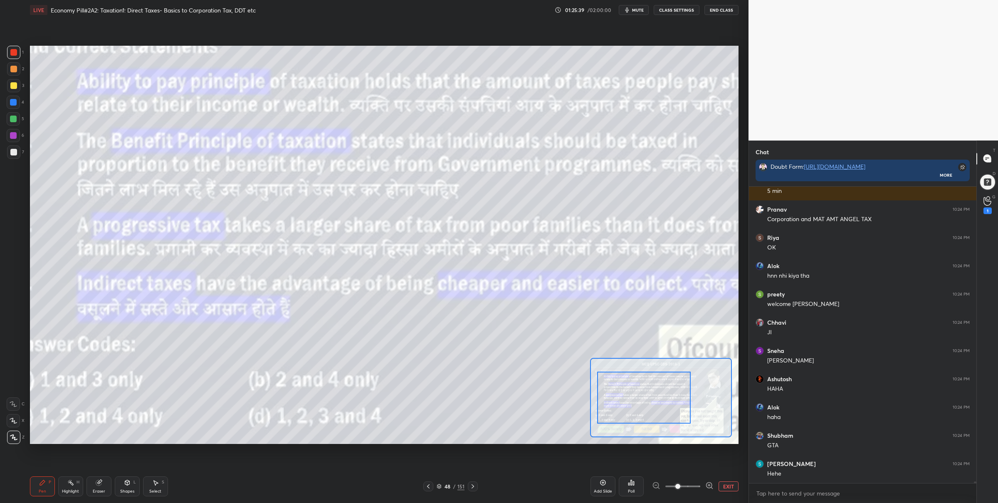
drag, startPoint x: 641, startPoint y: 382, endPoint x: 643, endPoint y: 406, distance: 23.8
click at [629, 386] on div at bounding box center [644, 398] width 94 height 52
click at [725, 488] on button "EXIT" at bounding box center [728, 486] width 20 height 10
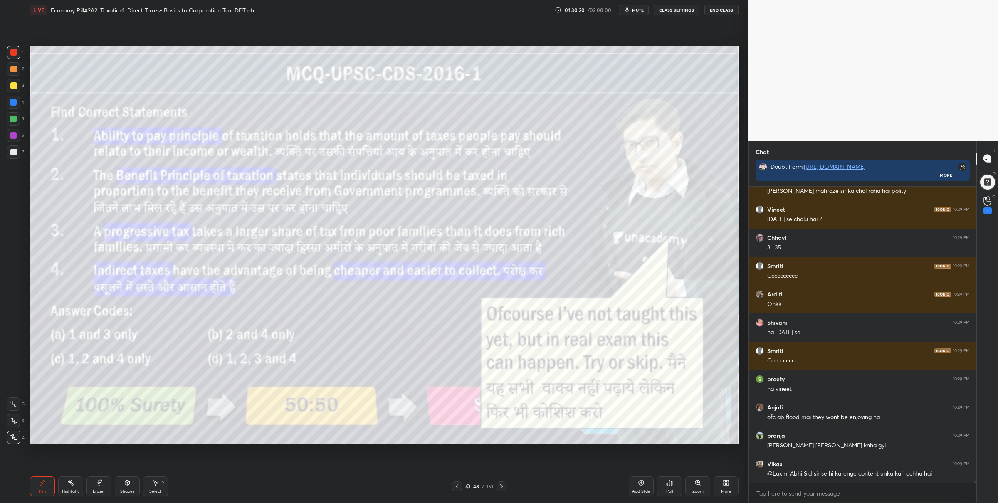
scroll to position [58628, 0]
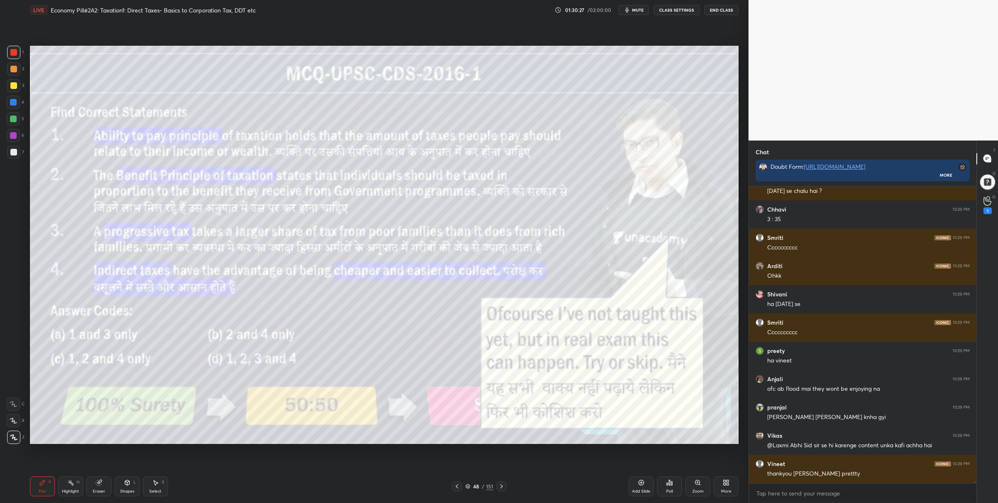
click at [469, 488] on icon at bounding box center [467, 486] width 5 height 5
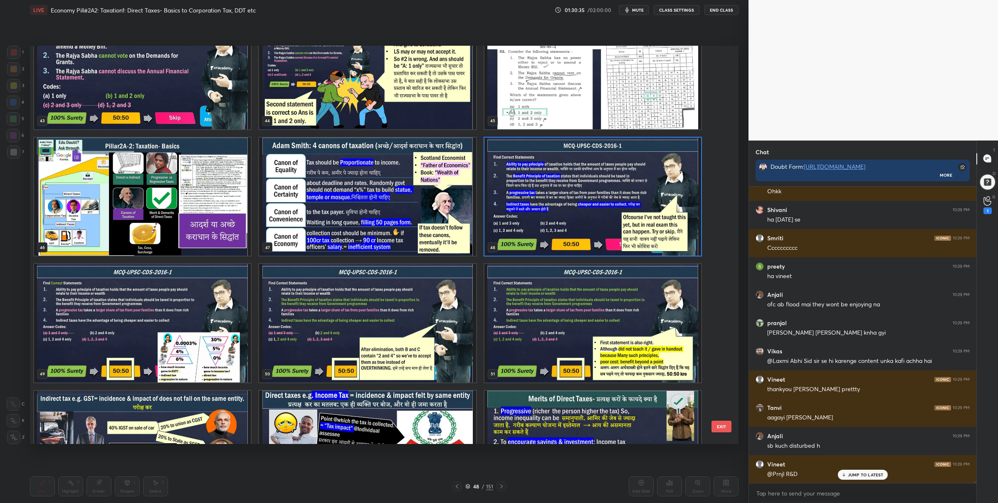
scroll to position [58741, 0]
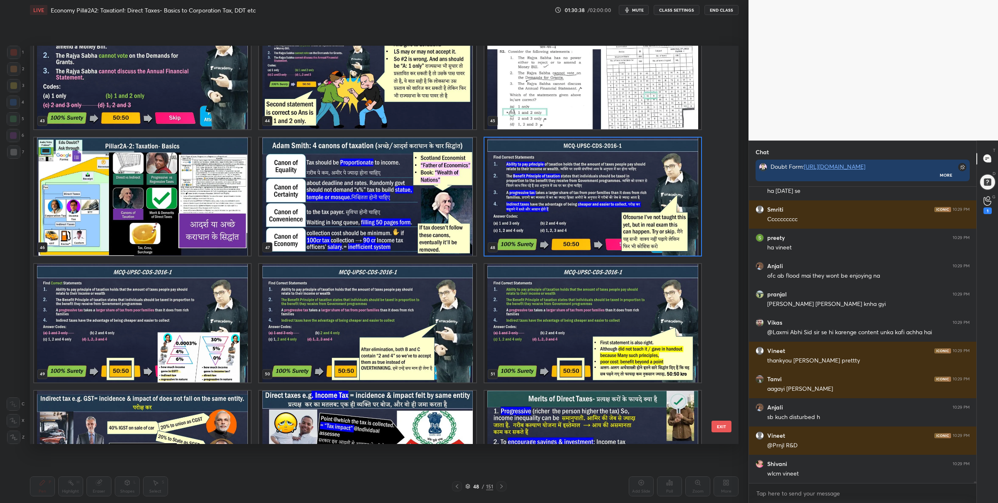
click at [544, 183] on img "grid" at bounding box center [592, 196] width 217 height 118
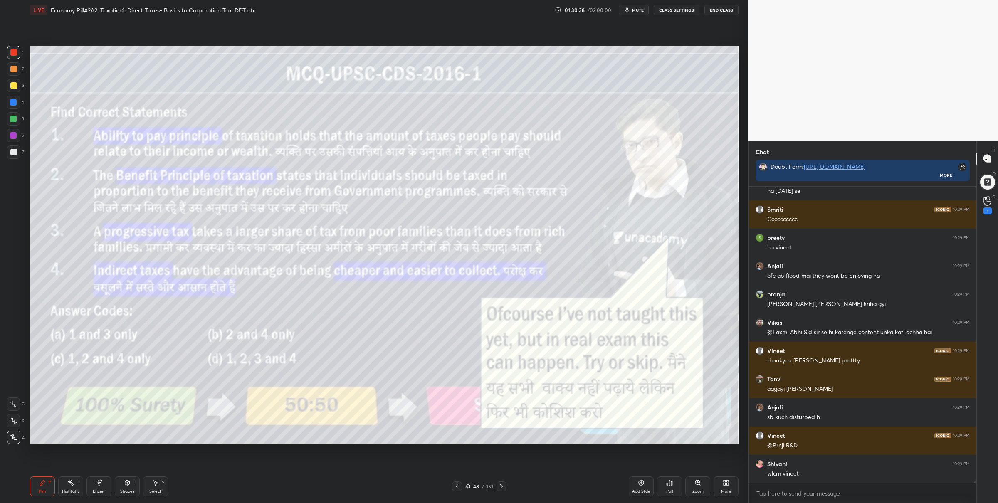
scroll to position [58769, 0]
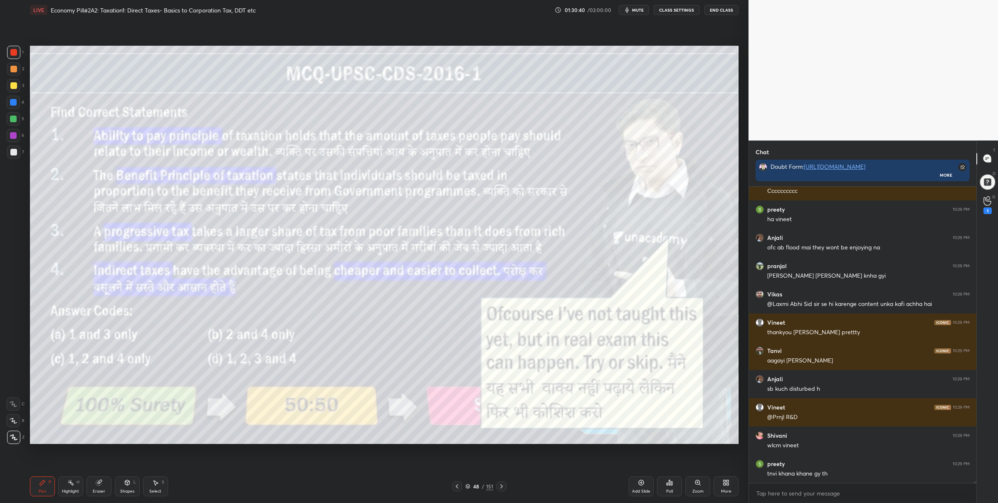
click at [668, 483] on icon at bounding box center [669, 482] width 7 height 7
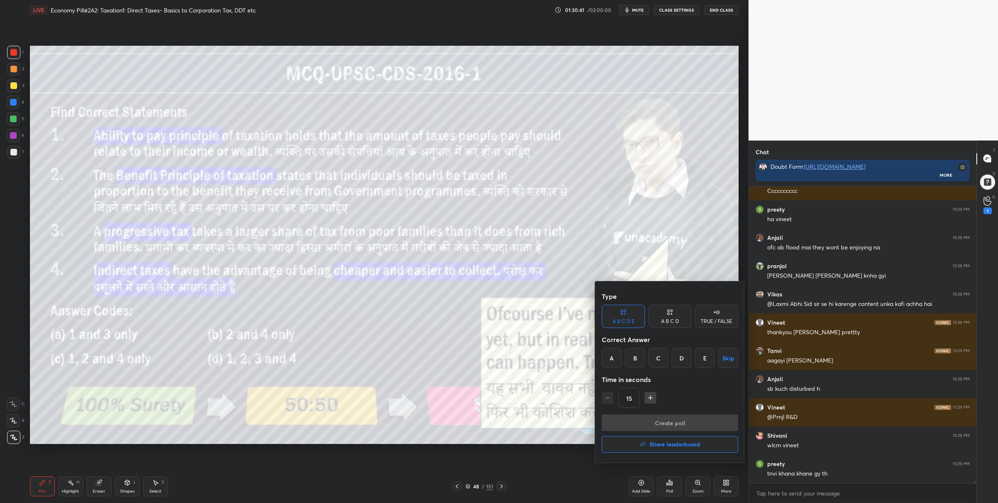
click at [659, 357] on div "C" at bounding box center [658, 358] width 20 height 20
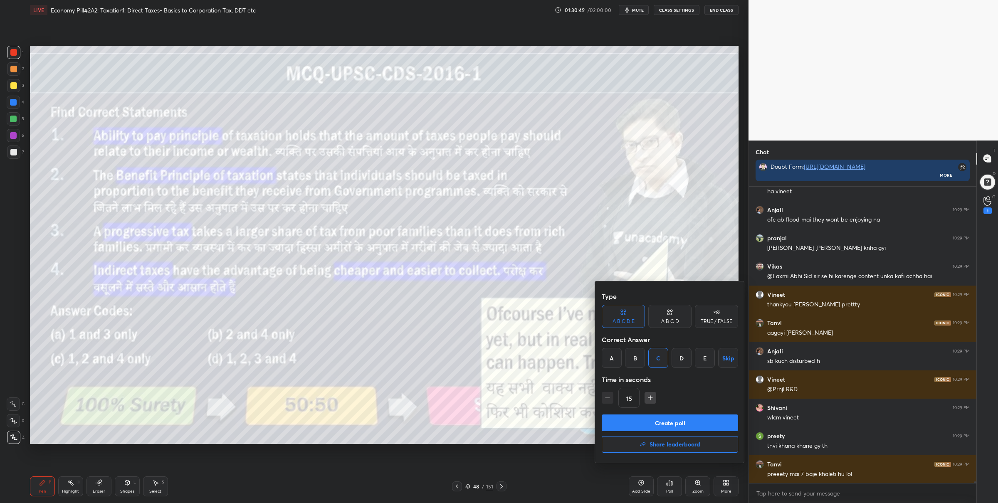
scroll to position [58826, 0]
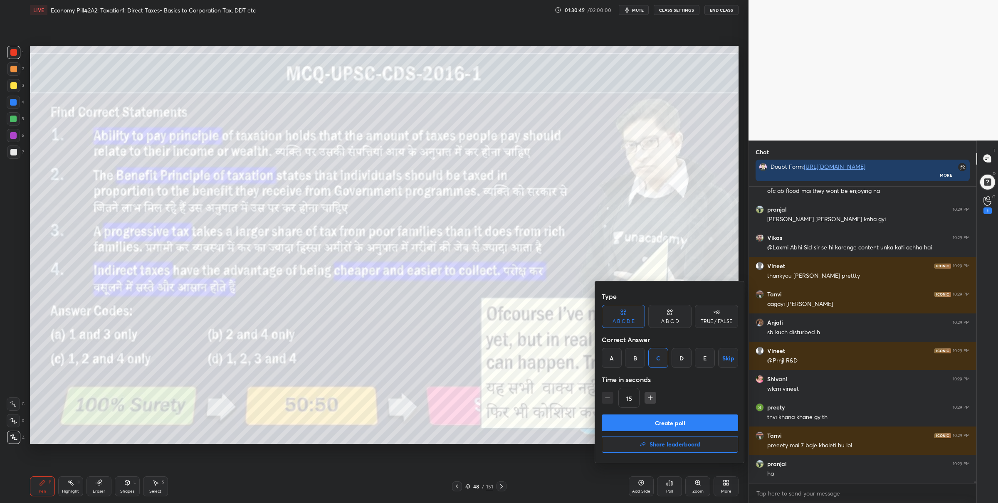
click at [656, 422] on button "Create poll" at bounding box center [670, 422] width 136 height 17
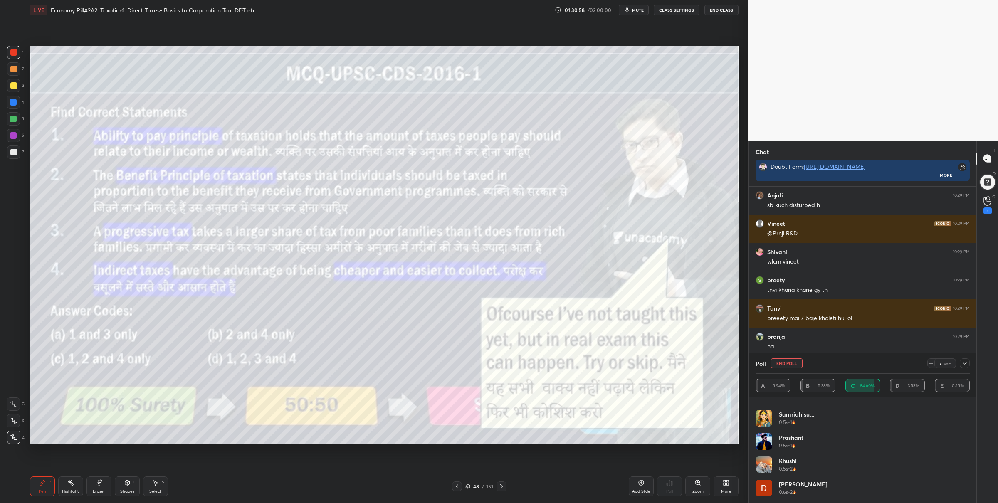
scroll to position [59010, 0]
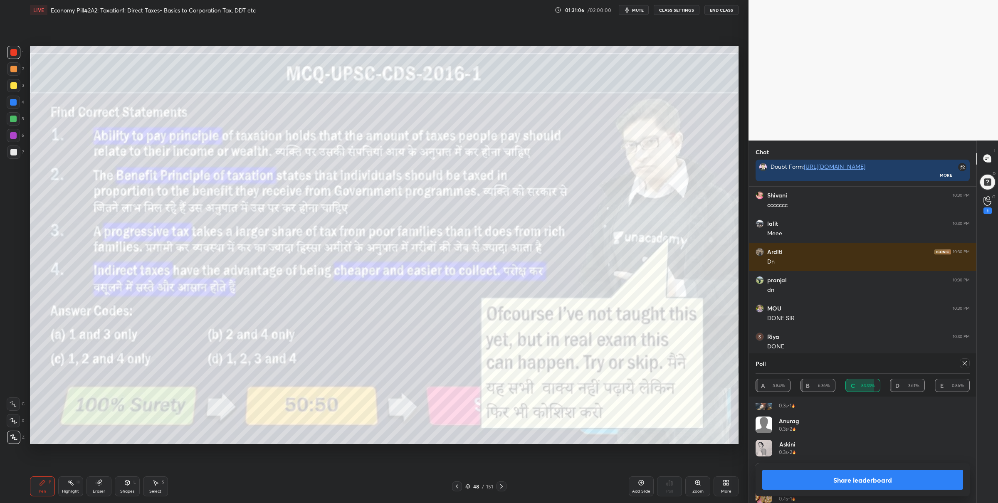
click at [828, 474] on button "Share leaderboard" at bounding box center [862, 480] width 201 height 20
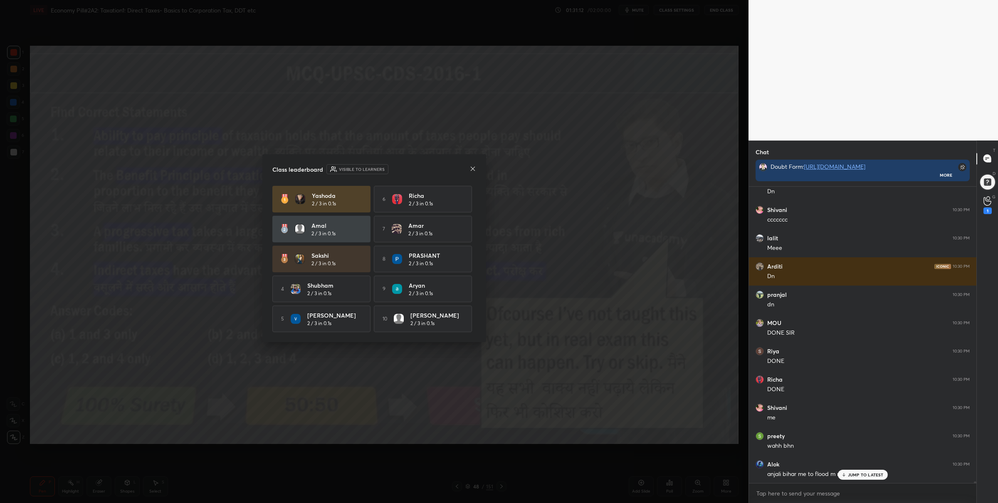
click at [475, 166] on icon at bounding box center [472, 168] width 7 height 7
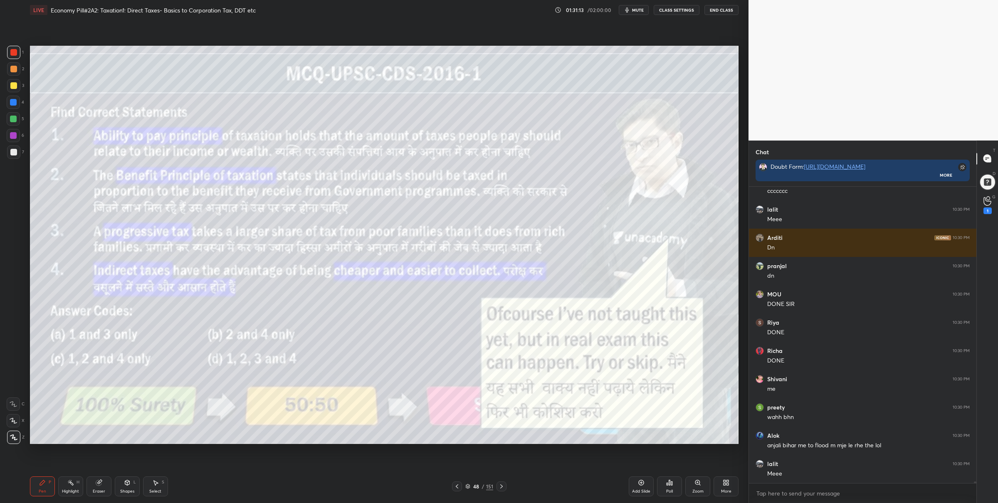
click at [504, 490] on div at bounding box center [501, 486] width 10 height 10
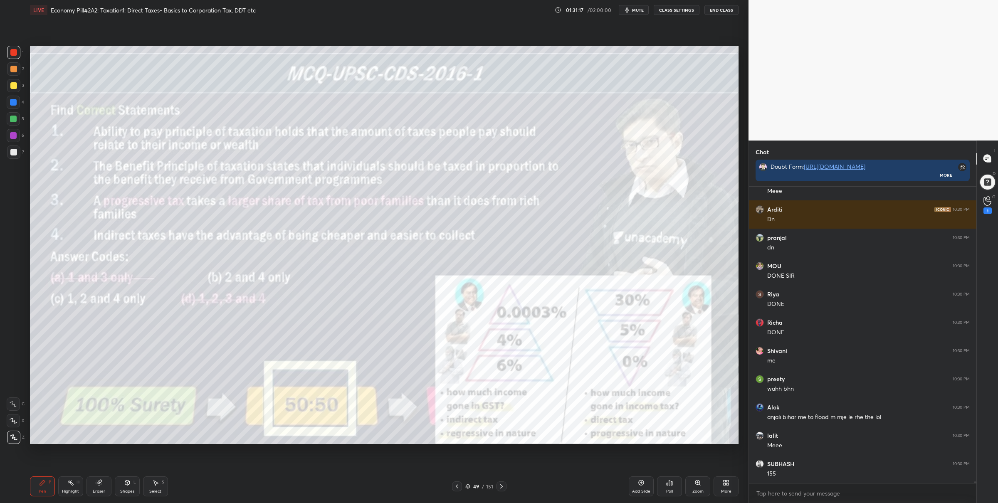
click at [698, 495] on div "Zoom" at bounding box center [697, 486] width 25 height 20
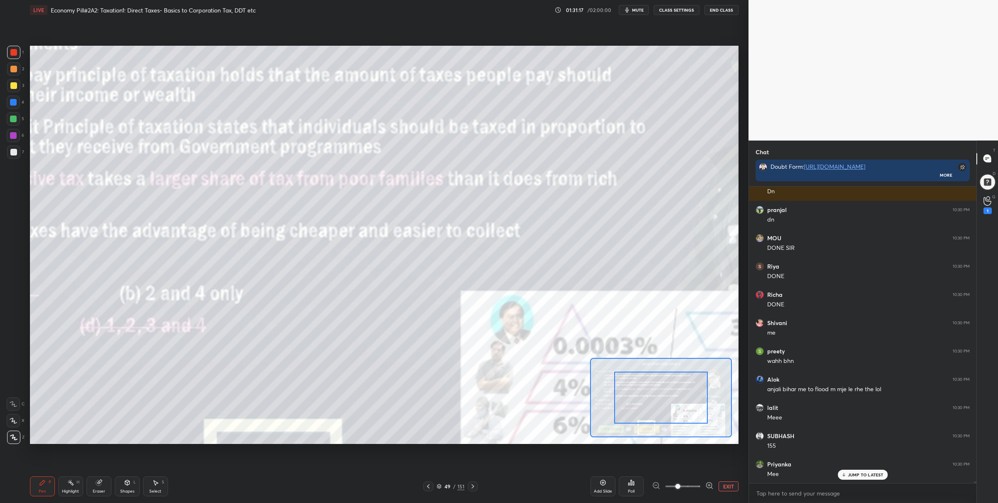
click at [690, 486] on span at bounding box center [682, 486] width 35 height 12
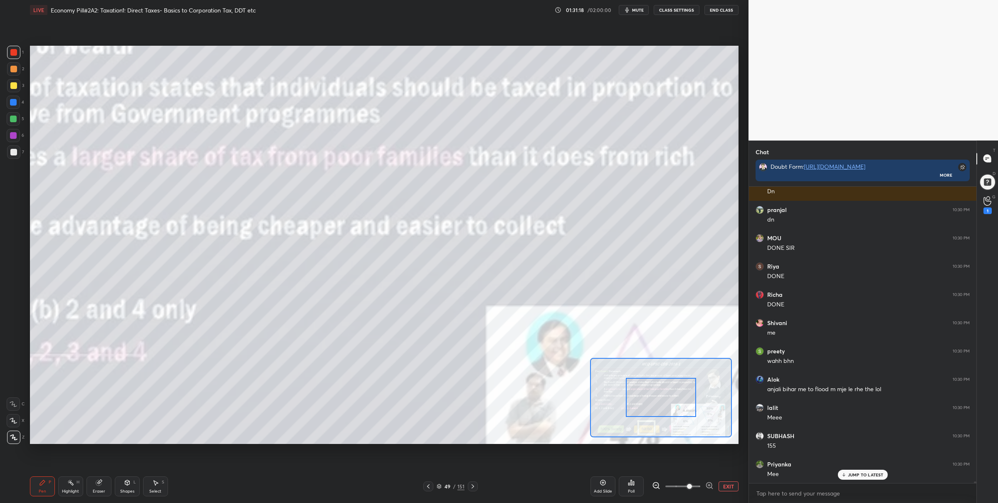
click at [657, 399] on div at bounding box center [661, 397] width 70 height 39
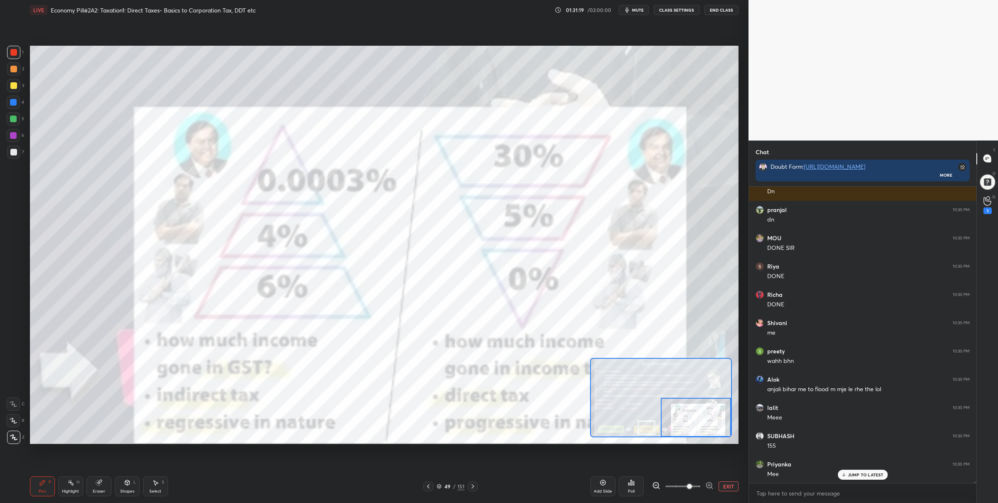
drag, startPoint x: 661, startPoint y: 400, endPoint x: 693, endPoint y: 424, distance: 40.2
click at [693, 424] on div at bounding box center [696, 417] width 70 height 39
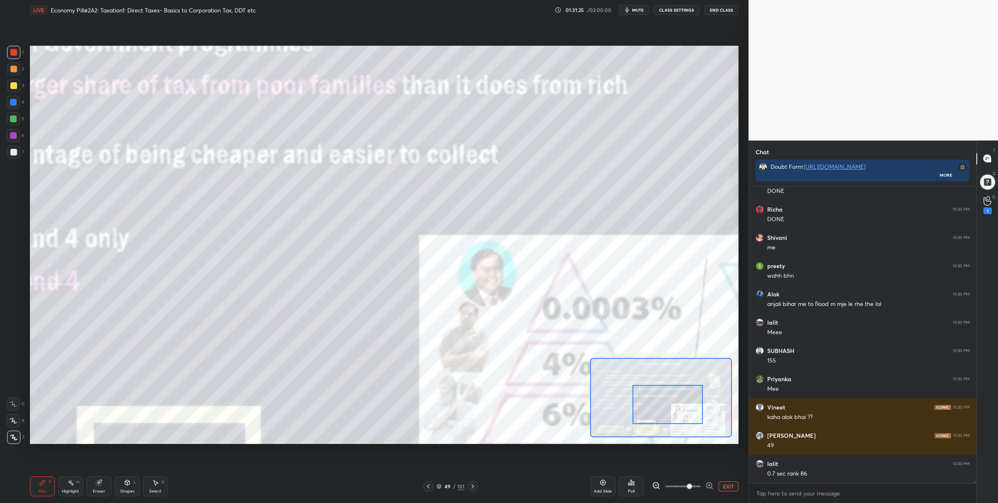
drag, startPoint x: 684, startPoint y: 414, endPoint x: 651, endPoint y: 400, distance: 35.8
click at [651, 399] on div at bounding box center [667, 404] width 70 height 39
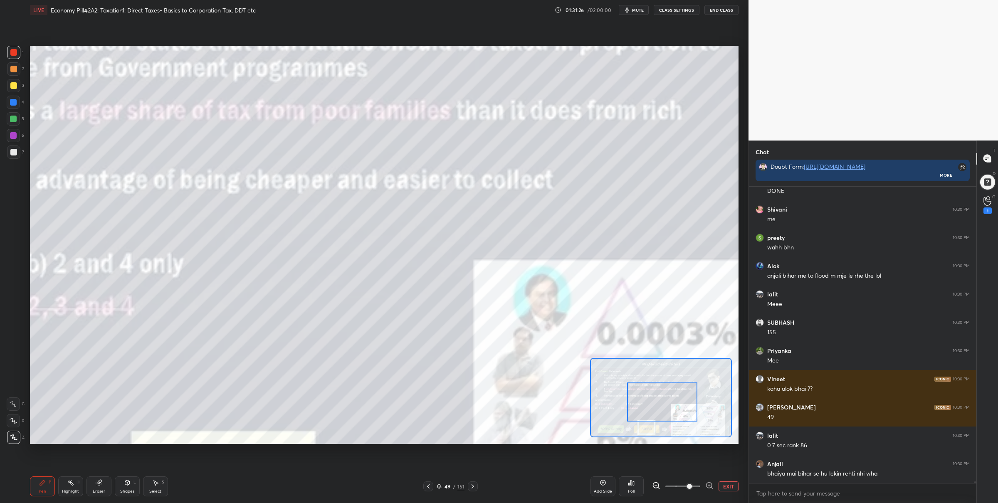
click at [719, 484] on button "EXIT" at bounding box center [728, 486] width 20 height 10
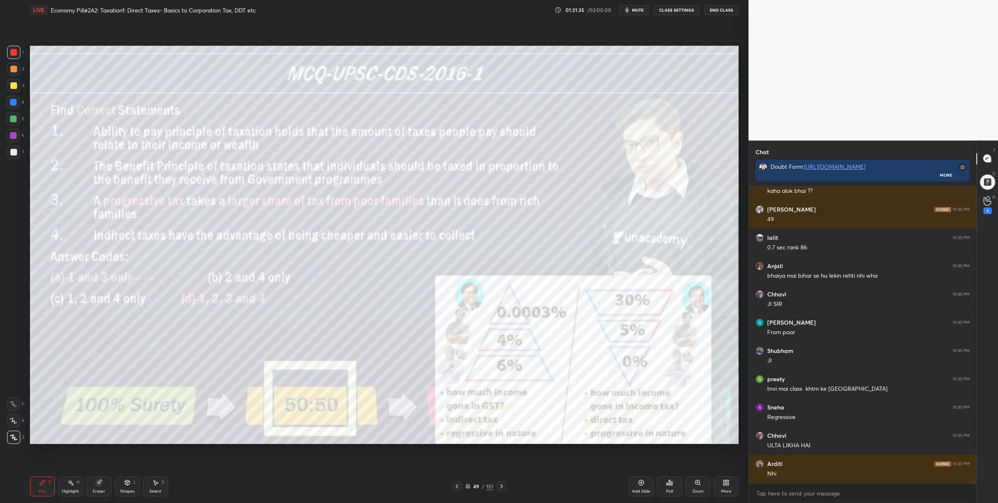
click at [17, 120] on div at bounding box center [13, 118] width 13 height 13
click at [501, 483] on icon at bounding box center [501, 486] width 7 height 7
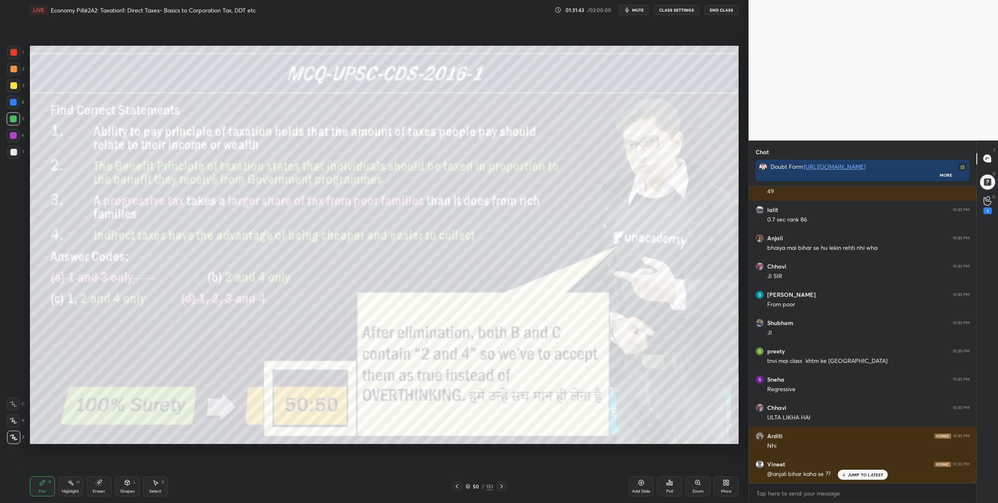
click at [703, 482] on div "Zoom" at bounding box center [697, 486] width 25 height 20
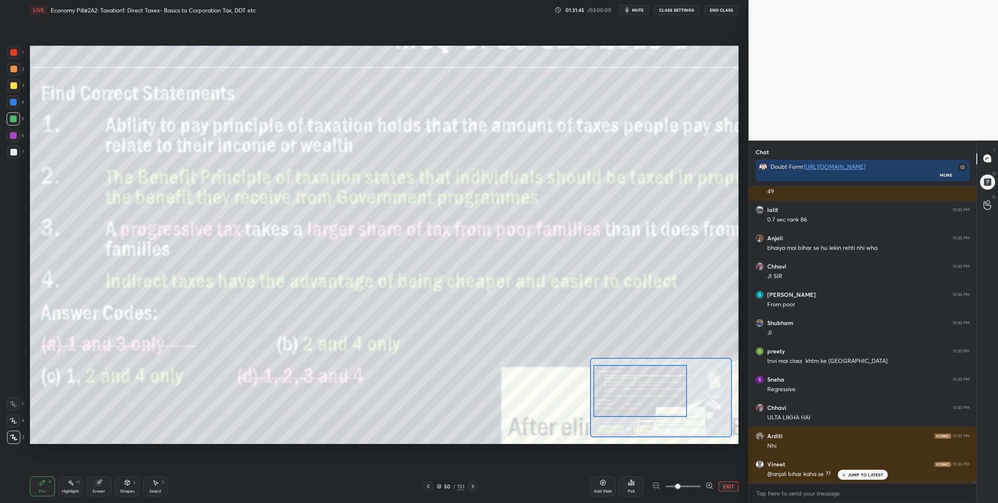
drag, startPoint x: 657, startPoint y: 396, endPoint x: 648, endPoint y: 396, distance: 8.7
click at [647, 395] on div at bounding box center [640, 391] width 94 height 52
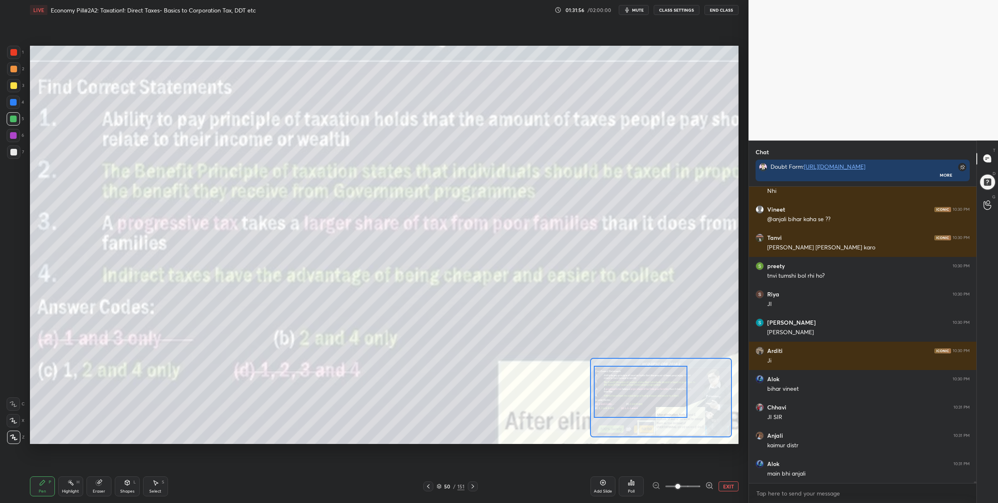
drag, startPoint x: 14, startPoint y: 87, endPoint x: 22, endPoint y: 91, distance: 8.2
click at [14, 87] on div at bounding box center [13, 85] width 7 height 7
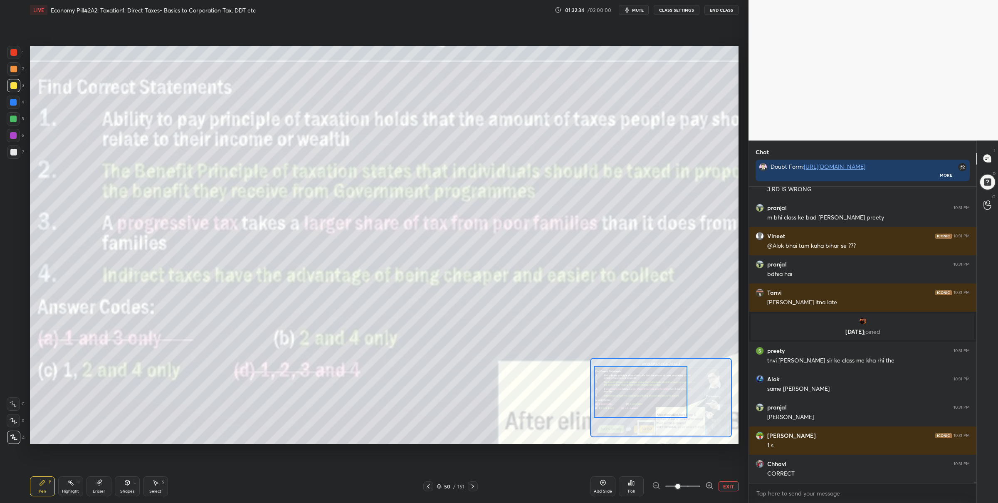
scroll to position [294, 225]
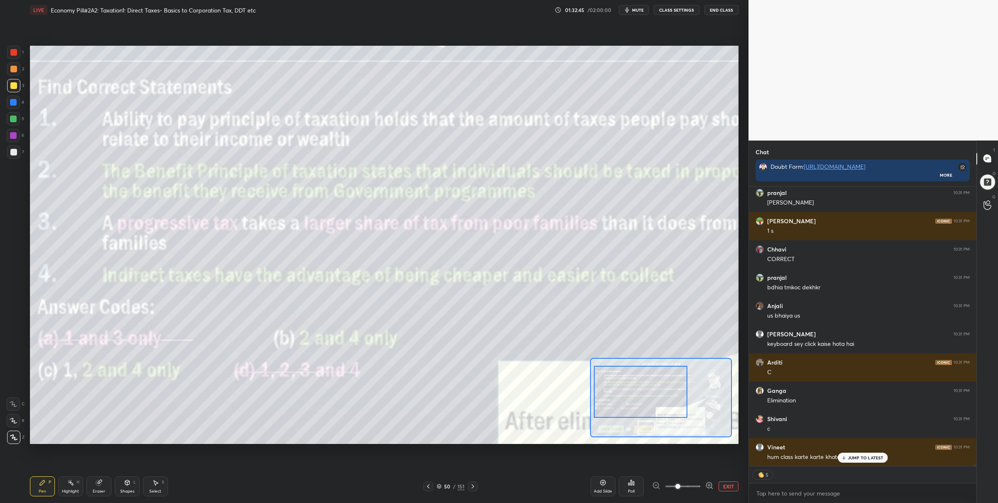
click at [722, 486] on button "EXIT" at bounding box center [728, 486] width 20 height 10
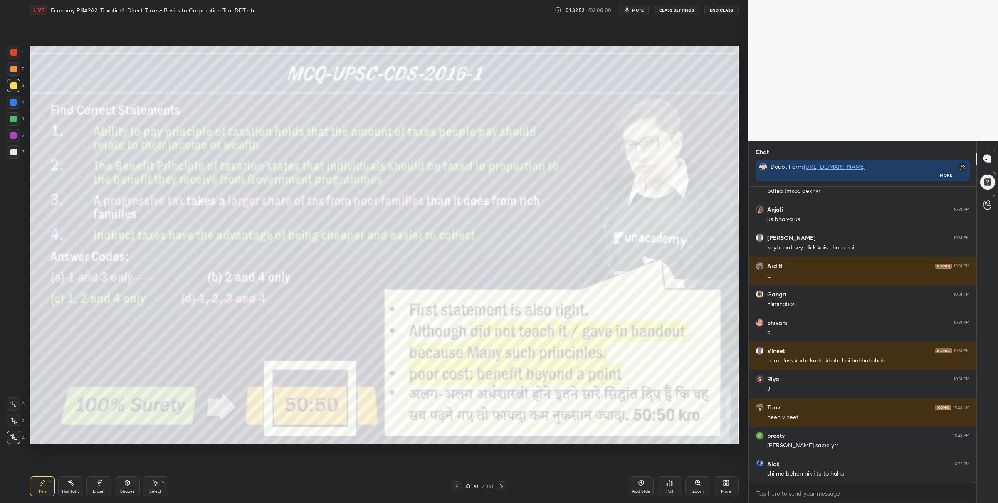
drag, startPoint x: 16, startPoint y: 55, endPoint x: 25, endPoint y: 62, distance: 11.9
click at [16, 56] on div at bounding box center [13, 52] width 13 height 13
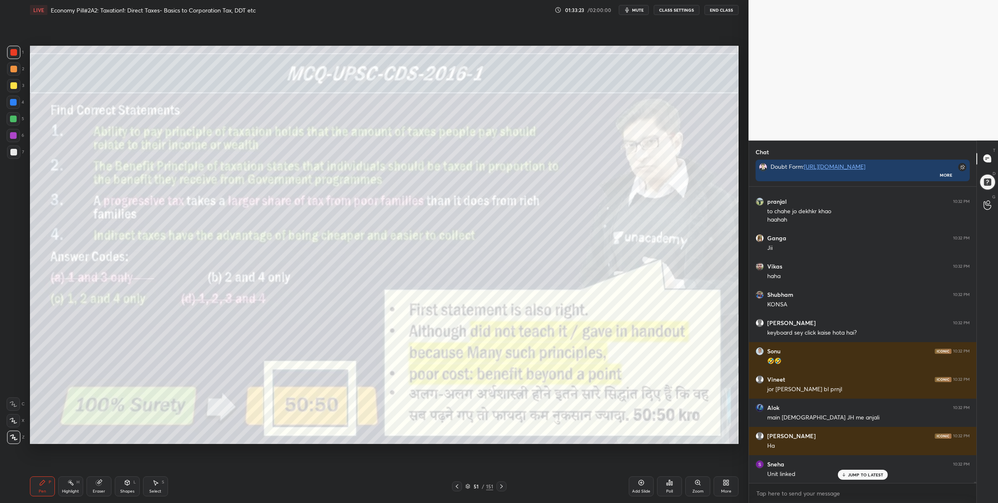
click at [468, 484] on icon at bounding box center [467, 486] width 5 height 5
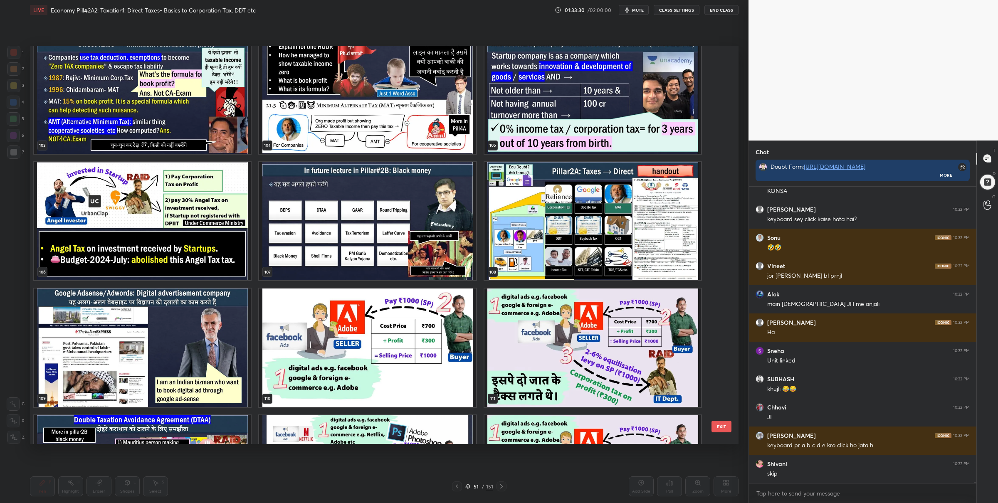
click at [516, 247] on img "grid" at bounding box center [592, 221] width 217 height 118
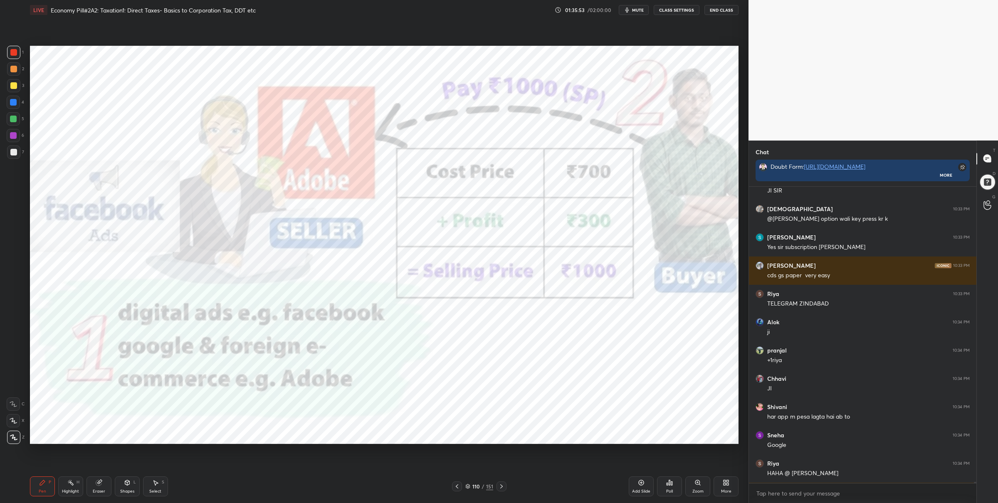
scroll to position [62058, 0]
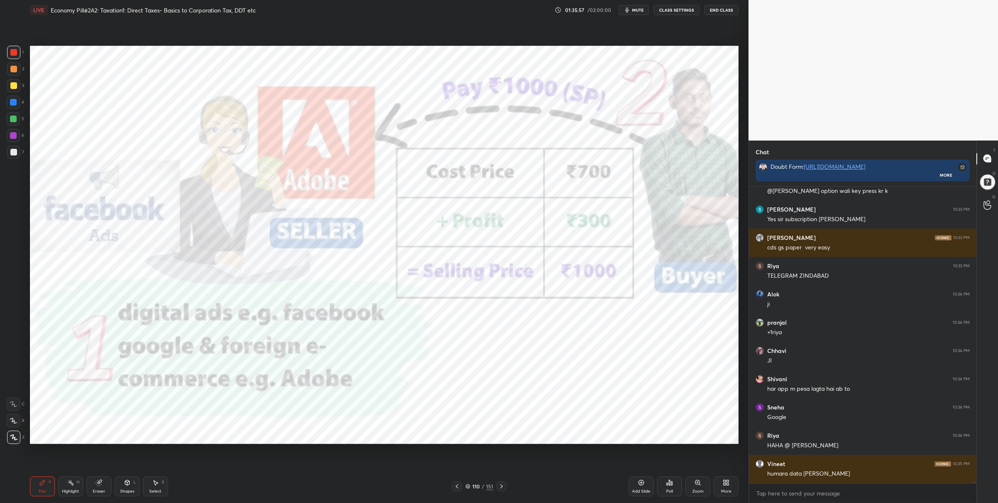
click at [11, 129] on div at bounding box center [13, 135] width 13 height 13
click at [12, 119] on div at bounding box center [13, 119] width 7 height 7
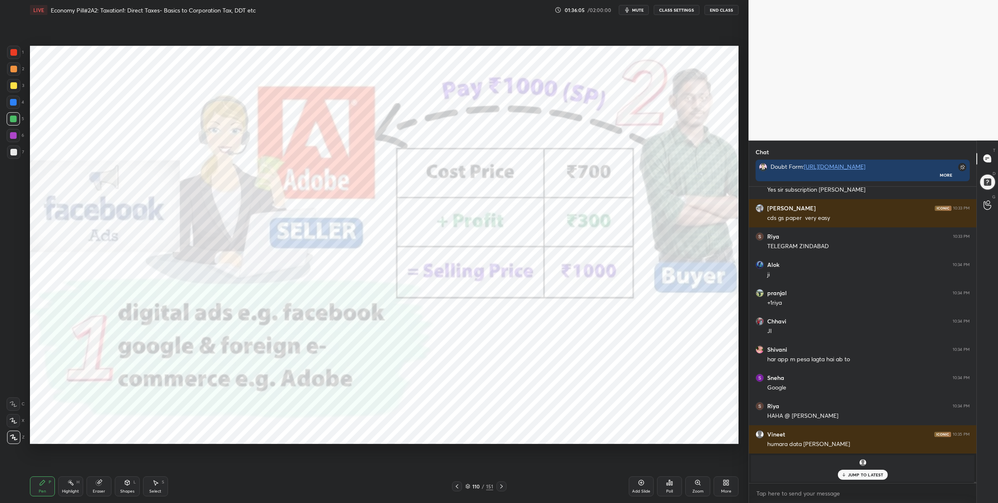
click at [12, 54] on div at bounding box center [13, 52] width 13 height 13
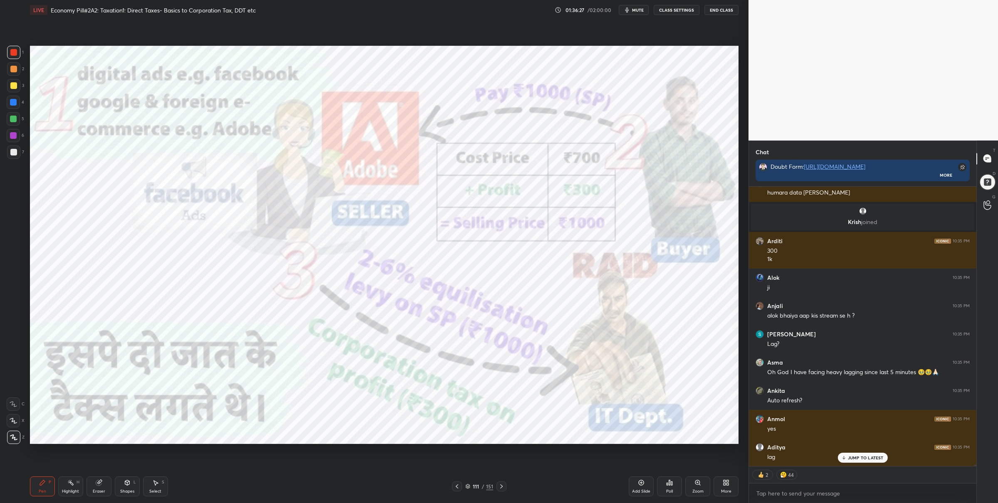
scroll to position [61161, 0]
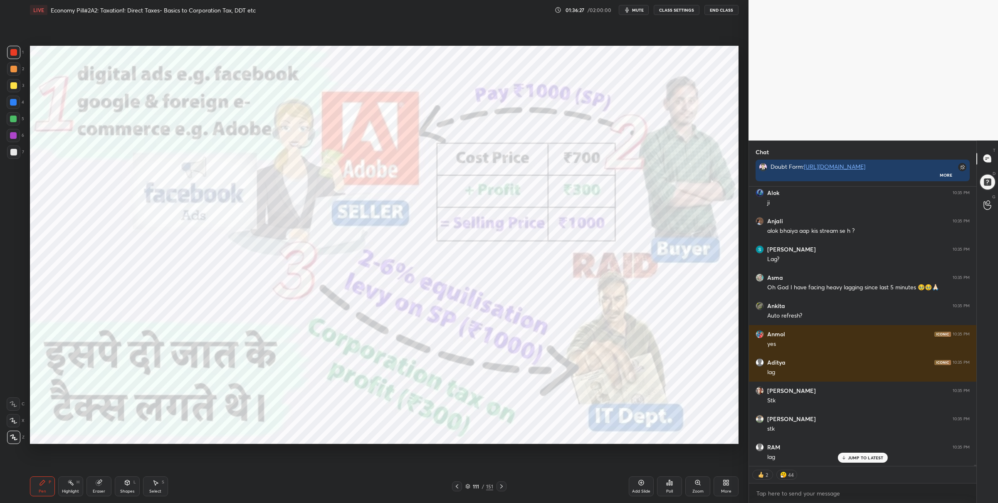
click at [468, 486] on icon at bounding box center [467, 486] width 5 height 5
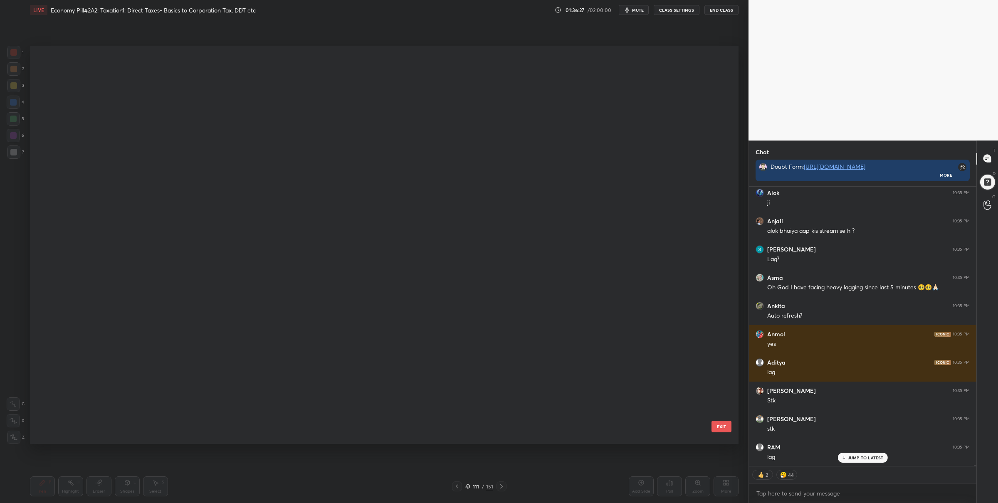
scroll to position [396, 704]
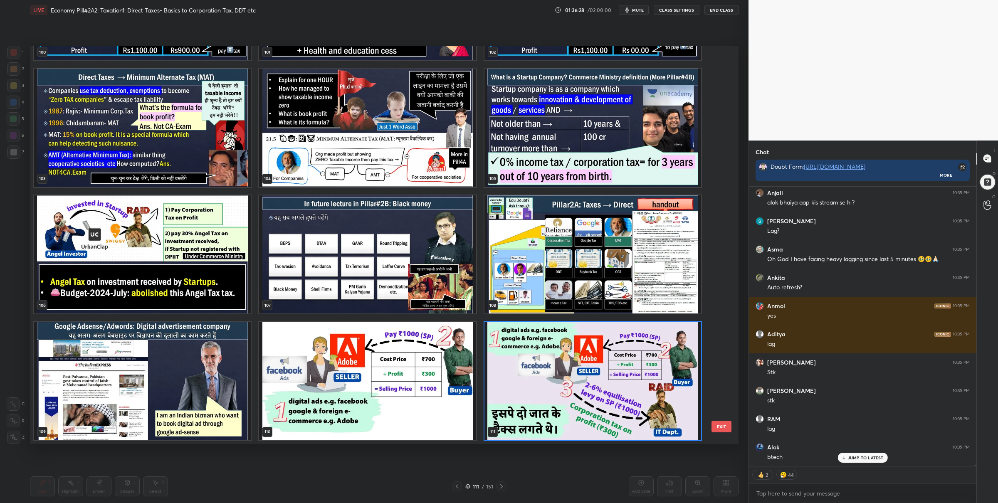
click at [534, 361] on img "grid" at bounding box center [592, 381] width 217 height 118
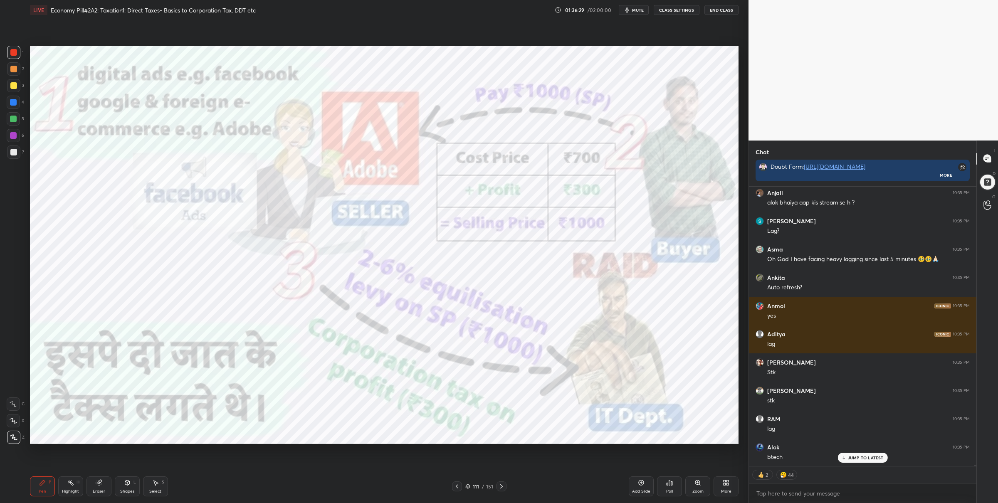
click at [534, 361] on img "grid" at bounding box center [592, 381] width 217 height 118
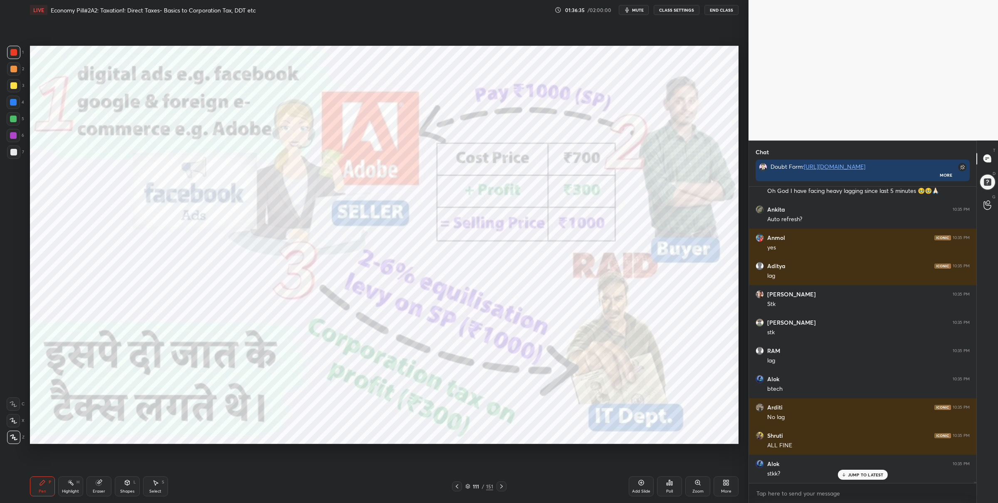
scroll to position [61257, 0]
click at [15, 117] on div at bounding box center [13, 119] width 7 height 7
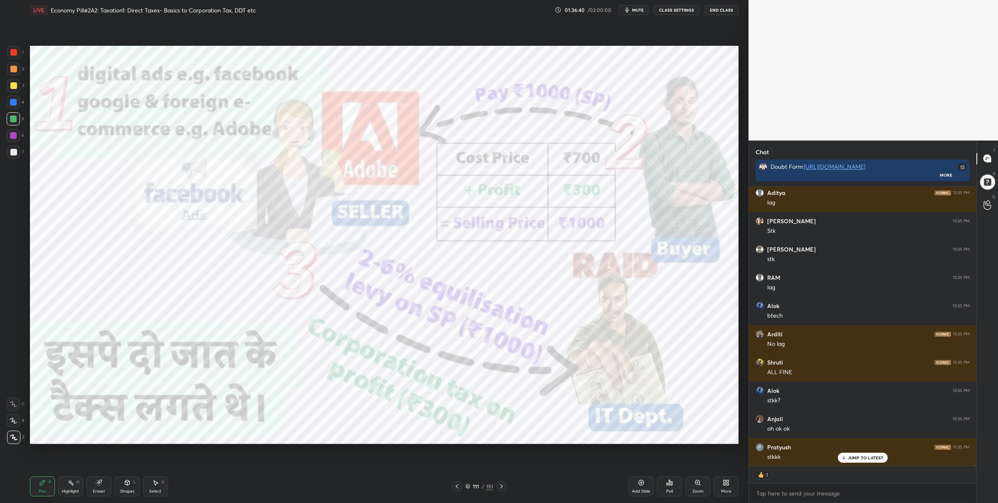
scroll to position [61358, 0]
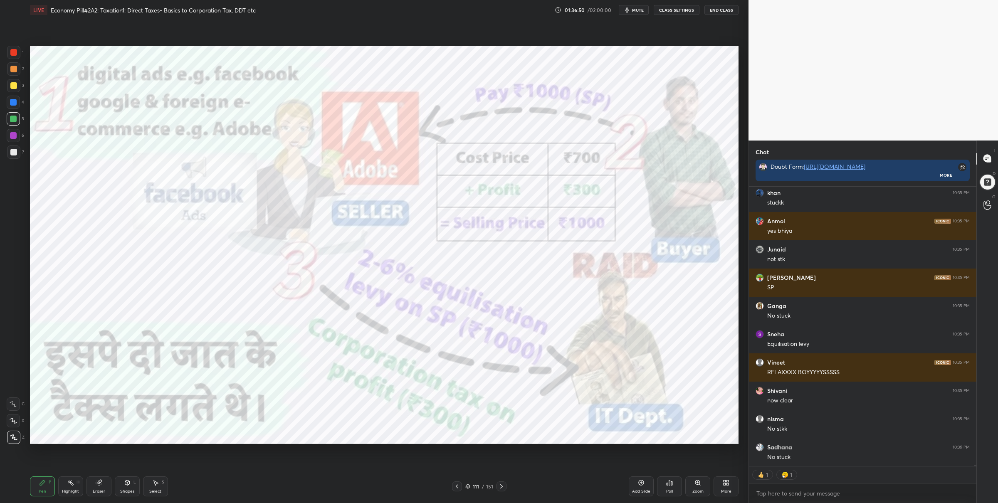
click at [13, 52] on div at bounding box center [13, 52] width 7 height 7
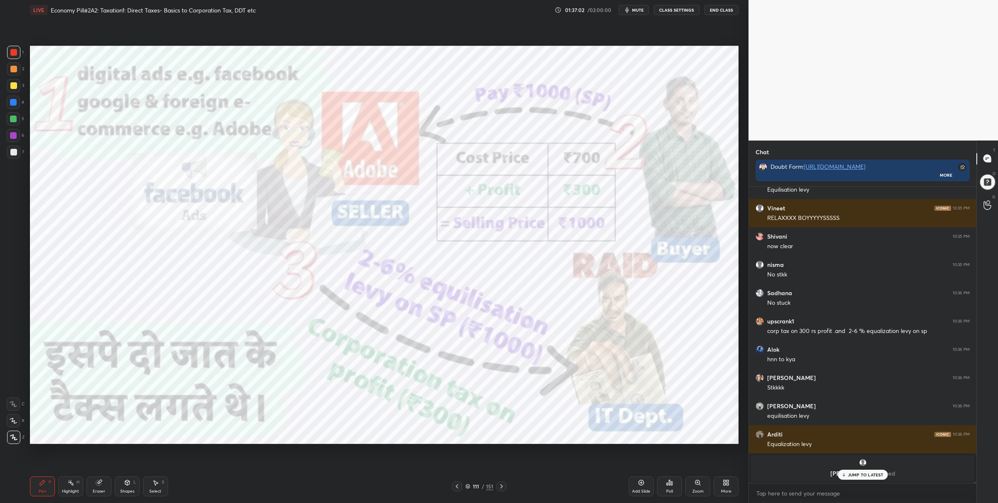
drag, startPoint x: 17, startPoint y: 103, endPoint x: 28, endPoint y: 109, distance: 12.1
click at [18, 105] on div at bounding box center [13, 102] width 13 height 13
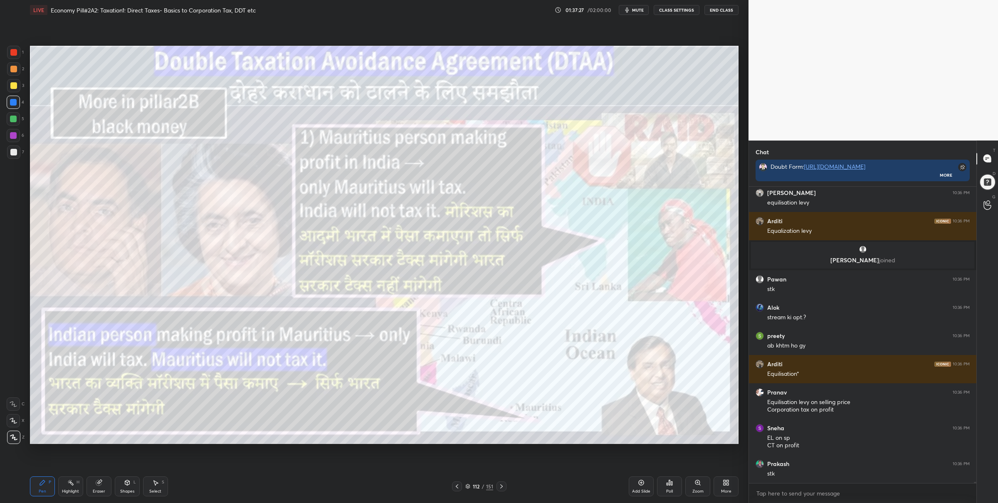
drag, startPoint x: 15, startPoint y: 57, endPoint x: 26, endPoint y: 59, distance: 10.6
click at [17, 57] on div at bounding box center [13, 52] width 13 height 13
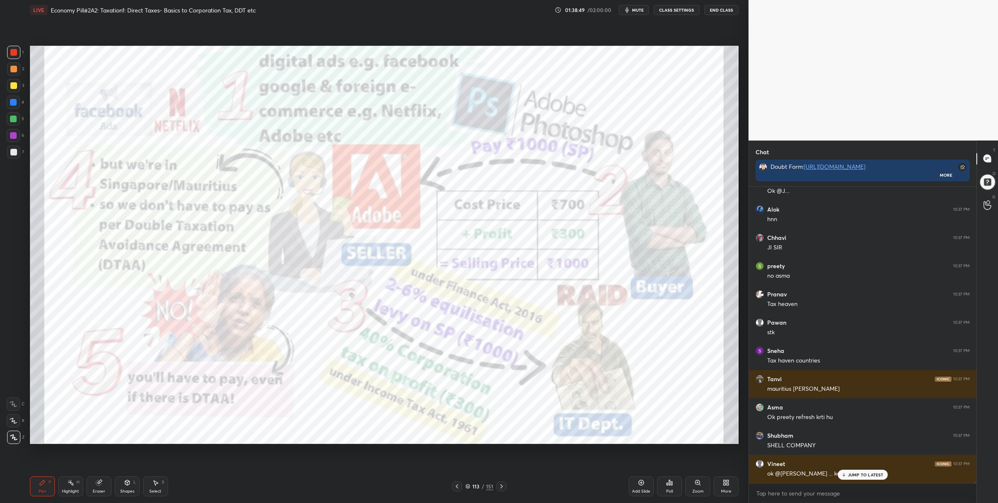
scroll to position [62572, 0]
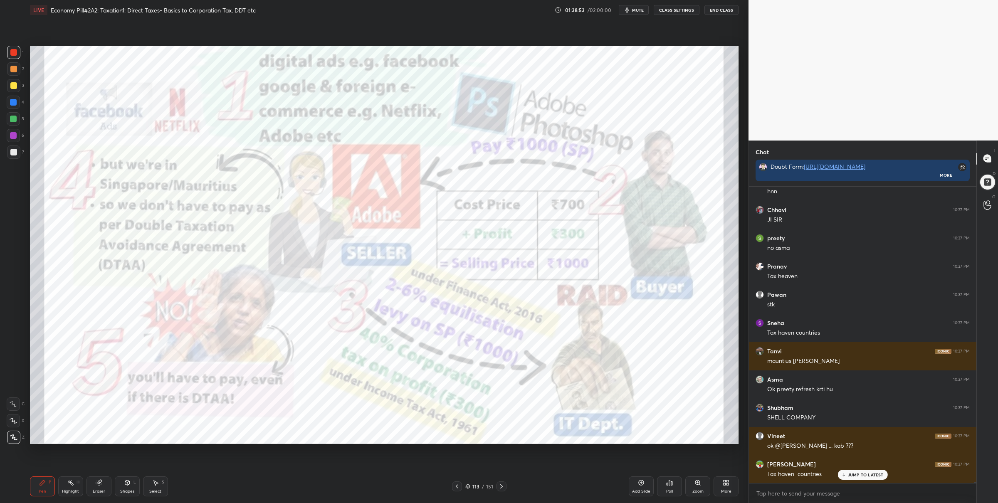
click at [699, 488] on div "Zoom" at bounding box center [697, 486] width 25 height 20
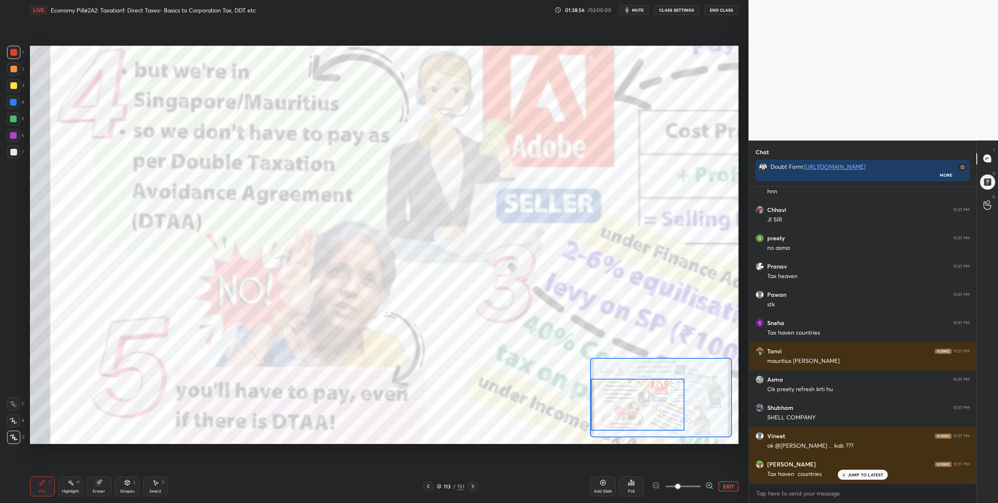
drag, startPoint x: 649, startPoint y: 387, endPoint x: 619, endPoint y: 397, distance: 32.3
click at [619, 397] on div at bounding box center [638, 405] width 94 height 52
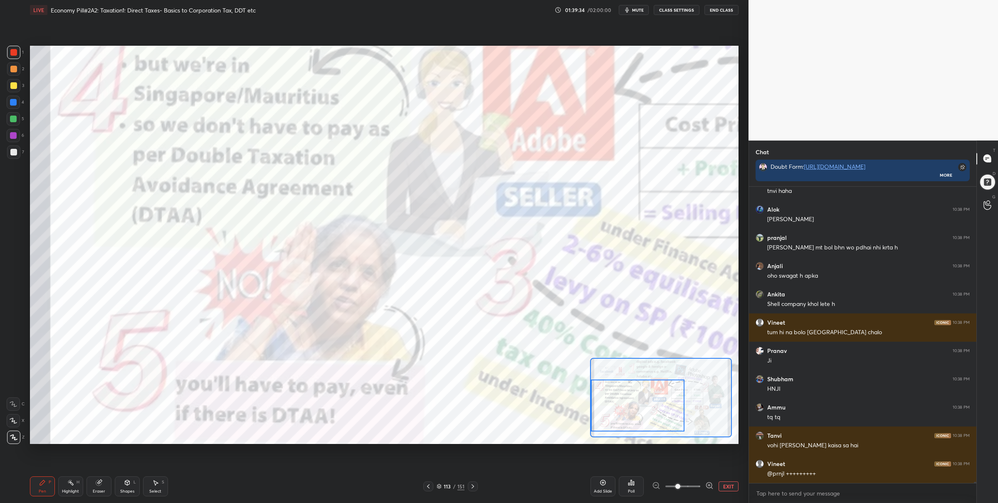
scroll to position [62996, 0]
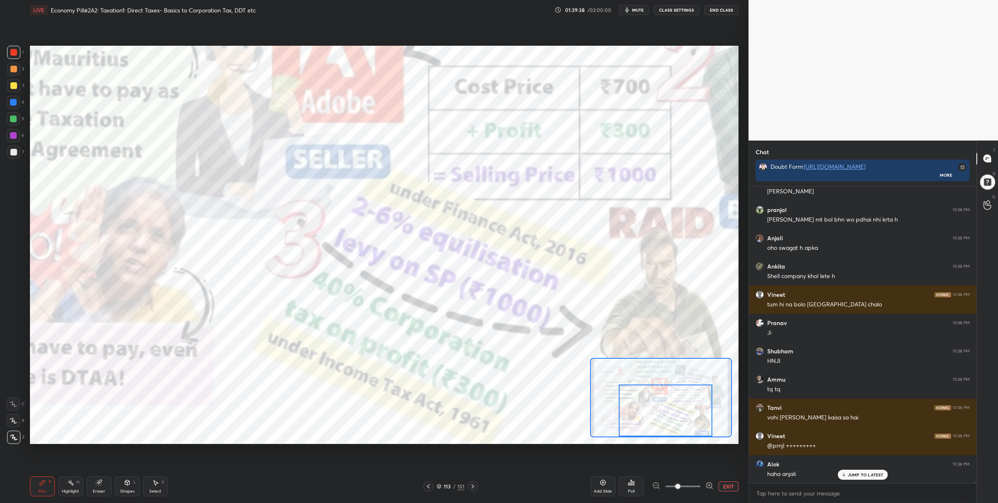
drag, startPoint x: 646, startPoint y: 409, endPoint x: 669, endPoint y: 417, distance: 24.3
click at [672, 422] on div at bounding box center [666, 411] width 94 height 52
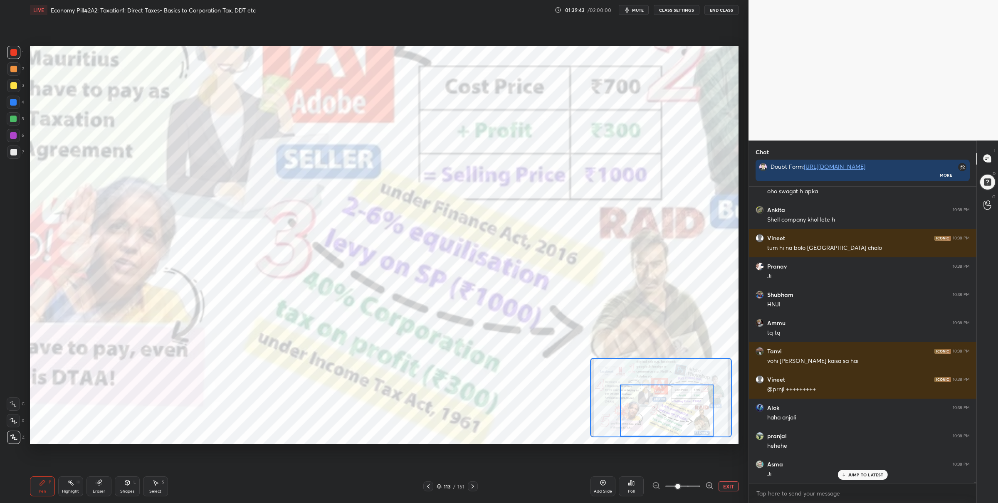
scroll to position [63081, 0]
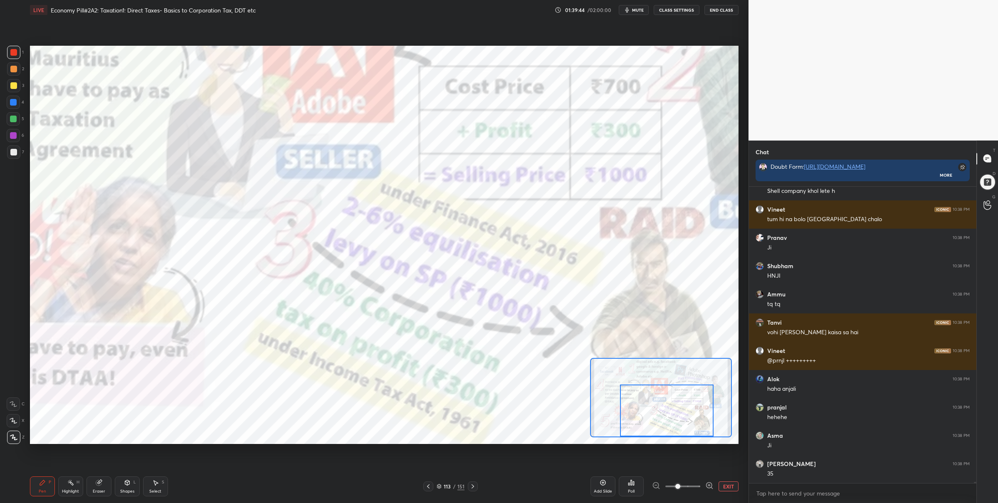
click at [476, 483] on div at bounding box center [473, 486] width 10 height 10
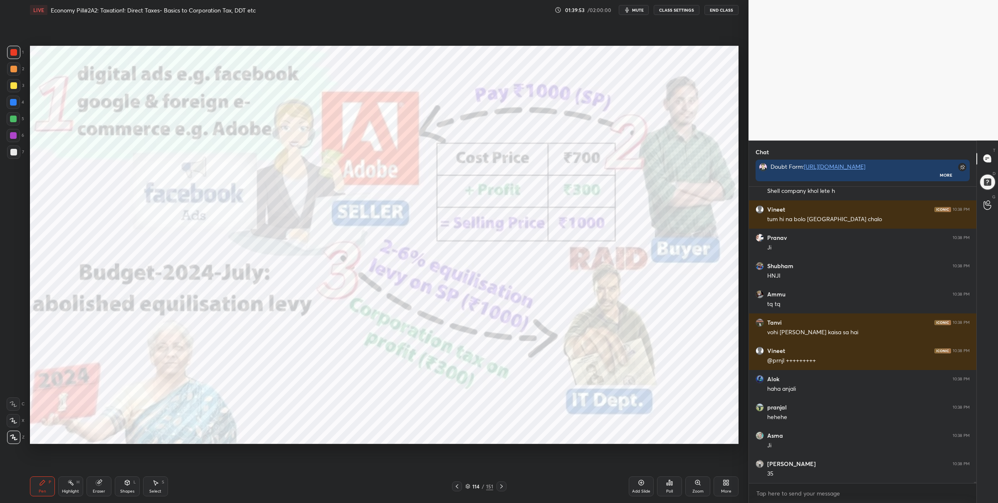
scroll to position [63109, 0]
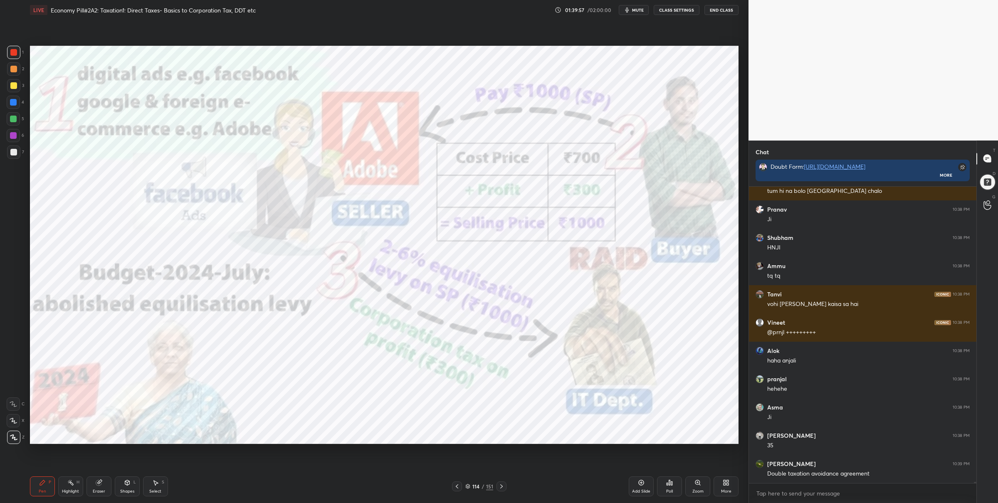
click at [9, 118] on div at bounding box center [13, 118] width 13 height 13
drag, startPoint x: 16, startPoint y: 56, endPoint x: 27, endPoint y: 57, distance: 11.7
click at [16, 55] on div at bounding box center [13, 52] width 13 height 13
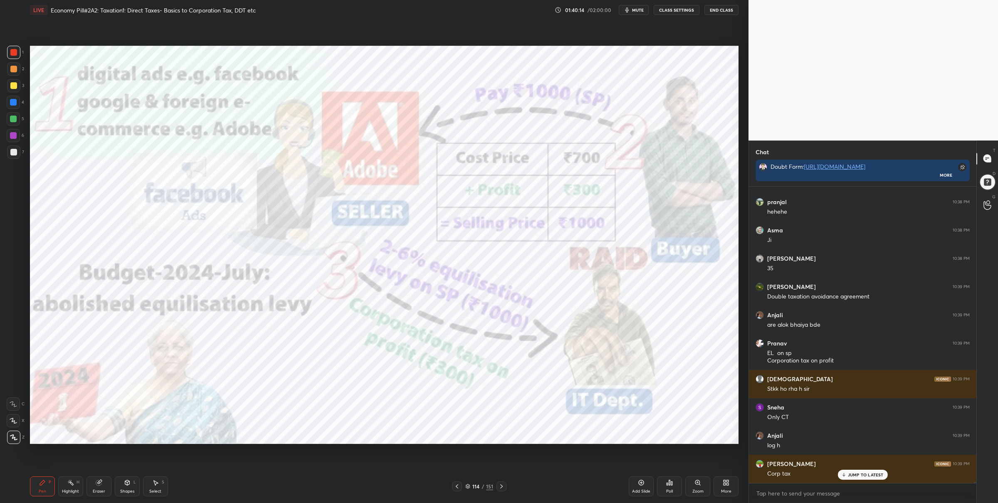
scroll to position [63314, 0]
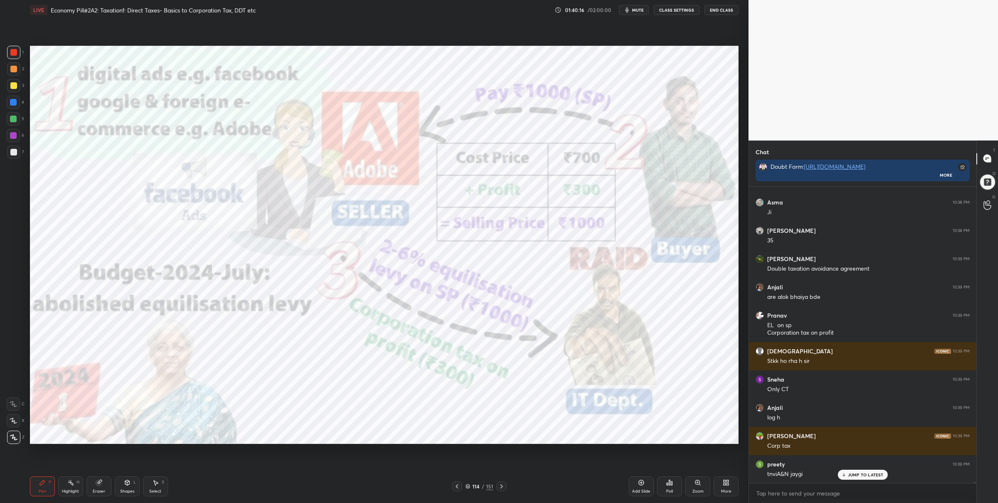
drag, startPoint x: 17, startPoint y: 102, endPoint x: 28, endPoint y: 109, distance: 12.8
click at [18, 103] on div at bounding box center [13, 102] width 13 height 13
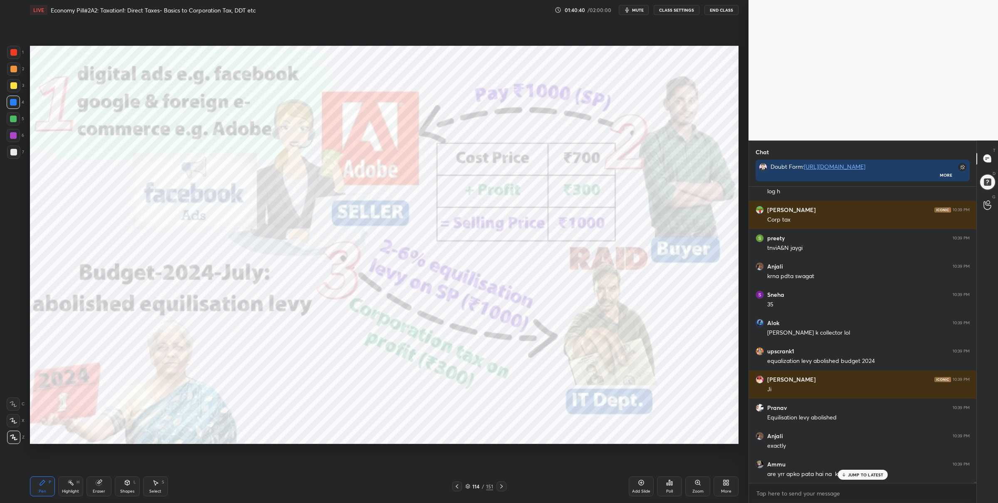
scroll to position [63569, 0]
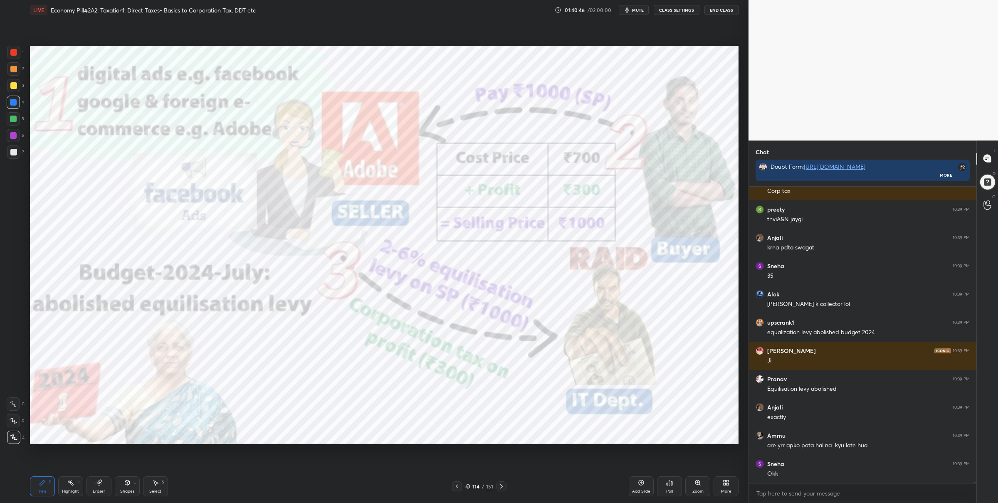
click at [15, 54] on div at bounding box center [13, 52] width 7 height 7
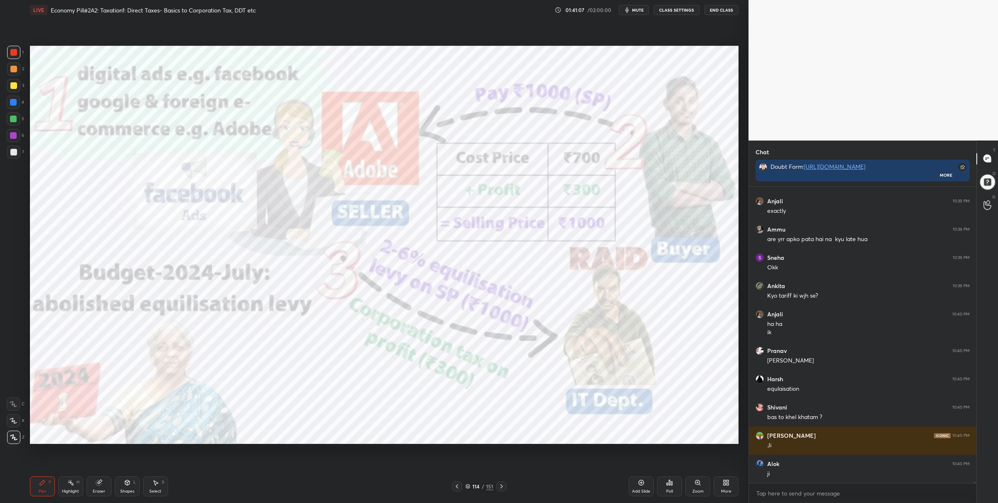
scroll to position [63804, 0]
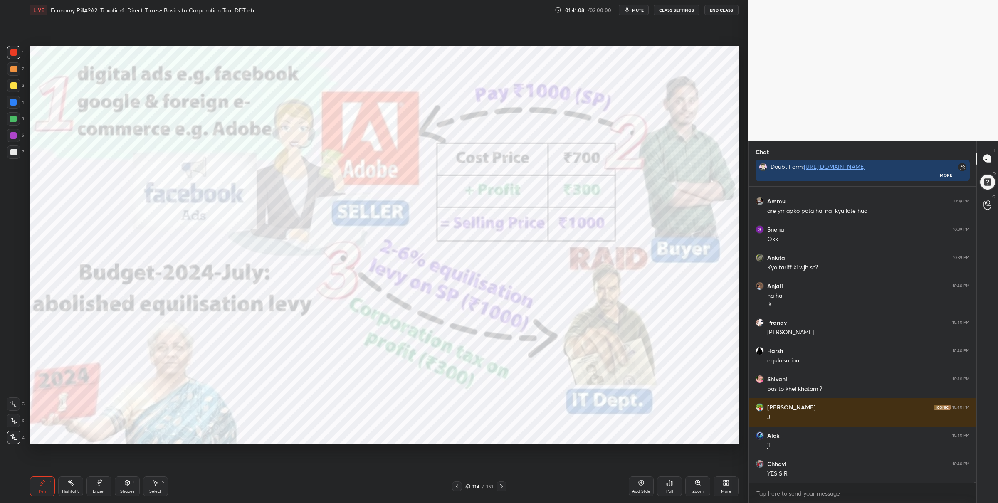
click at [14, 134] on div at bounding box center [13, 135] width 7 height 7
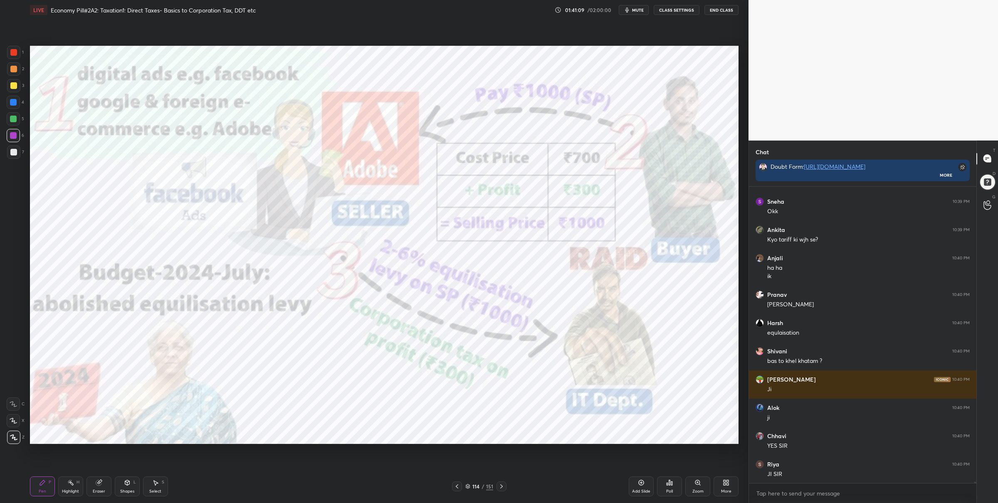
drag, startPoint x: 9, startPoint y: 117, endPoint x: 17, endPoint y: 123, distance: 9.6
click at [10, 118] on div at bounding box center [13, 118] width 13 height 13
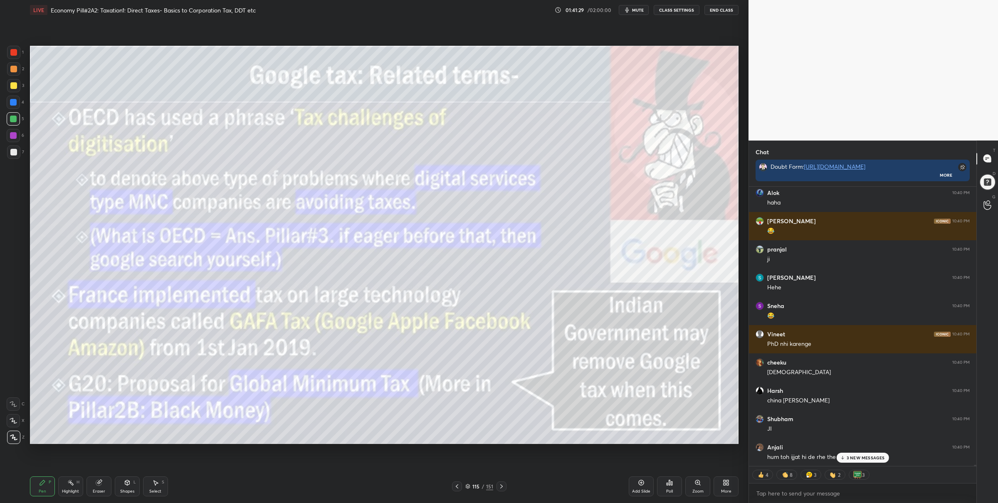
scroll to position [63656, 0]
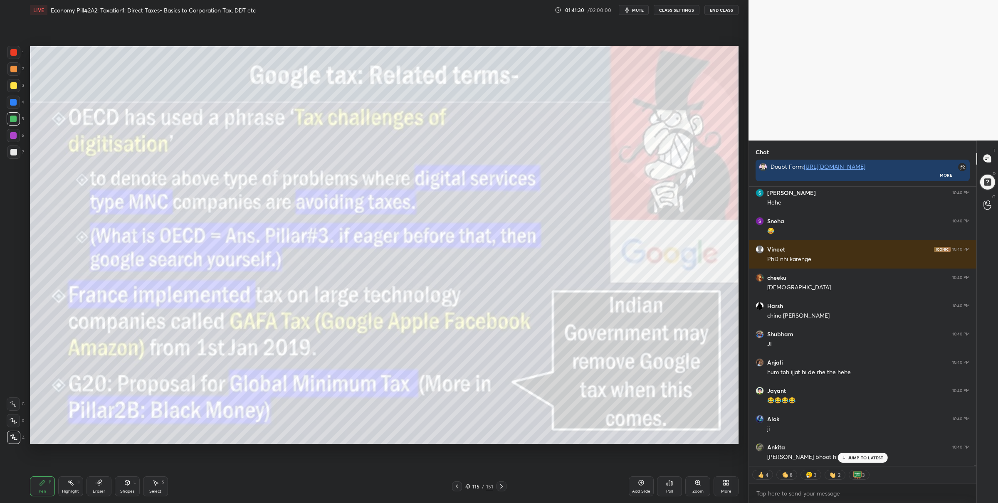
click at [9, 50] on div at bounding box center [13, 52] width 13 height 13
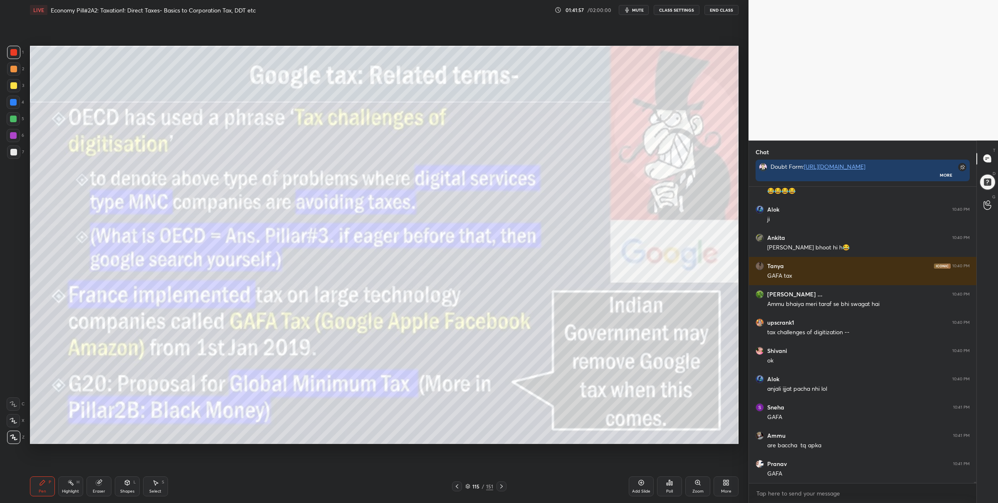
scroll to position [2, 2]
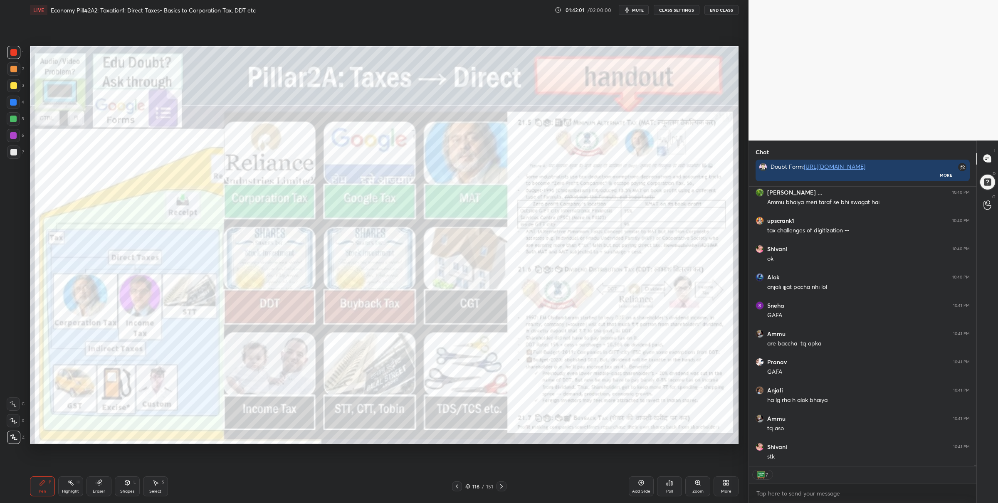
click at [702, 488] on div "Zoom" at bounding box center [697, 486] width 25 height 20
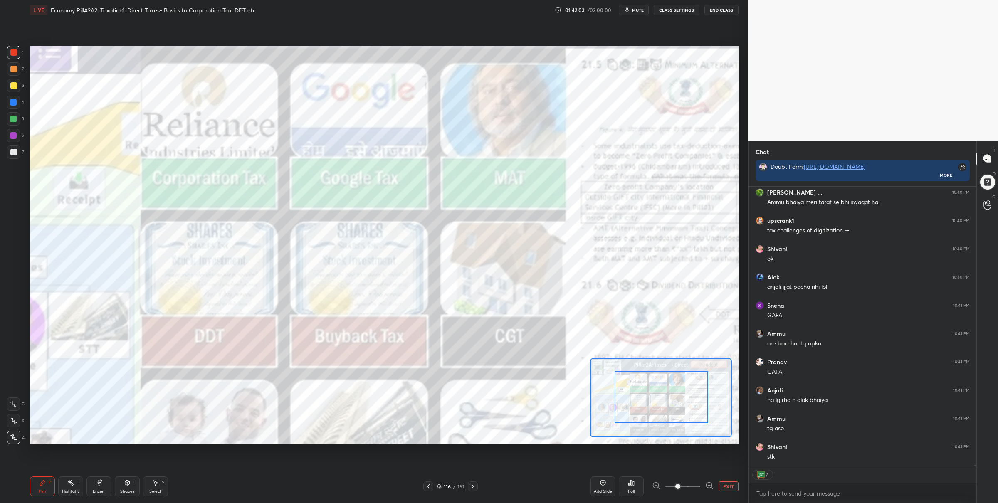
drag, startPoint x: 673, startPoint y: 400, endPoint x: 674, endPoint y: 391, distance: 9.6
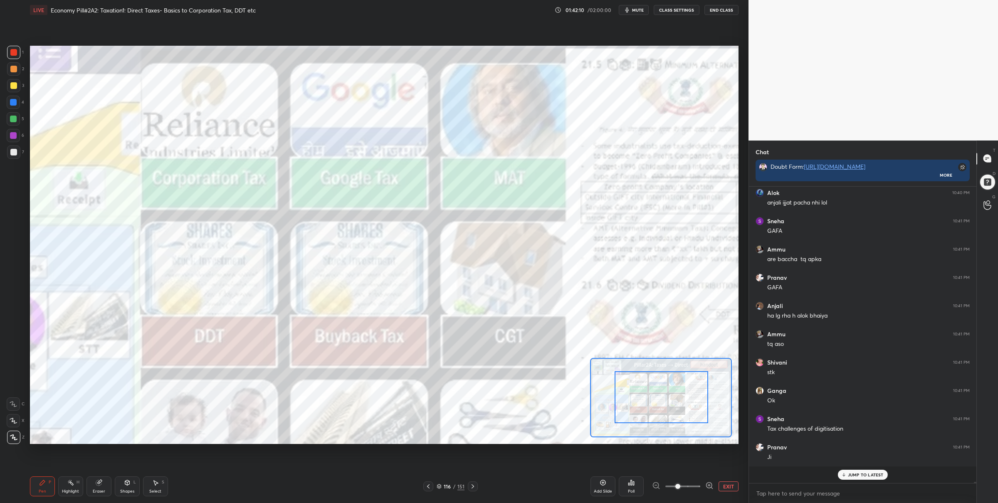
scroll to position [294, 225]
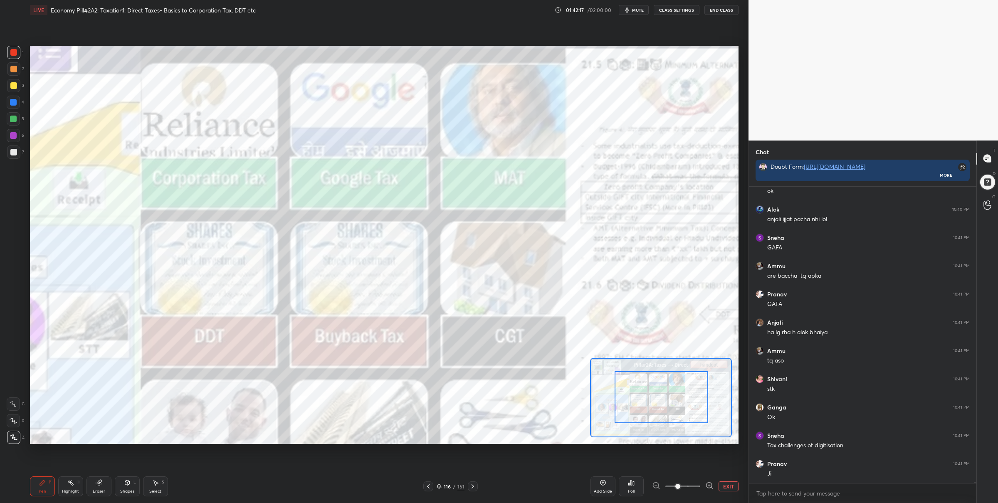
drag, startPoint x: 14, startPoint y: 119, endPoint x: 29, endPoint y: 131, distance: 19.3
click at [15, 120] on div at bounding box center [13, 119] width 7 height 7
drag, startPoint x: 474, startPoint y: 485, endPoint x: 476, endPoint y: 481, distance: 4.5
click at [475, 485] on icon at bounding box center [472, 486] width 7 height 7
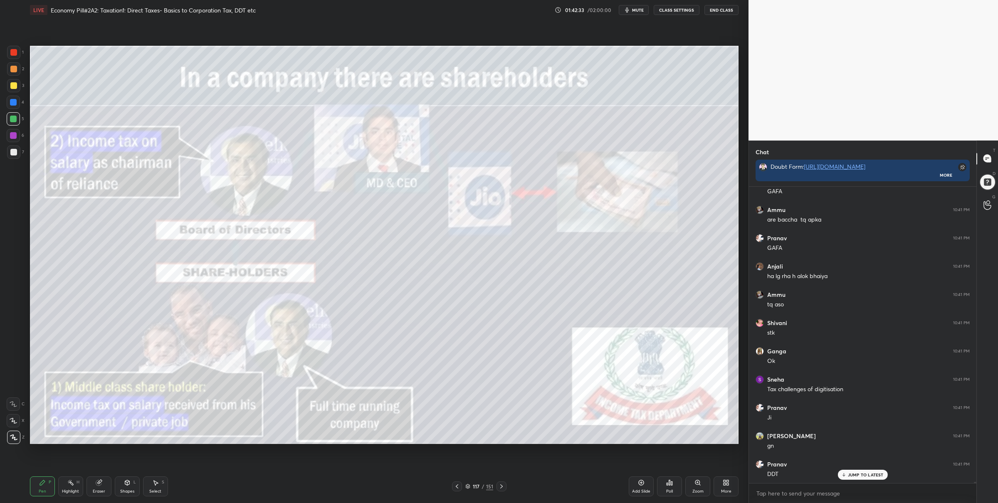
scroll to position [64150, 0]
click at [695, 488] on div "Zoom" at bounding box center [697, 486] width 25 height 20
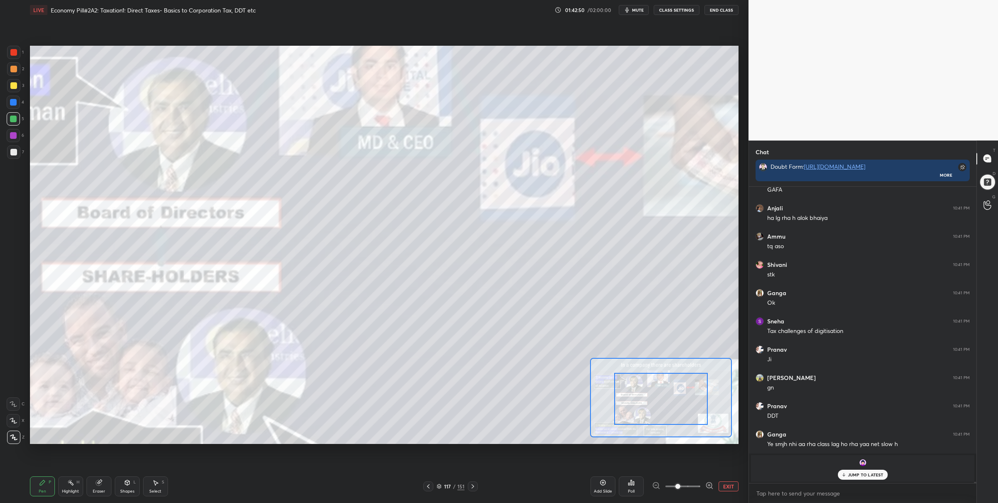
scroll to position [64178, 0]
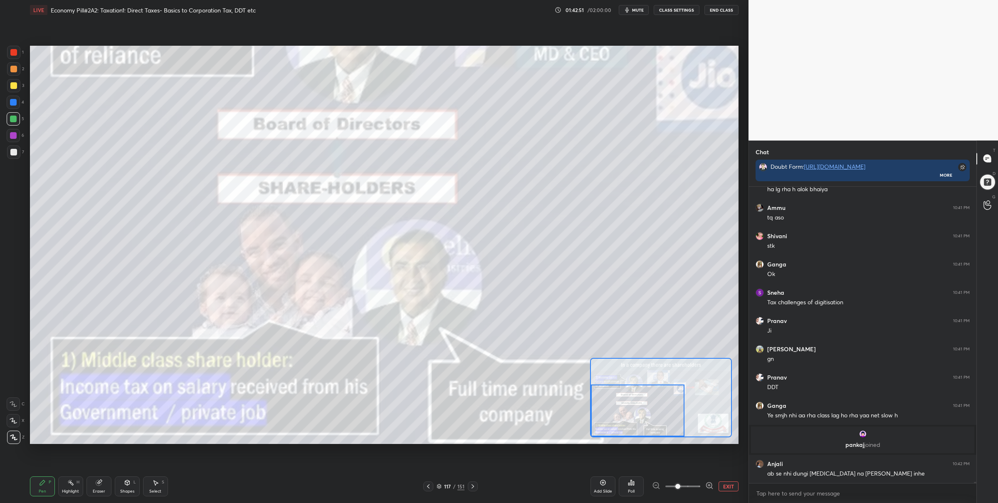
drag, startPoint x: 648, startPoint y: 399, endPoint x: 613, endPoint y: 418, distance: 39.6
click at [613, 418] on div at bounding box center [638, 411] width 94 height 52
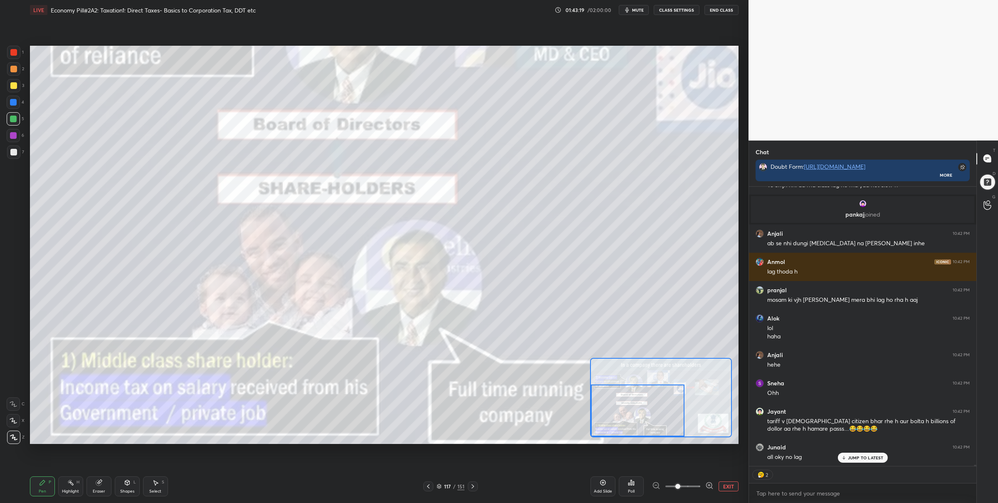
scroll to position [64437, 0]
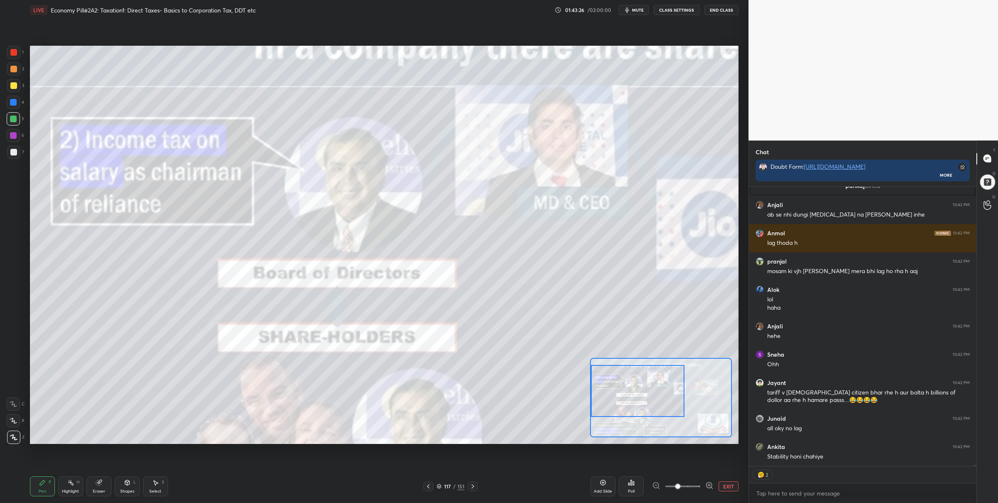
drag, startPoint x: 634, startPoint y: 408, endPoint x: 628, endPoint y: 385, distance: 24.0
click at [631, 390] on div at bounding box center [638, 391] width 94 height 52
type textarea "x"
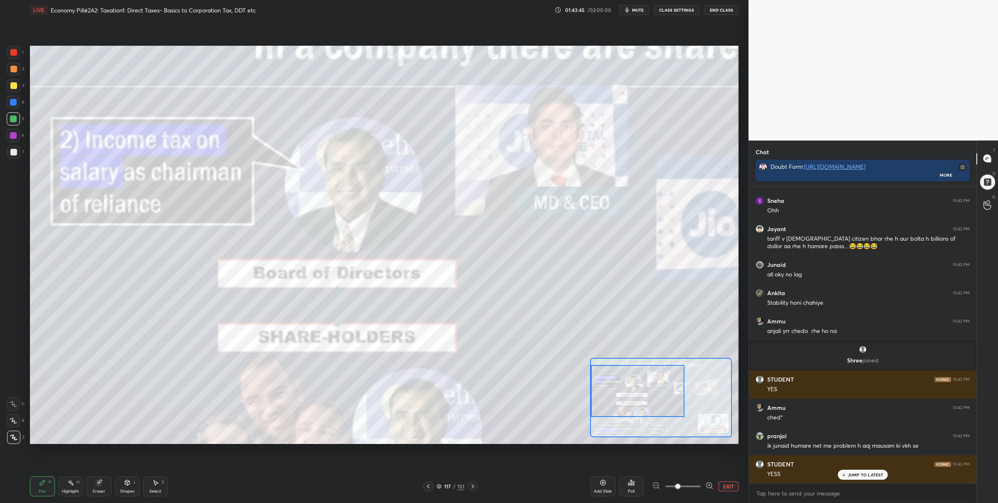
scroll to position [64288, 0]
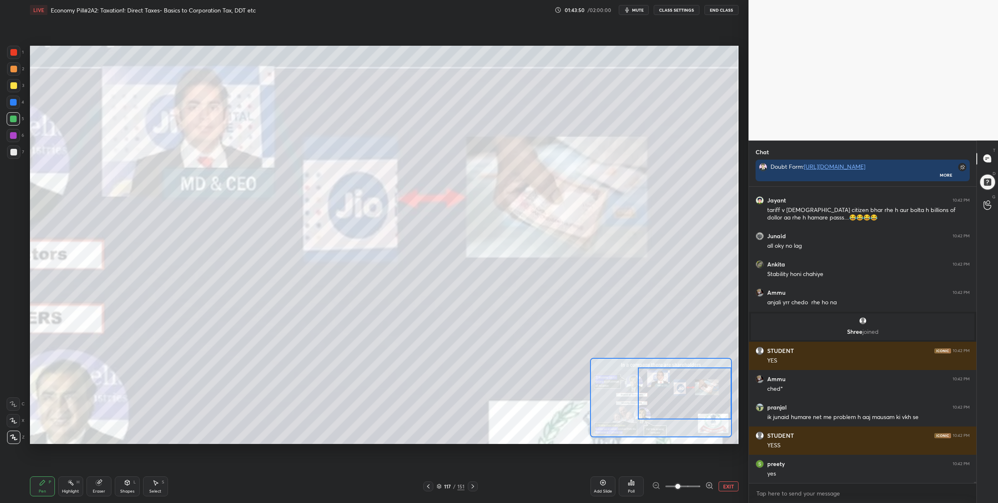
drag, startPoint x: 652, startPoint y: 395, endPoint x: 676, endPoint y: 381, distance: 27.6
click at [696, 397] on div at bounding box center [685, 393] width 94 height 52
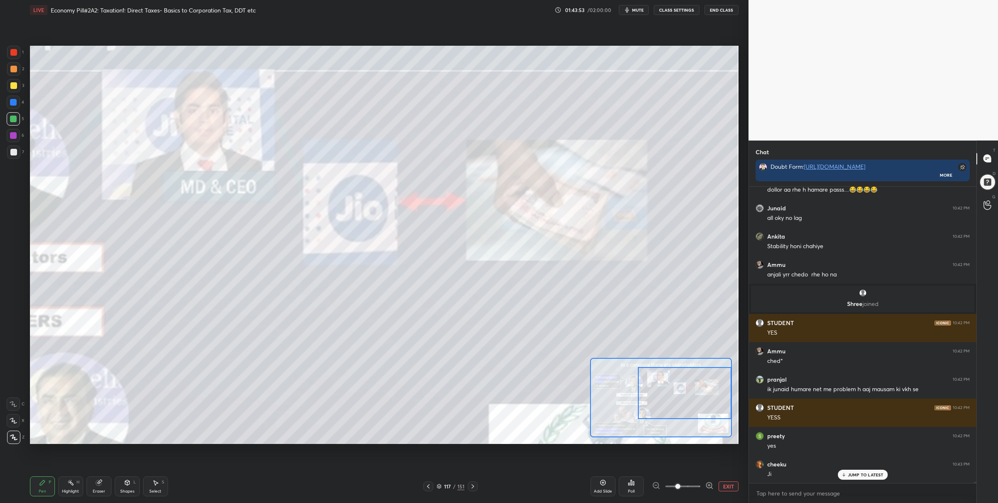
click at [473, 486] on icon at bounding box center [472, 486] width 7 height 7
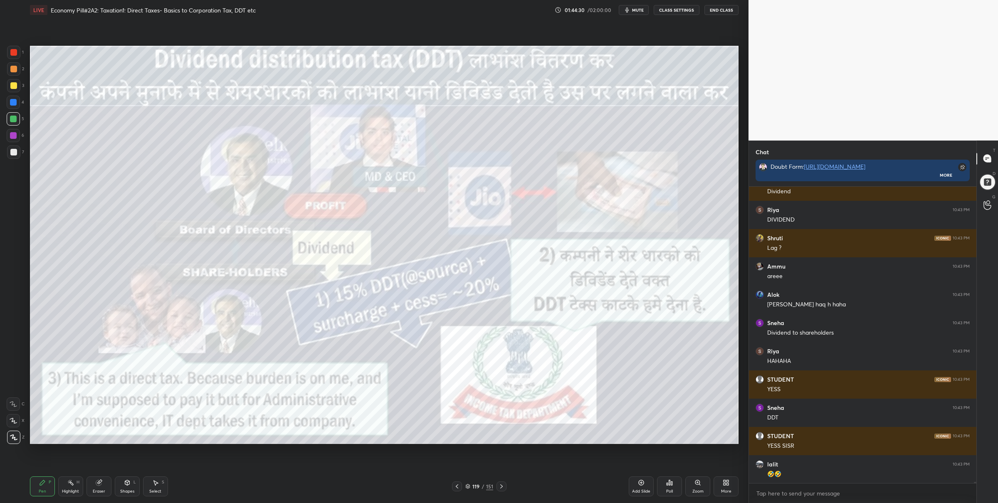
scroll to position [64910, 0]
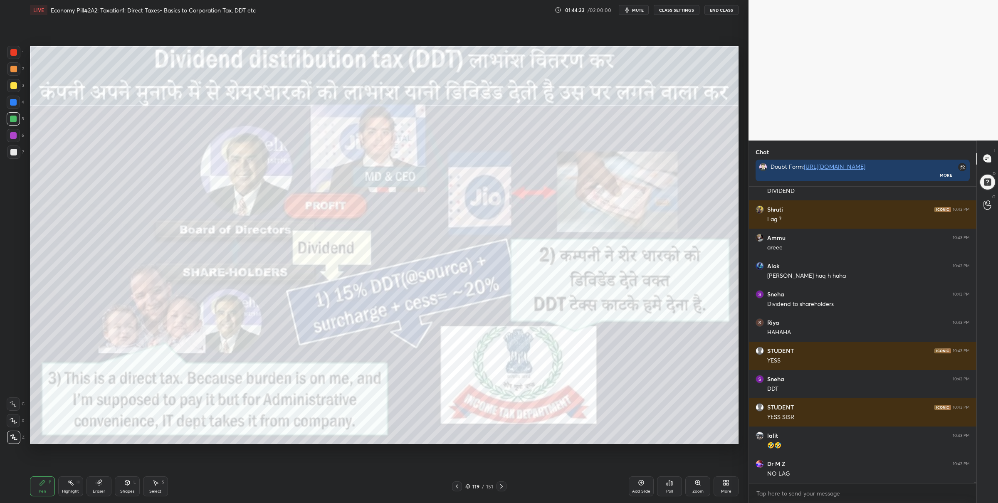
click at [12, 52] on div at bounding box center [13, 52] width 7 height 7
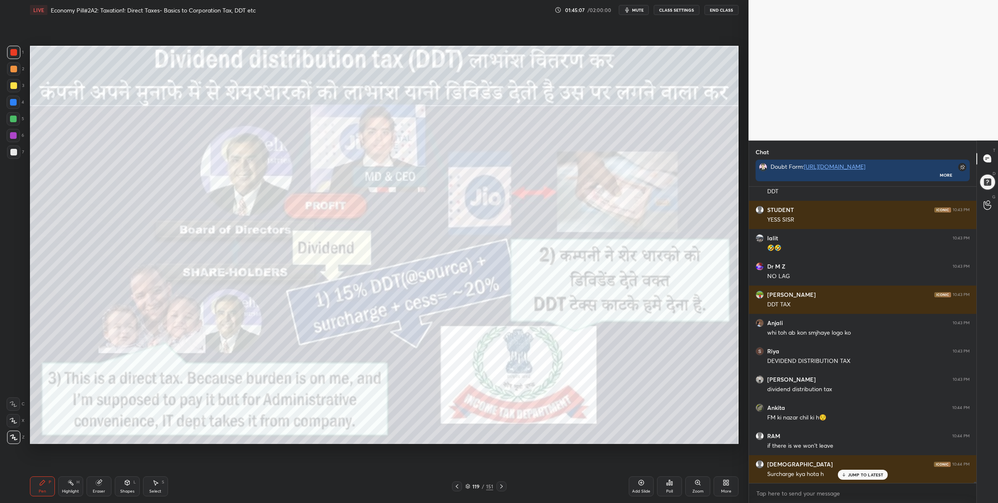
scroll to position [65136, 0]
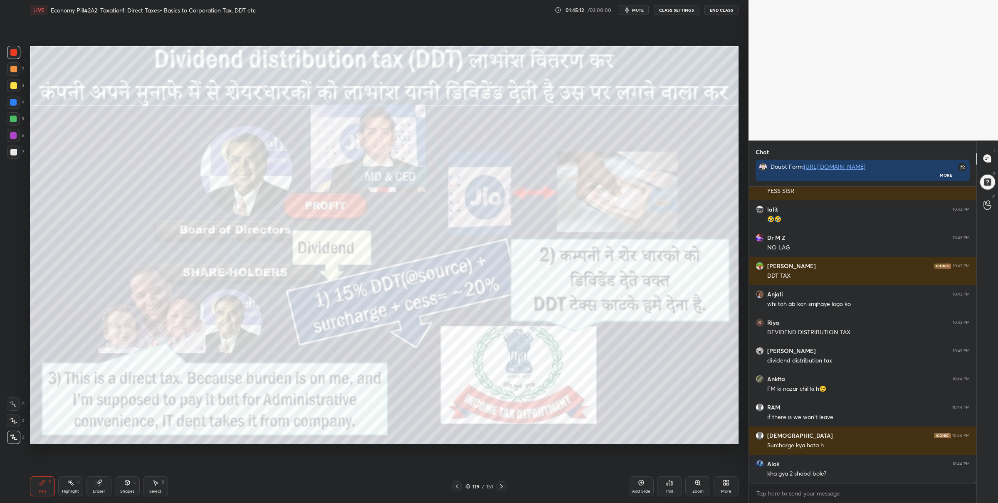
drag, startPoint x: 500, startPoint y: 485, endPoint x: 494, endPoint y: 464, distance: 21.7
click at [501, 483] on icon at bounding box center [501, 486] width 7 height 7
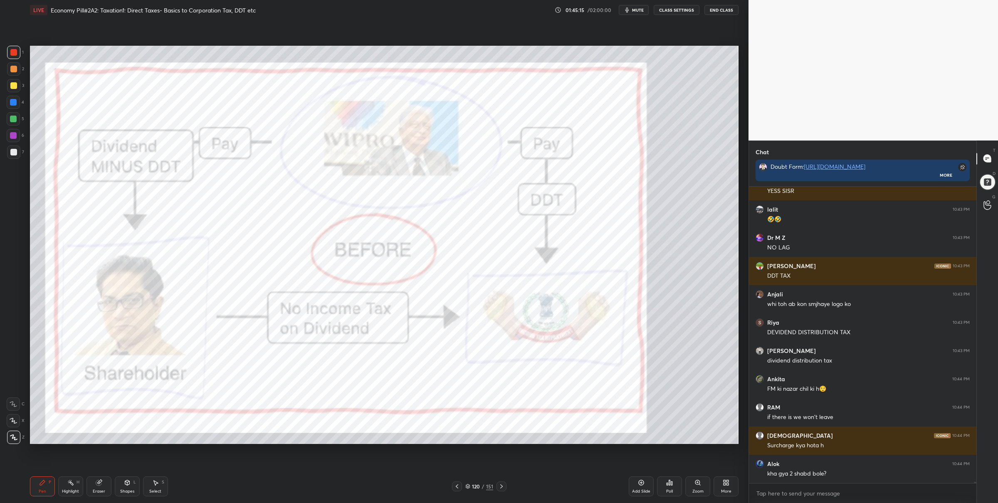
click at [14, 121] on div at bounding box center [13, 119] width 7 height 7
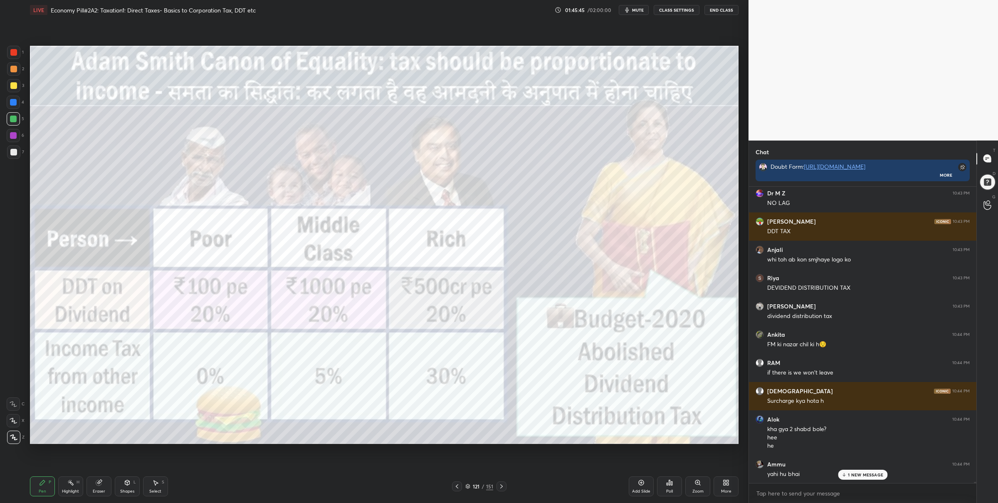
scroll to position [65209, 0]
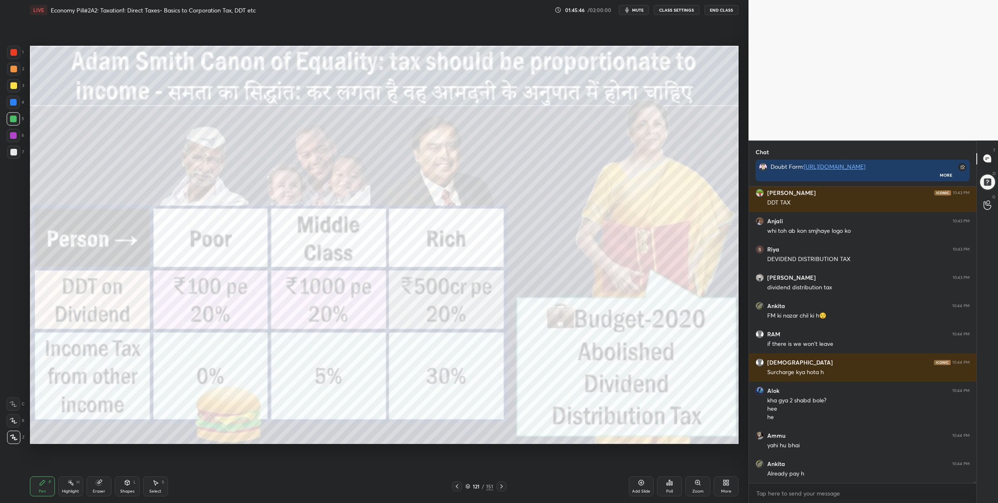
drag, startPoint x: 16, startPoint y: 55, endPoint x: 20, endPoint y: 55, distance: 4.2
click at [16, 56] on div at bounding box center [13, 52] width 13 height 13
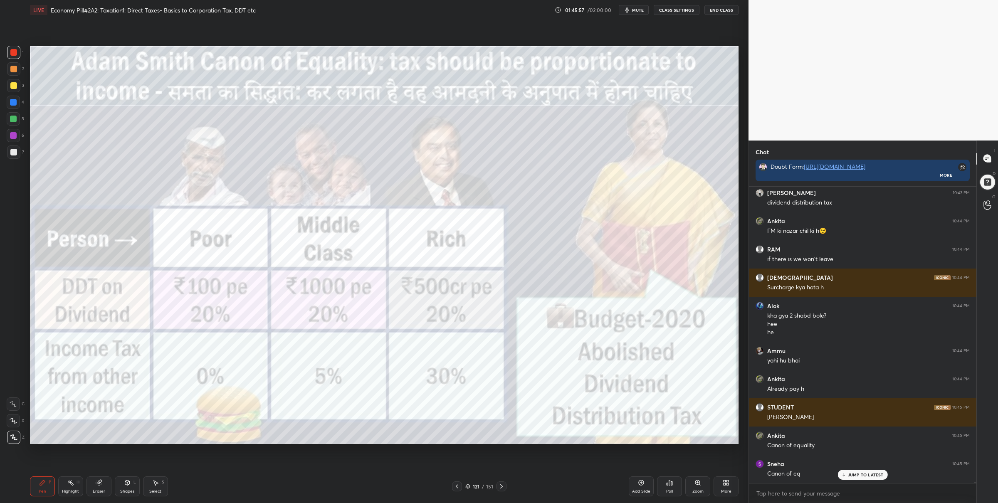
scroll to position [65322, 0]
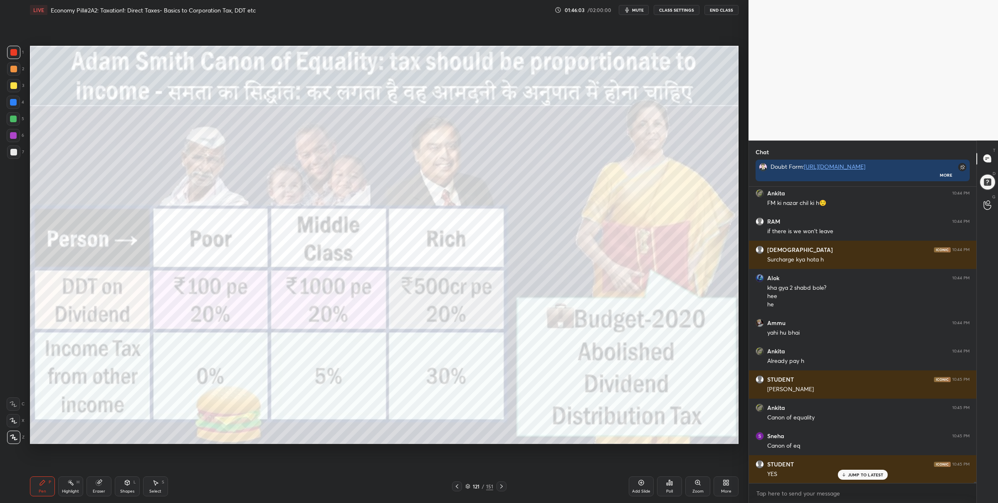
click at [15, 125] on div at bounding box center [13, 118] width 13 height 13
drag, startPoint x: 12, startPoint y: 55, endPoint x: 17, endPoint y: 65, distance: 11.2
click at [12, 56] on div at bounding box center [13, 52] width 13 height 13
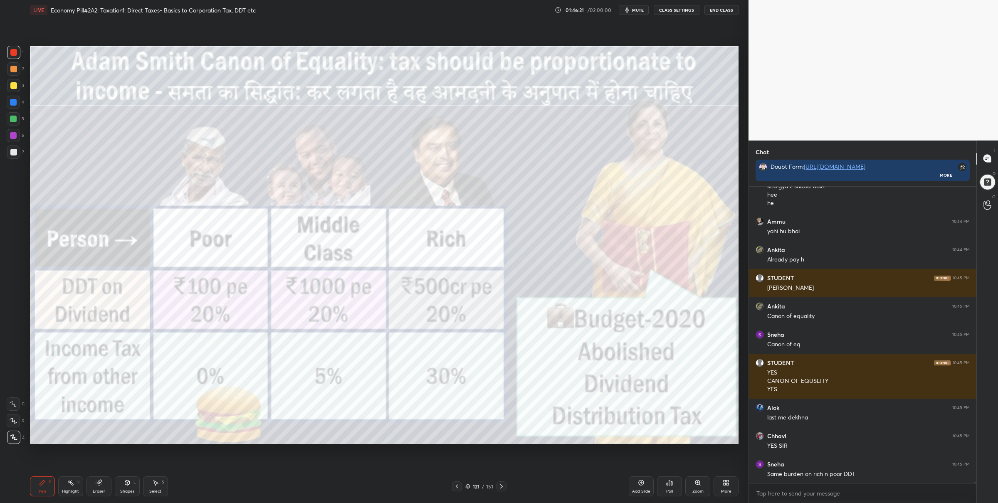
scroll to position [65452, 0]
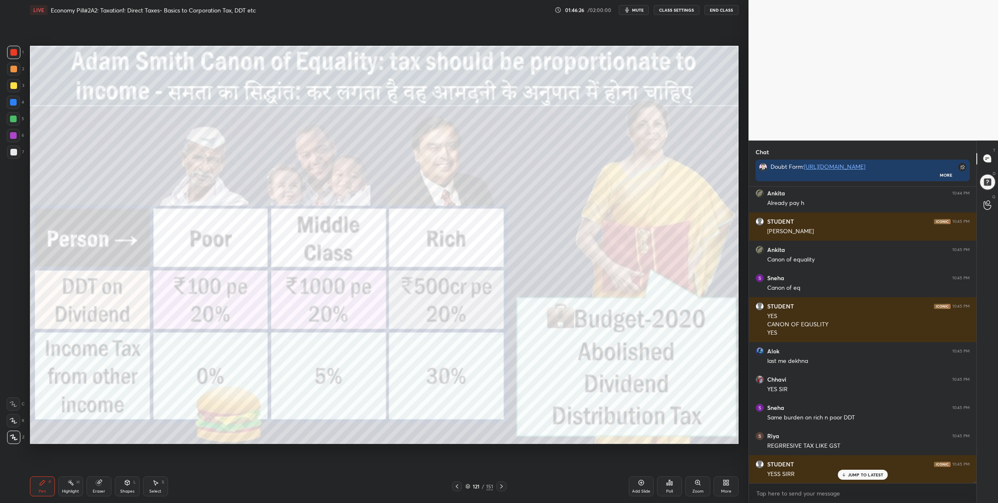
scroll to position [65509, 0]
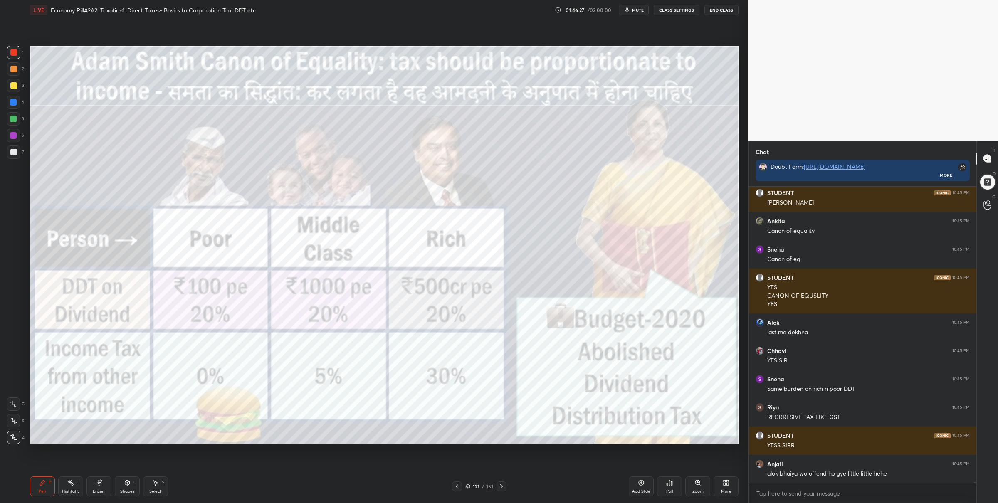
drag, startPoint x: 12, startPoint y: 121, endPoint x: 20, endPoint y: 122, distance: 7.1
click at [14, 120] on div at bounding box center [13, 119] width 7 height 7
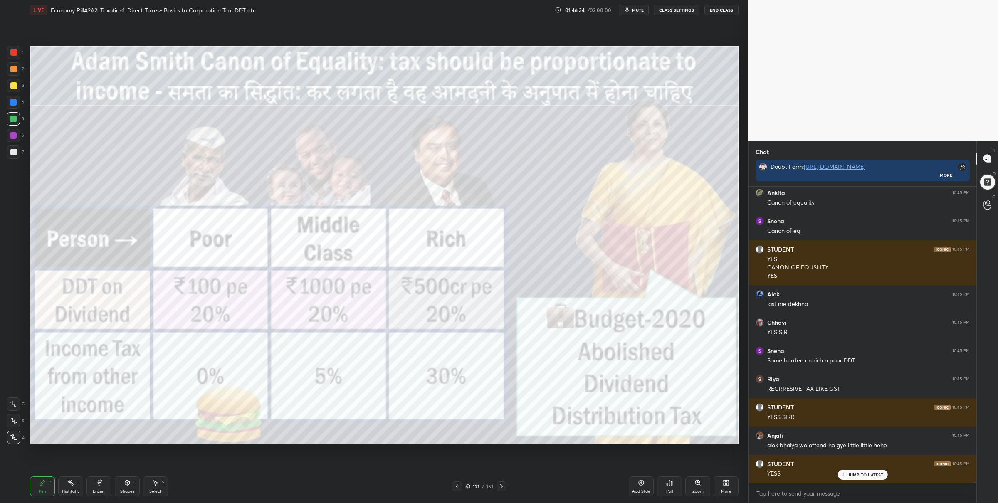
scroll to position [65565, 0]
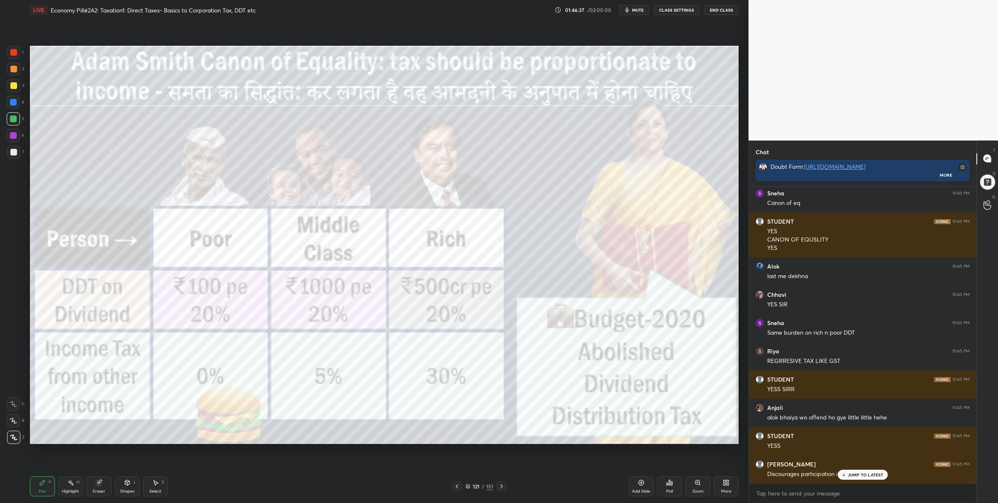
click at [9, 51] on div at bounding box center [13, 52] width 13 height 13
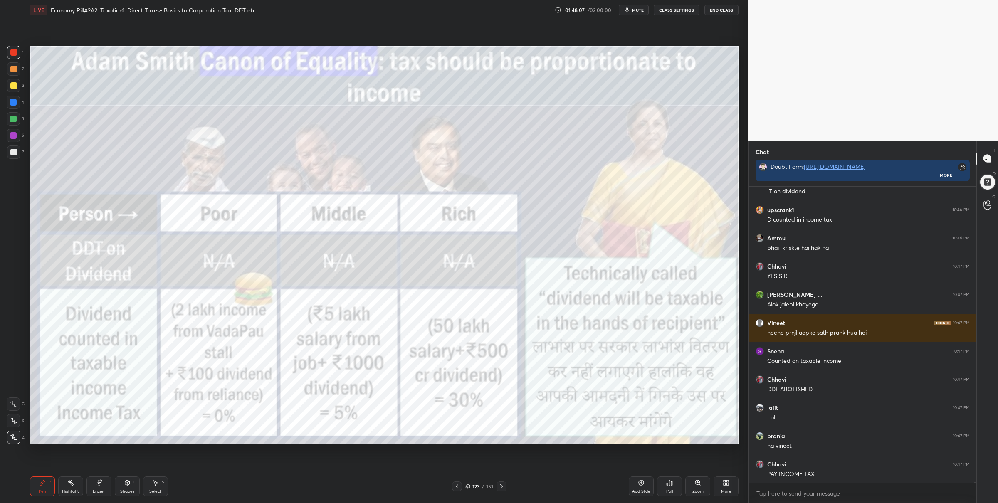
scroll to position [66159, 0]
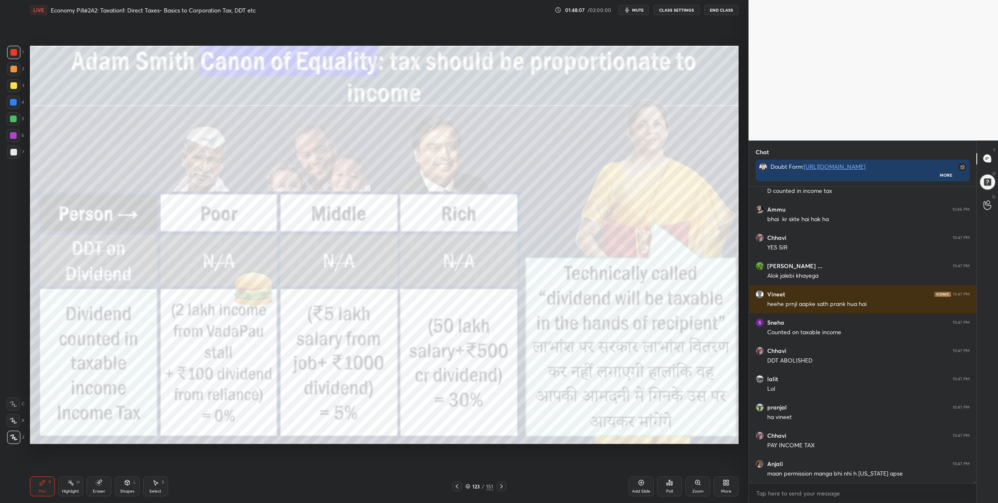
click at [702, 485] on div "Zoom" at bounding box center [697, 486] width 25 height 20
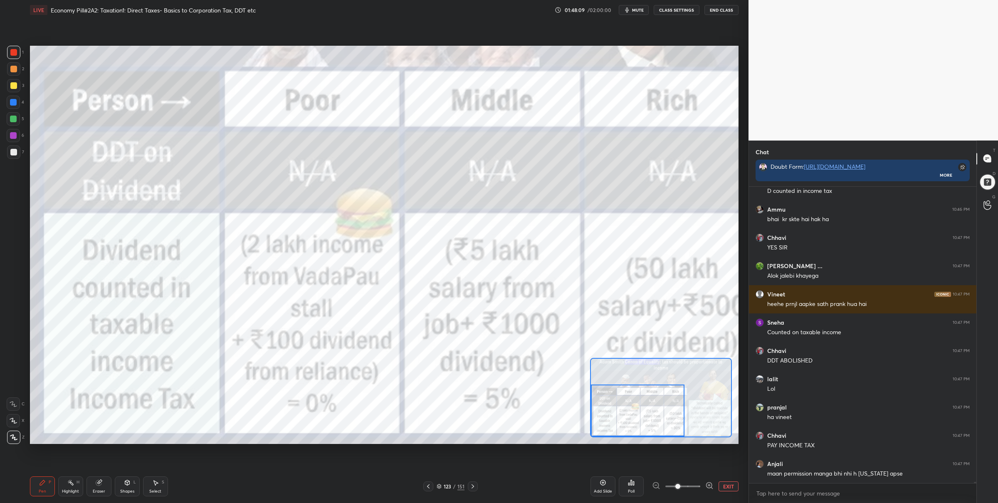
drag, startPoint x: 646, startPoint y: 407, endPoint x: 623, endPoint y: 409, distance: 23.7
click at [625, 417] on div at bounding box center [638, 411] width 94 height 52
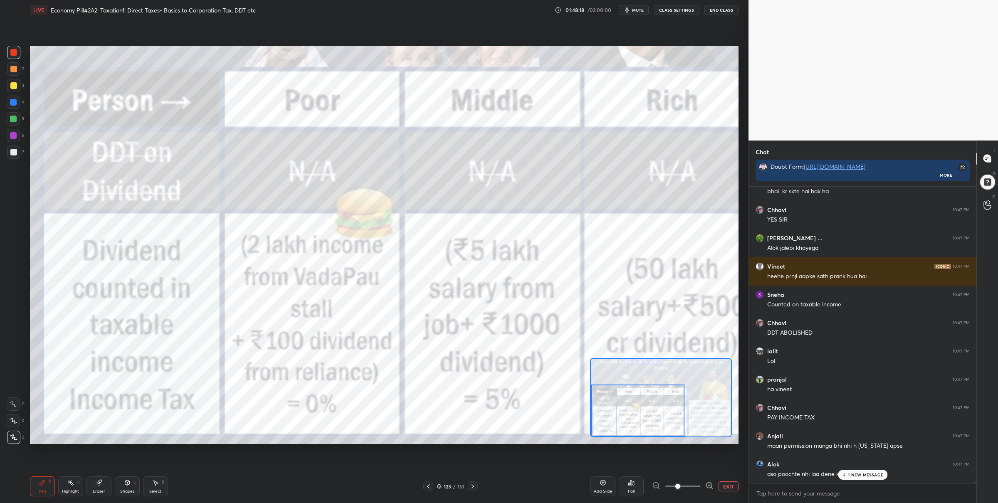
scroll to position [66215, 0]
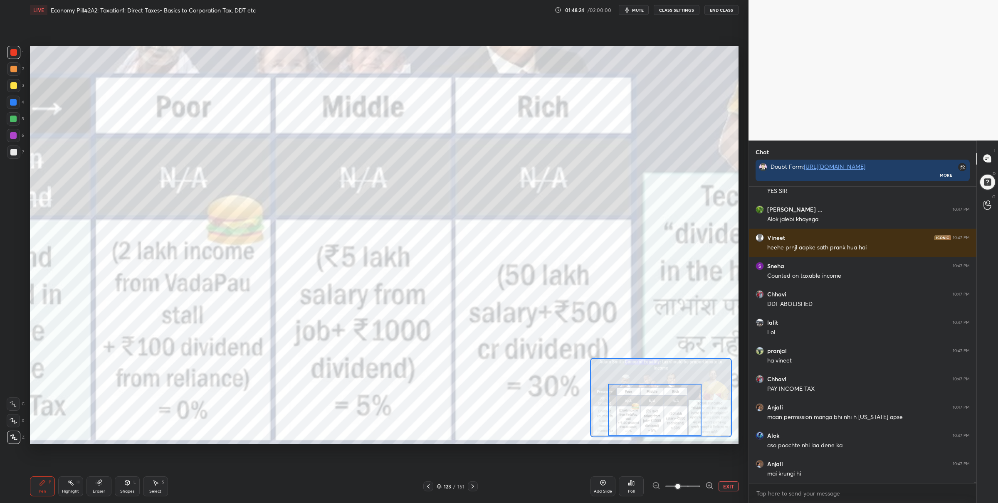
drag, startPoint x: 635, startPoint y: 414, endPoint x: 659, endPoint y: 413, distance: 24.1
click at [658, 414] on div at bounding box center [655, 410] width 94 height 52
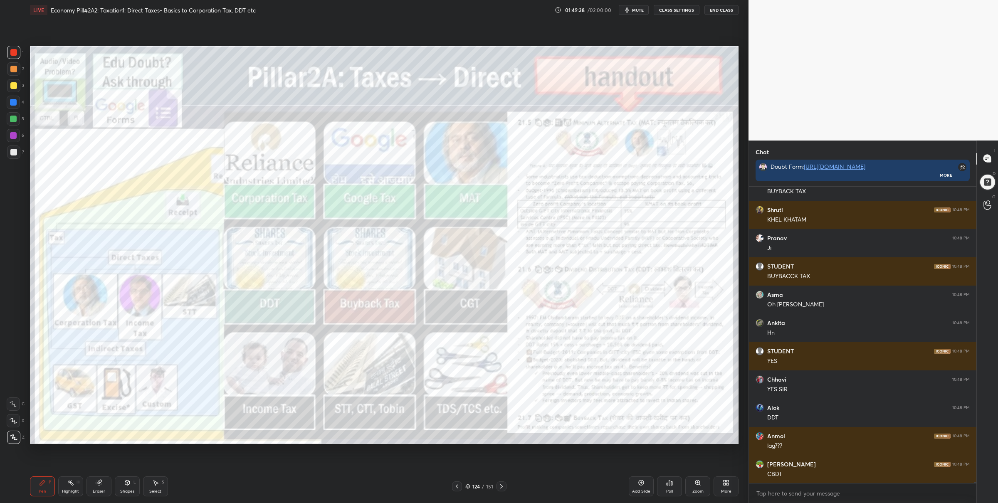
scroll to position [67221, 0]
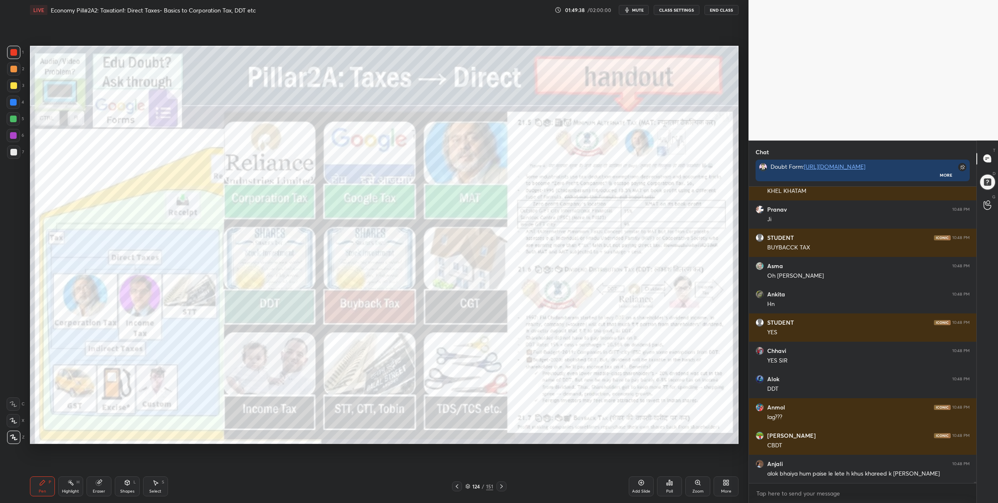
click at [469, 487] on icon at bounding box center [467, 486] width 5 height 5
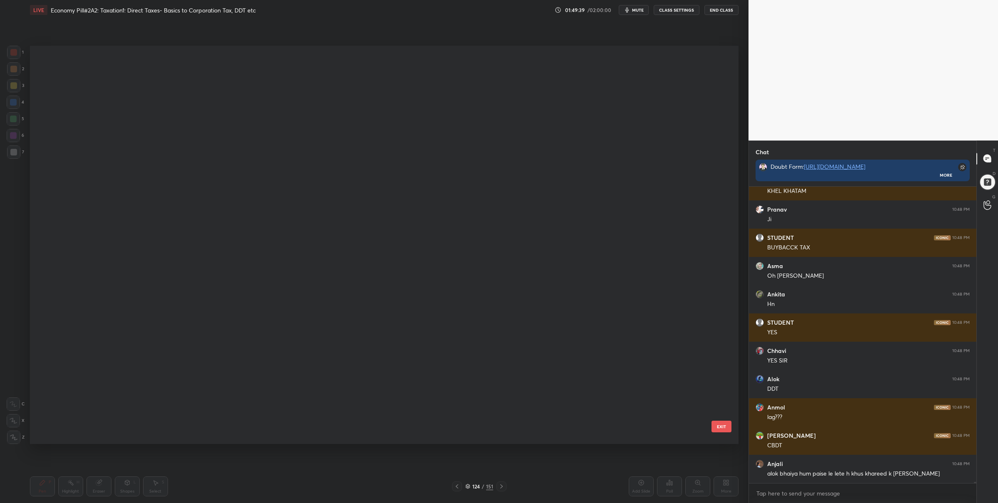
scroll to position [0, 0]
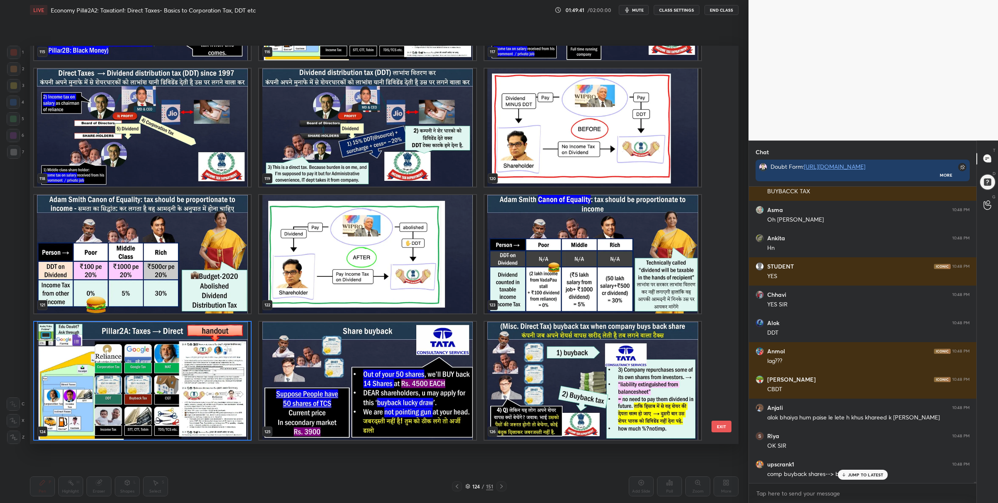
click at [355, 163] on img "grid" at bounding box center [367, 127] width 217 height 118
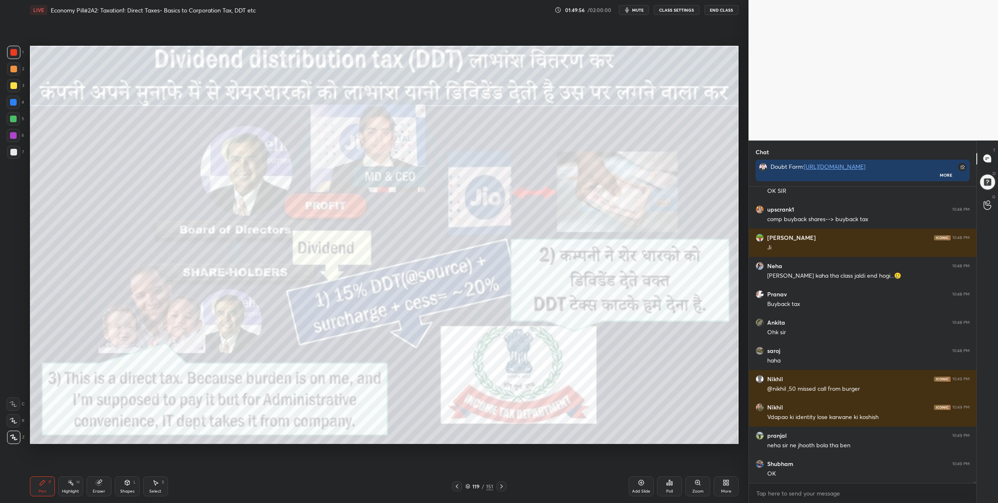
click at [470, 486] on icon at bounding box center [467, 486] width 5 height 5
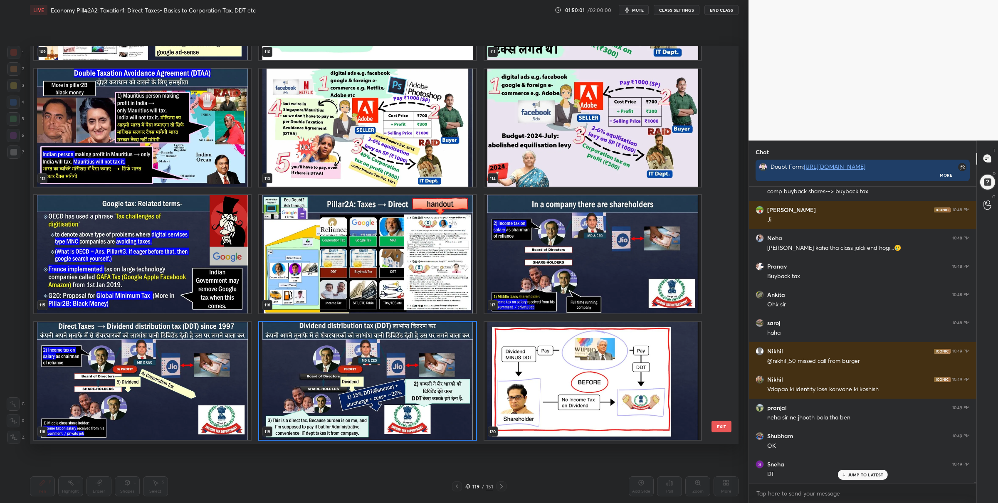
click at [309, 389] on img "grid" at bounding box center [367, 380] width 217 height 118
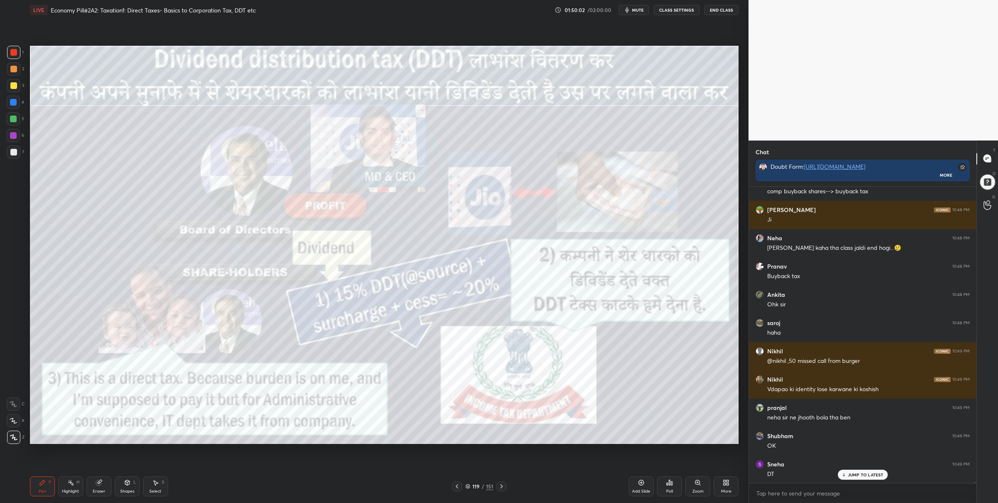
click at [309, 389] on img "grid" at bounding box center [367, 380] width 217 height 118
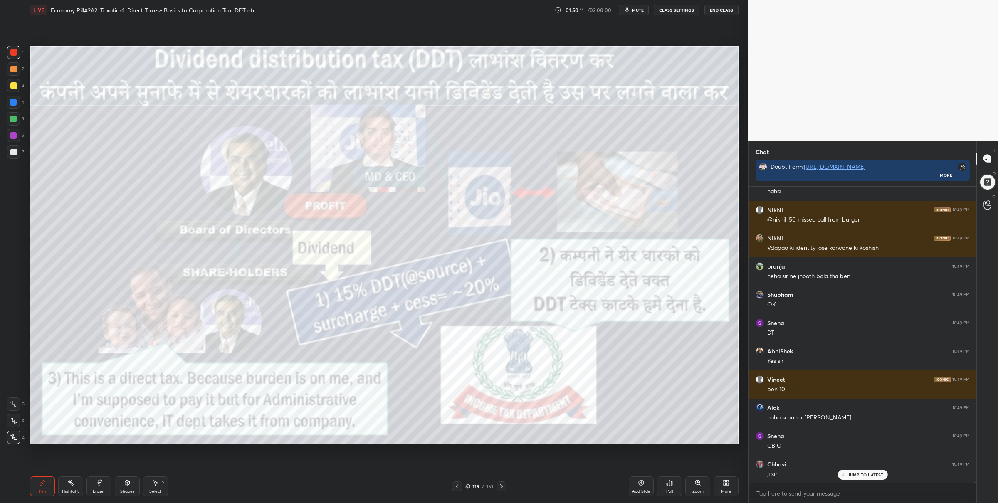
click at [468, 484] on icon at bounding box center [467, 486] width 5 height 5
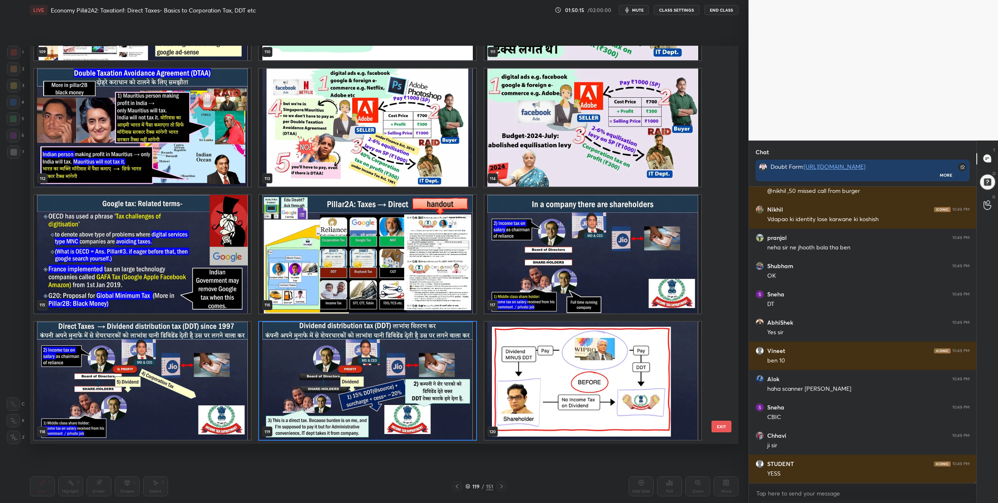
click at [392, 349] on img "grid" at bounding box center [367, 380] width 217 height 118
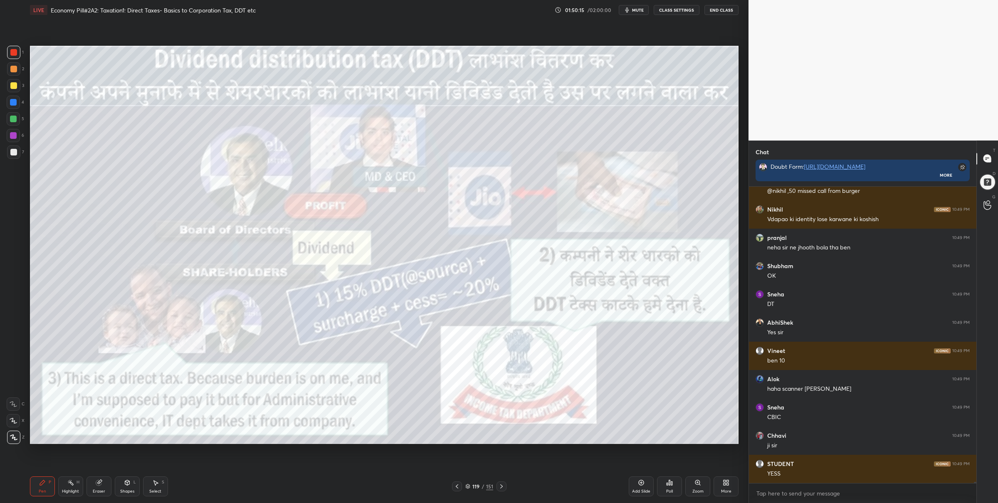
click at [392, 349] on img "grid" at bounding box center [367, 380] width 217 height 118
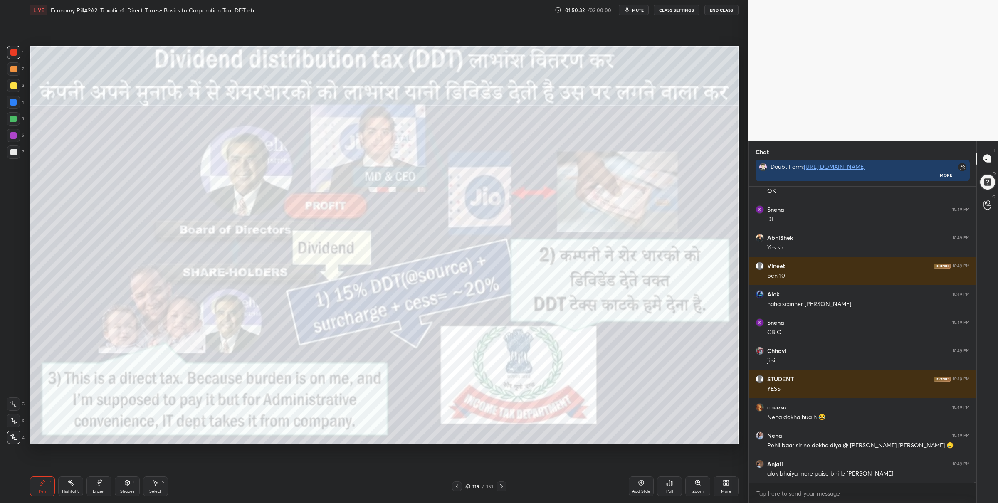
click at [468, 486] on icon at bounding box center [468, 485] width 4 height 2
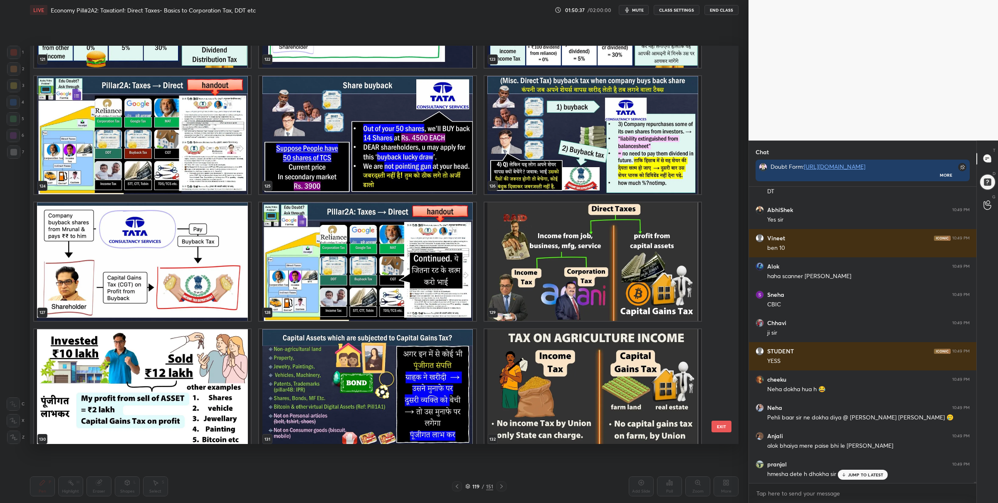
click at [422, 264] on img "grid" at bounding box center [367, 261] width 217 height 118
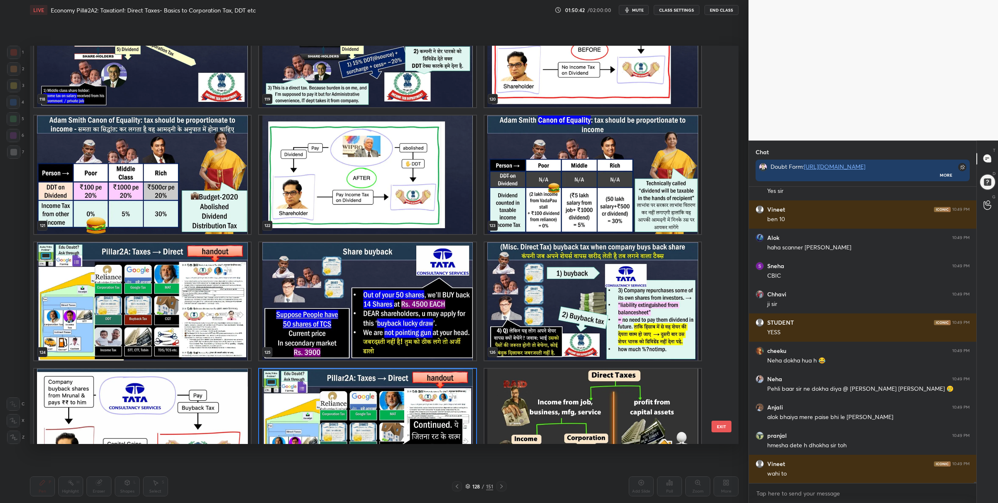
click at [393, 280] on img "grid" at bounding box center [367, 301] width 217 height 118
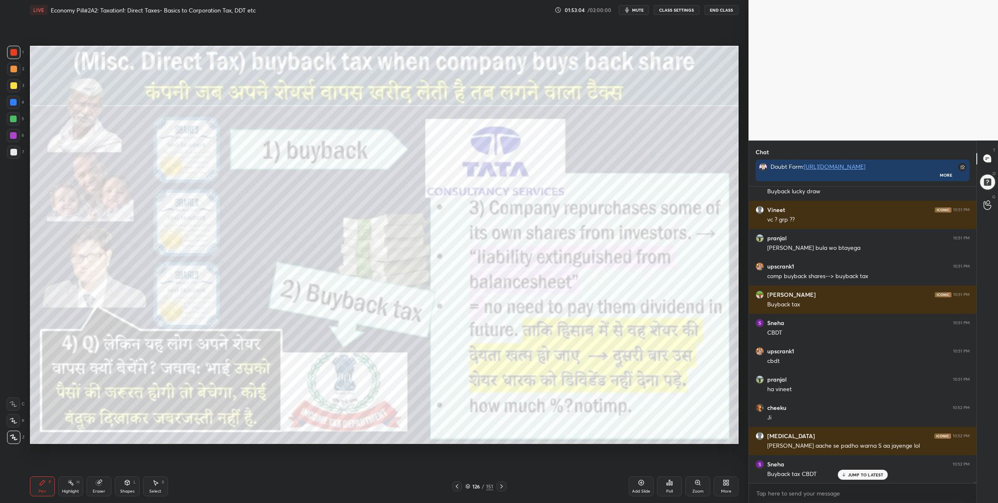
scroll to position [68277, 0]
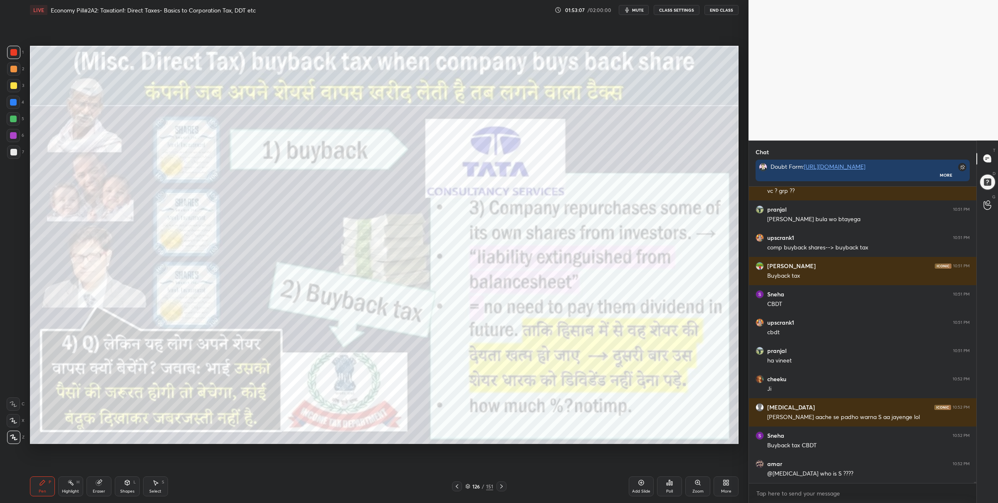
click at [16, 123] on div at bounding box center [13, 118] width 13 height 13
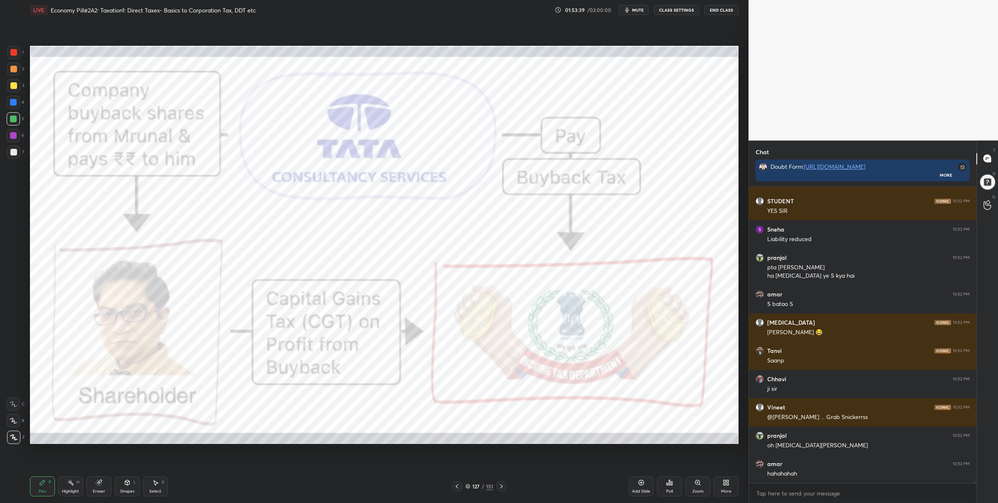
scroll to position [68681, 0]
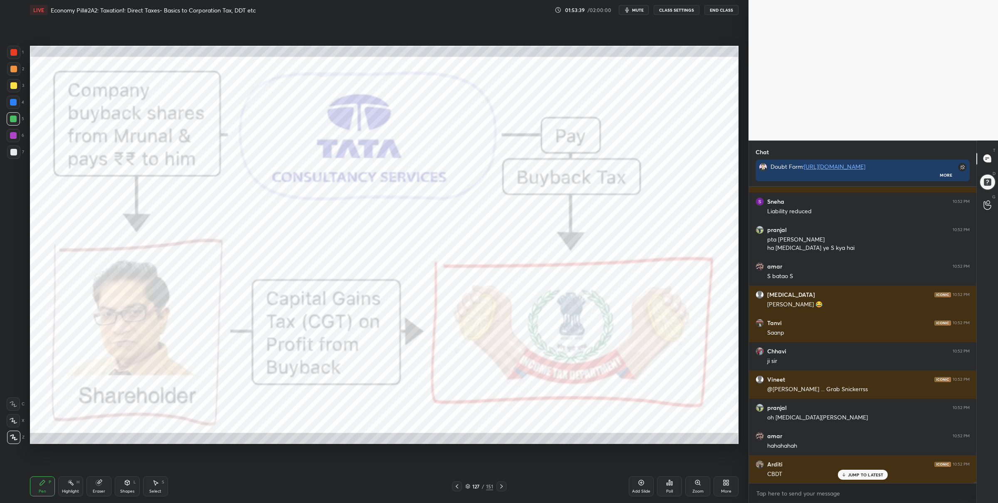
click at [20, 50] on div "1" at bounding box center [15, 52] width 17 height 13
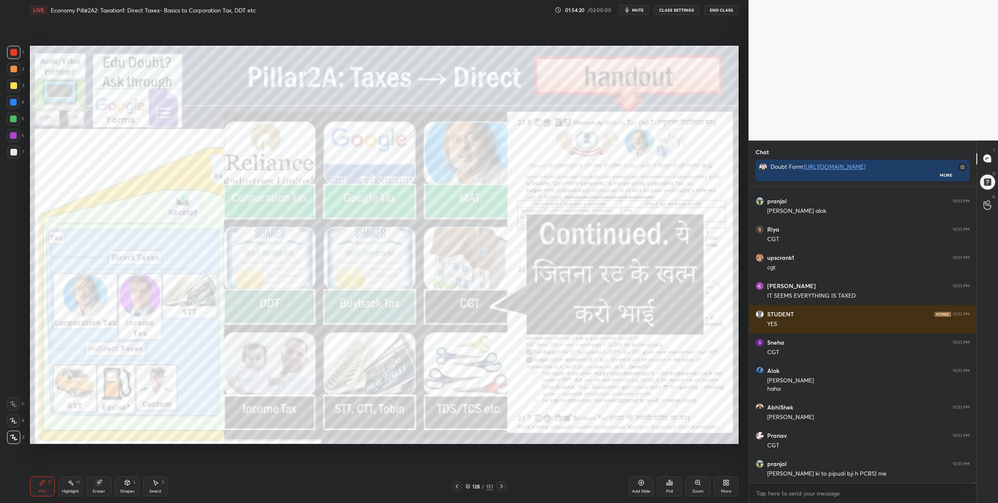
scroll to position [69108, 0]
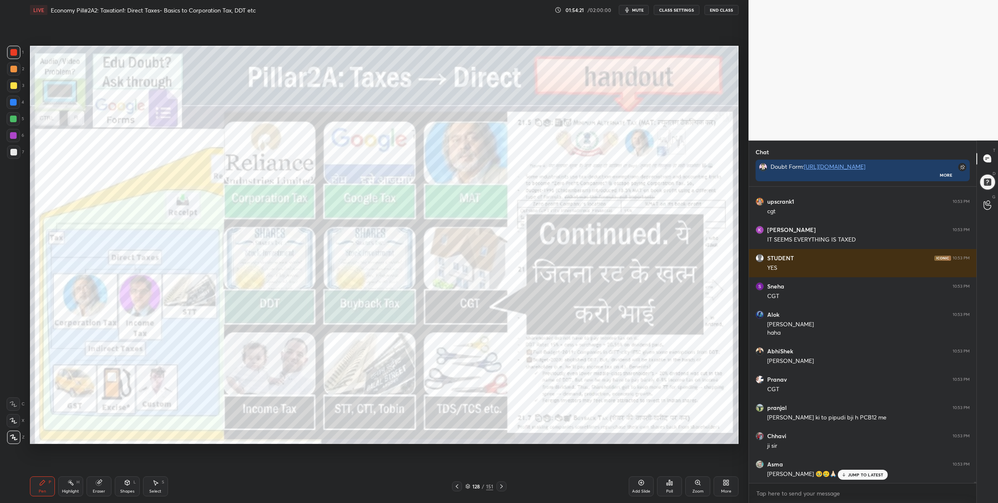
click at [501, 483] on icon at bounding box center [501, 486] width 7 height 7
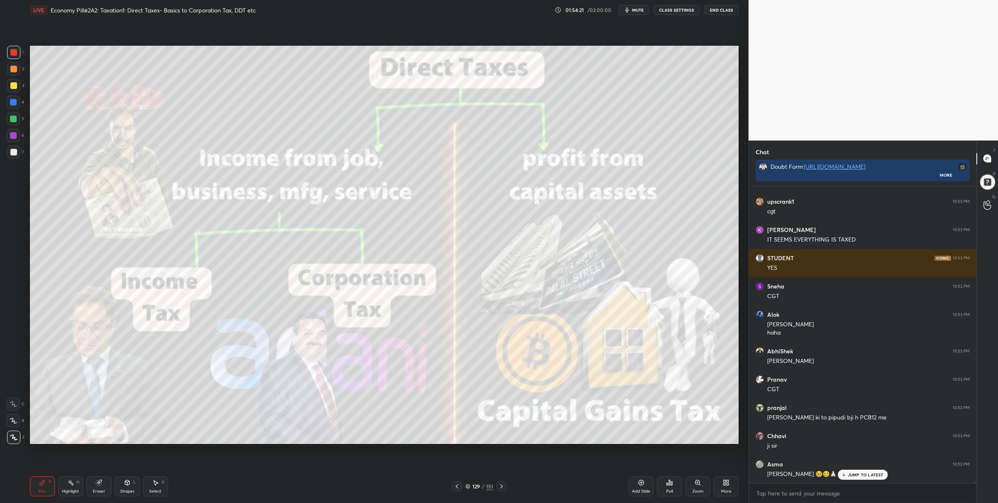
scroll to position [69164, 0]
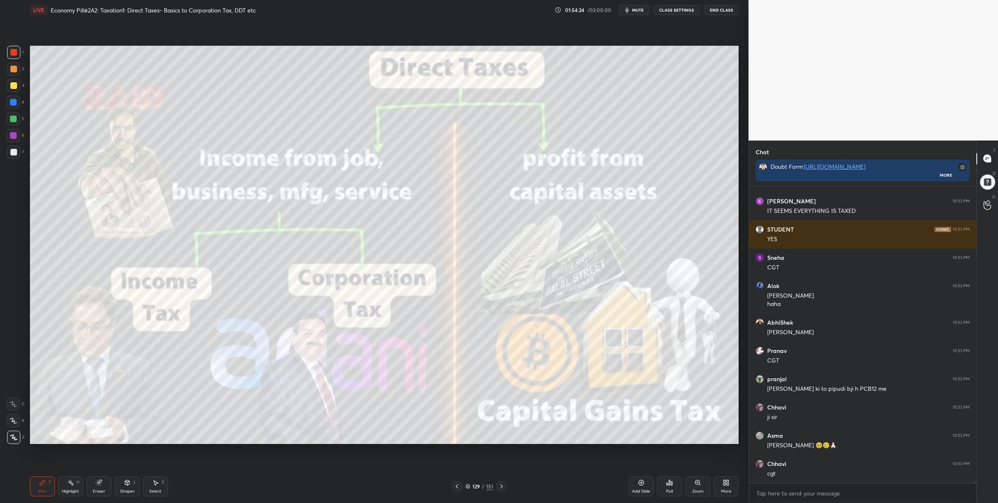
click at [469, 485] on icon at bounding box center [467, 486] width 5 height 5
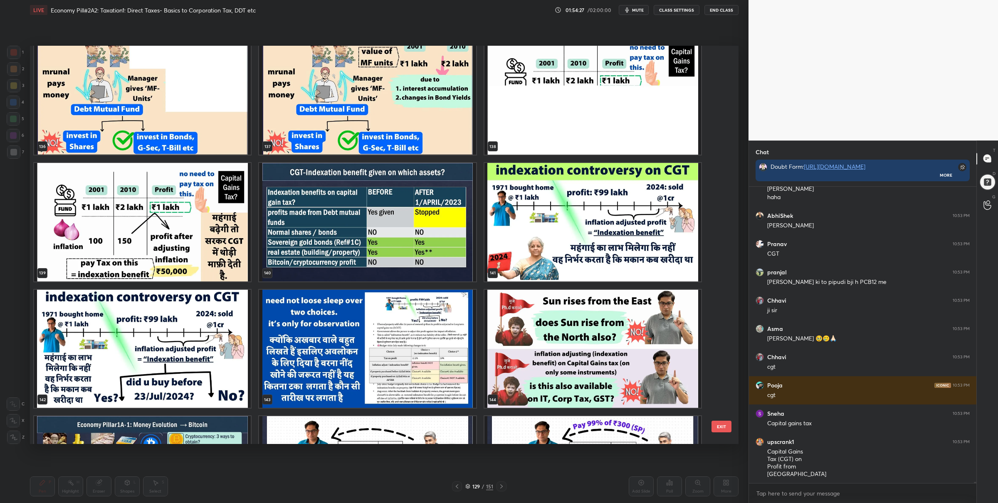
scroll to position [69300, 0]
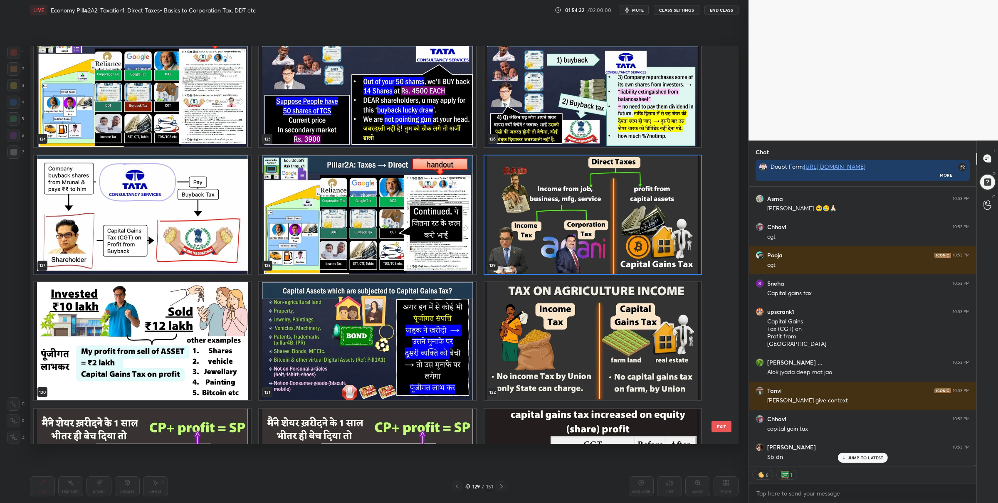
click at [500, 244] on img "grid" at bounding box center [592, 214] width 217 height 118
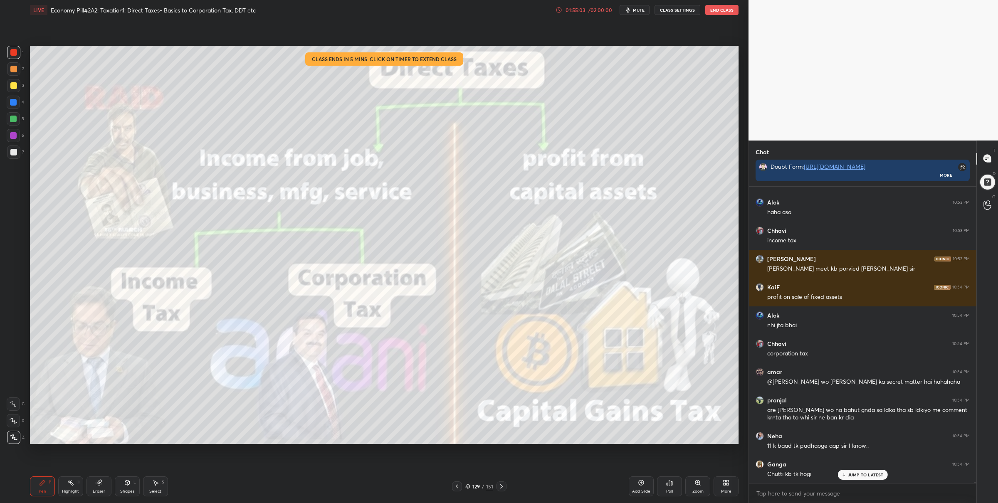
click at [582, 2] on div "LIVE Economy Pill#2A2: Taxation1: Direct Taxes- Basics to Corporation Tax, DDT …" at bounding box center [384, 10] width 708 height 20
click at [586, 8] on div "01:55:03" at bounding box center [575, 9] width 23 height 5
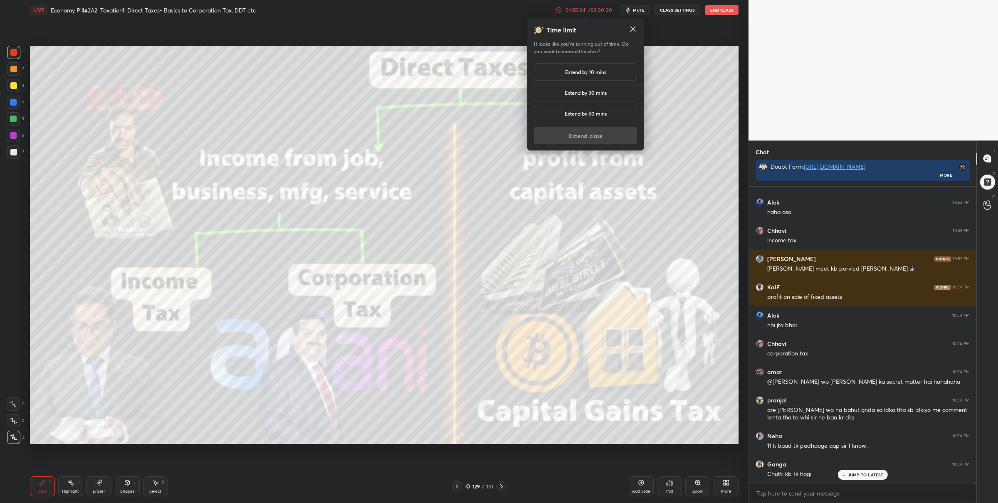
click at [581, 91] on h5 "Extend by 30 mins" at bounding box center [586, 92] width 42 height 7
click at [571, 136] on button "Extend class" at bounding box center [585, 135] width 103 height 17
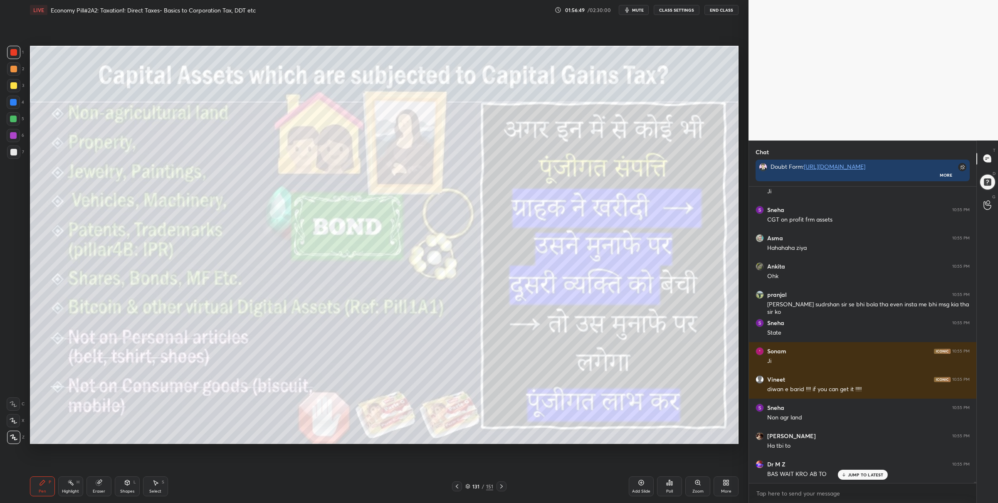
scroll to position [71268, 0]
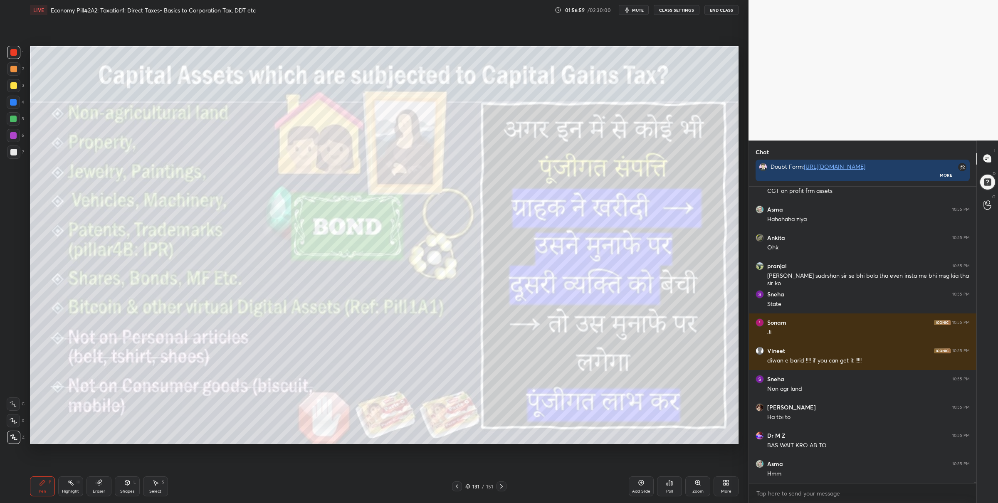
click at [690, 483] on div "Zoom" at bounding box center [697, 486] width 25 height 20
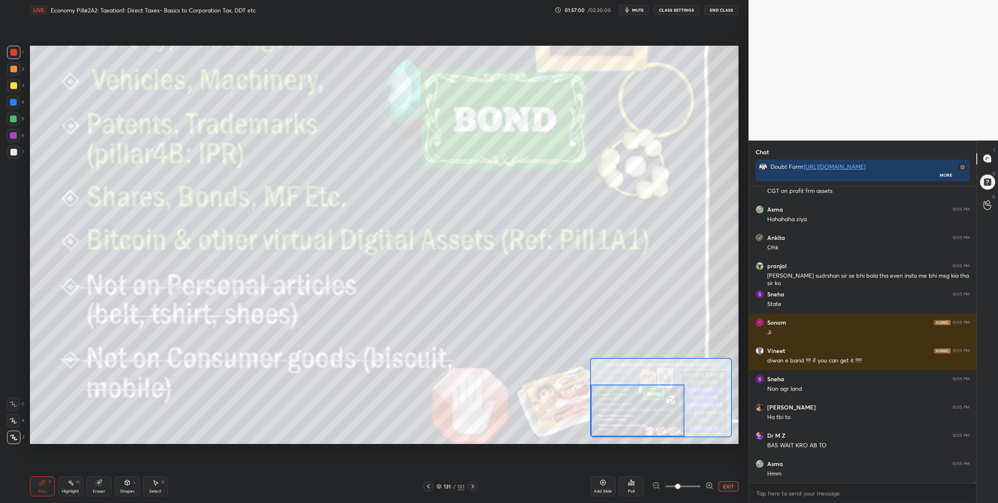
drag, startPoint x: 622, startPoint y: 417, endPoint x: 604, endPoint y: 410, distance: 19.9
click at [611, 423] on div at bounding box center [638, 411] width 94 height 52
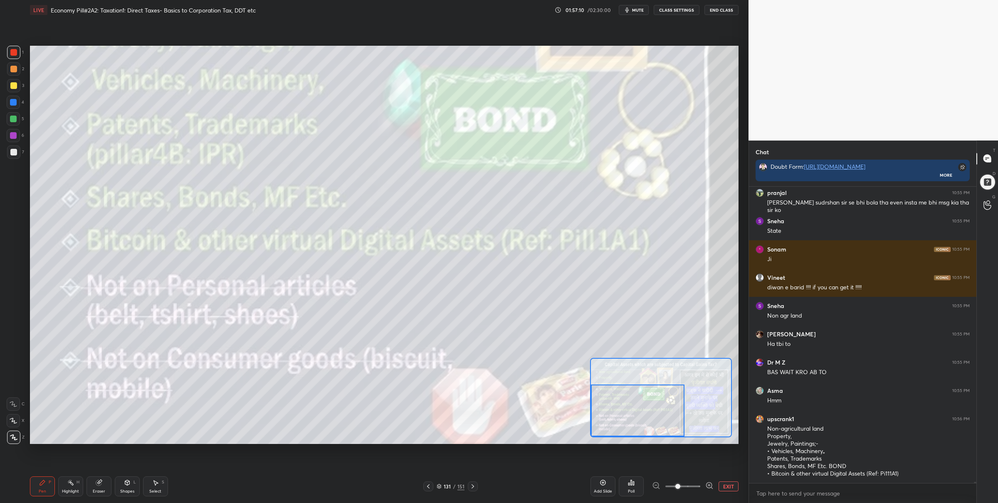
scroll to position [71369, 0]
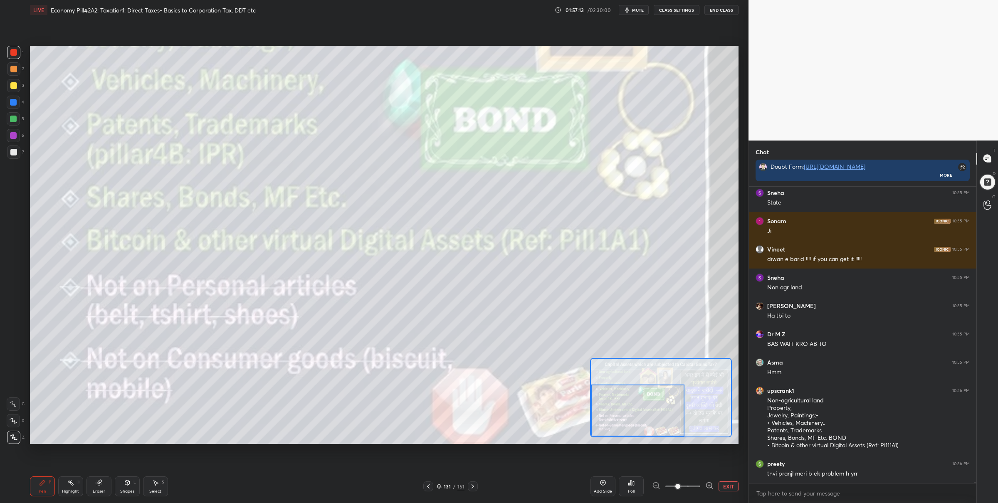
drag, startPoint x: 15, startPoint y: 116, endPoint x: 26, endPoint y: 122, distance: 12.1
click at [16, 116] on div at bounding box center [13, 119] width 7 height 7
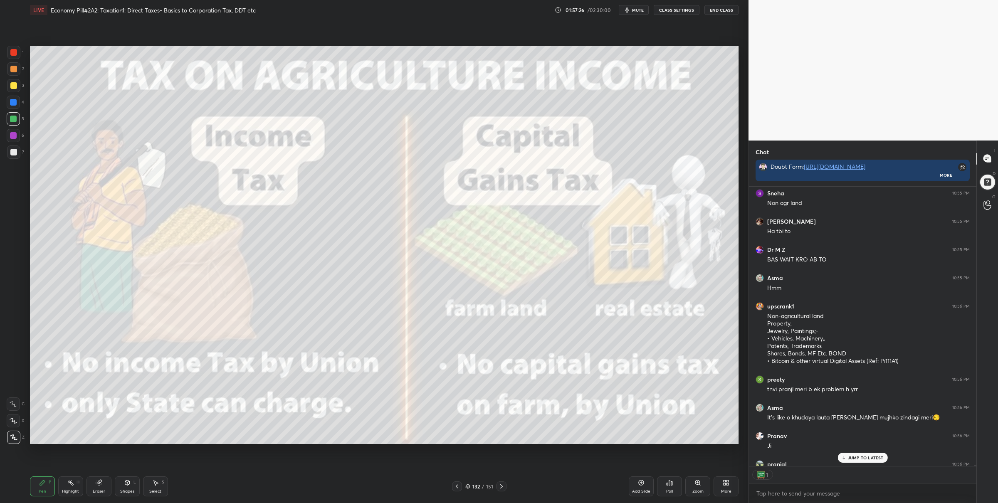
scroll to position [2, 2]
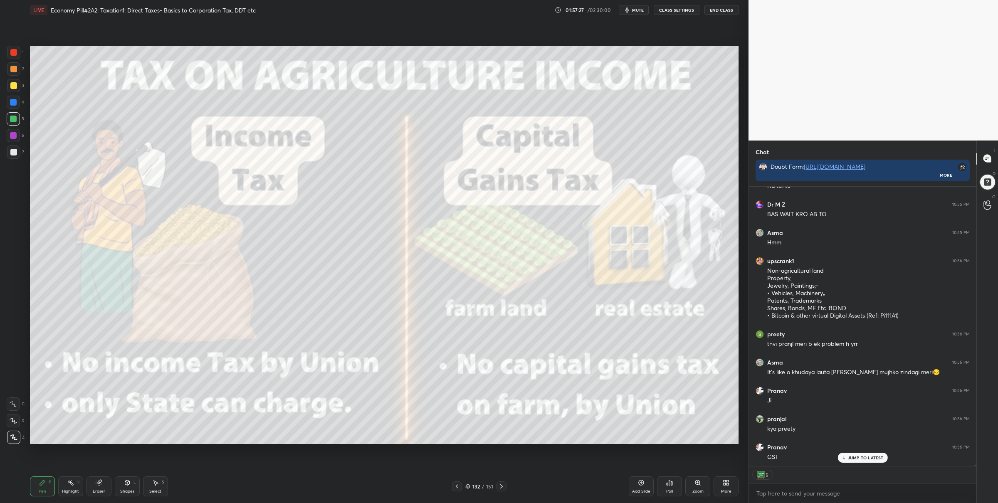
drag, startPoint x: 13, startPoint y: 53, endPoint x: 23, endPoint y: 61, distance: 13.3
click at [12, 54] on div at bounding box center [13, 52] width 7 height 7
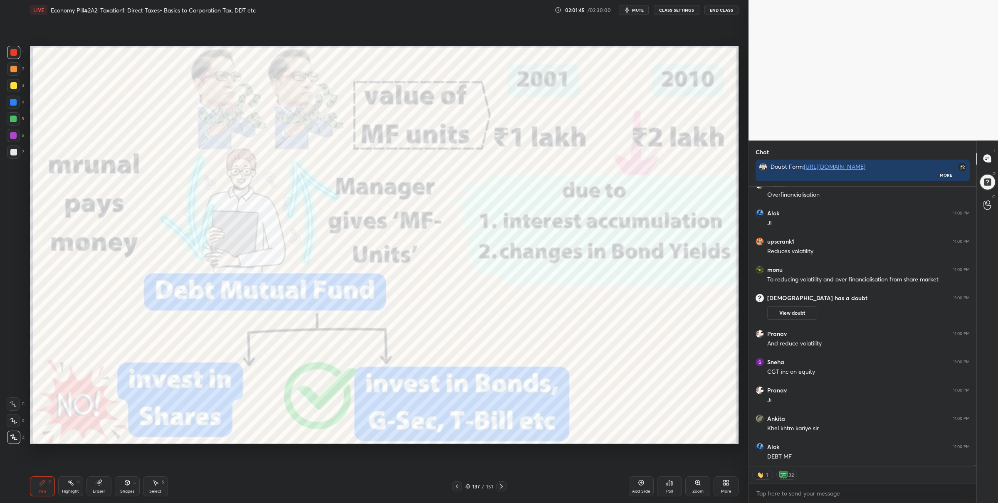
scroll to position [72359, 0]
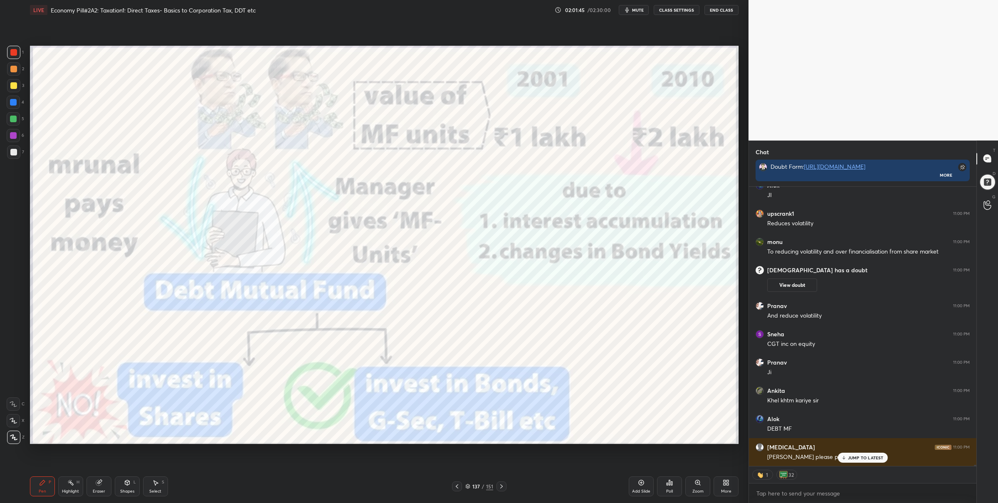
drag, startPoint x: 12, startPoint y: 121, endPoint x: 25, endPoint y: 121, distance: 13.3
click at [12, 120] on div at bounding box center [13, 119] width 7 height 7
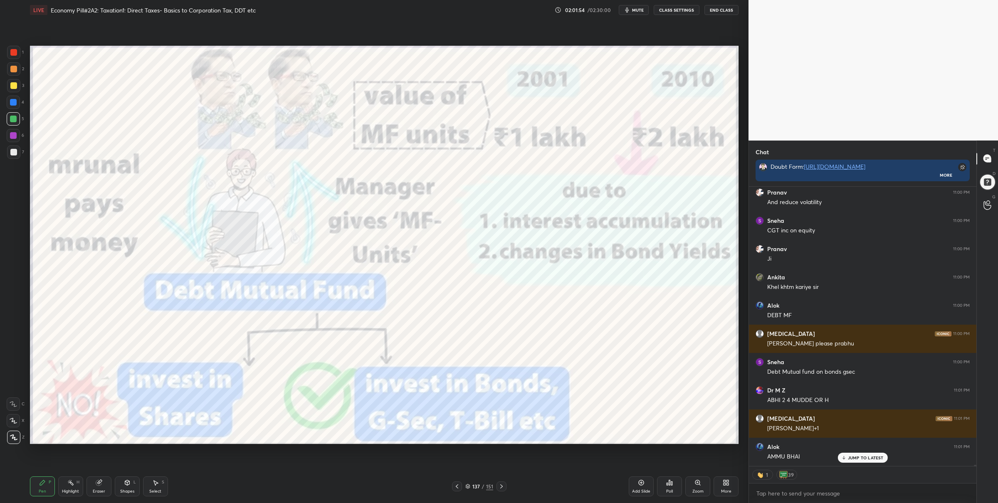
scroll to position [72501, 0]
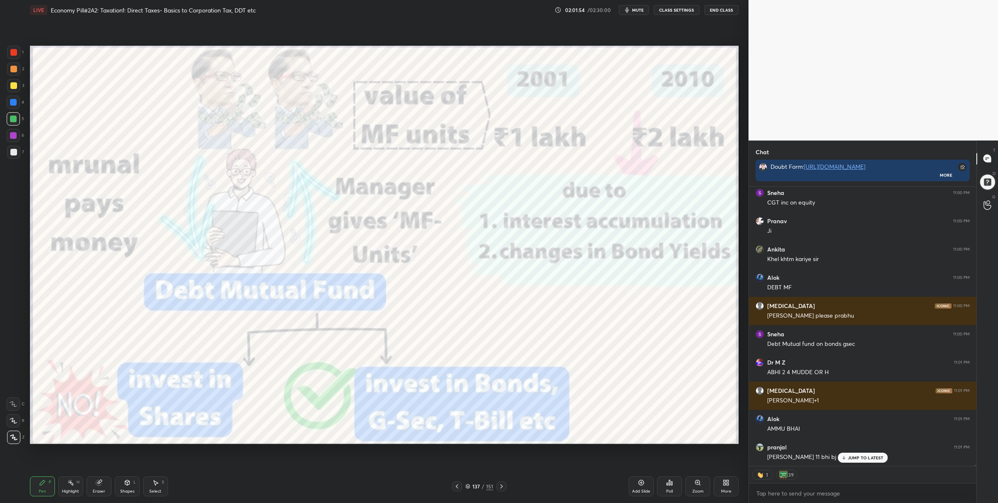
drag, startPoint x: 16, startPoint y: 49, endPoint x: 27, endPoint y: 54, distance: 11.7
click at [16, 49] on div at bounding box center [13, 52] width 13 height 13
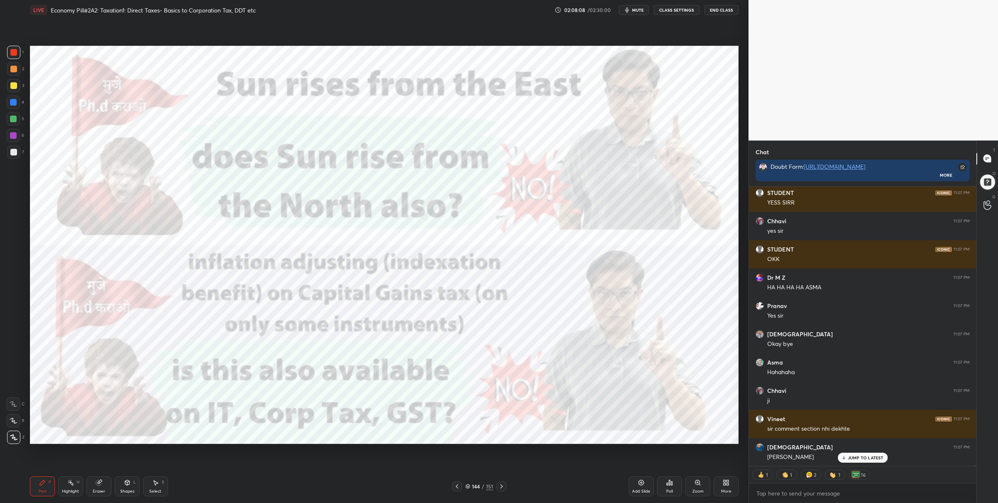
scroll to position [2, 2]
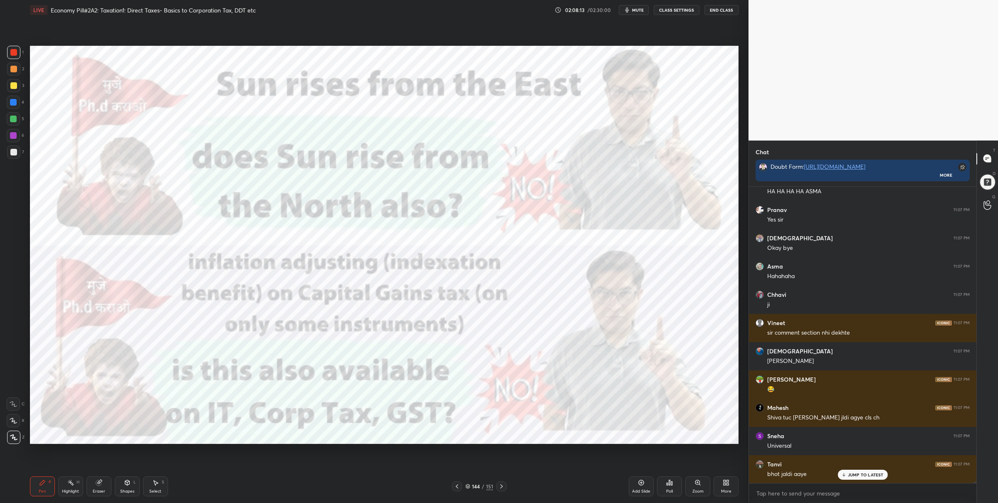
click at [10, 116] on div at bounding box center [13, 119] width 7 height 7
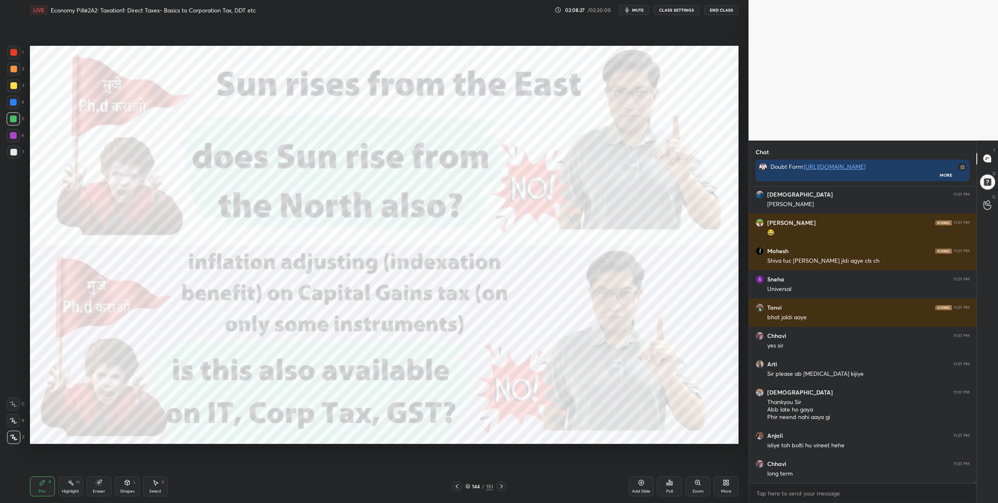
drag, startPoint x: 14, startPoint y: 54, endPoint x: 25, endPoint y: 62, distance: 13.7
click at [14, 54] on div at bounding box center [13, 52] width 7 height 7
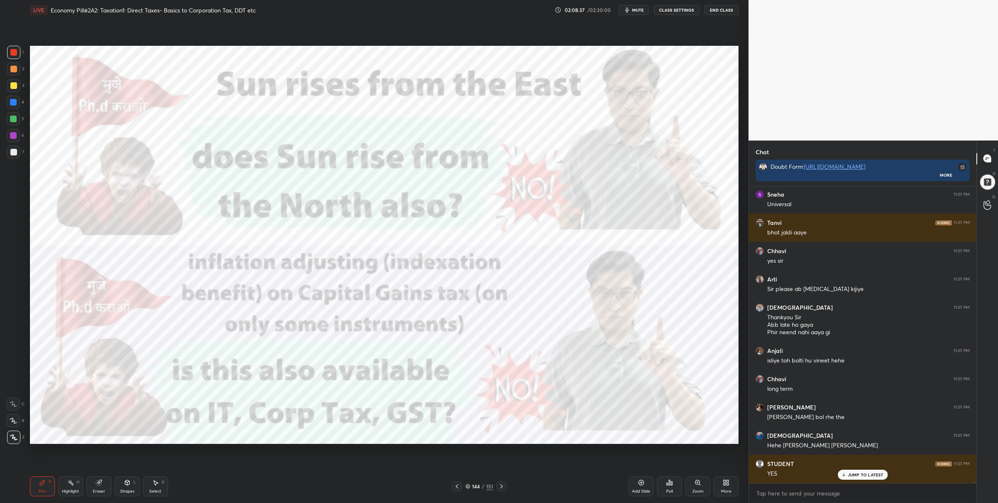
scroll to position [277, 225]
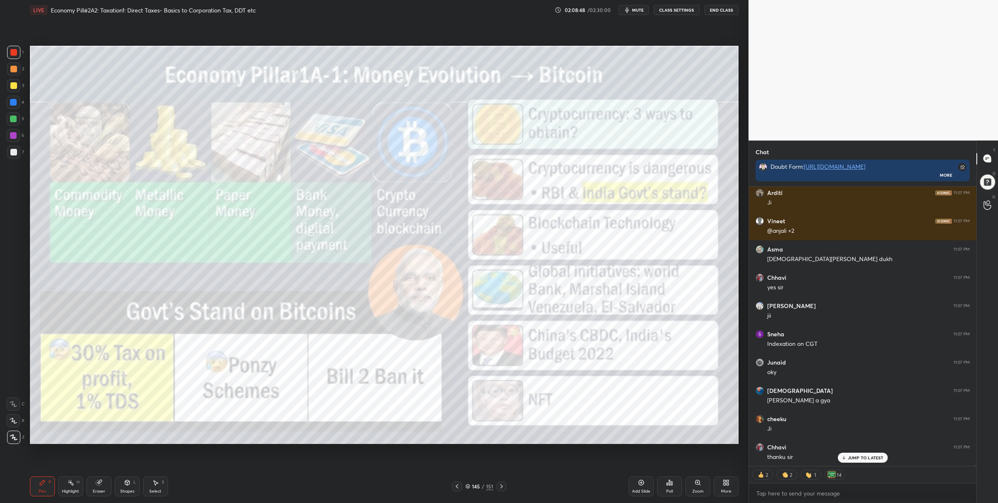
click at [502, 485] on icon at bounding box center [501, 486] width 7 height 7
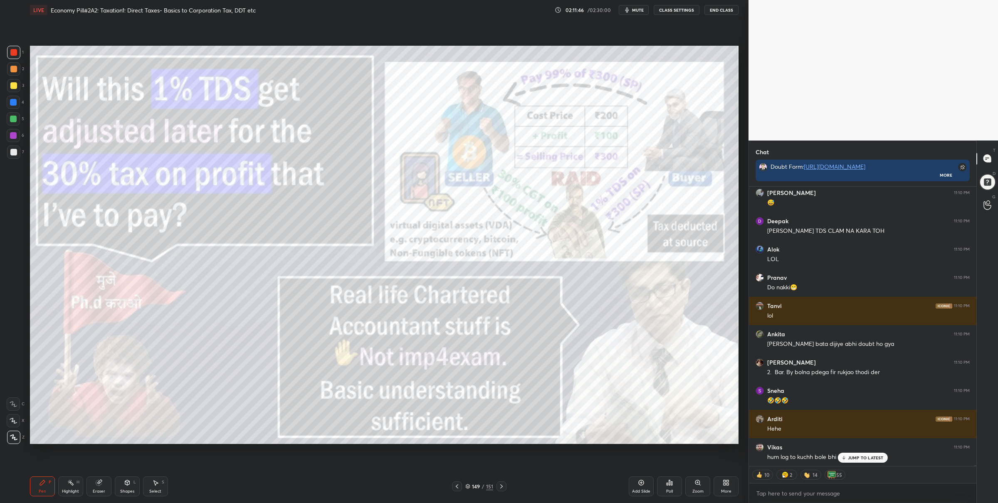
scroll to position [77603, 0]
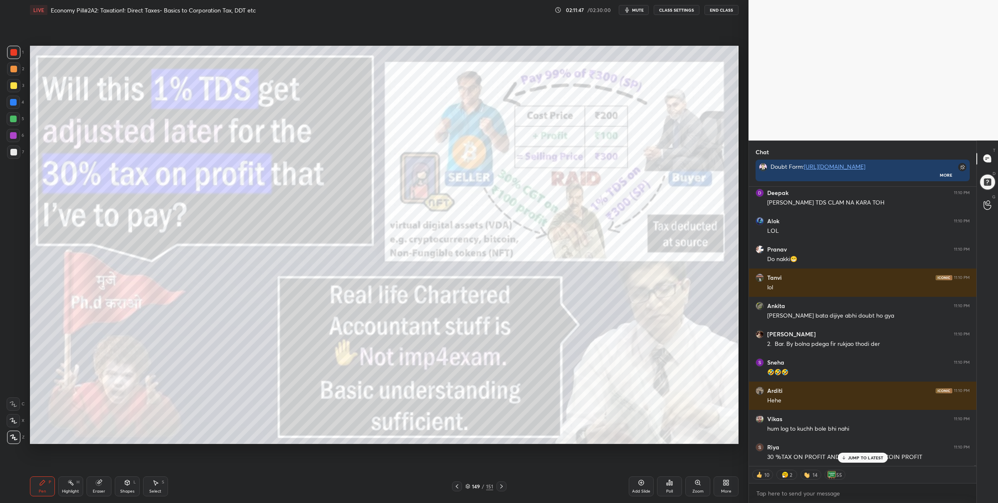
click at [468, 485] on icon at bounding box center [467, 486] width 5 height 5
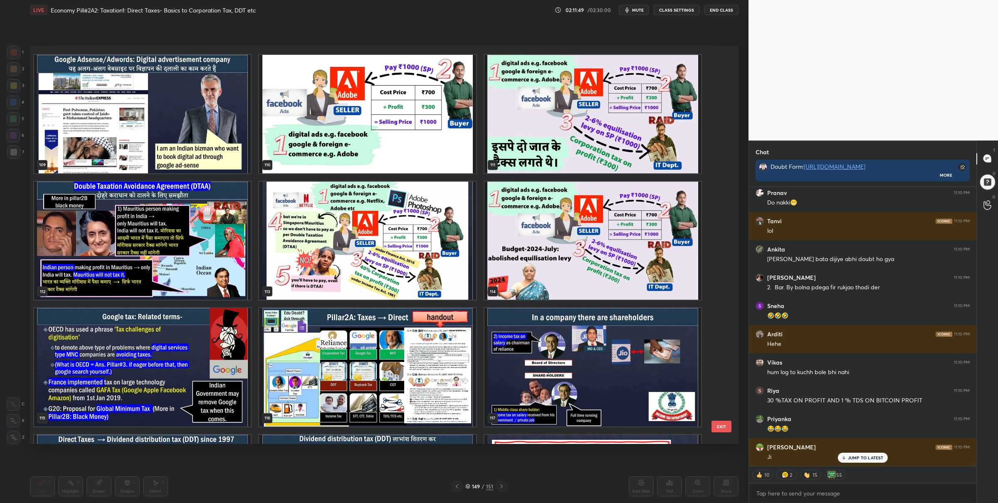
scroll to position [4540, 0]
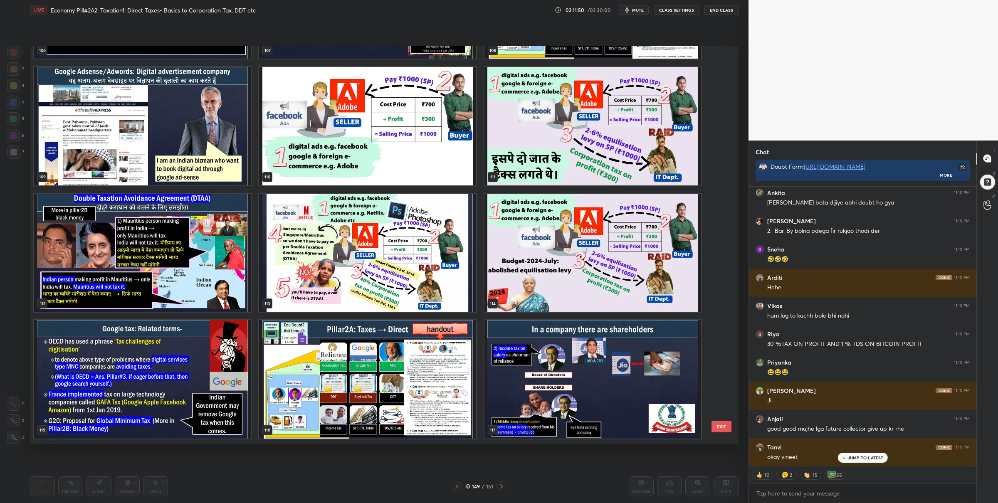
click at [227, 144] on img "grid" at bounding box center [142, 126] width 217 height 118
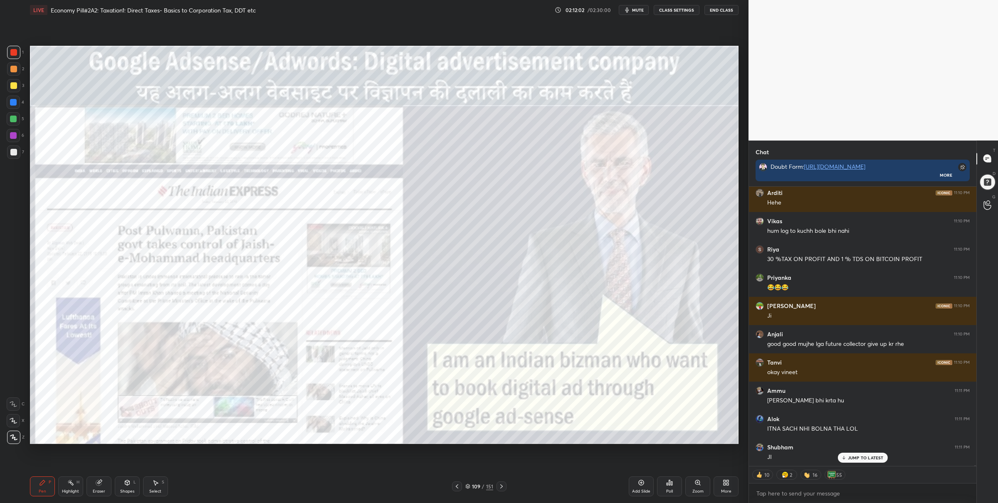
scroll to position [77829, 0]
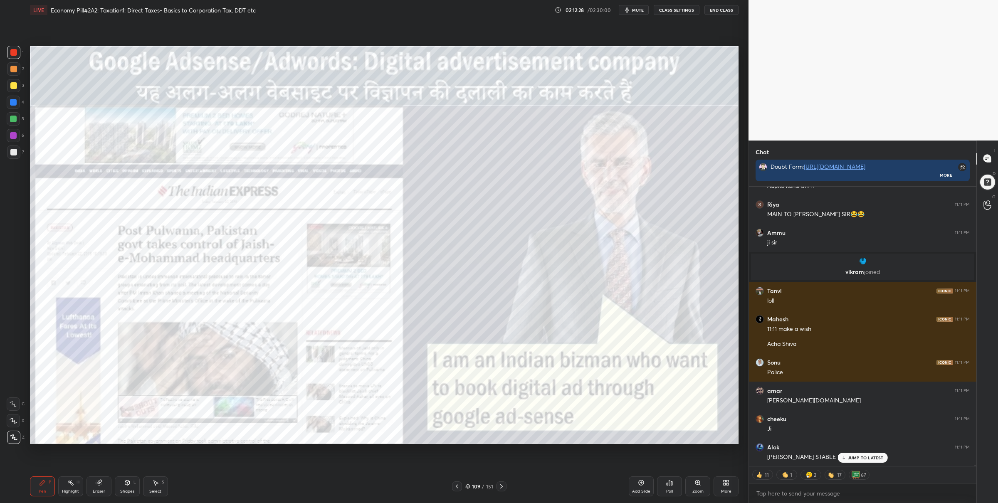
click at [467, 484] on icon at bounding box center [467, 486] width 5 height 5
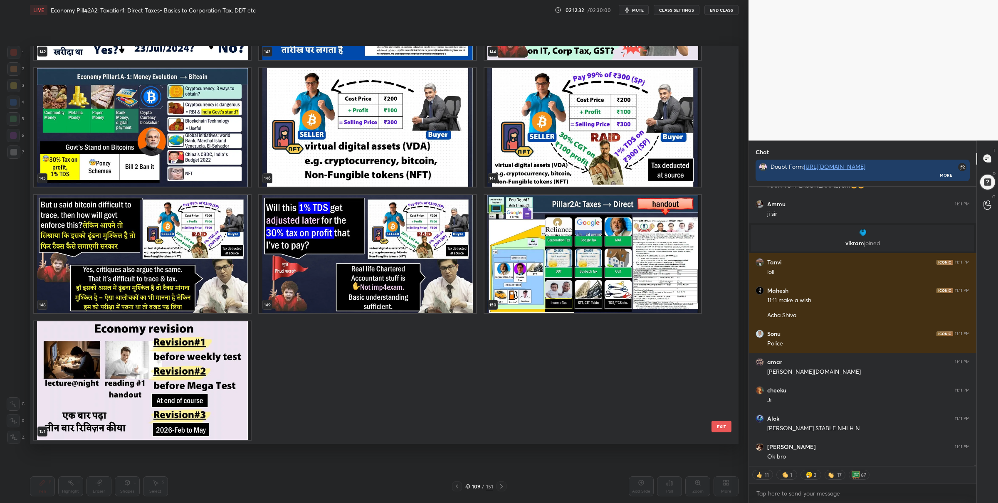
click at [589, 289] on img "grid" at bounding box center [592, 254] width 217 height 118
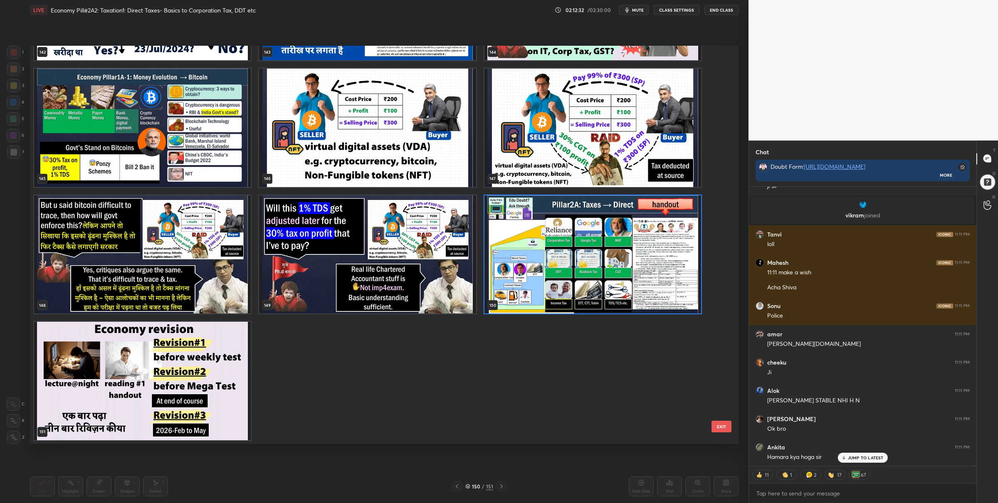
click at [589, 288] on img "grid" at bounding box center [592, 254] width 217 height 118
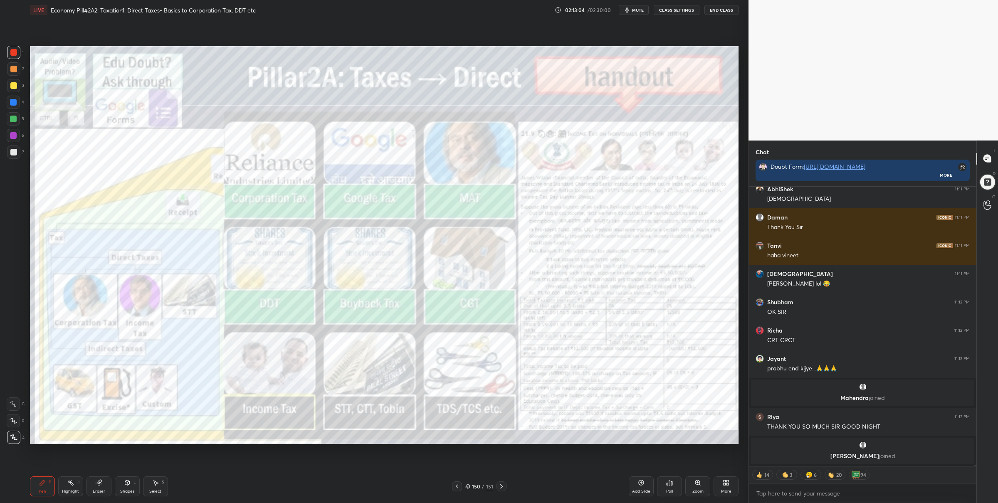
drag, startPoint x: 693, startPoint y: 480, endPoint x: 693, endPoint y: 472, distance: 7.9
click at [695, 479] on div "Zoom" at bounding box center [697, 486] width 25 height 20
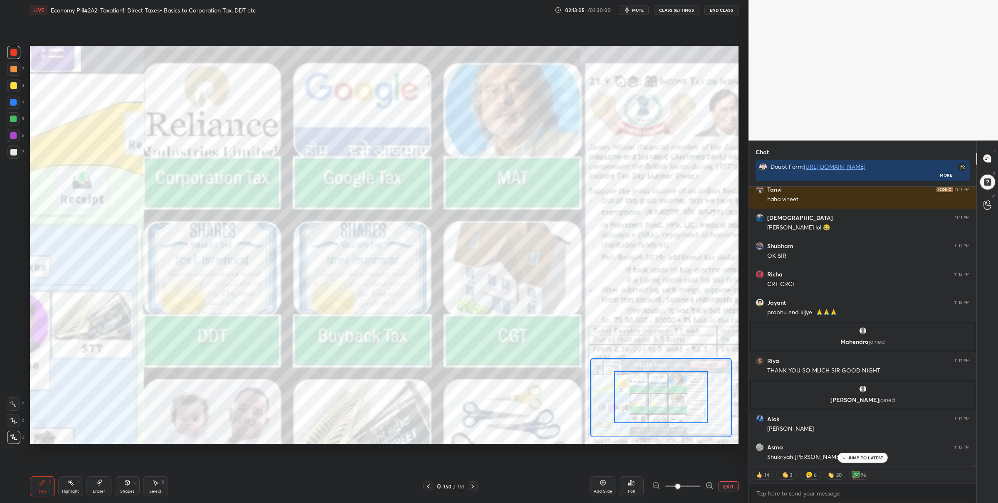
drag, startPoint x: 657, startPoint y: 400, endPoint x: 657, endPoint y: 387, distance: 13.3
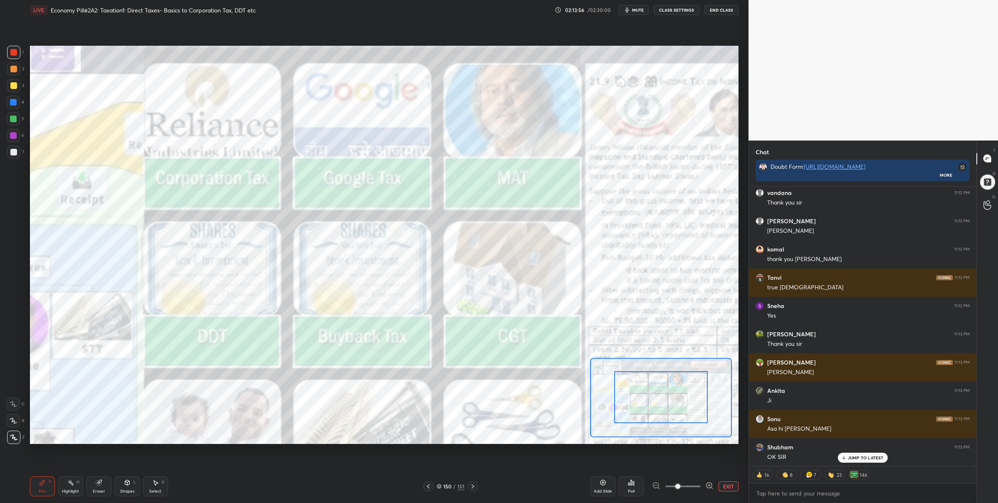
scroll to position [80155, 0]
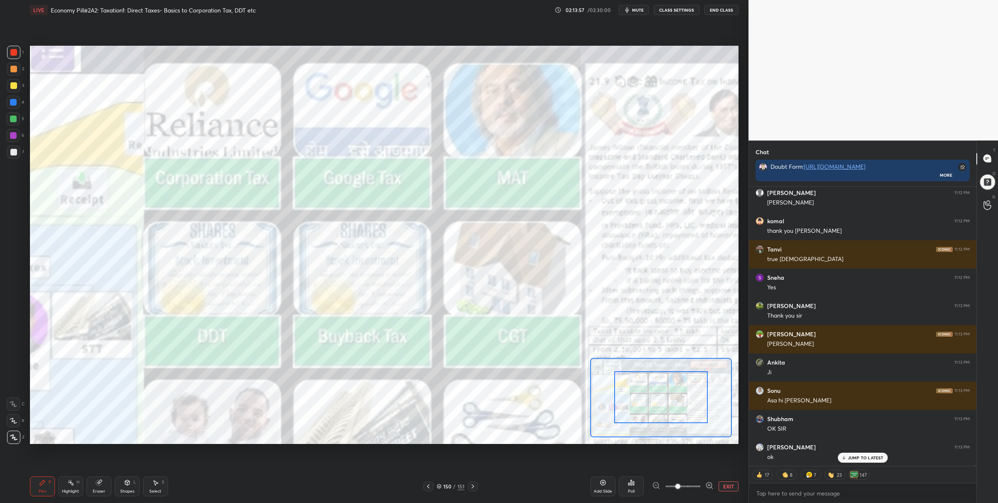
click at [725, 482] on button "EXIT" at bounding box center [728, 486] width 20 height 10
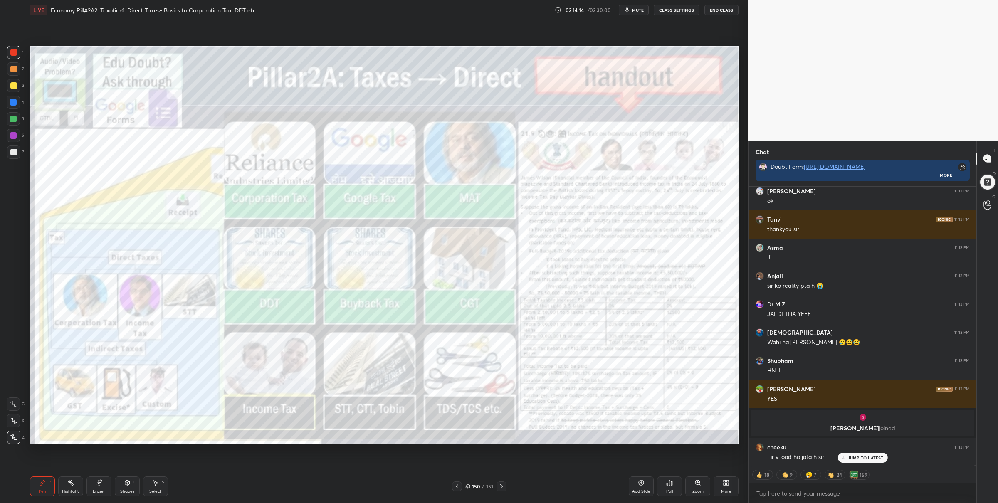
scroll to position [80440, 0]
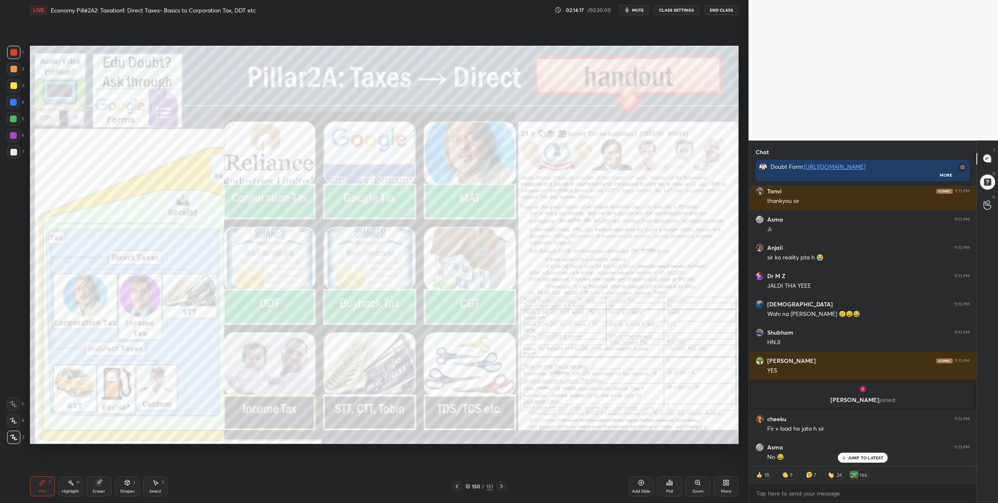
click at [702, 488] on div "Zoom" at bounding box center [697, 486] width 25 height 20
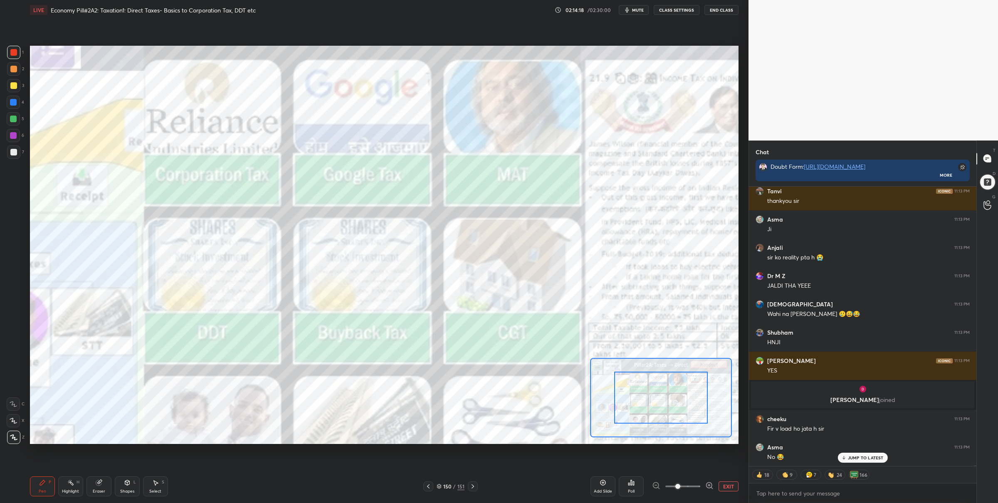
click at [692, 488] on span at bounding box center [682, 486] width 35 height 12
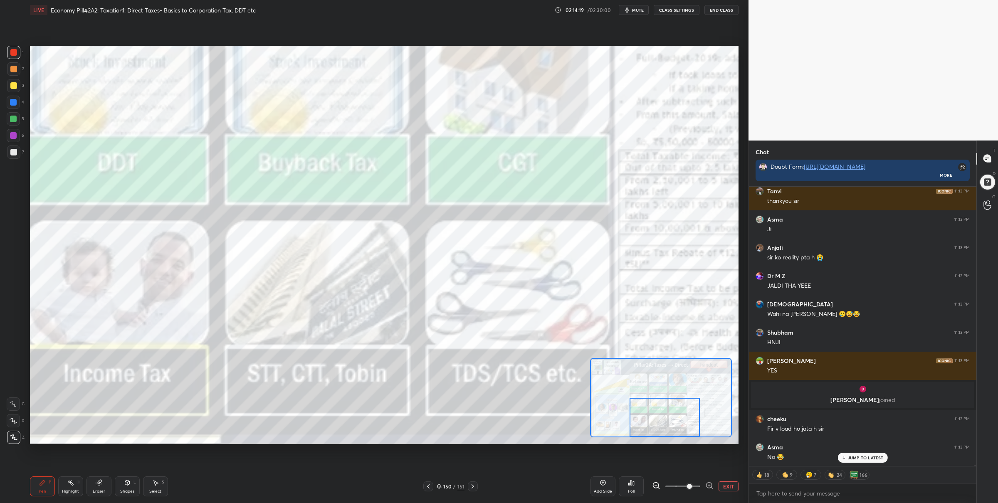
drag, startPoint x: 660, startPoint y: 396, endPoint x: 654, endPoint y: 429, distance: 34.2
click at [664, 434] on div at bounding box center [664, 417] width 70 height 39
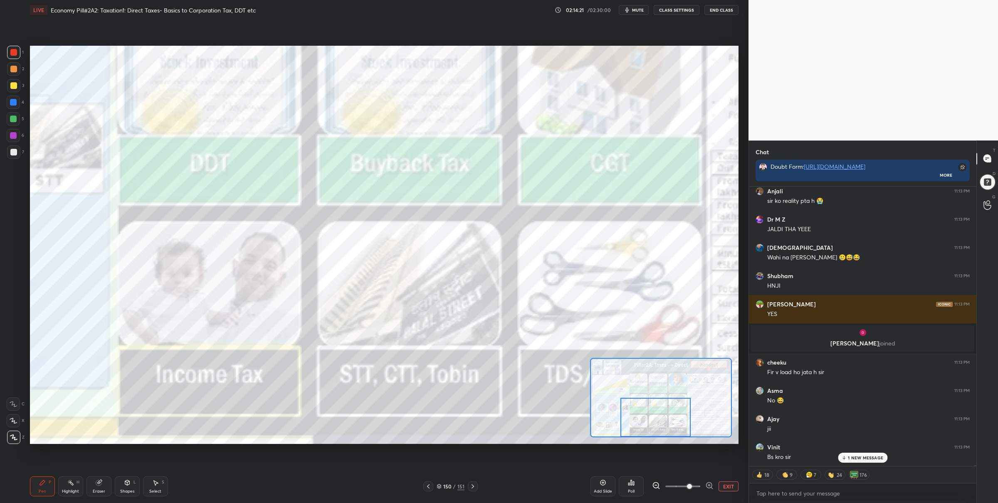
scroll to position [80525, 0]
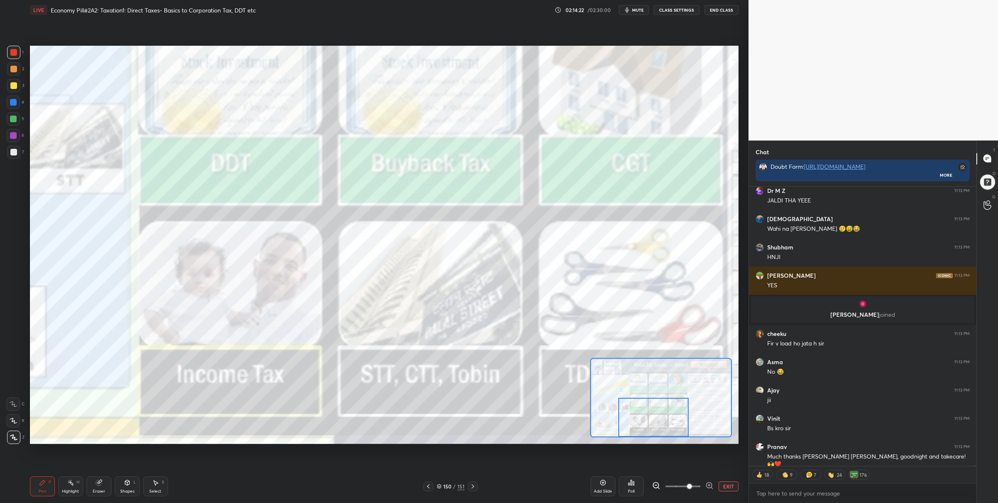
drag, startPoint x: 655, startPoint y: 405, endPoint x: 651, endPoint y: 410, distance: 6.8
click at [649, 409] on div at bounding box center [653, 417] width 70 height 39
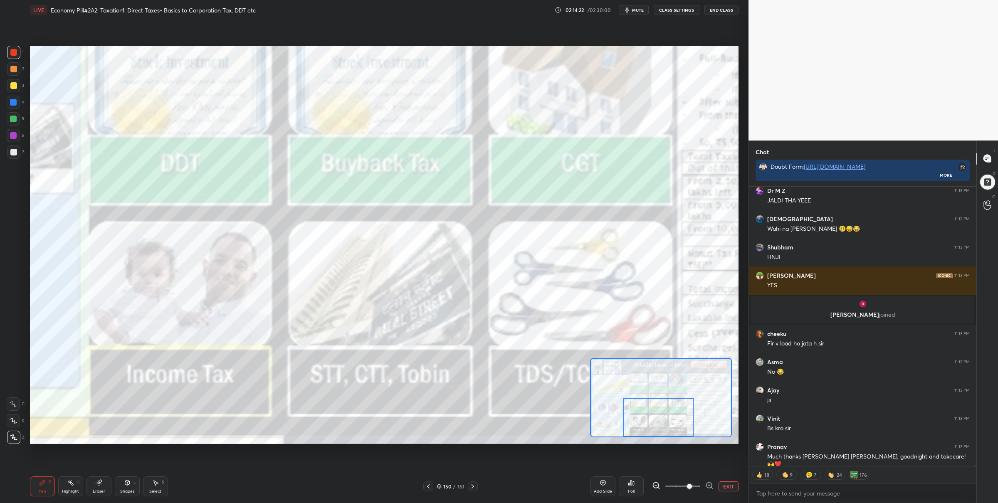
click at [720, 486] on button "EXIT" at bounding box center [728, 486] width 20 height 10
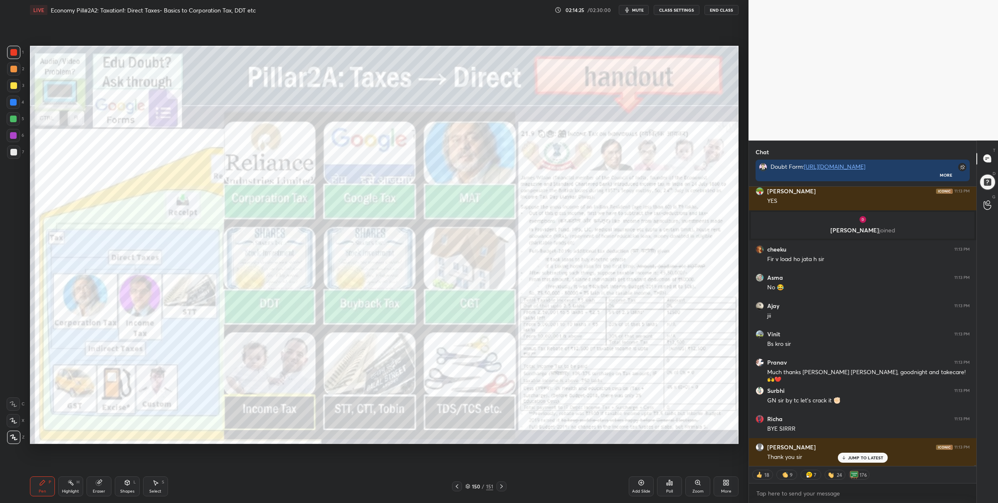
scroll to position [80638, 0]
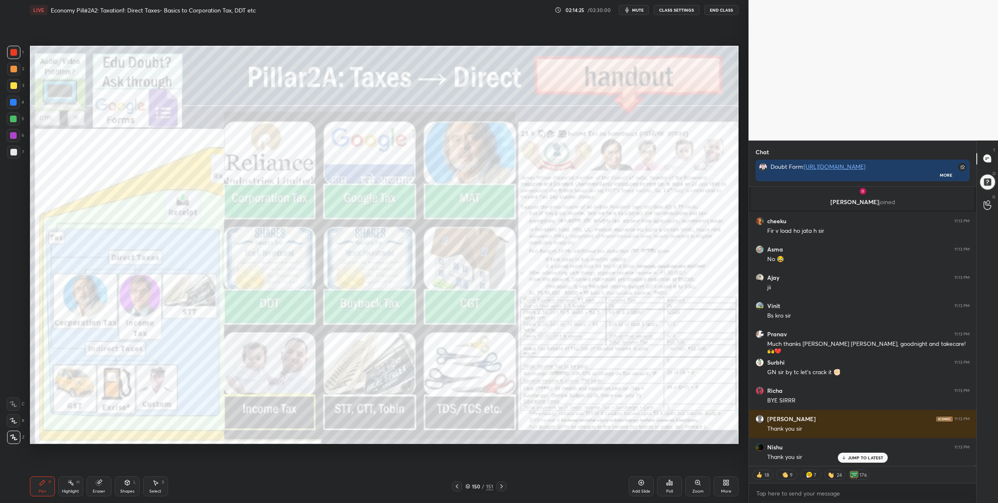
click at [469, 484] on icon at bounding box center [467, 486] width 5 height 5
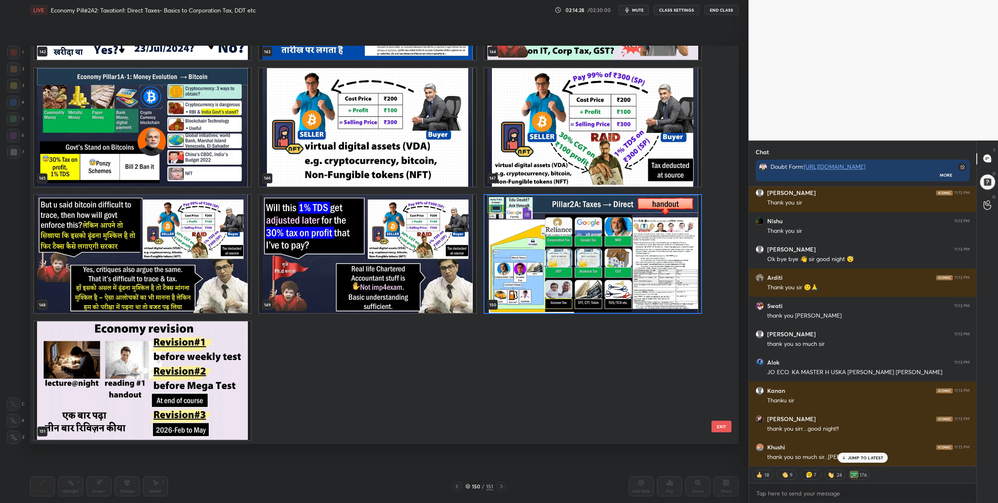
click at [558, 265] on img "grid" at bounding box center [592, 254] width 217 height 118
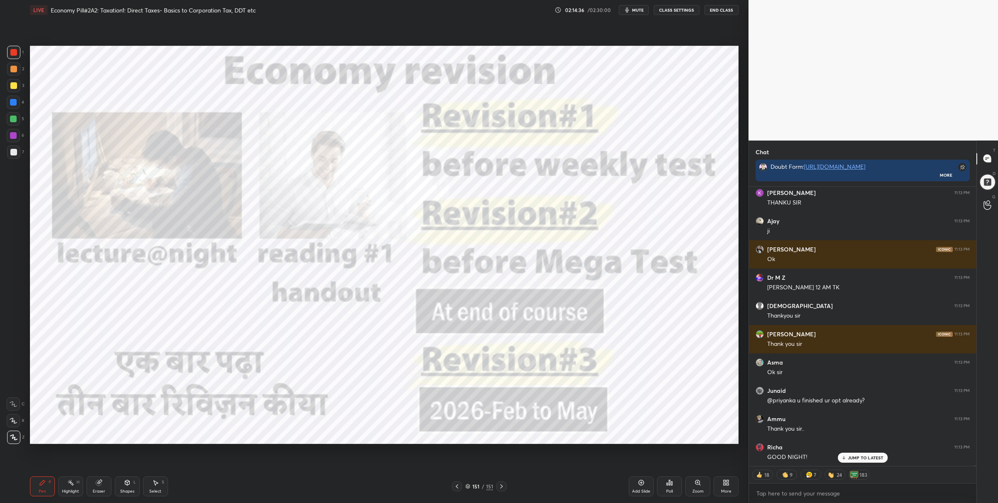
drag, startPoint x: 13, startPoint y: 115, endPoint x: 29, endPoint y: 133, distance: 23.9
click at [15, 116] on div at bounding box center [13, 119] width 7 height 7
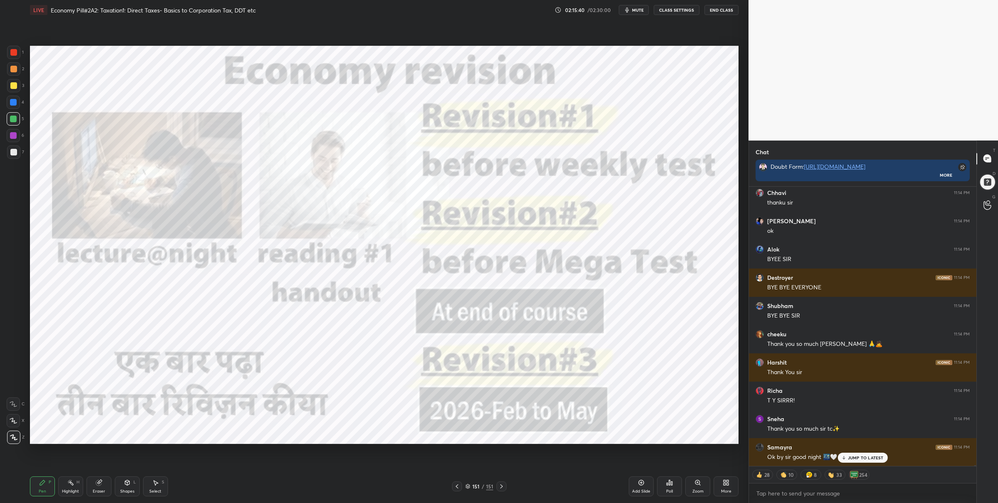
scroll to position [81525, 0]
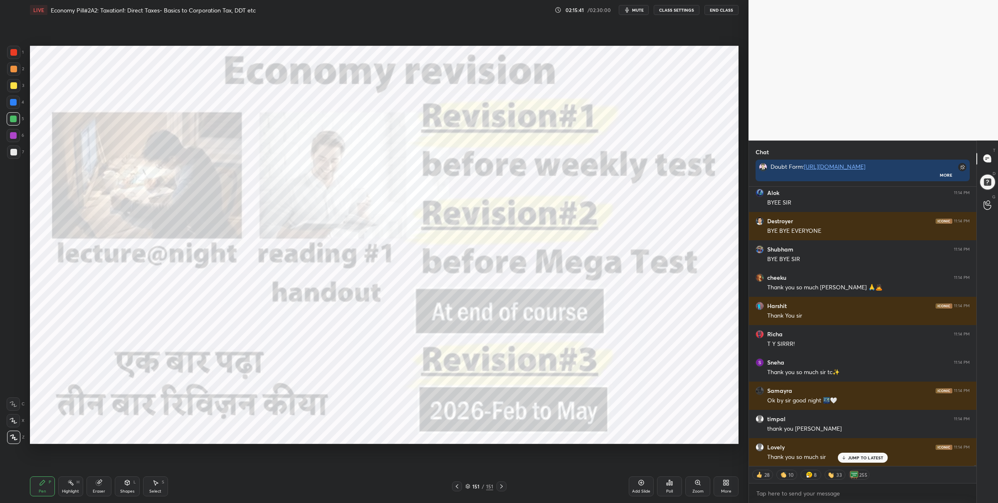
click at [717, 7] on button "End Class" at bounding box center [721, 10] width 34 height 10
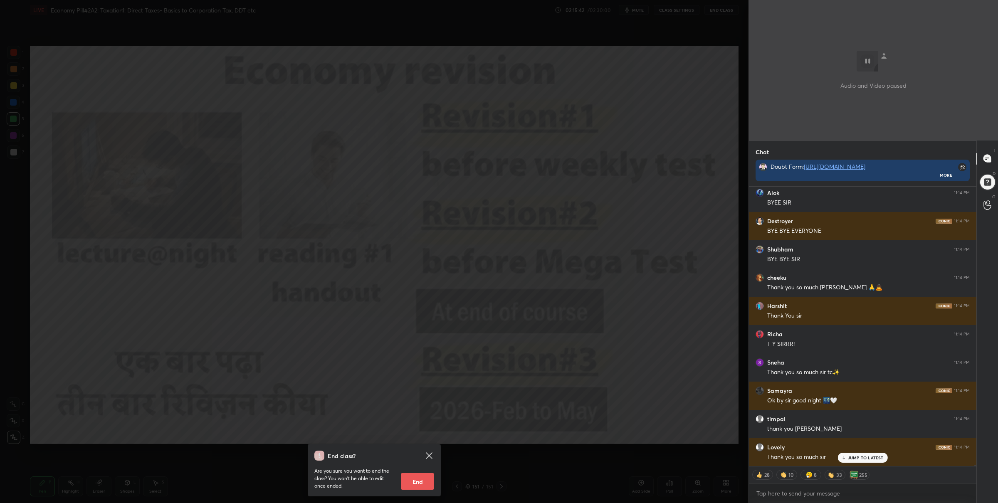
click at [412, 477] on button "End" at bounding box center [417, 481] width 33 height 17
